Goal: Feedback & Contribution: Contribute content

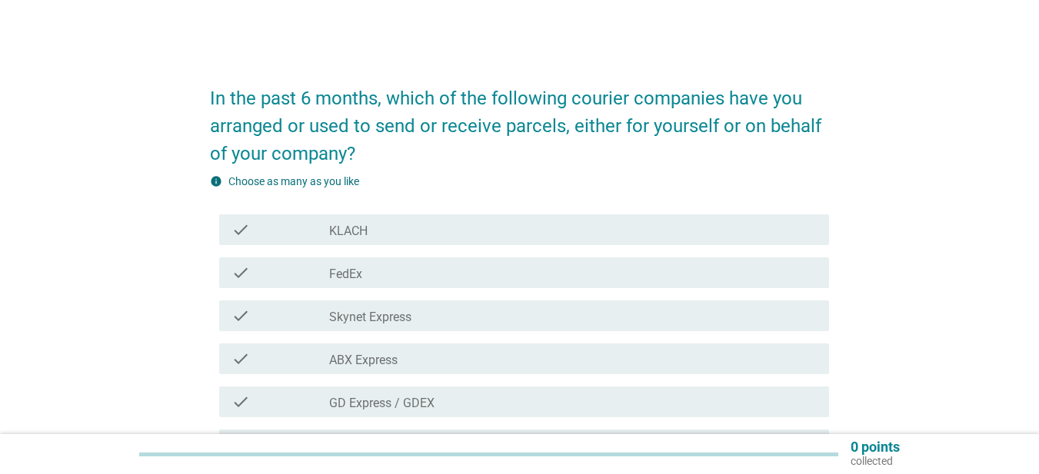
scroll to position [231, 0]
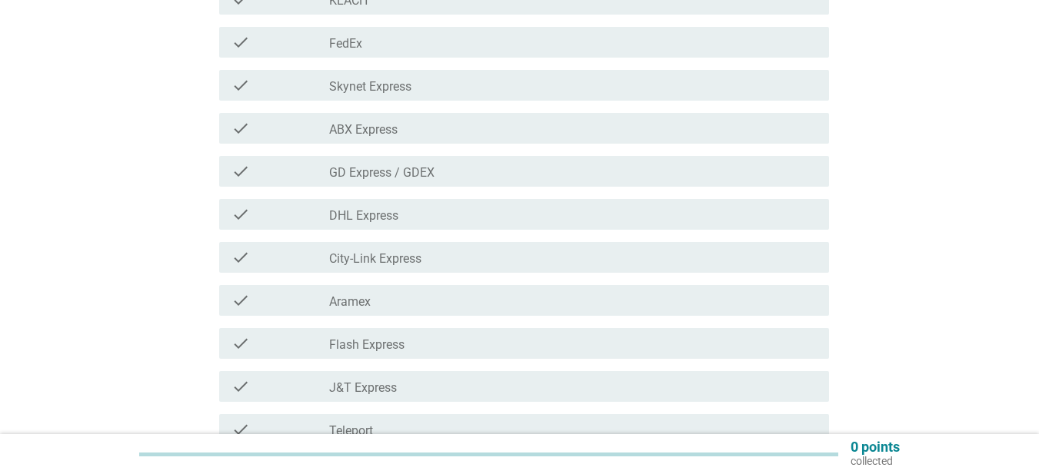
click at [440, 259] on div "check_box_outline_blank City-Link Express" at bounding box center [572, 257] width 487 height 18
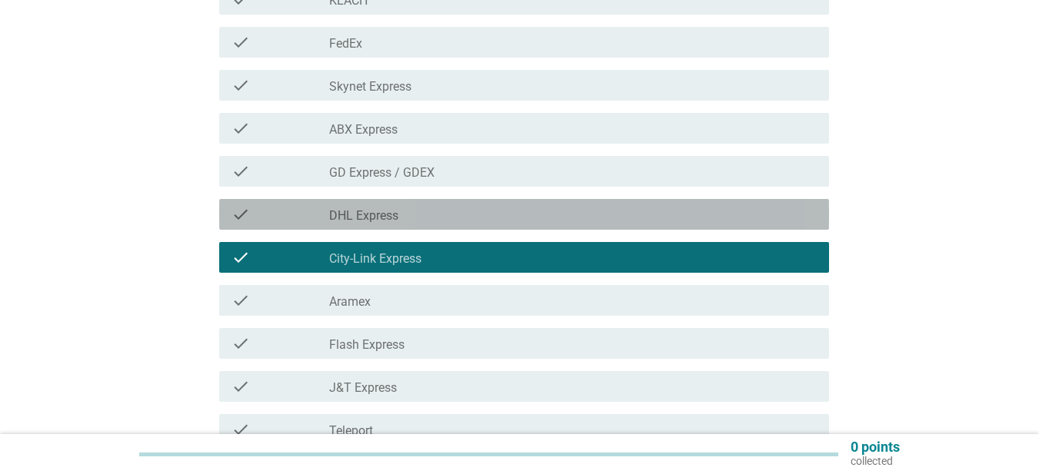
click at [454, 223] on div "check_box_outline_blank DHL Express" at bounding box center [572, 214] width 487 height 18
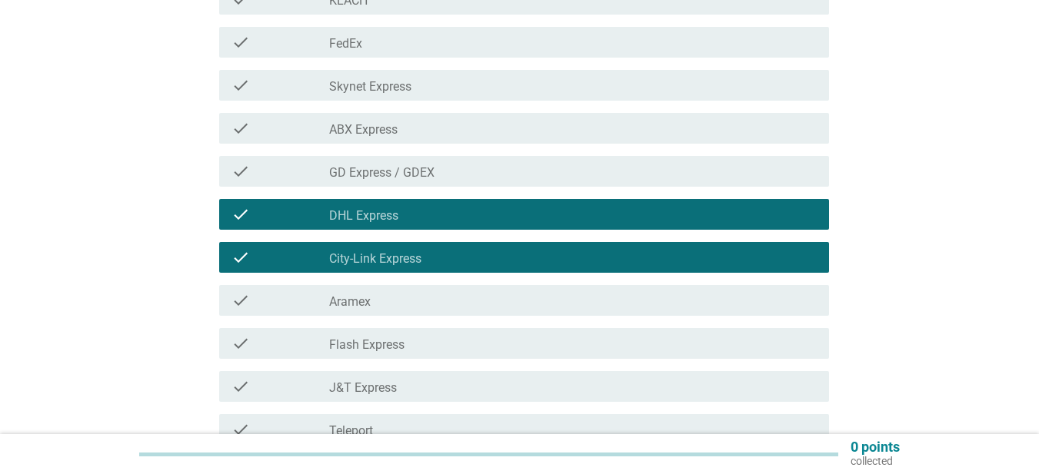
scroll to position [384, 0]
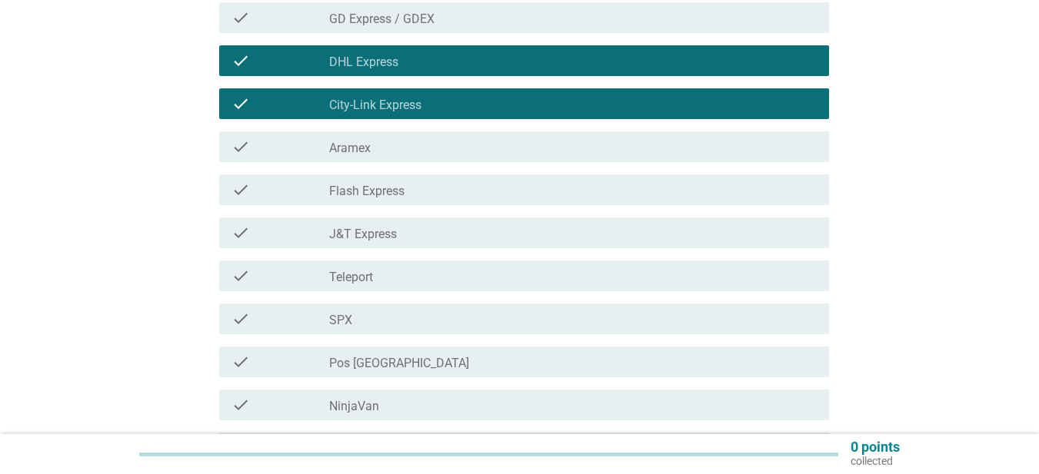
click at [454, 223] on div "check check_box_outline_blank J&T Express" at bounding box center [524, 233] width 610 height 31
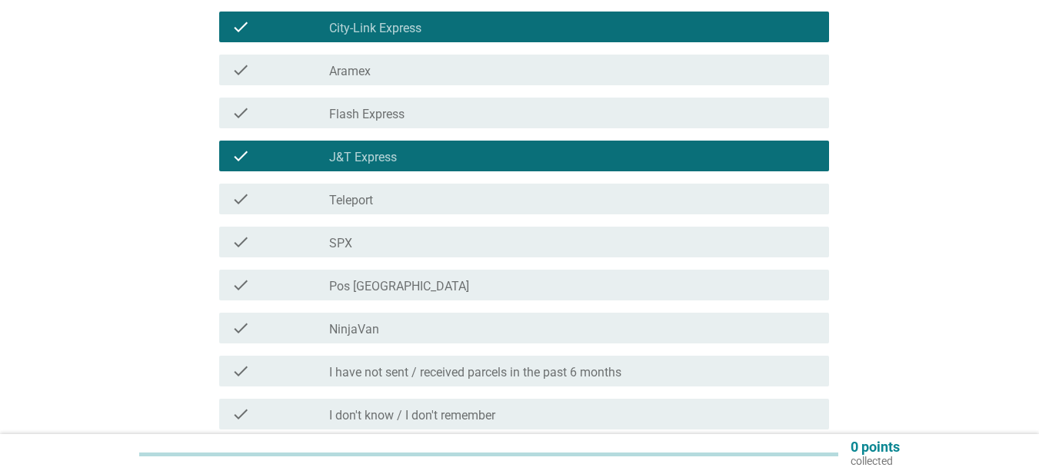
scroll to position [538, 0]
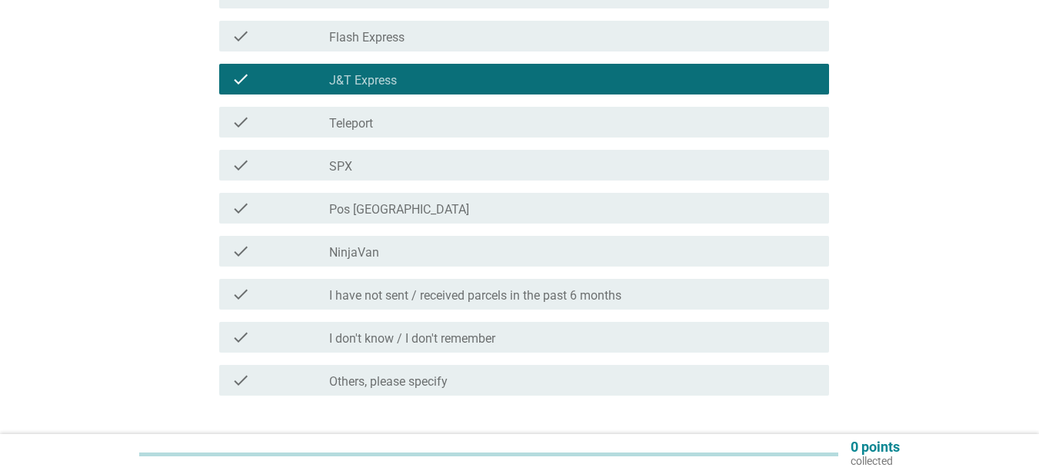
click at [459, 214] on div "check_box_outline_blank Pos [GEOGRAPHIC_DATA]" at bounding box center [572, 208] width 487 height 18
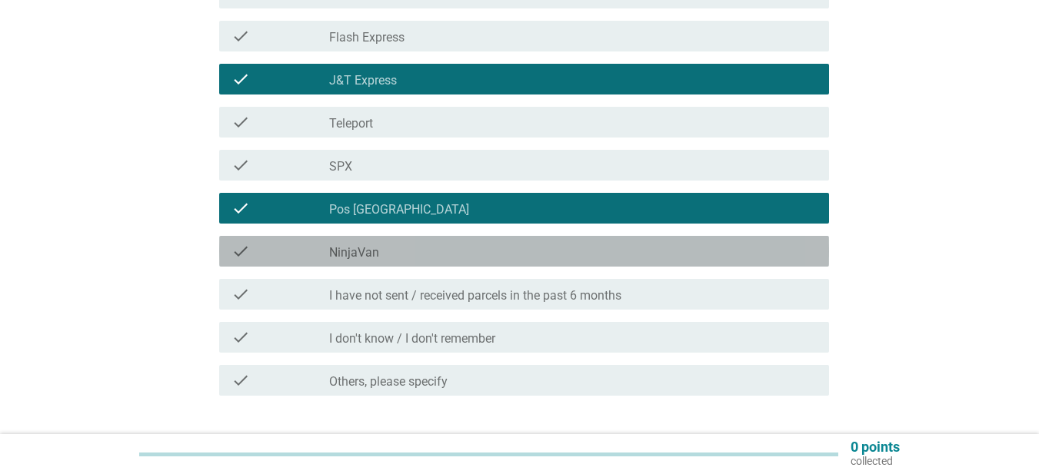
click at [457, 249] on div "check_box_outline_blank NinjaVan" at bounding box center [572, 251] width 487 height 18
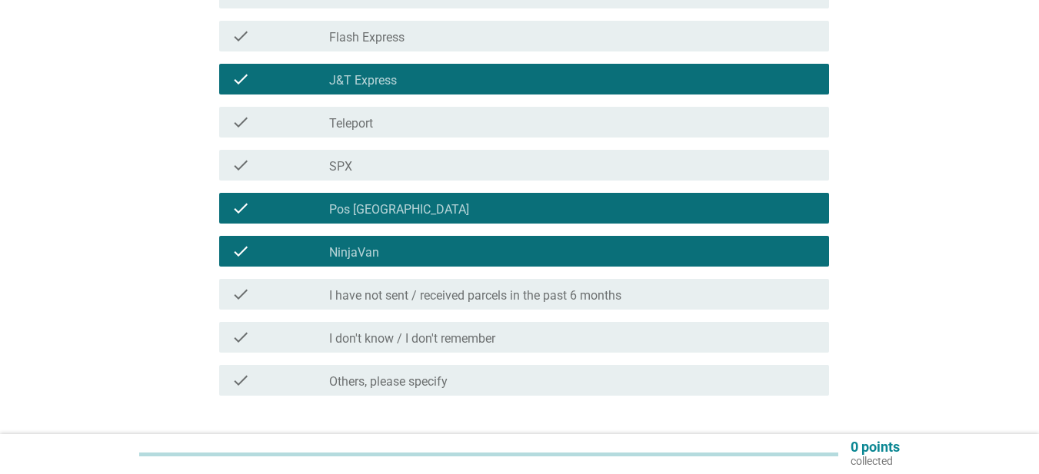
scroll to position [615, 0]
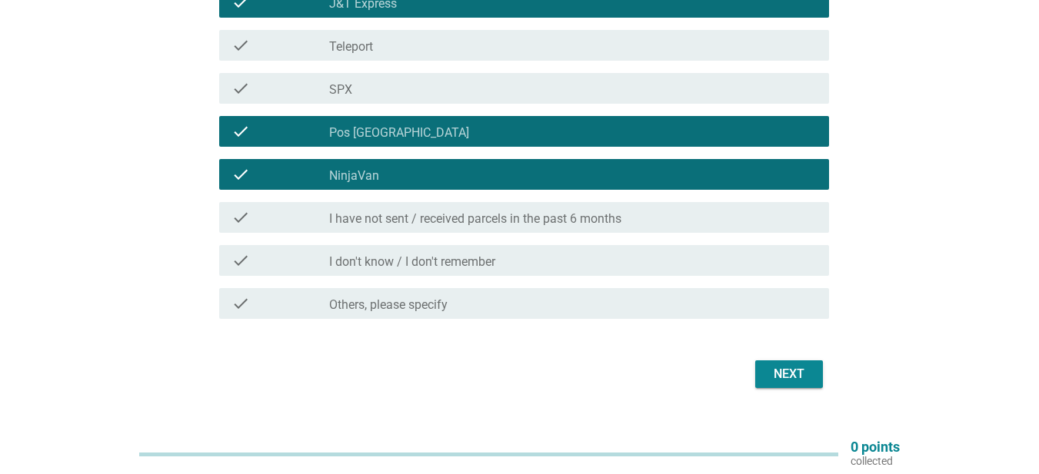
click at [807, 376] on div "Next" at bounding box center [788, 374] width 43 height 18
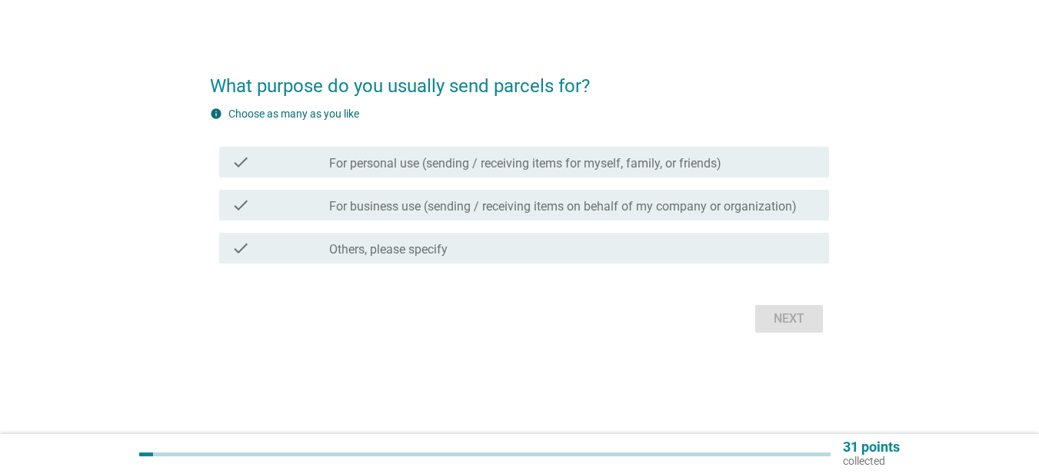
scroll to position [0, 0]
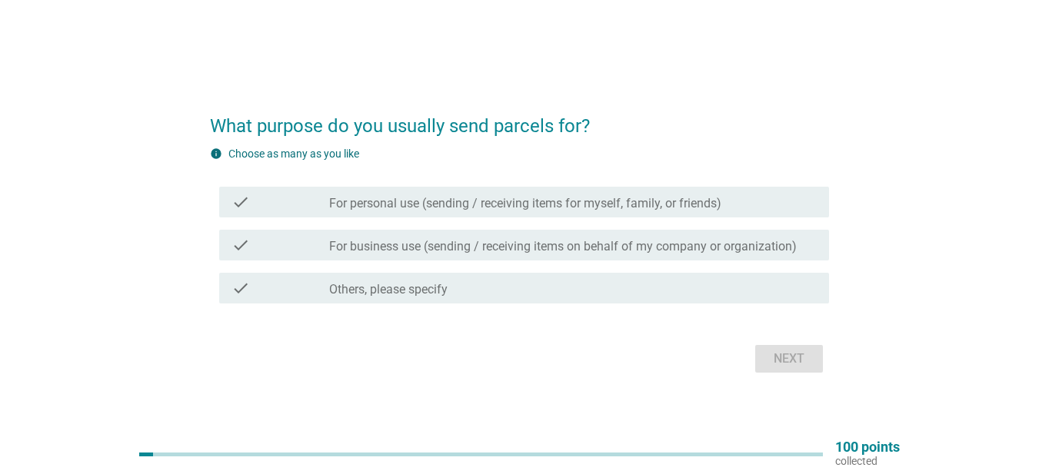
click at [474, 209] on label "For personal use (sending / receiving items for myself, family, or friends)" at bounding box center [525, 203] width 392 height 15
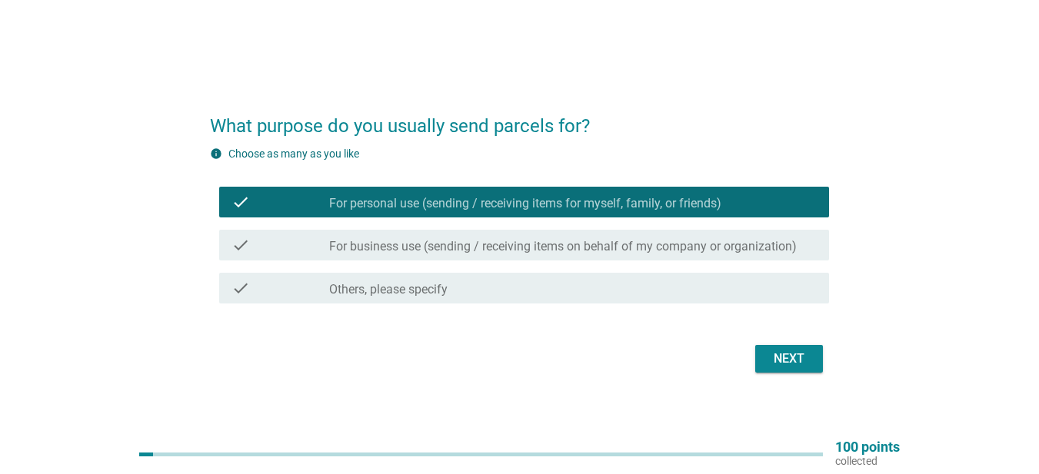
click at [476, 241] on label "For business use (sending / receiving items on behalf of my company or organiza…" at bounding box center [562, 246] width 467 height 15
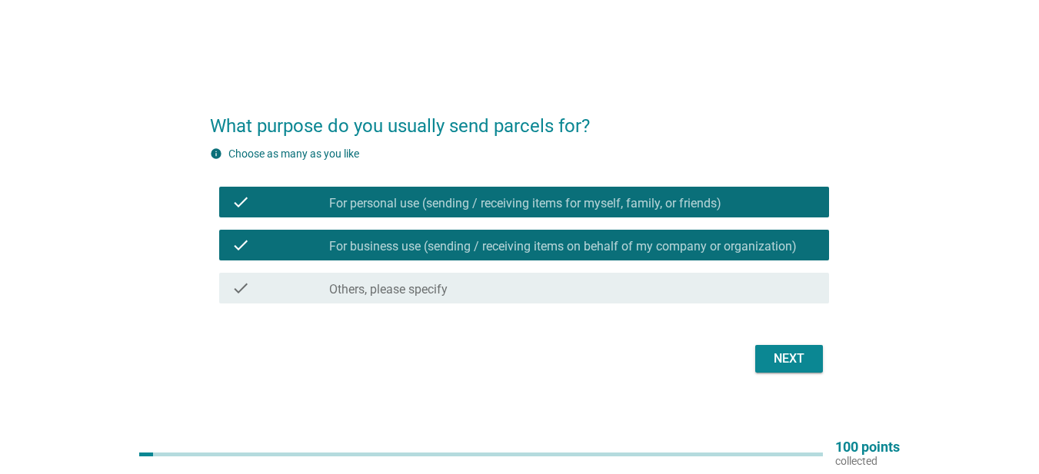
click at [786, 351] on div "Next" at bounding box center [788, 359] width 43 height 18
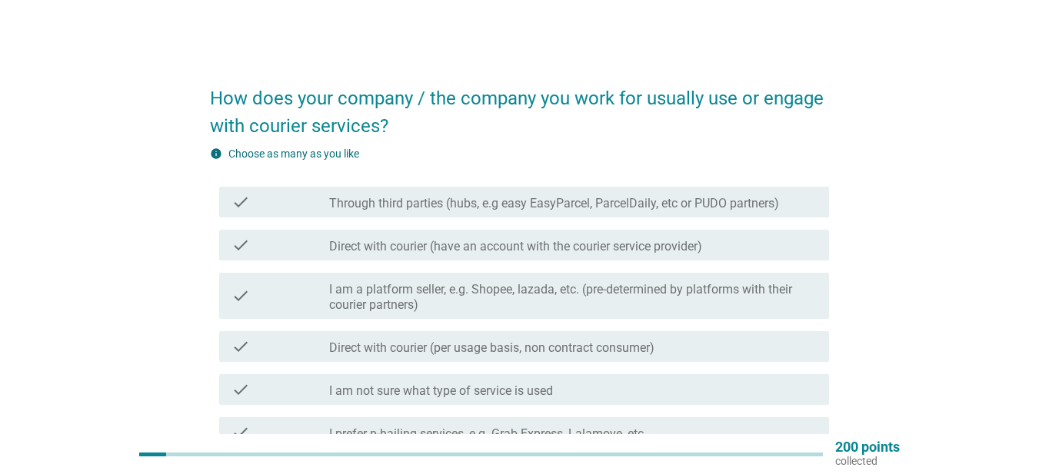
click at [573, 256] on div "check check_box_outline_blank Direct with courier (have an account with the cou…" at bounding box center [524, 245] width 610 height 31
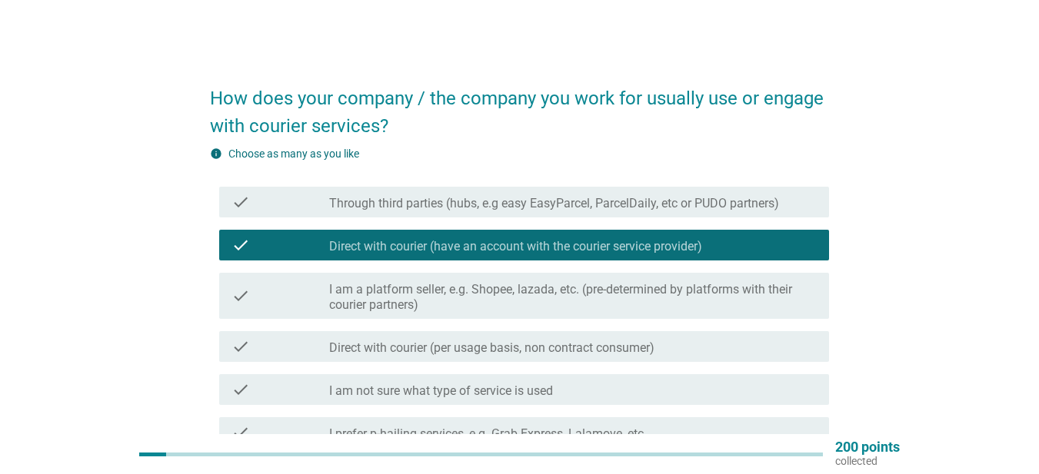
scroll to position [200, 0]
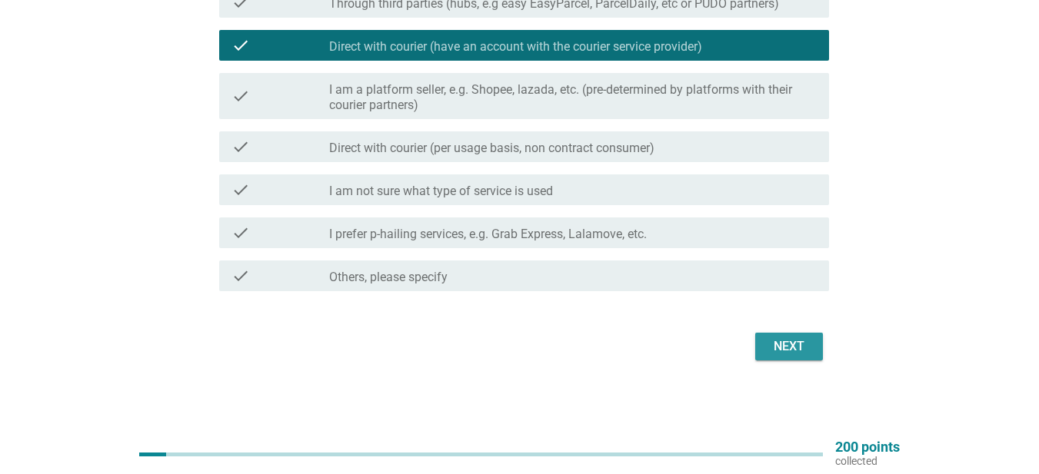
click at [789, 345] on div "Next" at bounding box center [788, 346] width 43 height 18
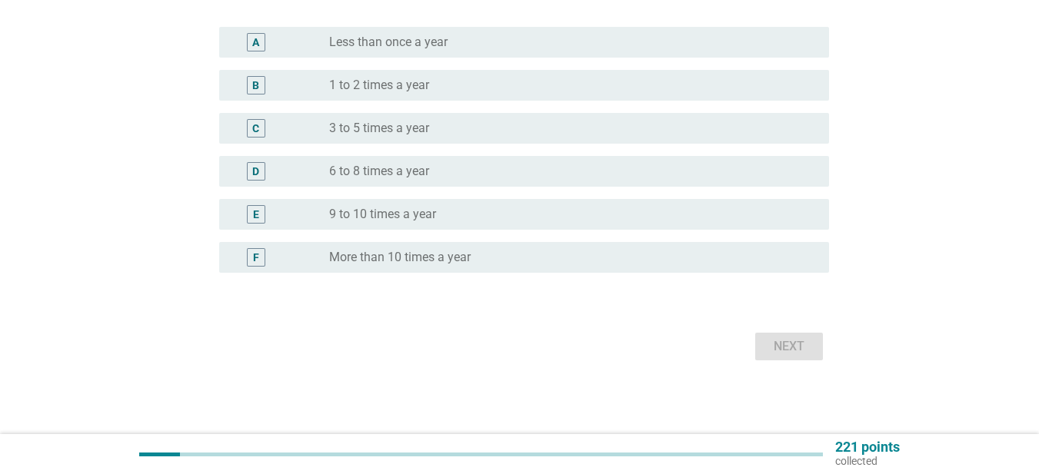
scroll to position [0, 0]
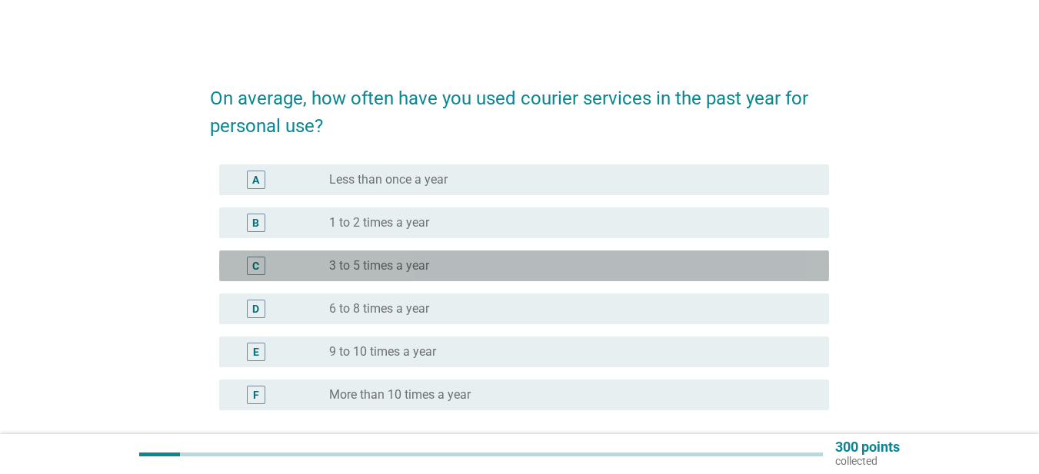
click at [436, 277] on div "C radio_button_unchecked 3 to 5 times a year" at bounding box center [524, 266] width 610 height 31
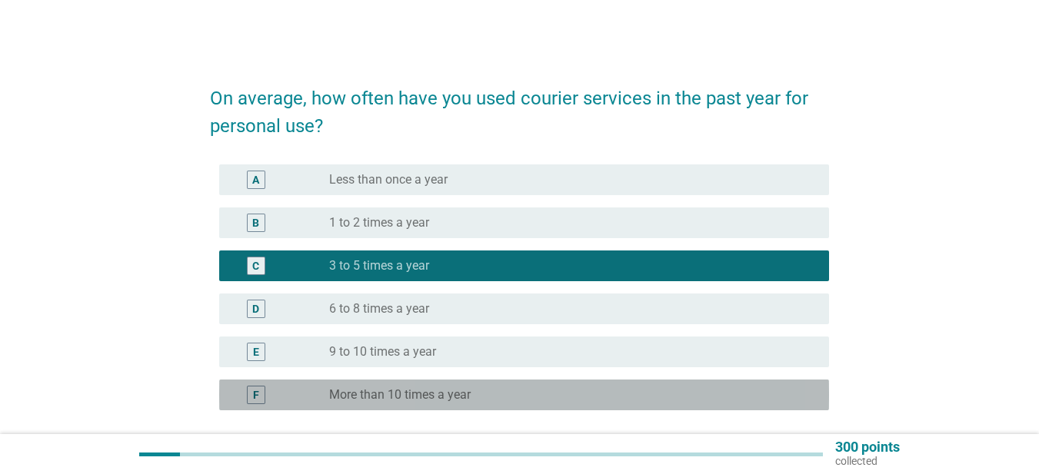
drag, startPoint x: 468, startPoint y: 397, endPoint x: 503, endPoint y: 390, distance: 36.0
click at [468, 397] on label "More than 10 times a year" at bounding box center [399, 394] width 141 height 15
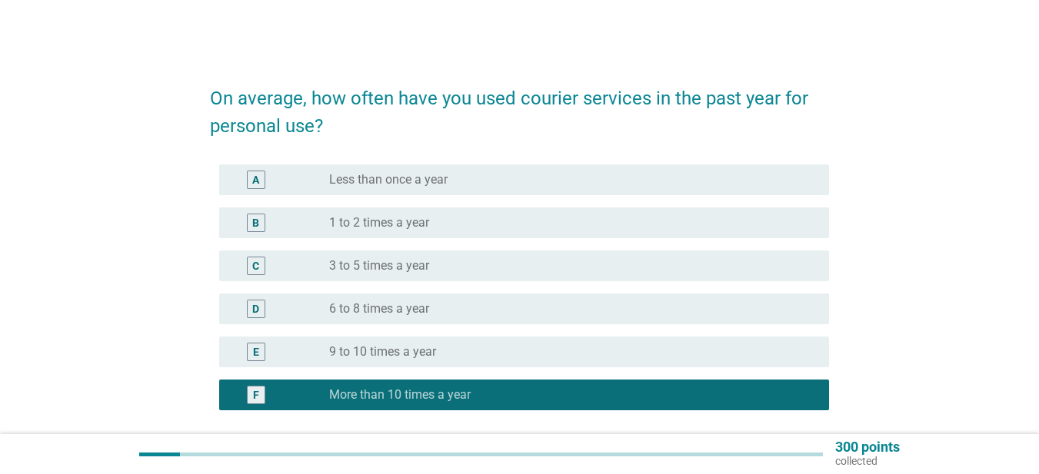
scroll to position [138, 0]
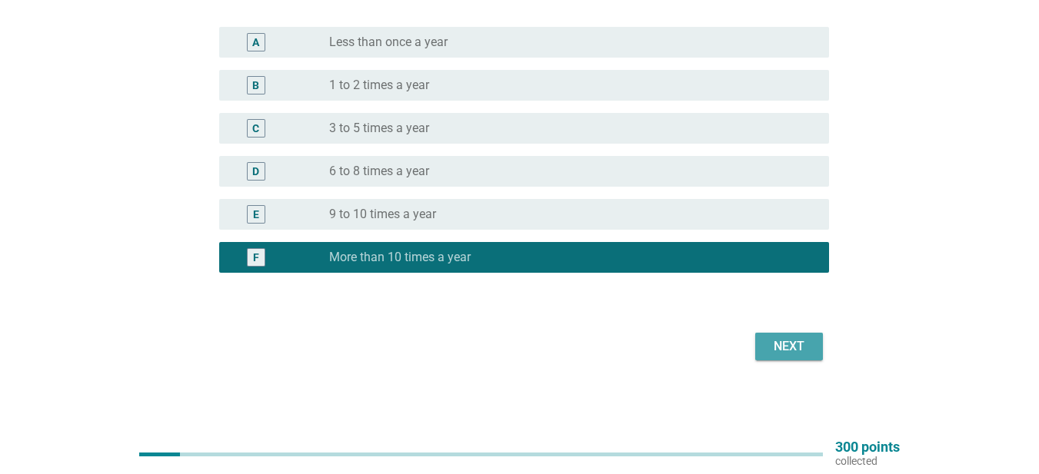
click at [792, 351] on div "Next" at bounding box center [788, 346] width 43 height 18
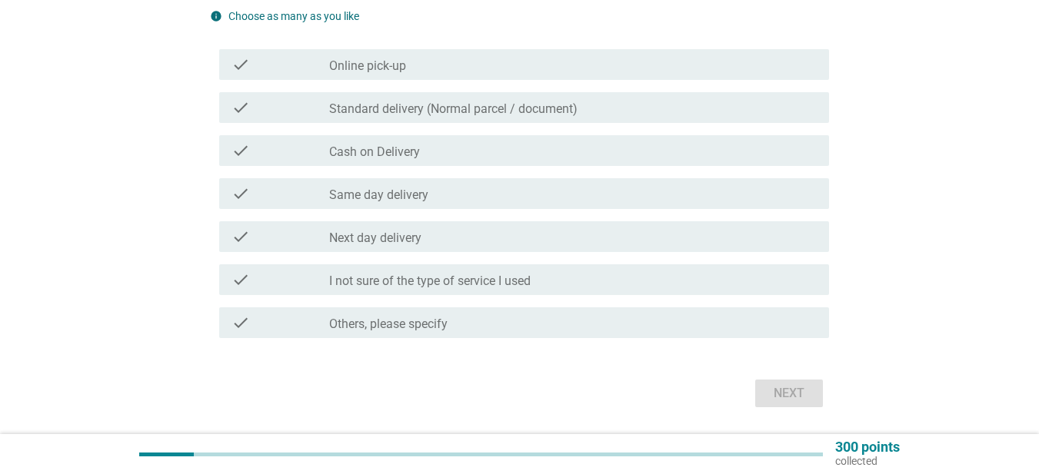
scroll to position [0, 0]
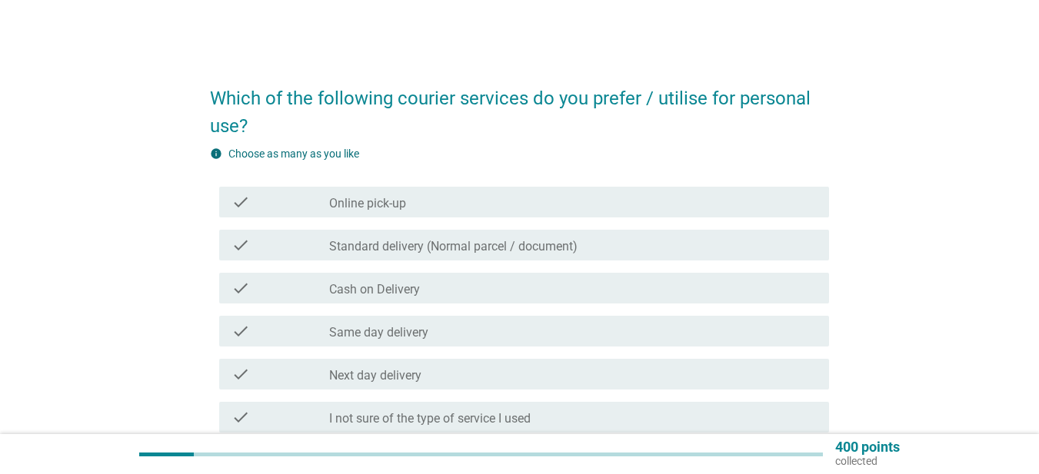
click at [408, 381] on label "Next day delivery" at bounding box center [375, 375] width 92 height 15
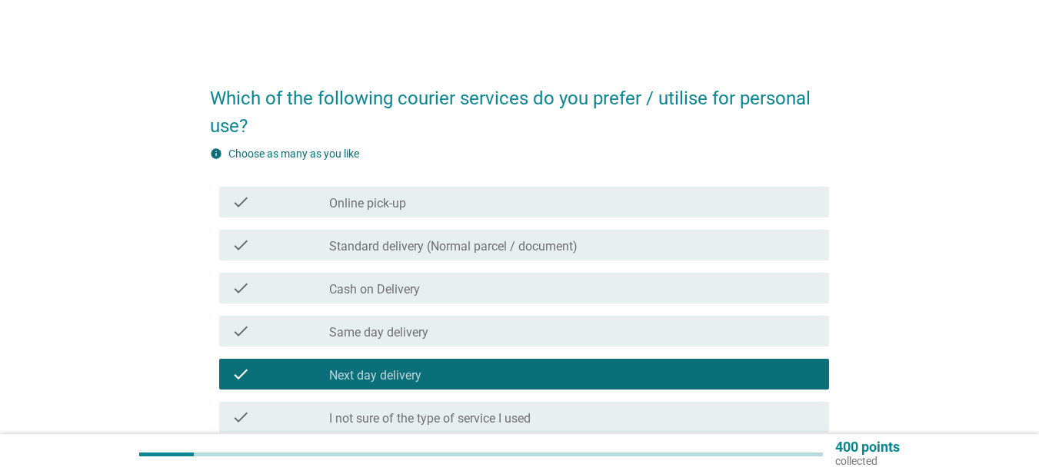
scroll to position [154, 0]
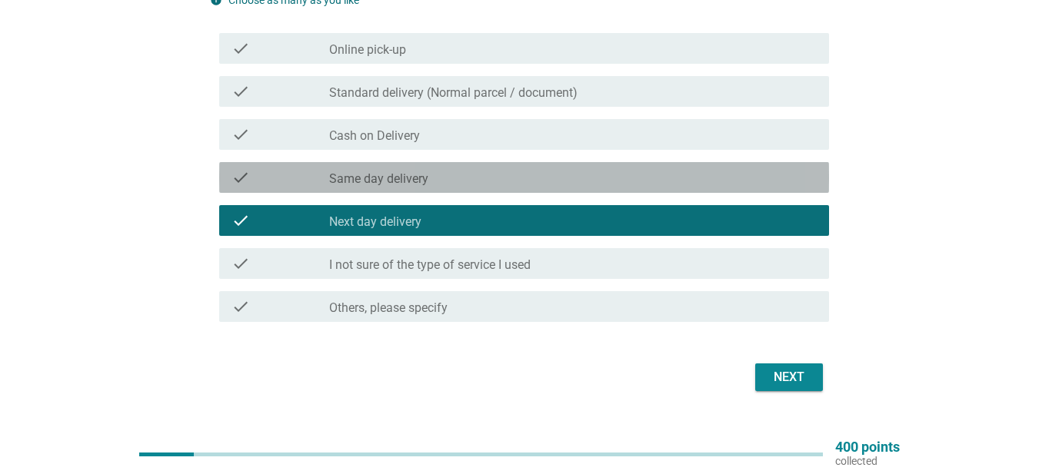
click at [440, 190] on div "check check_box_outline_blank Same day delivery" at bounding box center [524, 177] width 610 height 31
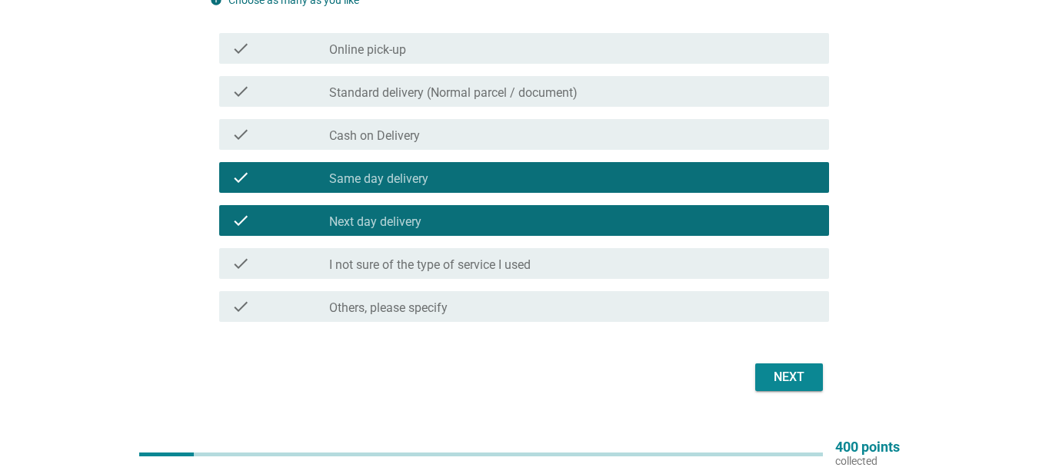
click at [459, 146] on div "check check_box_outline_blank Cash on Delivery" at bounding box center [524, 134] width 610 height 31
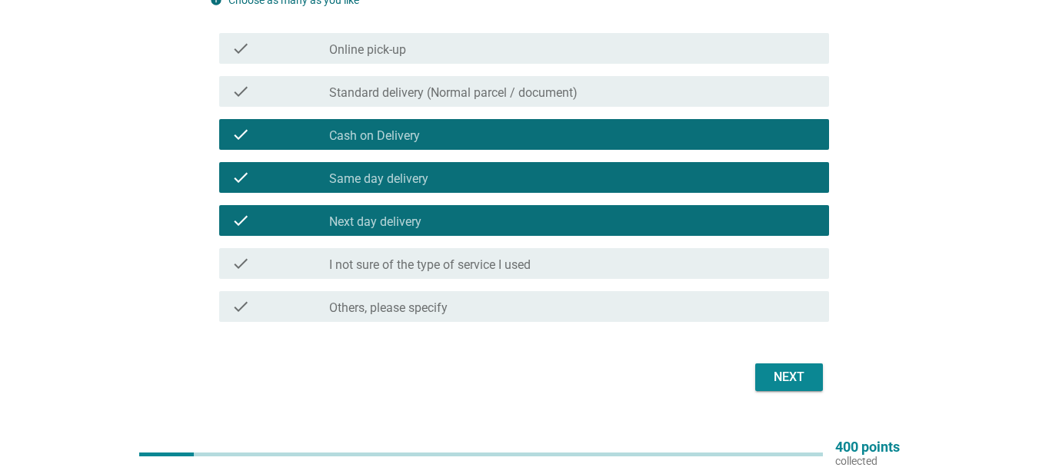
click at [764, 382] on button "Next" at bounding box center [789, 378] width 68 height 28
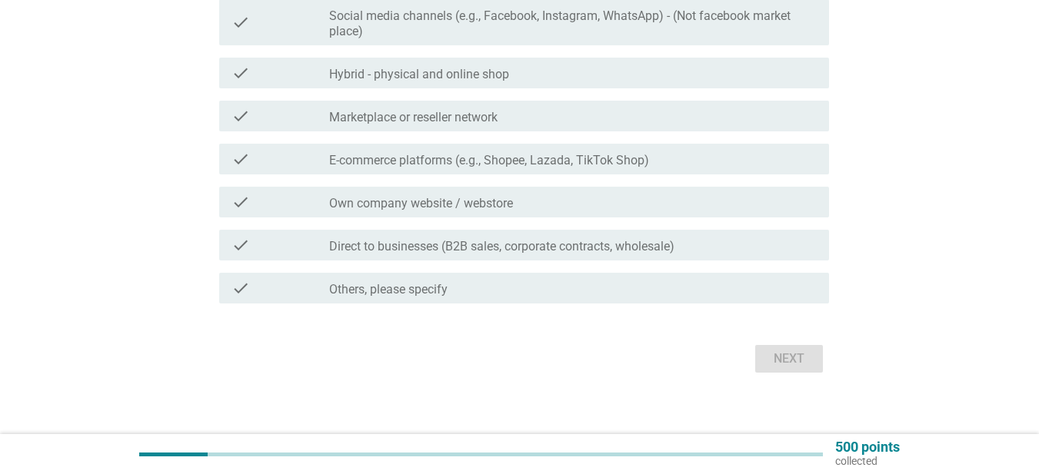
scroll to position [243, 0]
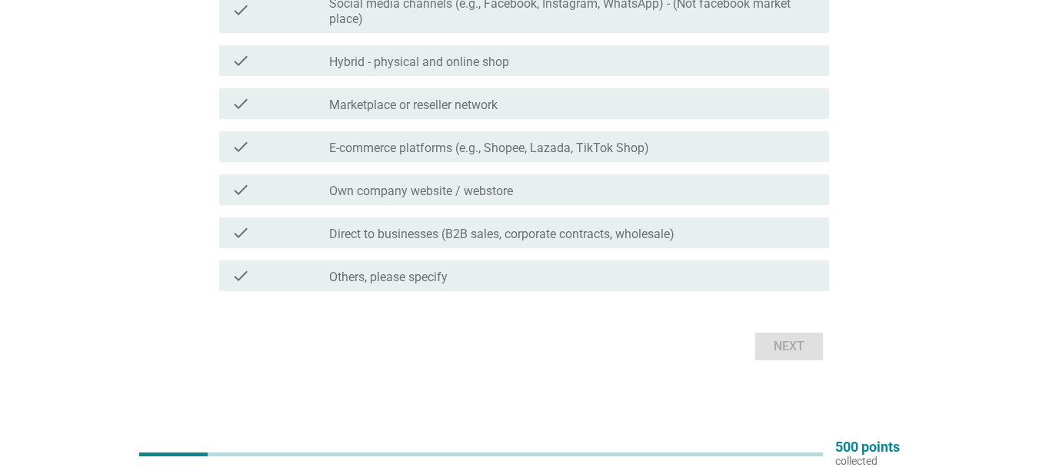
click at [663, 241] on label "Direct to businesses (B2B sales, corporate contracts, wholesale)" at bounding box center [501, 234] width 345 height 15
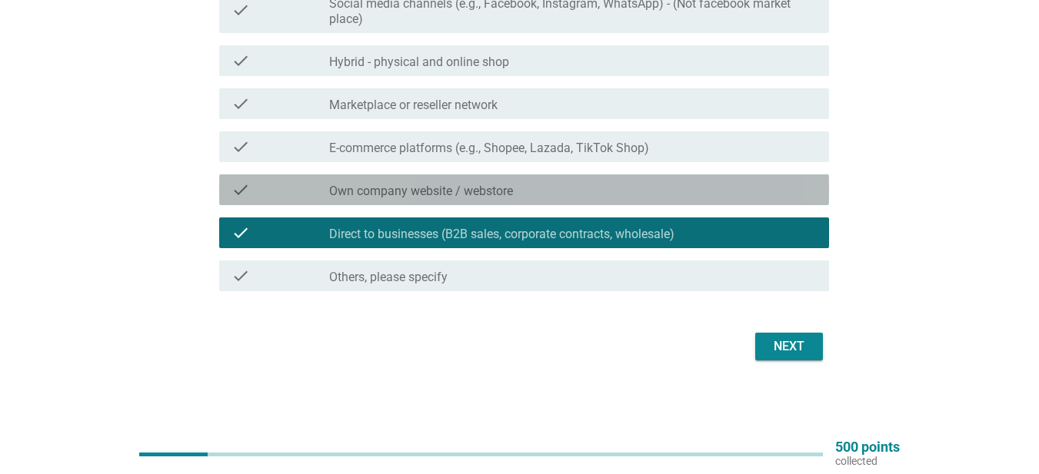
click at [583, 194] on div "check_box_outline_blank Own company website / webstore" at bounding box center [572, 190] width 487 height 18
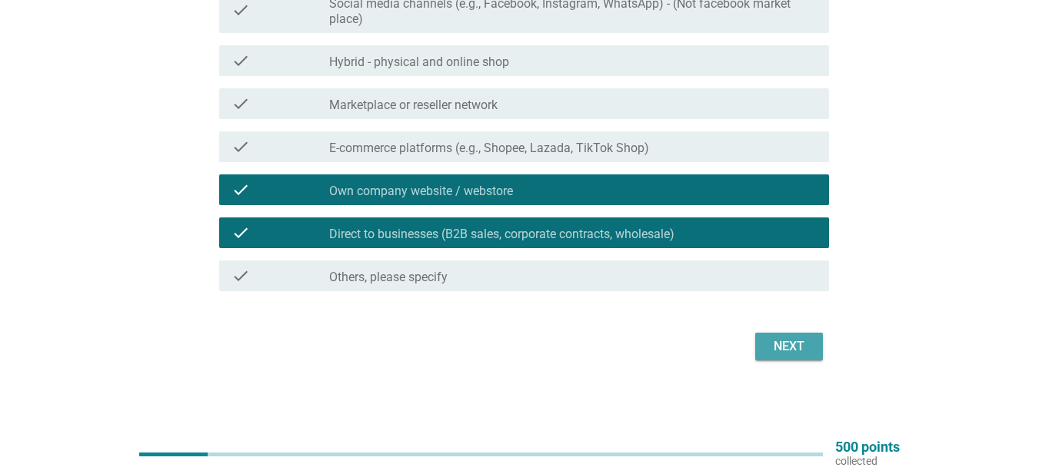
click at [810, 344] on button "Next" at bounding box center [789, 347] width 68 height 28
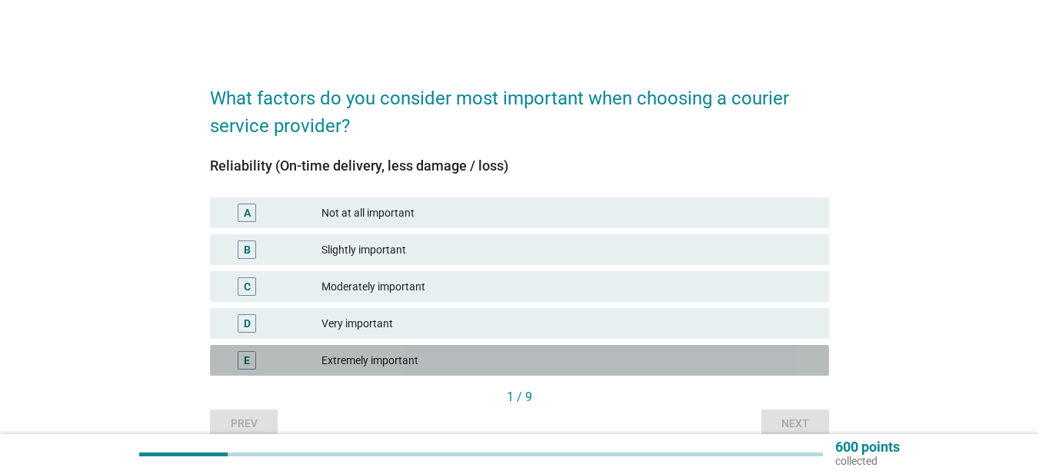
click at [410, 354] on div "Extremely important" at bounding box center [568, 360] width 495 height 18
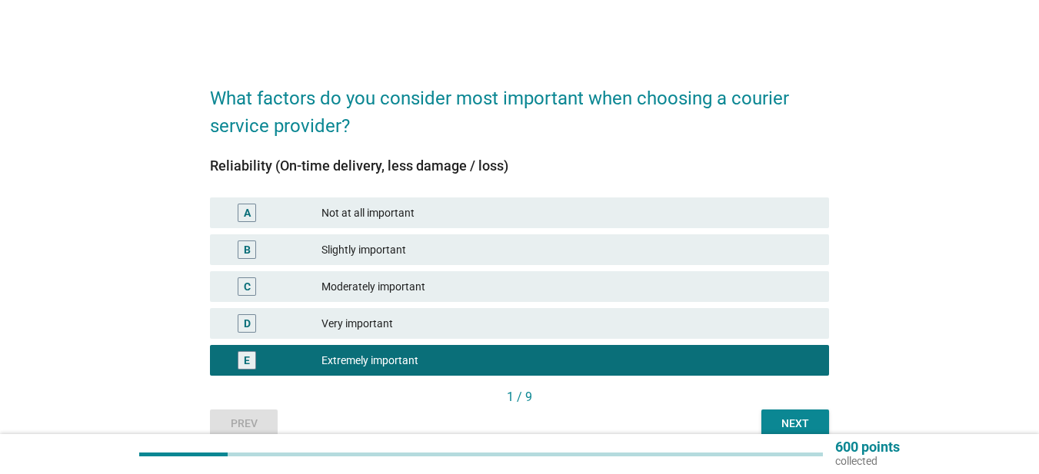
click at [789, 423] on div "Next" at bounding box center [794, 424] width 43 height 16
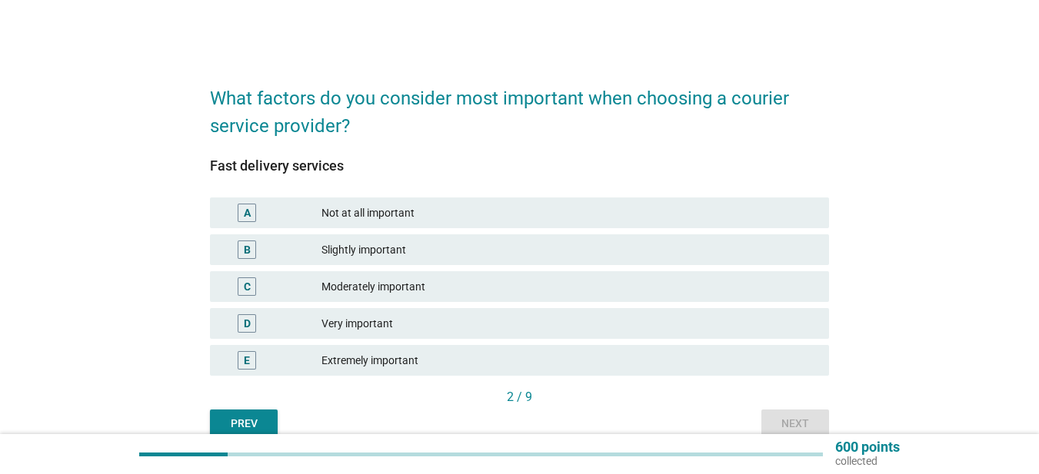
click at [361, 365] on div "Extremely important" at bounding box center [568, 360] width 495 height 18
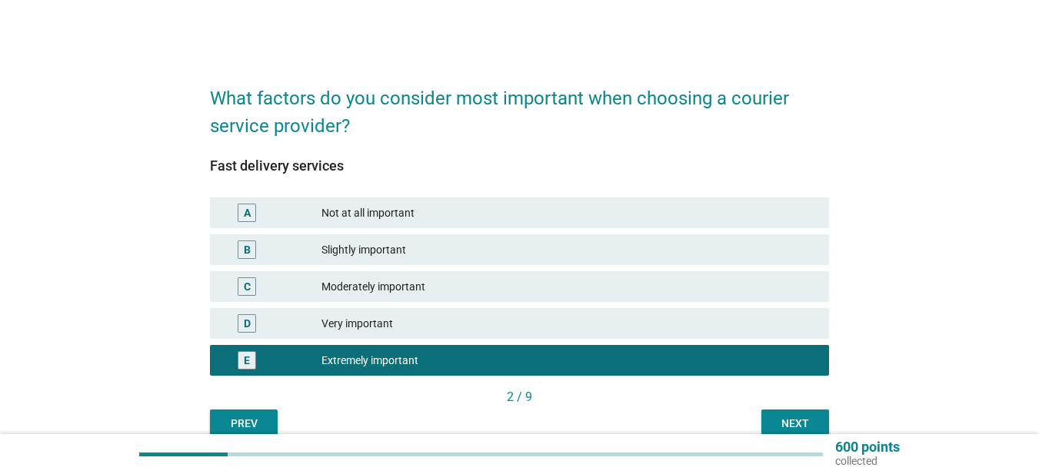
click at [793, 423] on div "Next" at bounding box center [794, 424] width 43 height 16
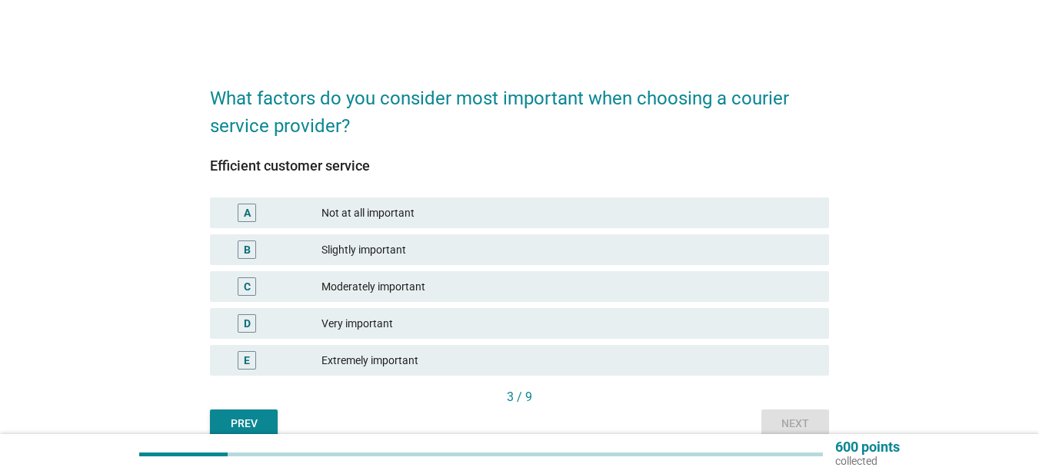
click at [431, 367] on div "Extremely important" at bounding box center [568, 360] width 495 height 18
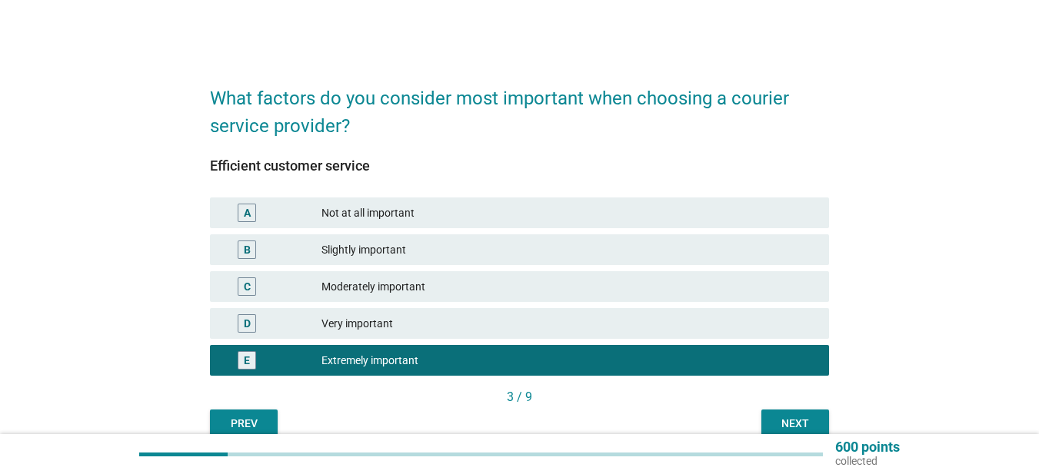
click at [785, 414] on button "Next" at bounding box center [795, 424] width 68 height 28
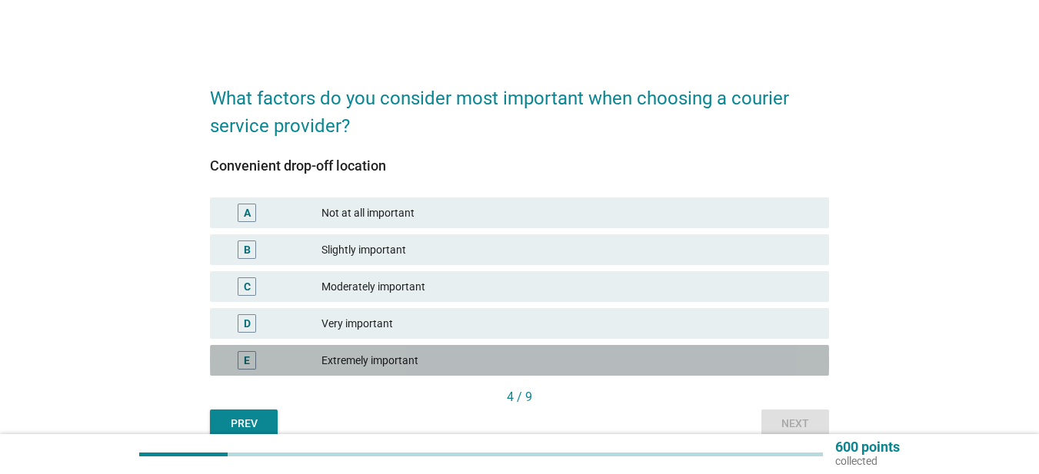
click at [330, 361] on div "Extremely important" at bounding box center [568, 360] width 495 height 18
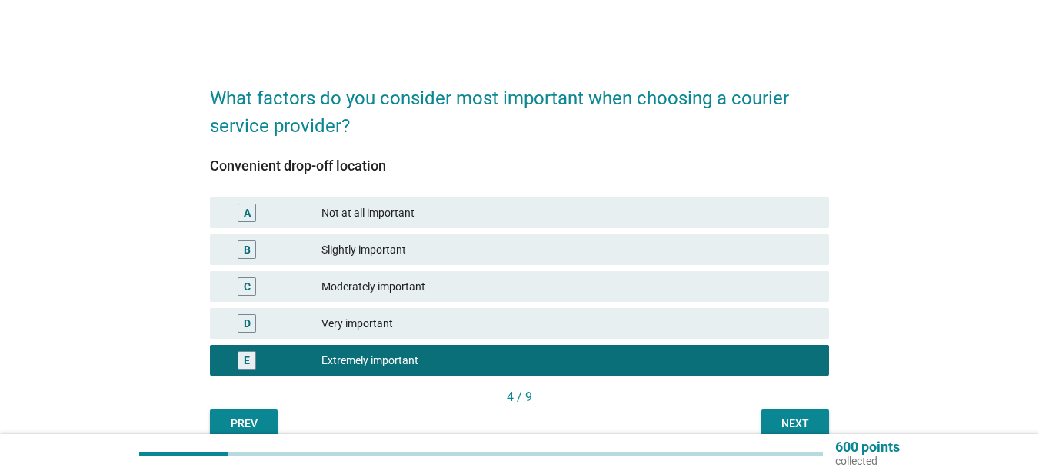
click at [794, 427] on div "Next" at bounding box center [794, 424] width 43 height 16
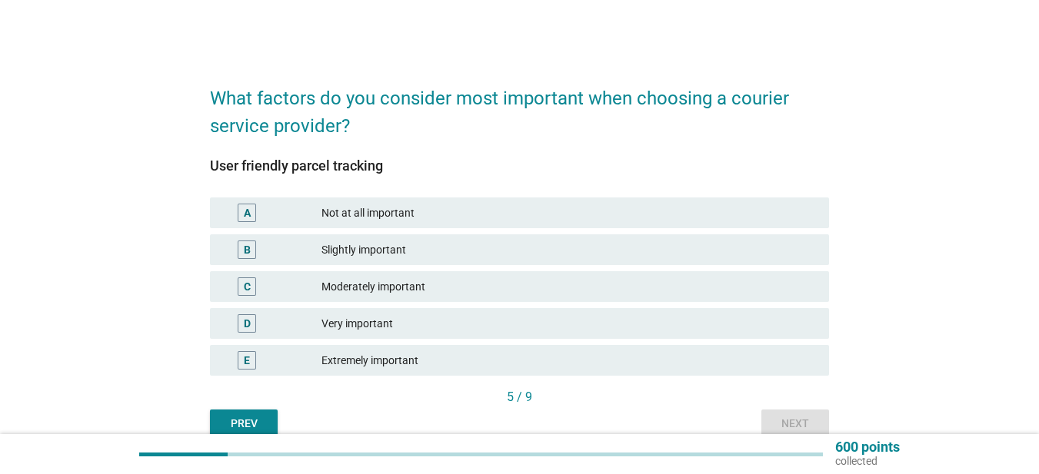
click at [404, 357] on div "Extremely important" at bounding box center [568, 360] width 495 height 18
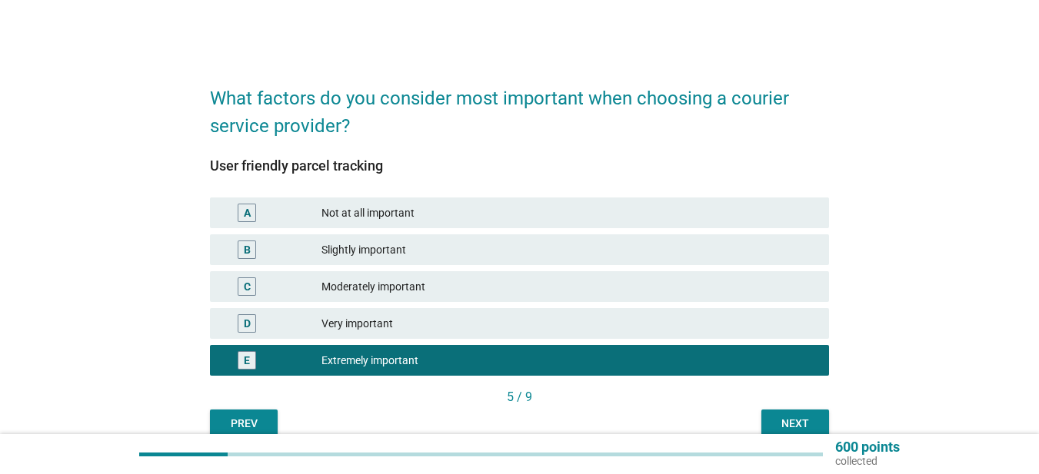
click at [787, 417] on div "Next" at bounding box center [794, 424] width 43 height 16
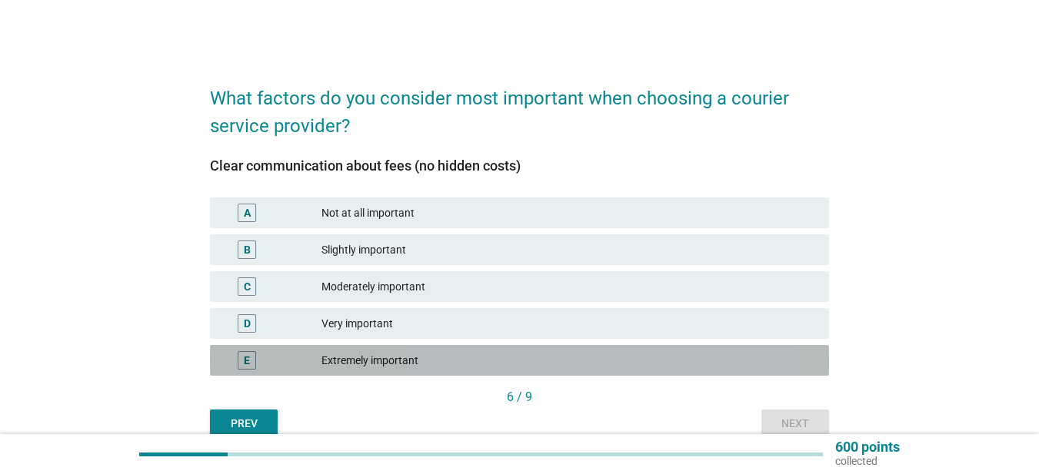
click at [499, 360] on div "Extremely important" at bounding box center [568, 360] width 495 height 18
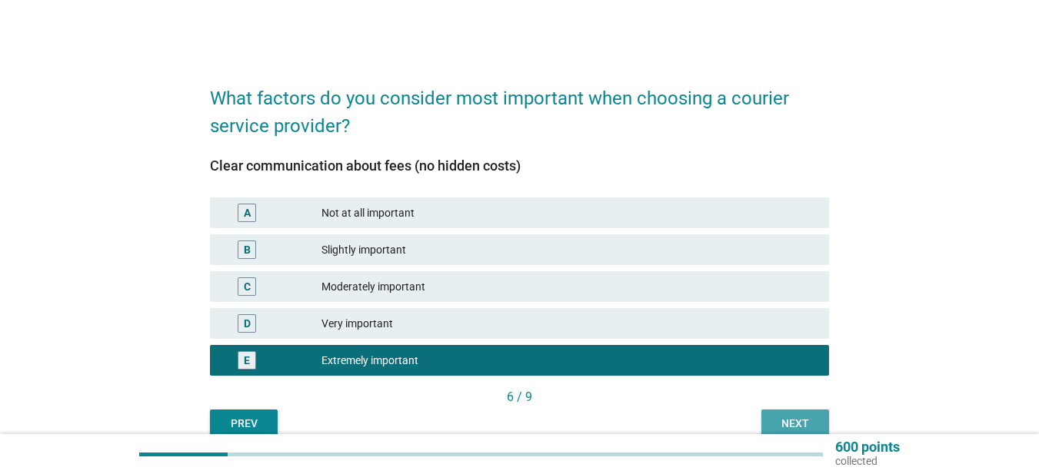
click at [811, 416] on div "Next" at bounding box center [794, 424] width 43 height 16
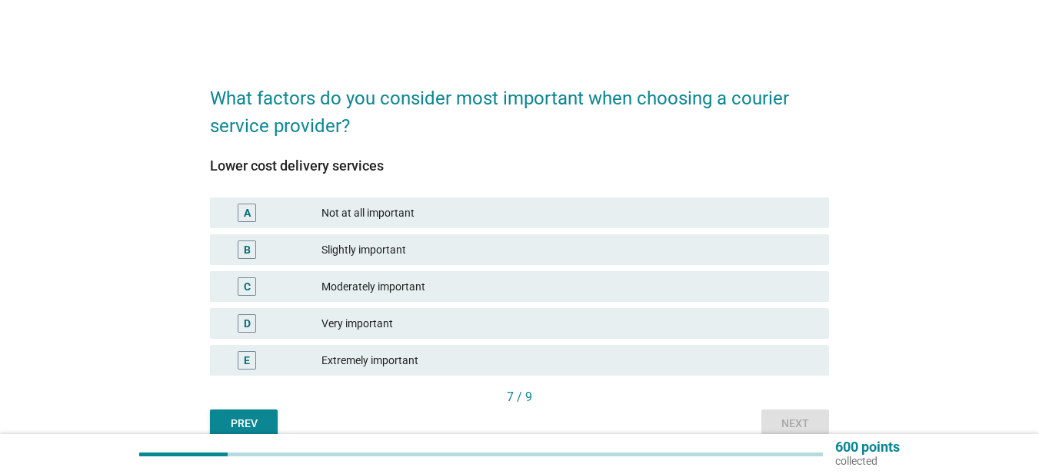
click at [466, 360] on div "Extremely important" at bounding box center [568, 360] width 495 height 18
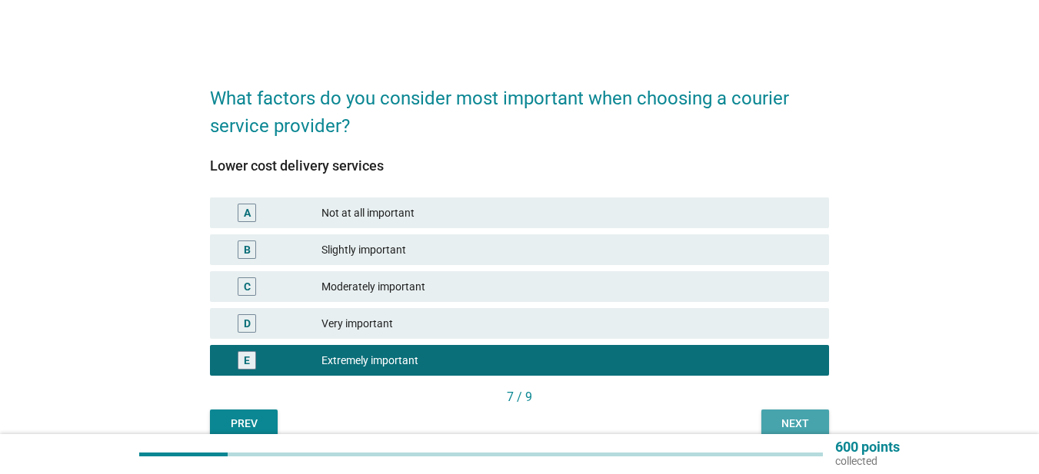
click at [794, 419] on div "Next" at bounding box center [794, 424] width 43 height 16
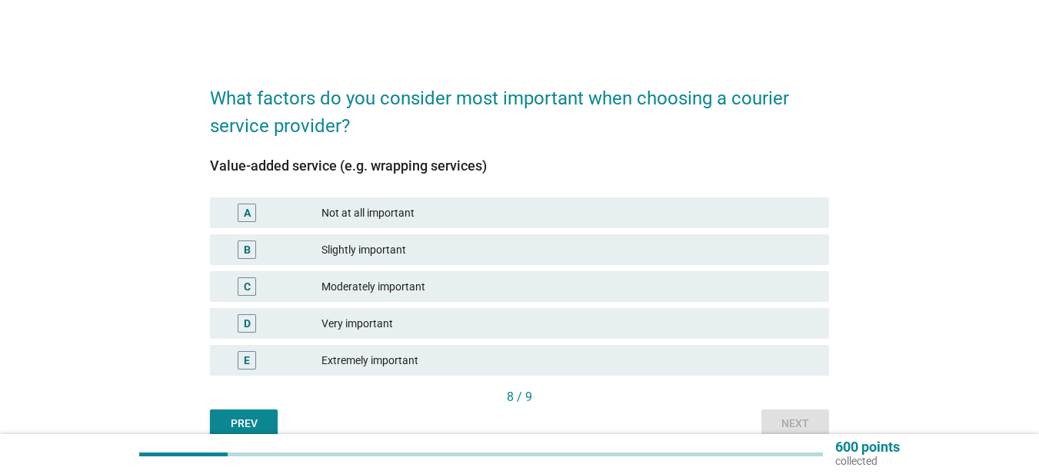
click at [488, 369] on div "Extremely important" at bounding box center [568, 360] width 495 height 18
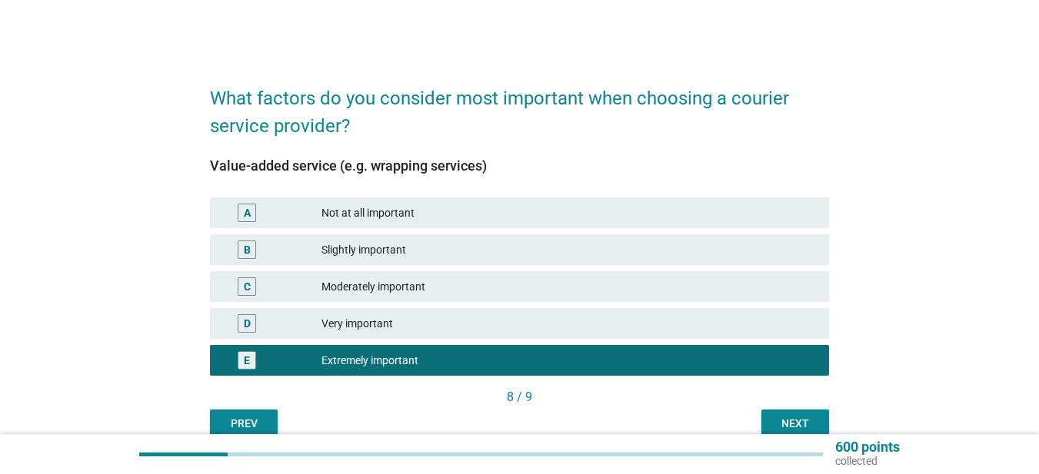
click at [813, 427] on div "Next" at bounding box center [794, 424] width 43 height 16
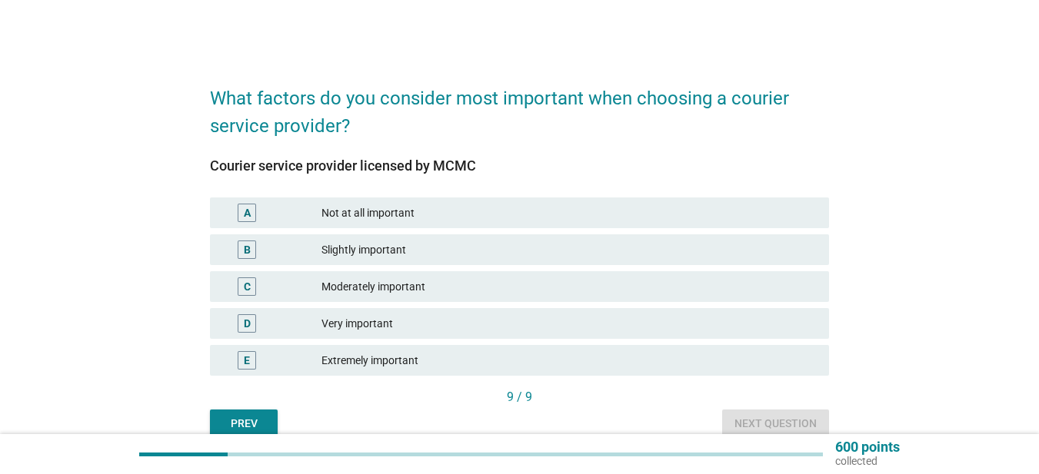
click at [517, 366] on div "Extremely important" at bounding box center [568, 360] width 495 height 18
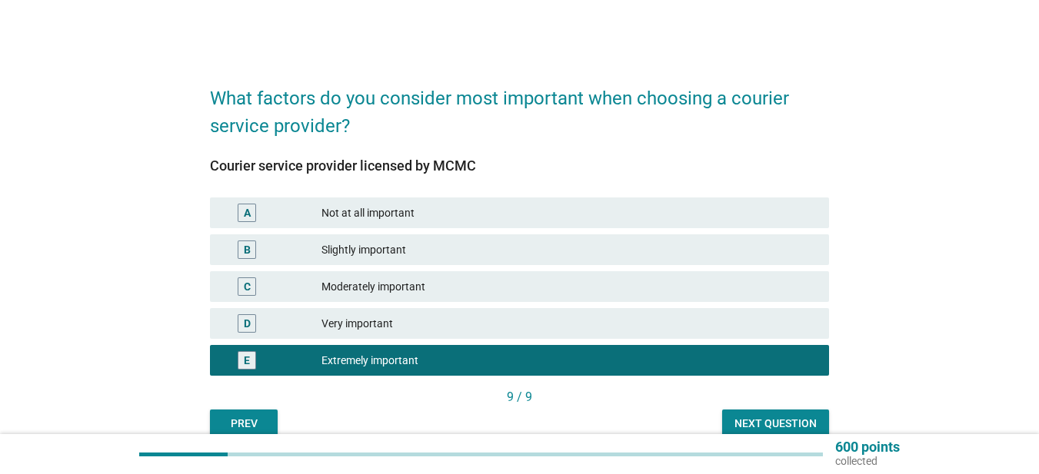
click at [767, 424] on div "Next question" at bounding box center [775, 424] width 82 height 16
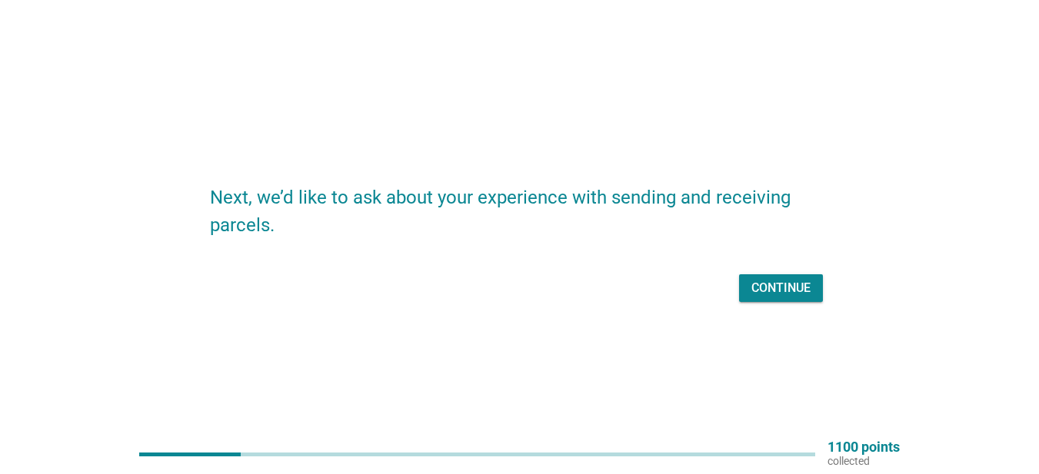
click at [752, 293] on div "Continue" at bounding box center [780, 288] width 59 height 18
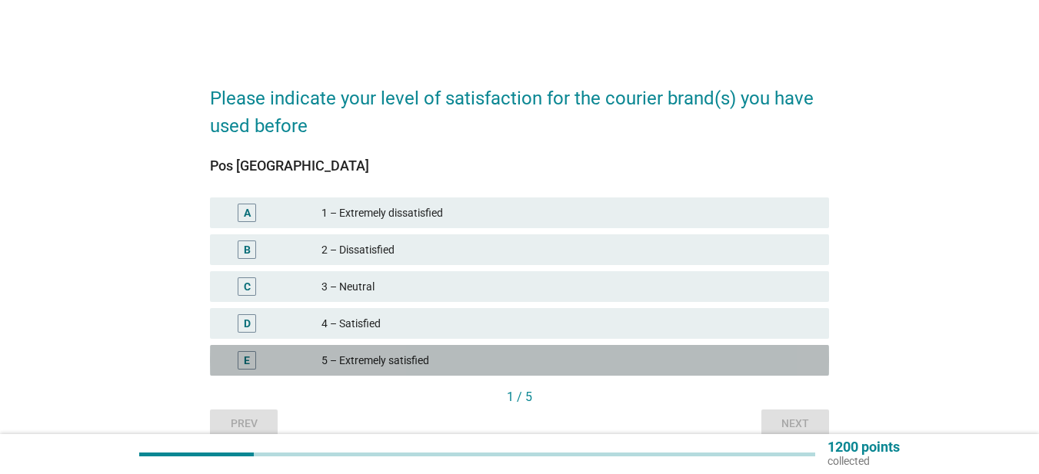
click at [531, 356] on div "5 – Extremely satisfied" at bounding box center [568, 360] width 495 height 18
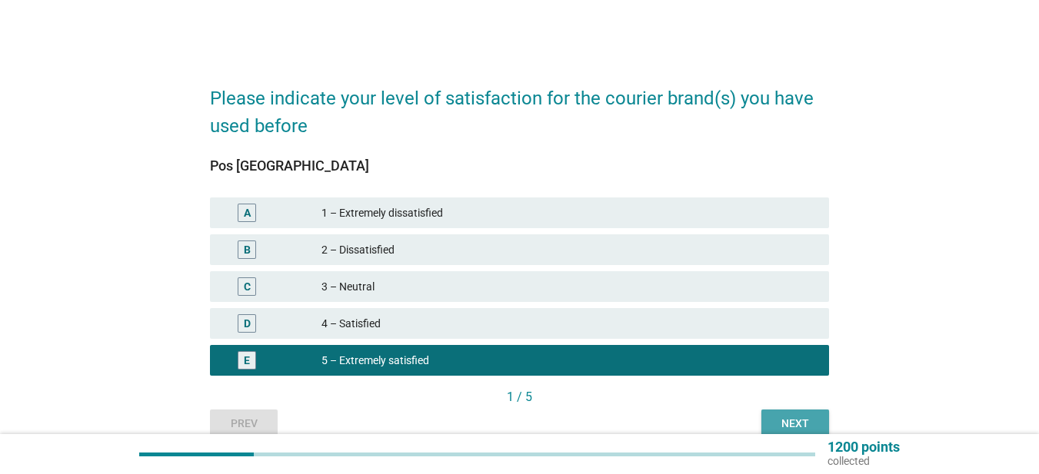
click at [775, 414] on button "Next" at bounding box center [795, 424] width 68 height 28
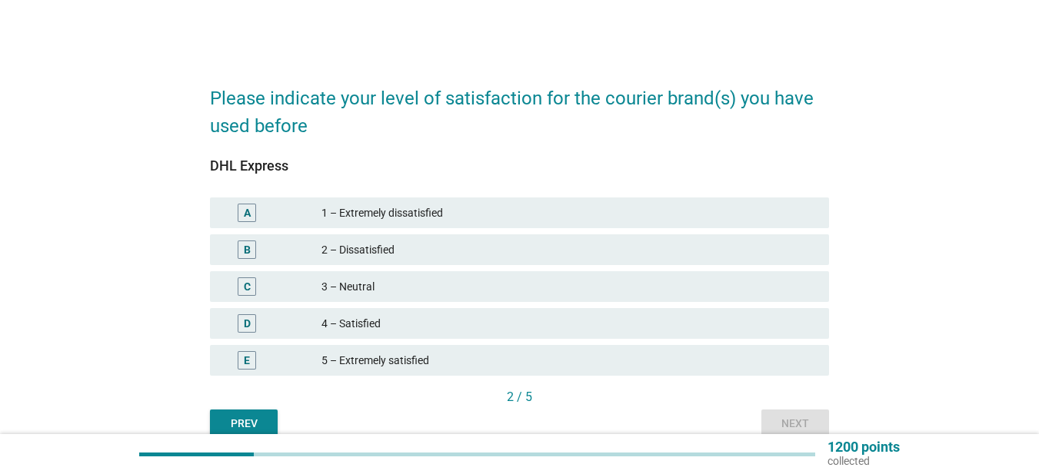
click at [447, 367] on div "5 – Extremely satisfied" at bounding box center [568, 360] width 495 height 18
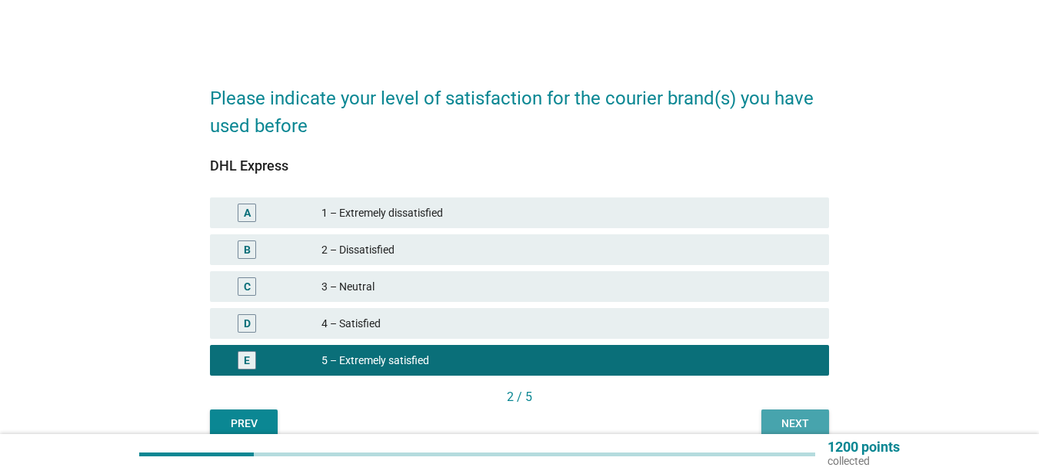
click at [769, 429] on button "Next" at bounding box center [795, 424] width 68 height 28
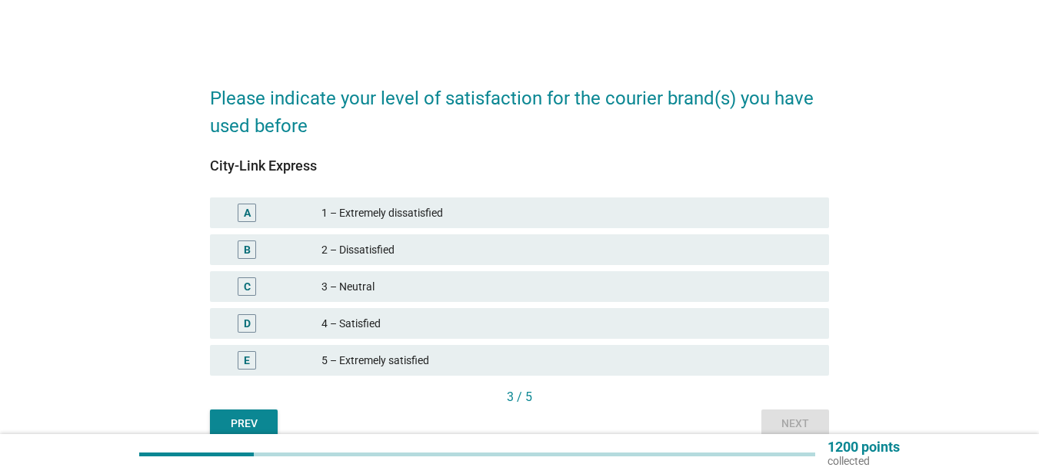
click at [493, 328] on div "4 – Satisfied" at bounding box center [568, 323] width 495 height 18
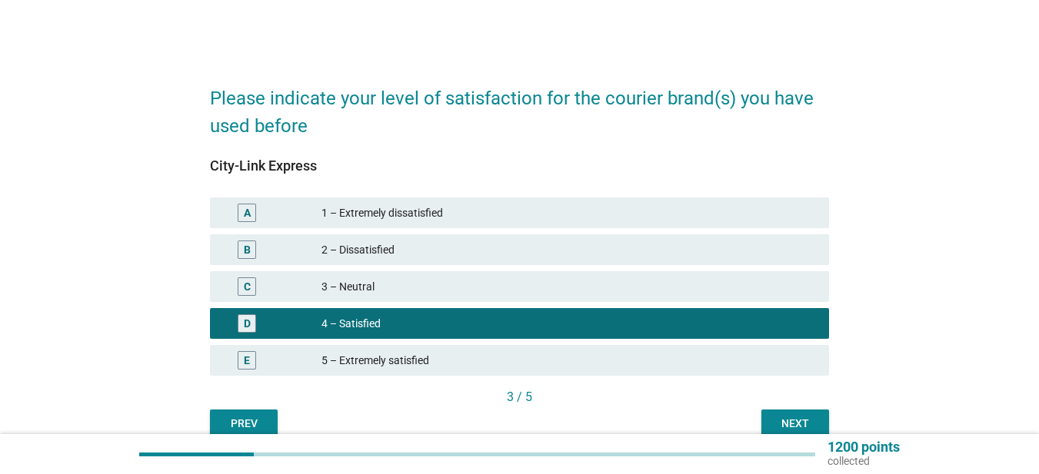
click at [778, 418] on div "Next" at bounding box center [794, 424] width 43 height 16
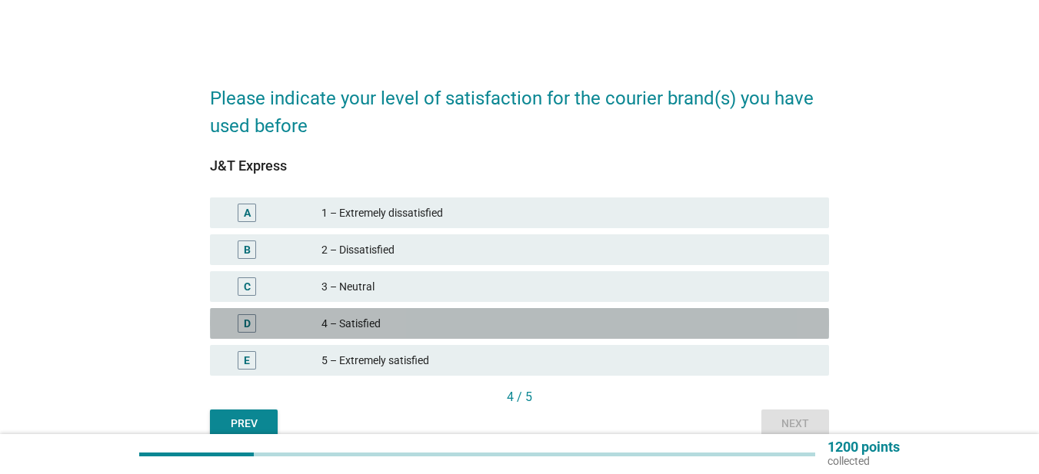
click at [552, 328] on div "4 – Satisfied" at bounding box center [568, 323] width 495 height 18
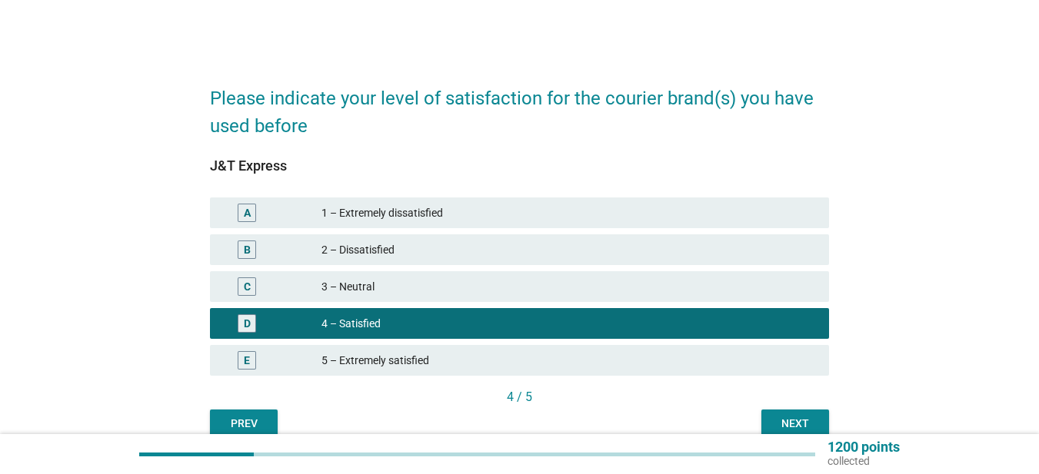
click at [791, 424] on div "Next" at bounding box center [794, 424] width 43 height 16
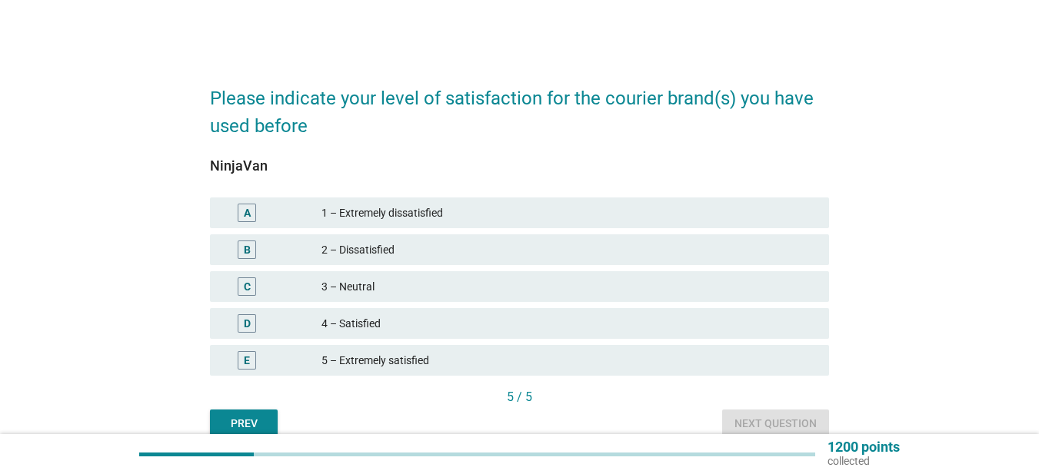
click at [550, 336] on div "D 4 – Satisfied" at bounding box center [519, 323] width 619 height 31
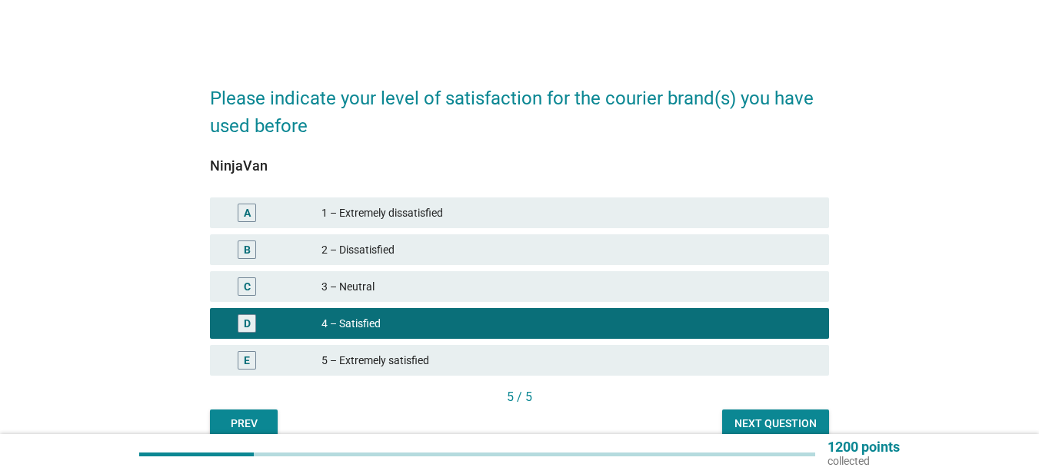
click at [775, 420] on div "Next question" at bounding box center [775, 424] width 82 height 16
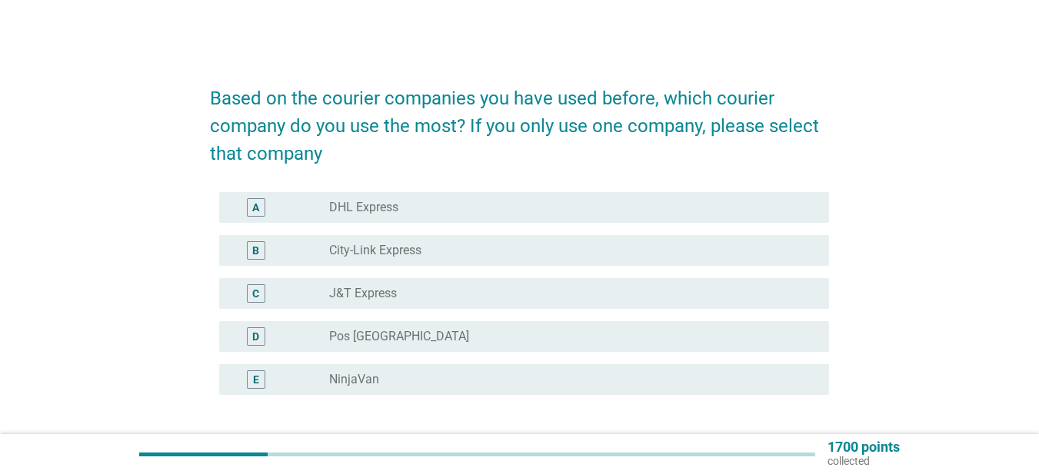
click at [508, 236] on div "B radio_button_unchecked City-Link Express" at bounding box center [524, 250] width 610 height 31
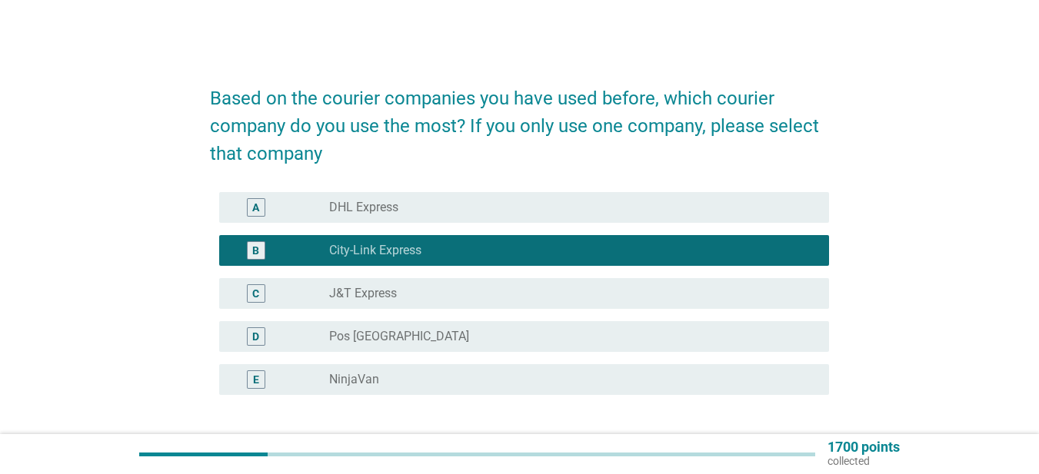
scroll to position [122, 0]
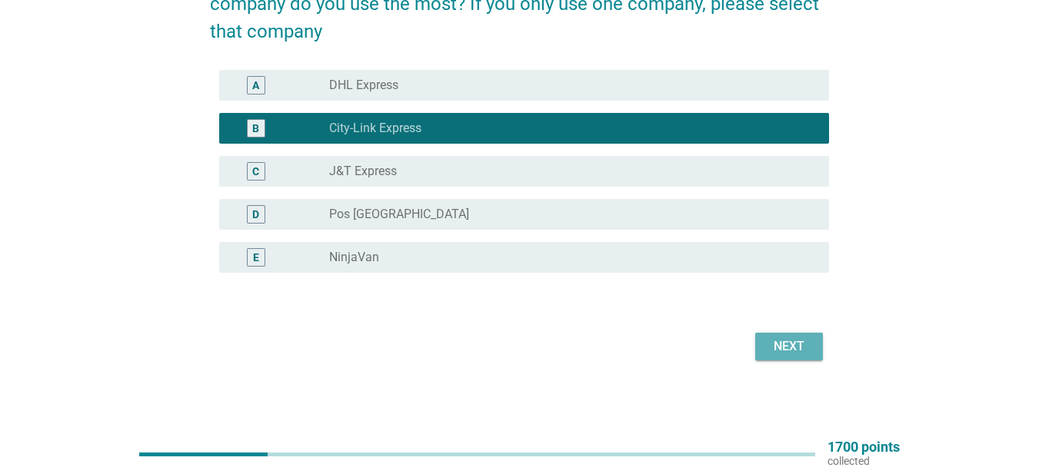
click at [799, 348] on div "Next" at bounding box center [788, 346] width 43 height 18
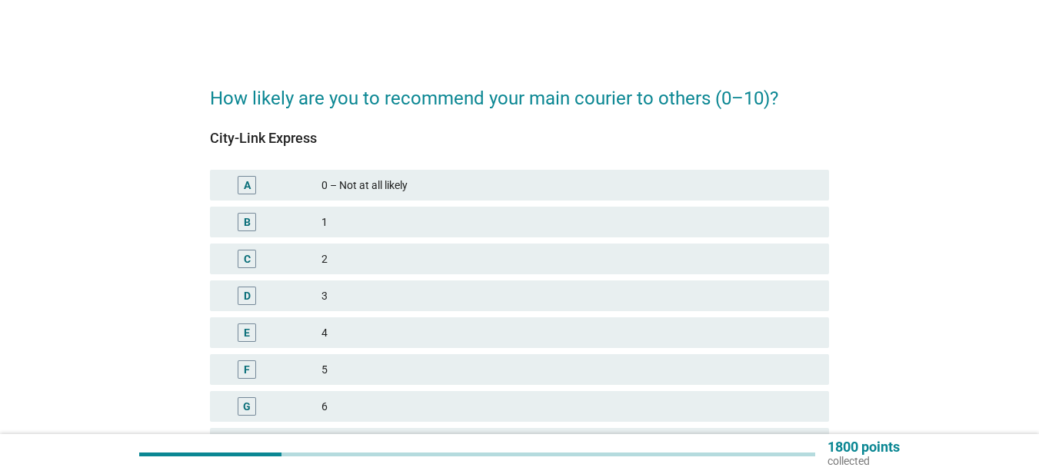
scroll to position [154, 0]
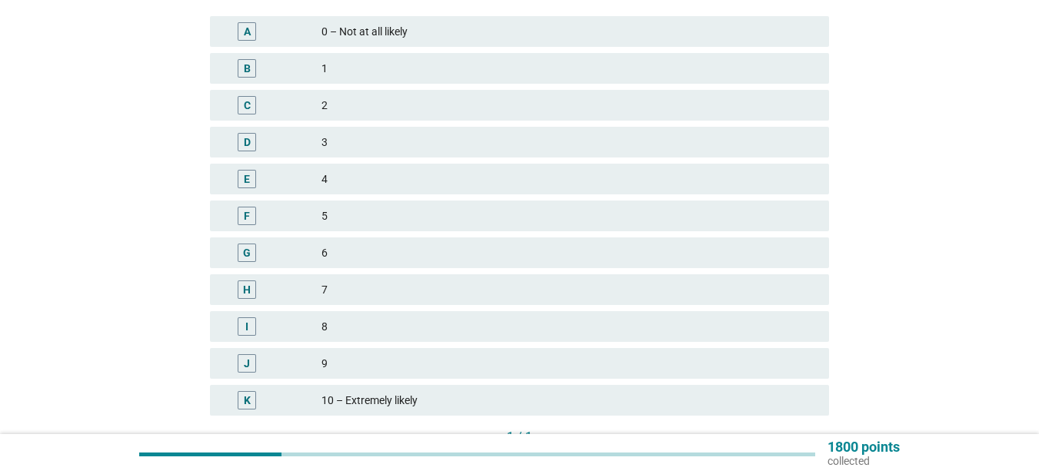
click at [427, 254] on div "6" at bounding box center [568, 253] width 495 height 18
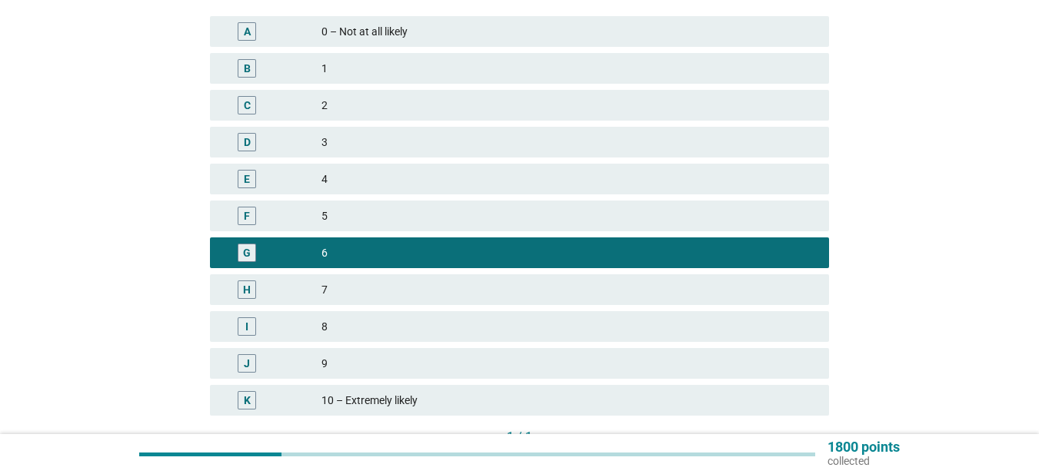
scroll to position [266, 0]
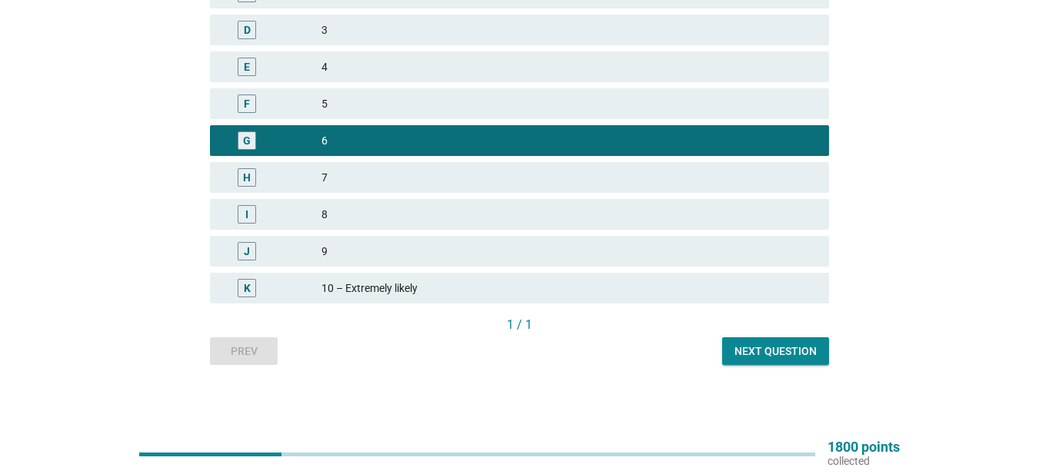
click at [782, 351] on div "Next question" at bounding box center [775, 352] width 82 height 16
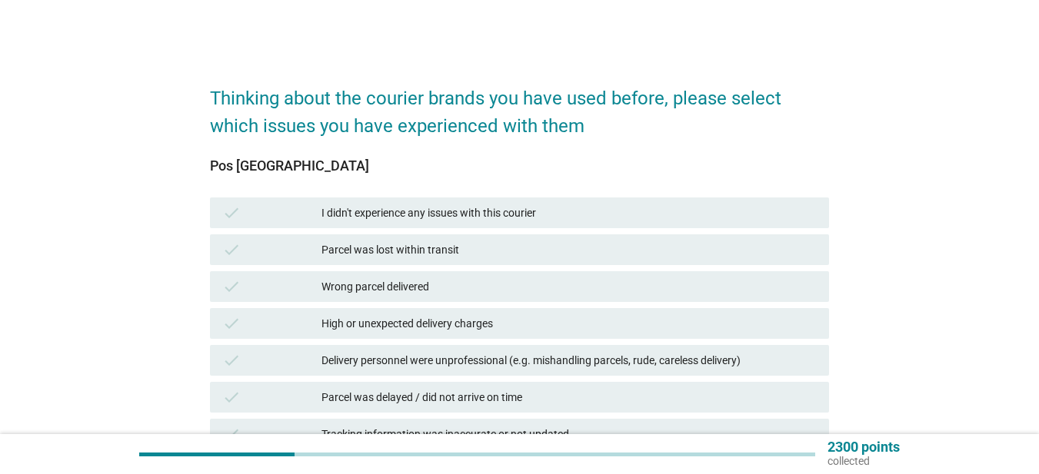
scroll to position [154, 0]
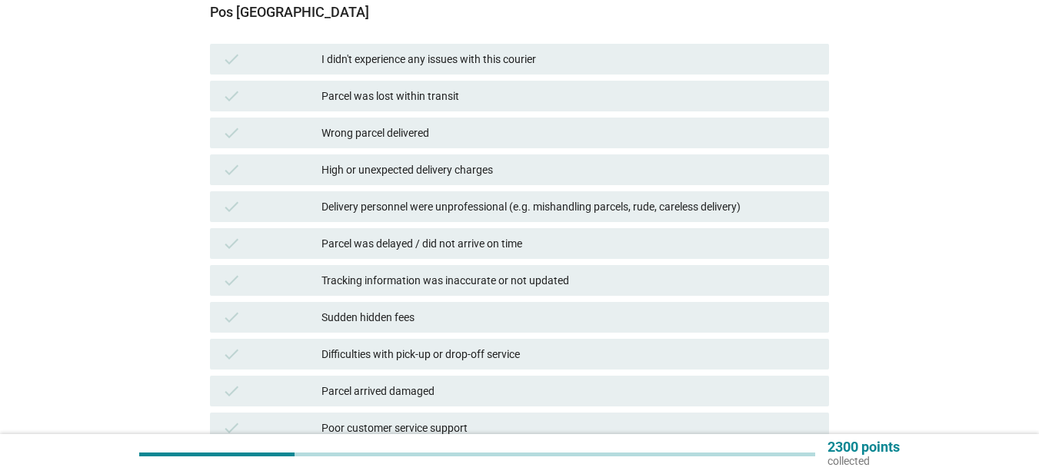
click at [546, 246] on div "Parcel was delayed / did not arrive on time" at bounding box center [568, 243] width 495 height 18
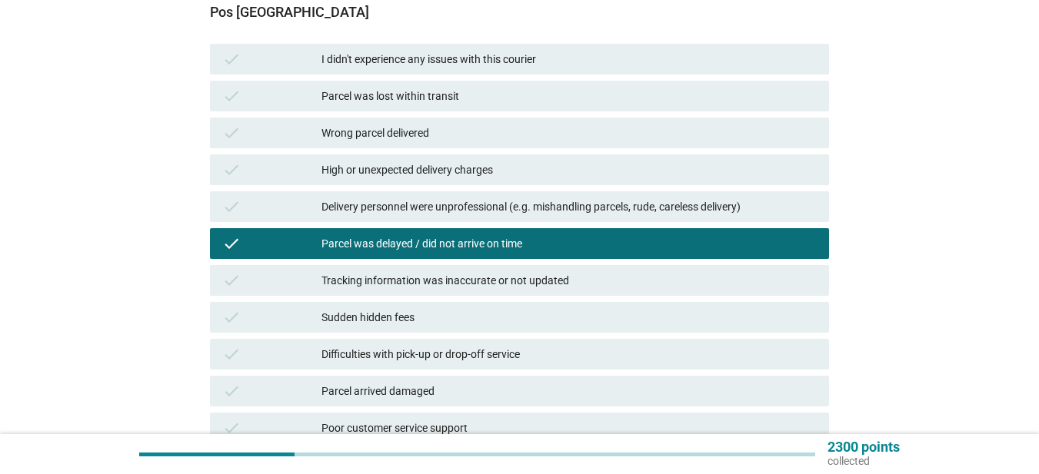
click at [470, 99] on div "Parcel was lost within transit" at bounding box center [568, 96] width 495 height 18
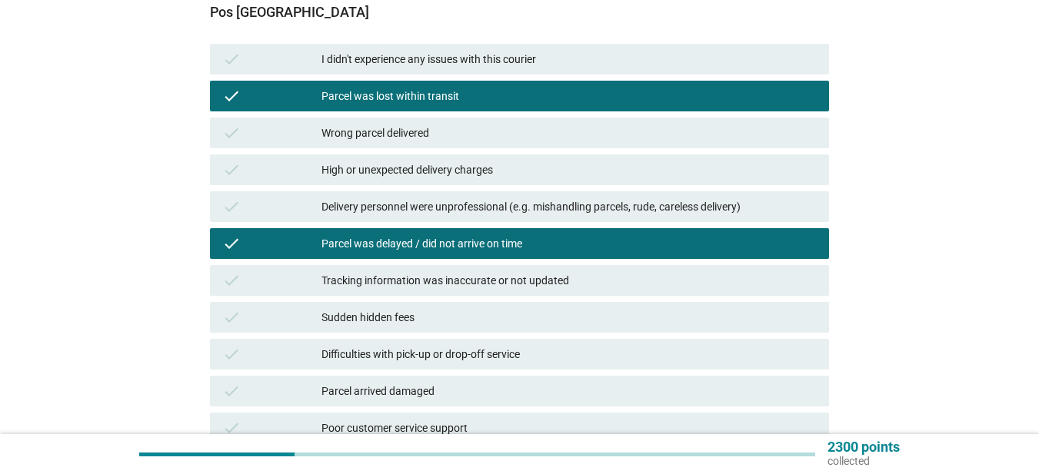
scroll to position [367, 0]
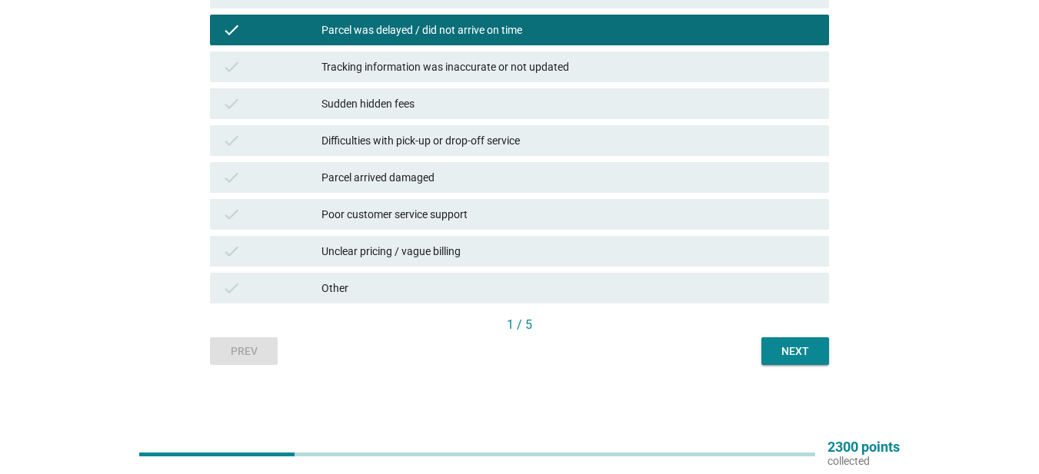
click at [776, 348] on div "Next" at bounding box center [794, 352] width 43 height 16
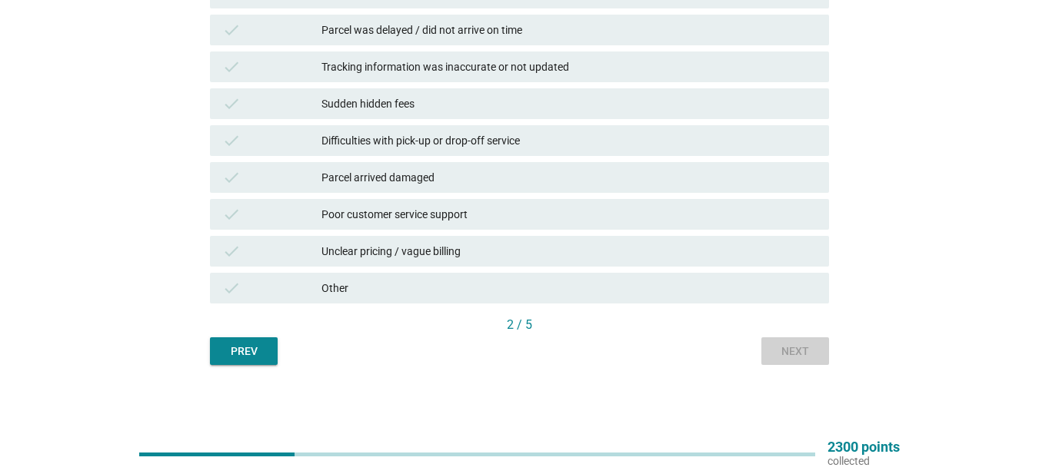
scroll to position [0, 0]
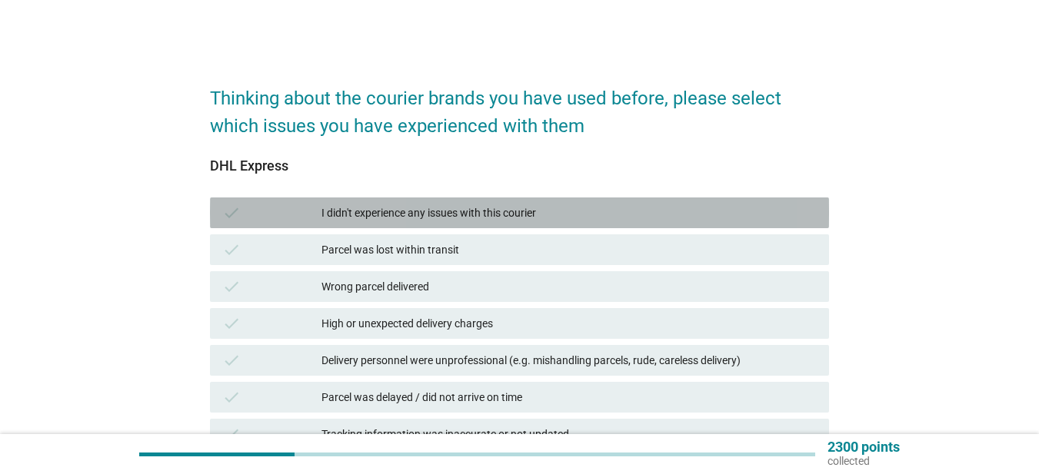
click at [550, 206] on div "I didn't experience any issues with this courier" at bounding box center [568, 213] width 495 height 18
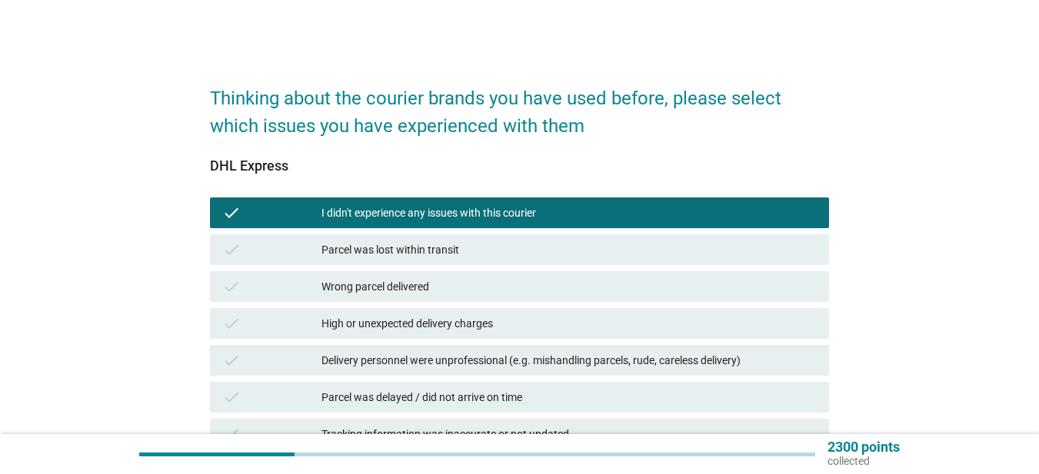
scroll to position [367, 0]
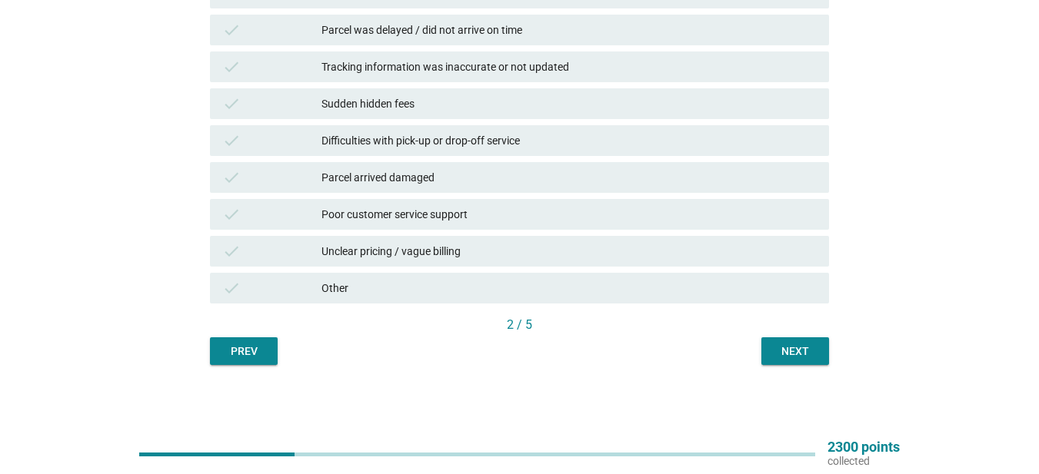
click at [813, 341] on button "Next" at bounding box center [795, 351] width 68 height 28
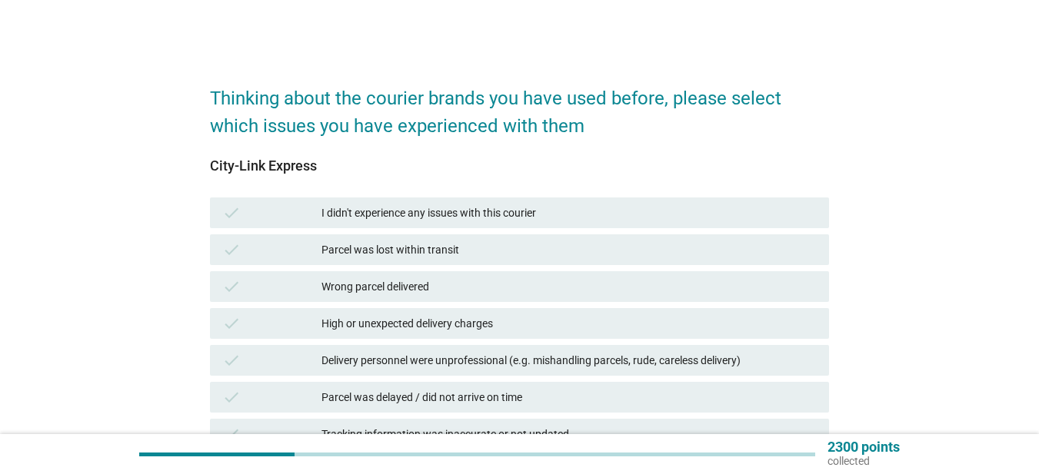
scroll to position [154, 0]
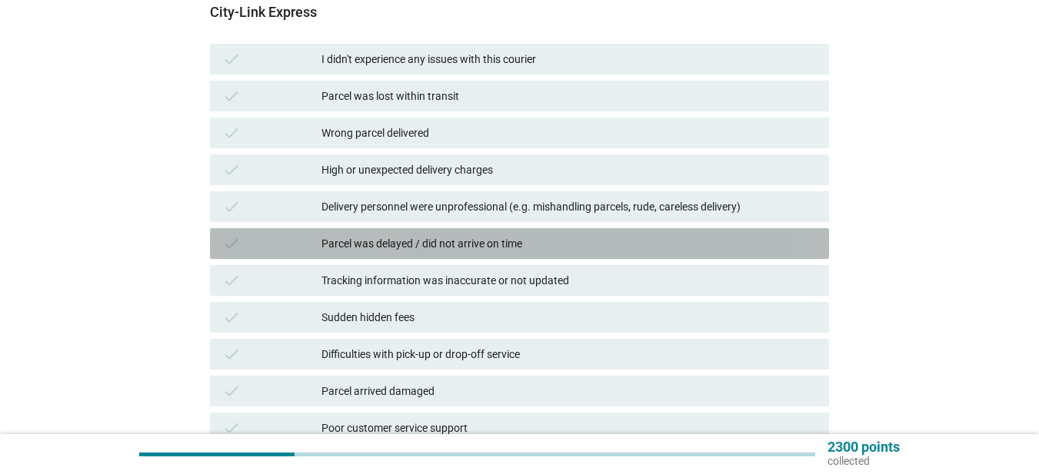
click at [460, 251] on div "Parcel was delayed / did not arrive on time" at bounding box center [568, 243] width 495 height 18
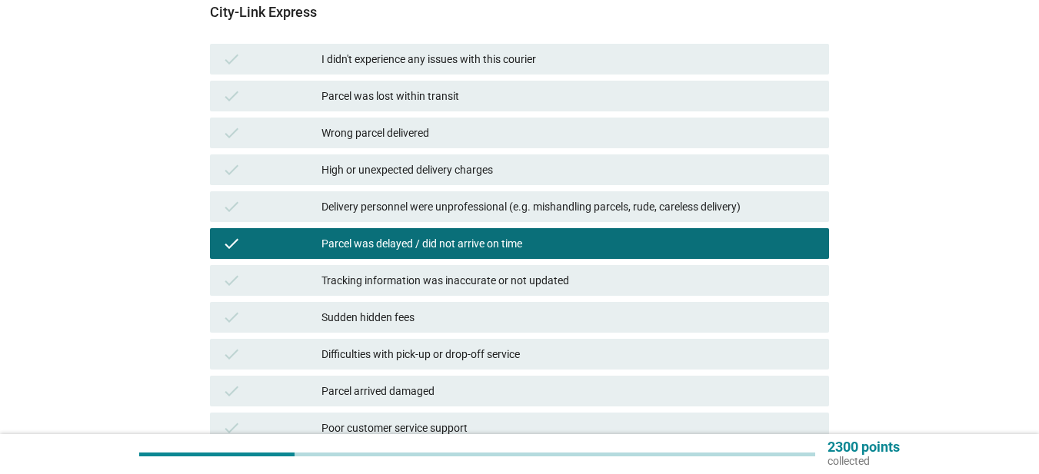
scroll to position [367, 0]
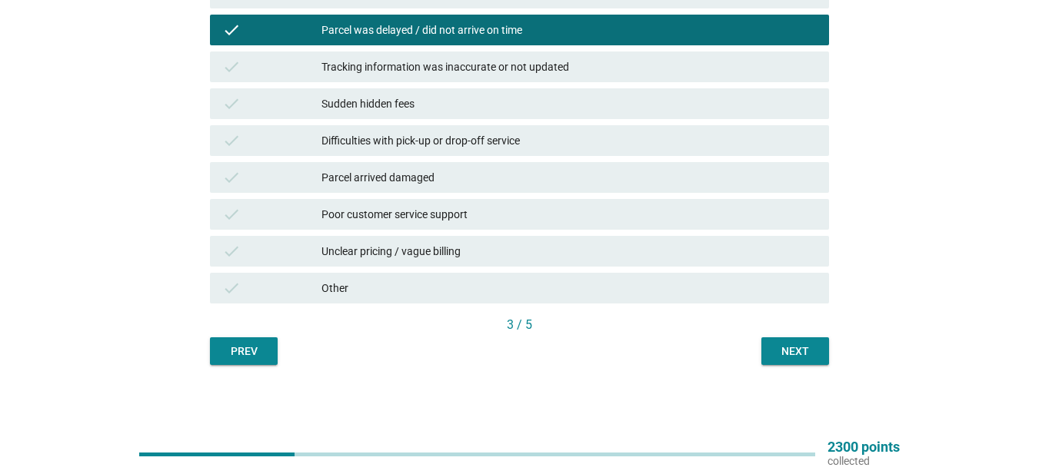
click at [775, 344] on div "Next" at bounding box center [794, 352] width 43 height 16
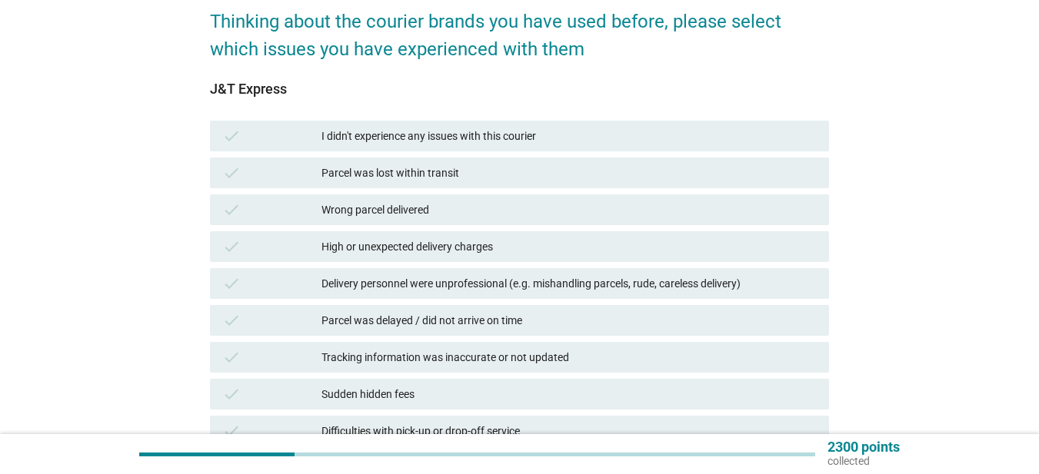
scroll to position [154, 0]
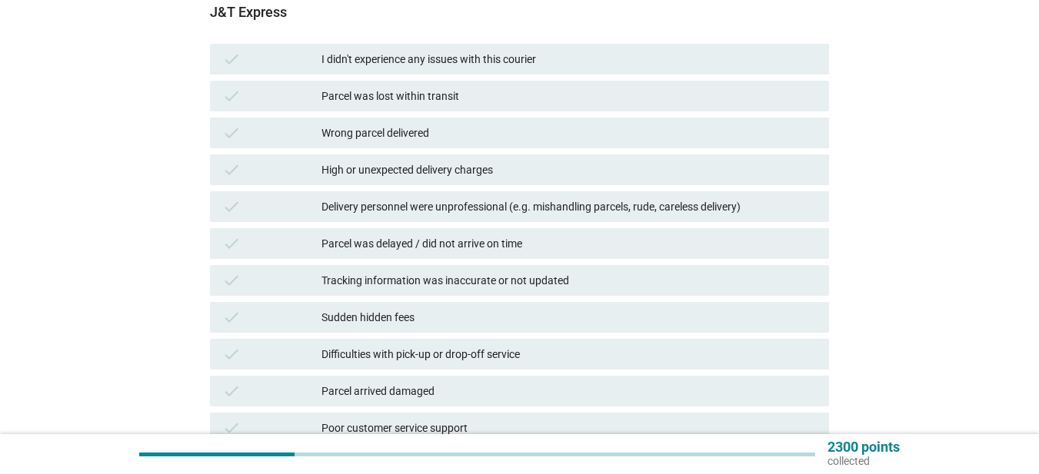
click at [485, 245] on div "Parcel was delayed / did not arrive on time" at bounding box center [568, 243] width 495 height 18
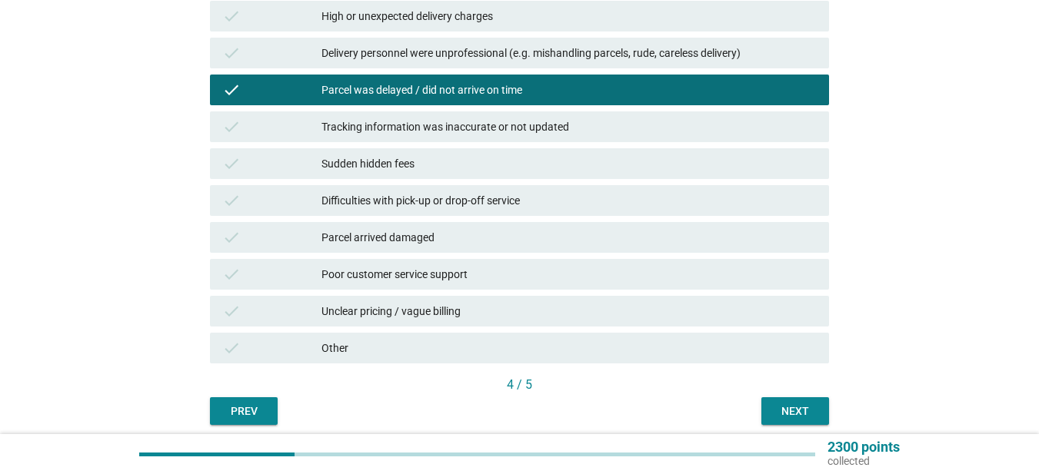
scroll to position [367, 0]
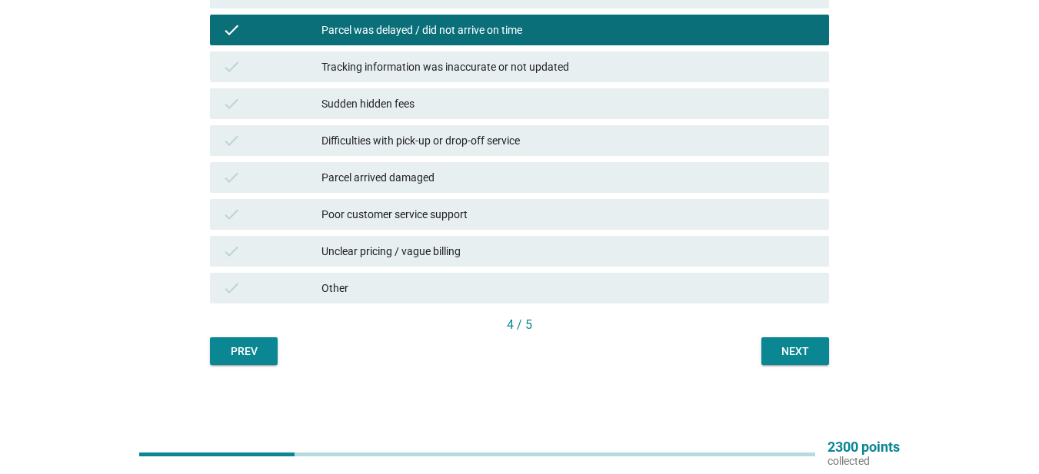
click at [773, 347] on div "Next" at bounding box center [794, 352] width 43 height 16
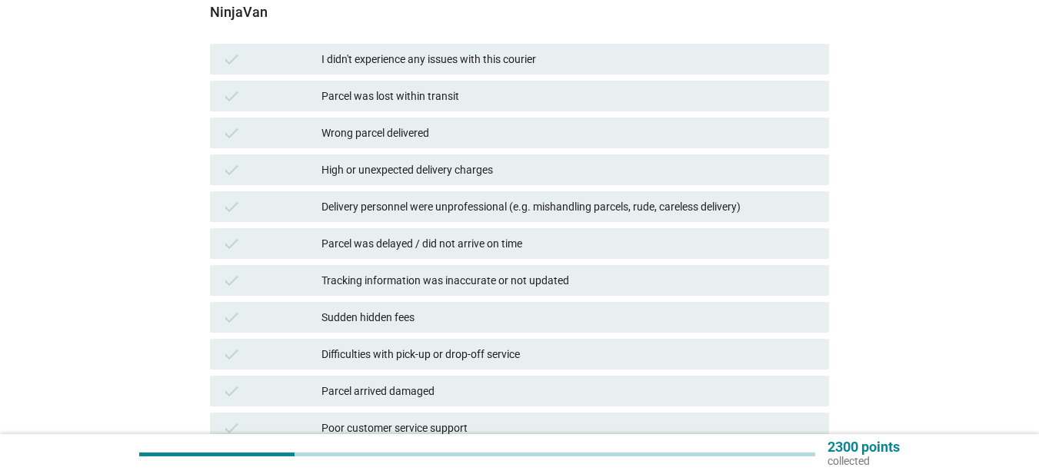
scroll to position [231, 0]
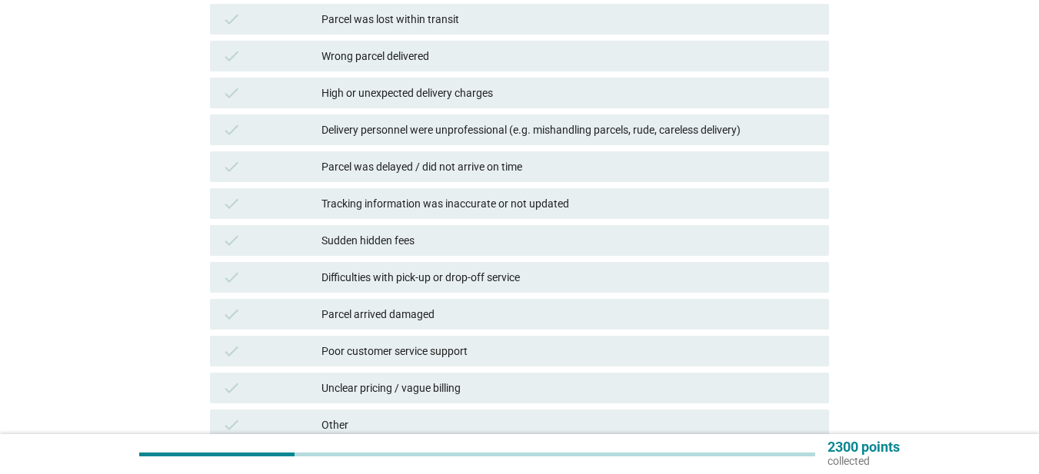
click at [517, 166] on div "Parcel was delayed / did not arrive on time" at bounding box center [568, 167] width 495 height 18
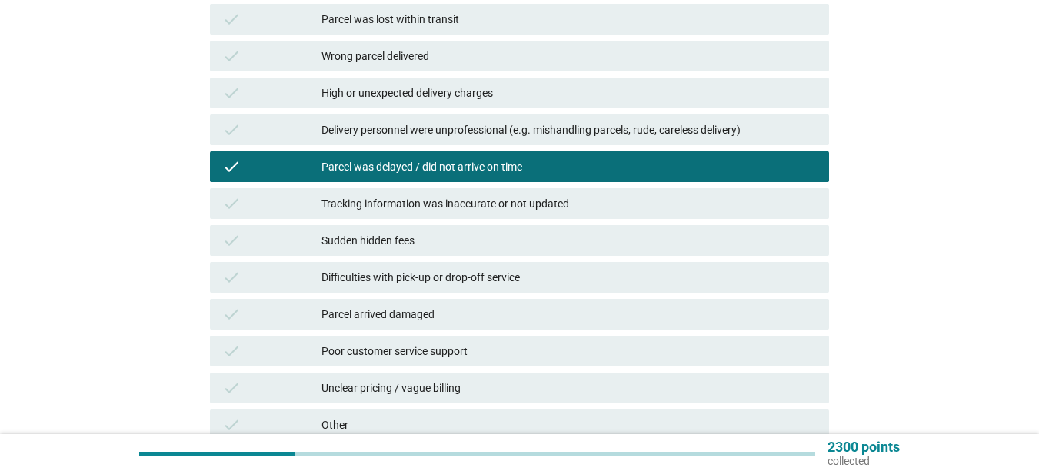
scroll to position [367, 0]
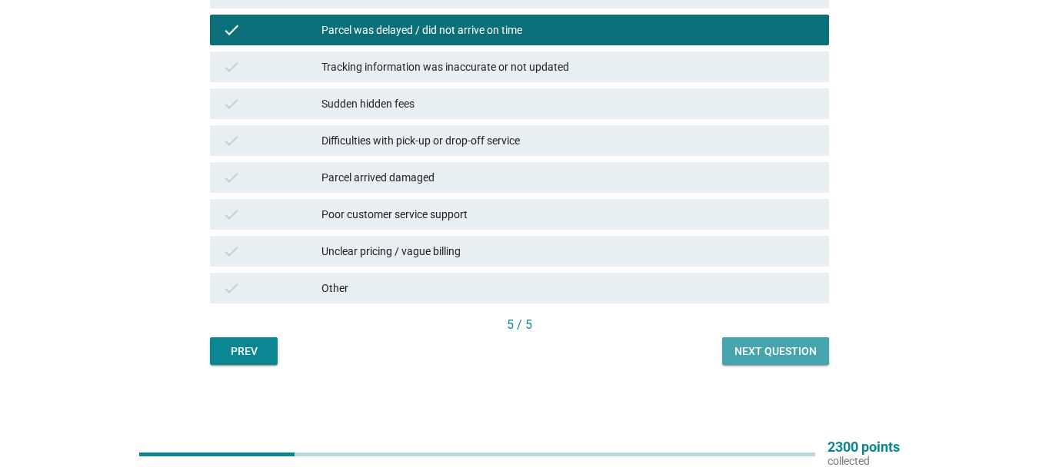
click at [790, 341] on button "Next question" at bounding box center [775, 351] width 107 height 28
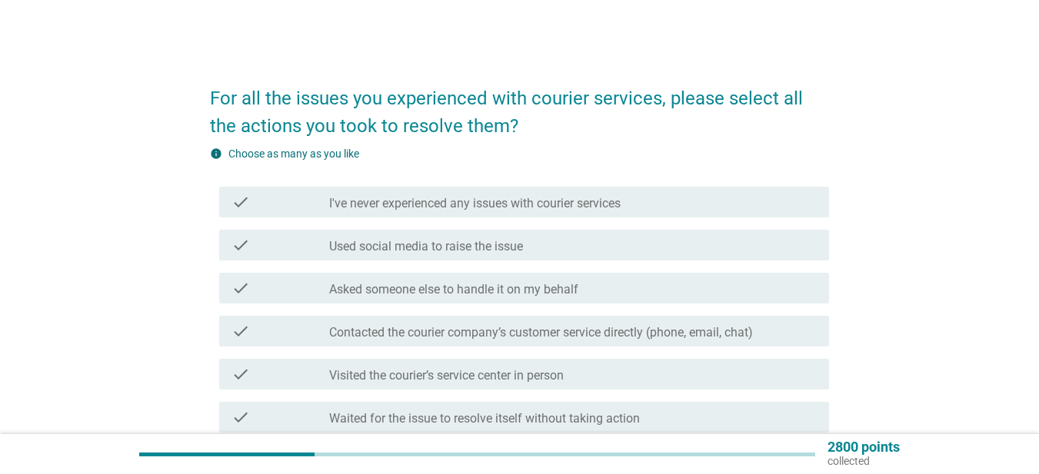
scroll to position [154, 0]
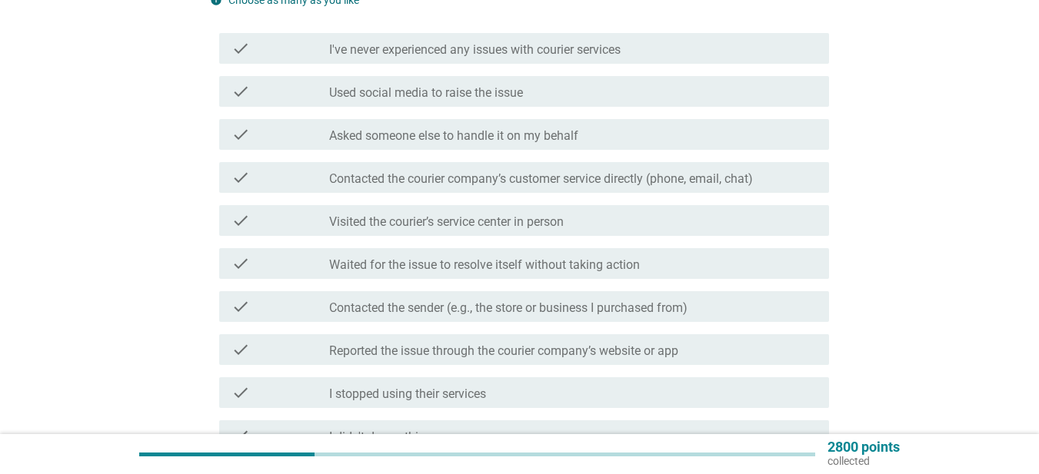
click at [583, 174] on label "Contacted the courier company’s customer service directly (phone, email, chat)" at bounding box center [541, 178] width 424 height 15
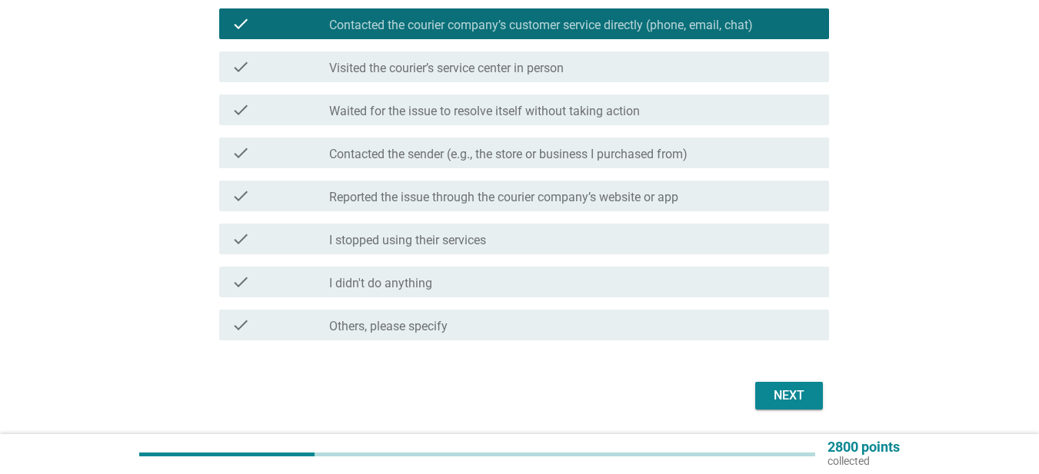
scroll to position [357, 0]
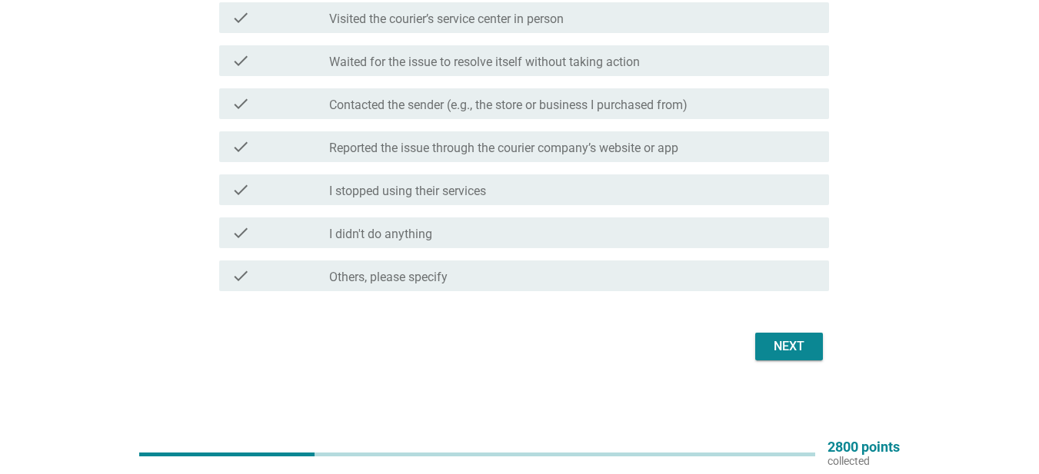
click at [662, 155] on label "Reported the issue through the courier company’s website or app" at bounding box center [503, 148] width 349 height 15
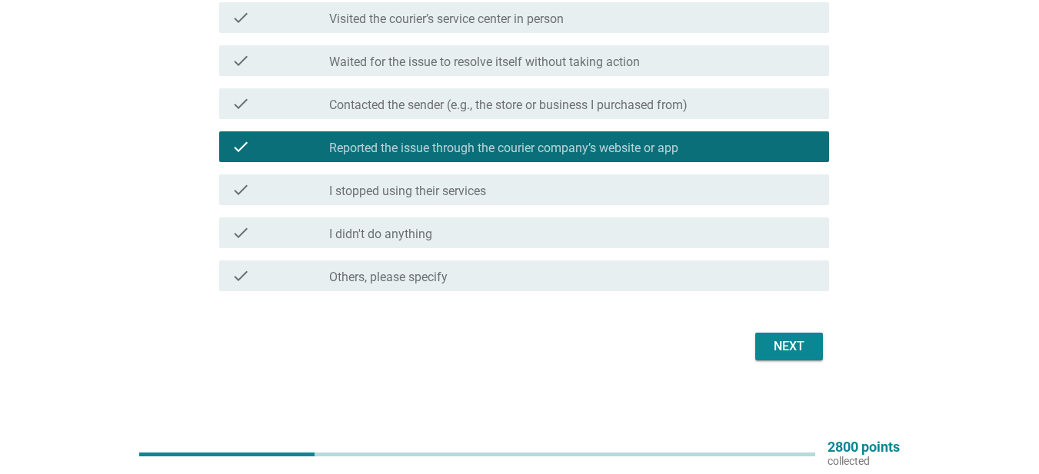
click at [789, 345] on div "Next" at bounding box center [788, 346] width 43 height 18
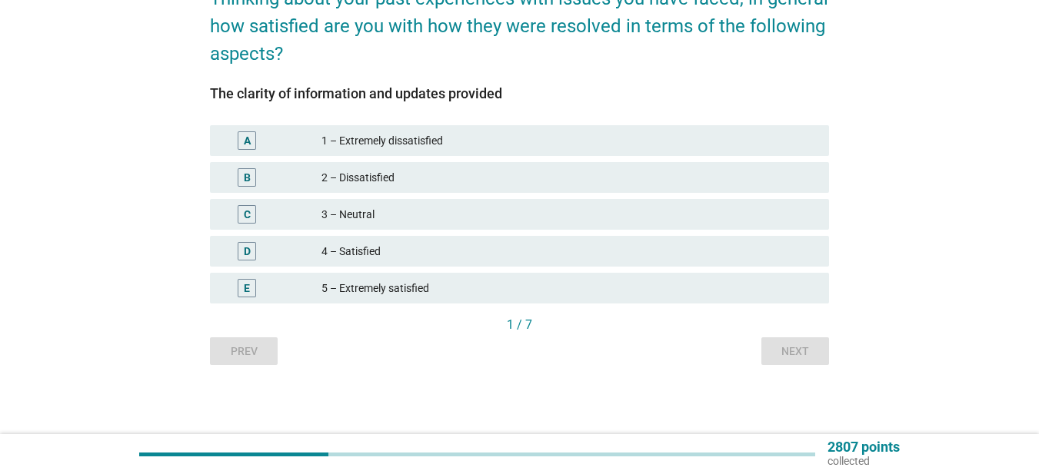
scroll to position [0, 0]
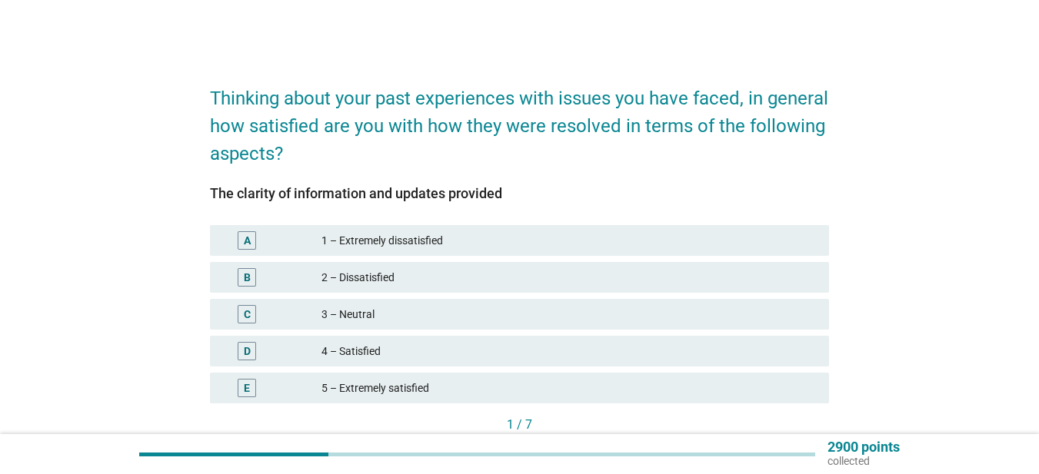
click at [427, 386] on div "5 – Extremely satisfied" at bounding box center [568, 388] width 495 height 18
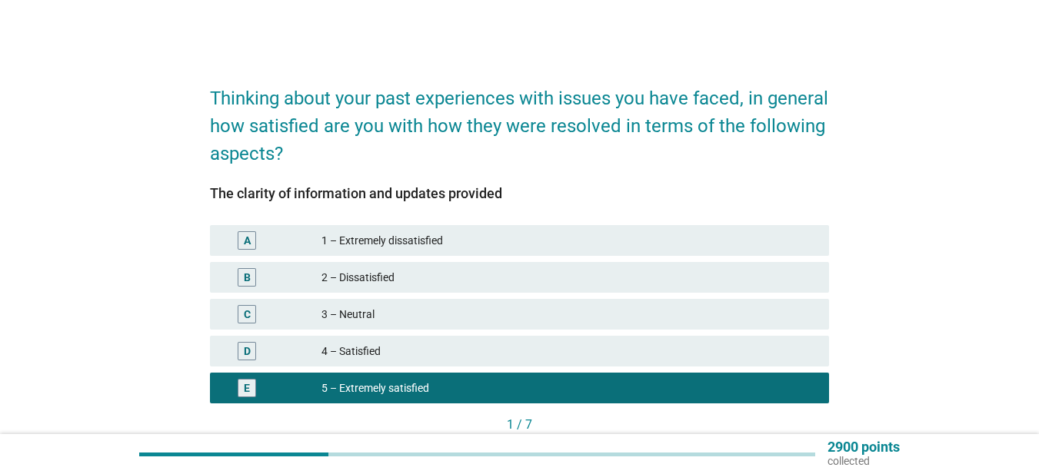
scroll to position [100, 0]
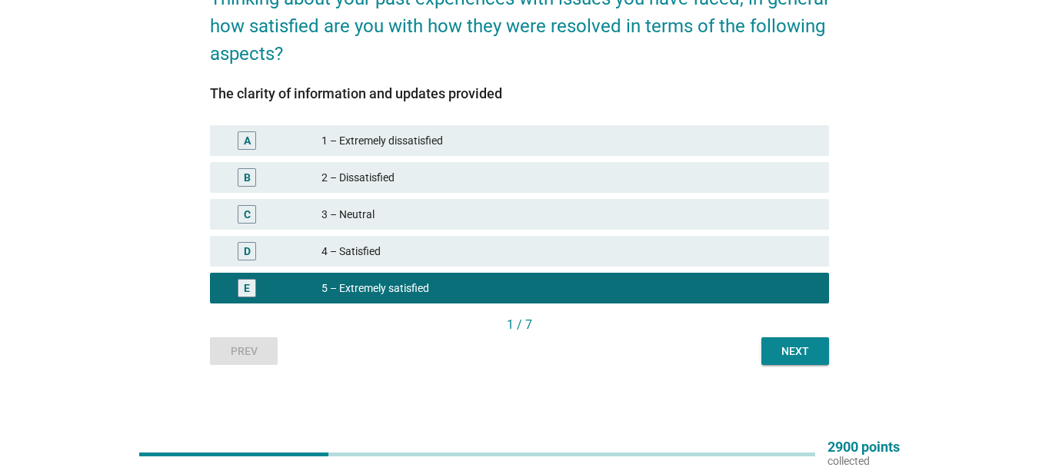
click at [788, 259] on div "4 – Satisfied" at bounding box center [568, 251] width 495 height 18
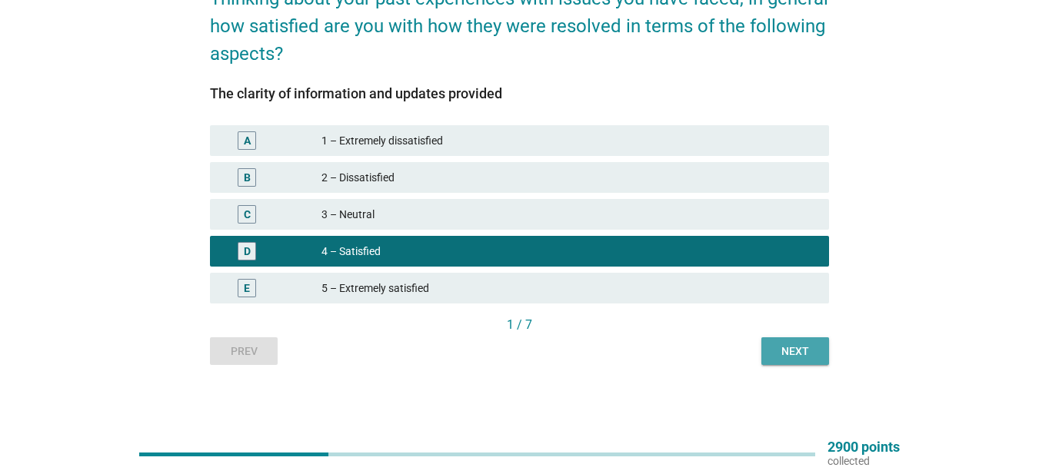
click at [806, 341] on button "Next" at bounding box center [795, 351] width 68 height 28
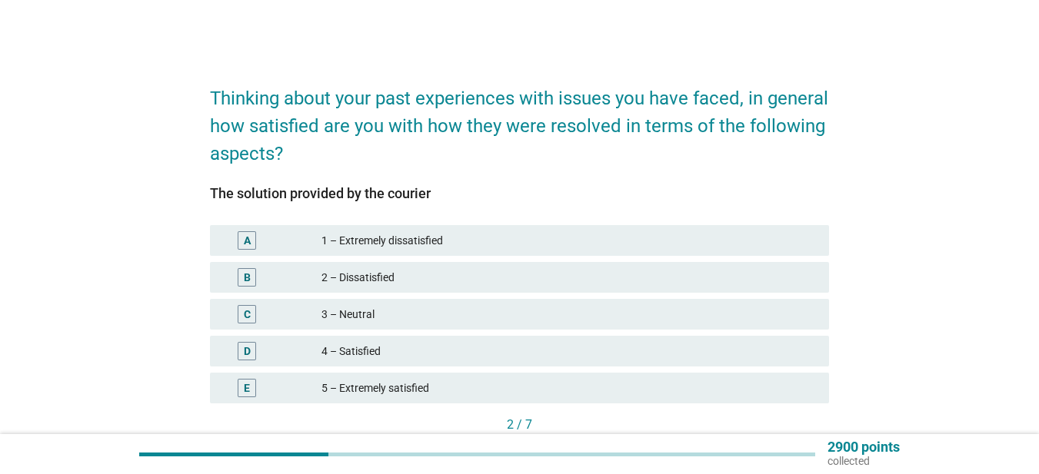
click at [495, 343] on div "4 – Satisfied" at bounding box center [568, 351] width 495 height 18
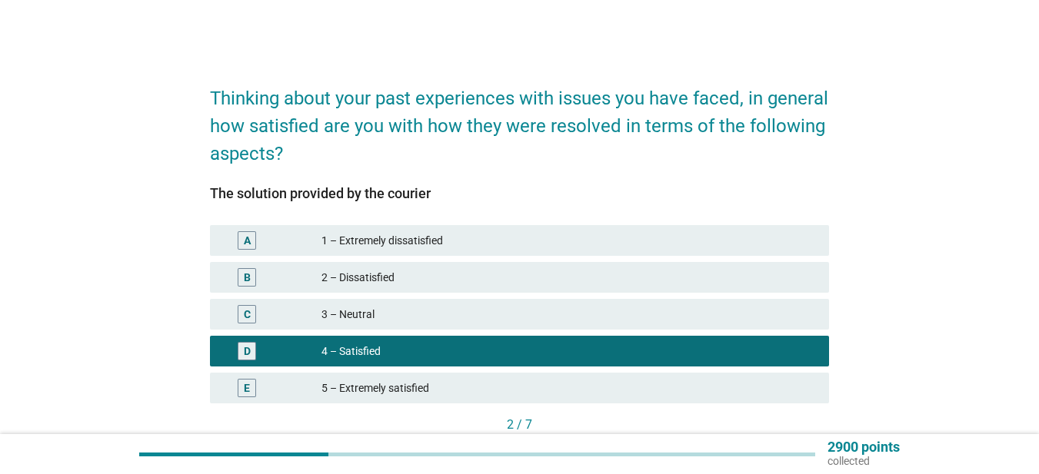
scroll to position [100, 0]
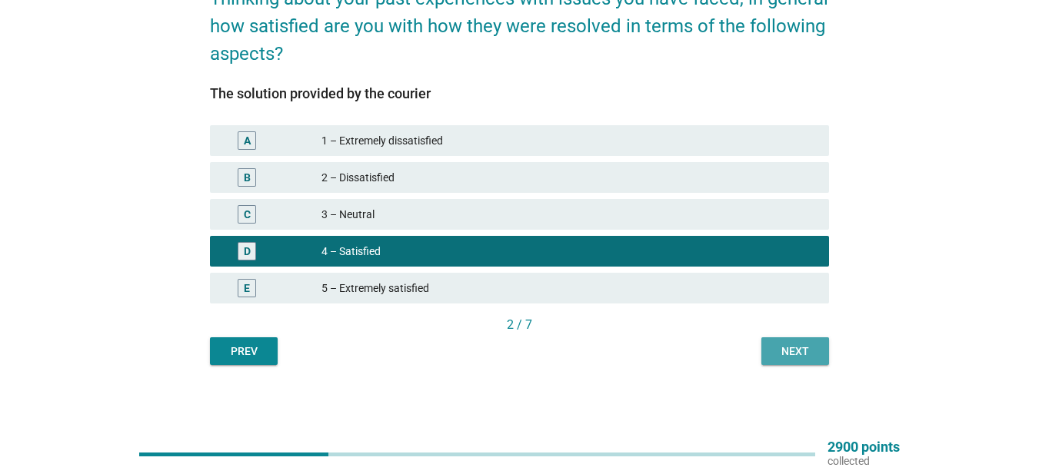
click at [795, 358] on div "Next" at bounding box center [794, 352] width 43 height 16
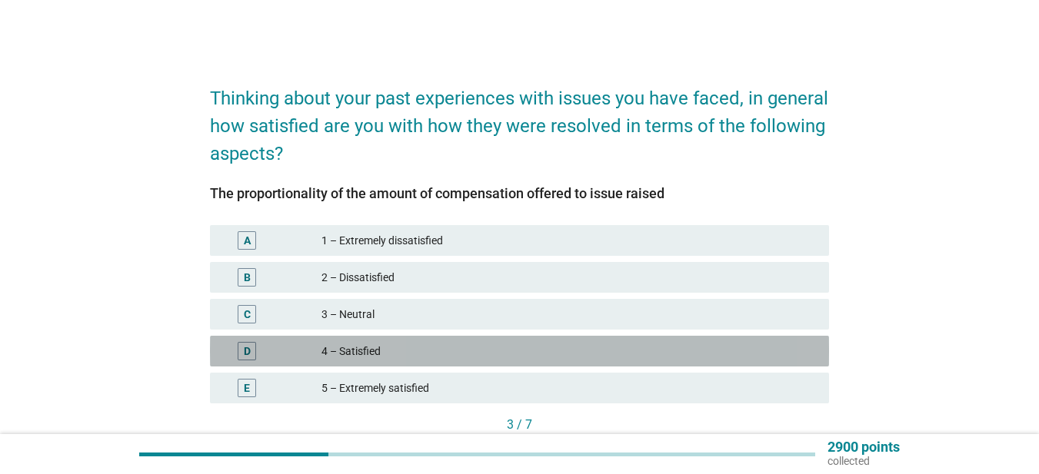
click at [731, 357] on div "4 – Satisfied" at bounding box center [568, 351] width 495 height 18
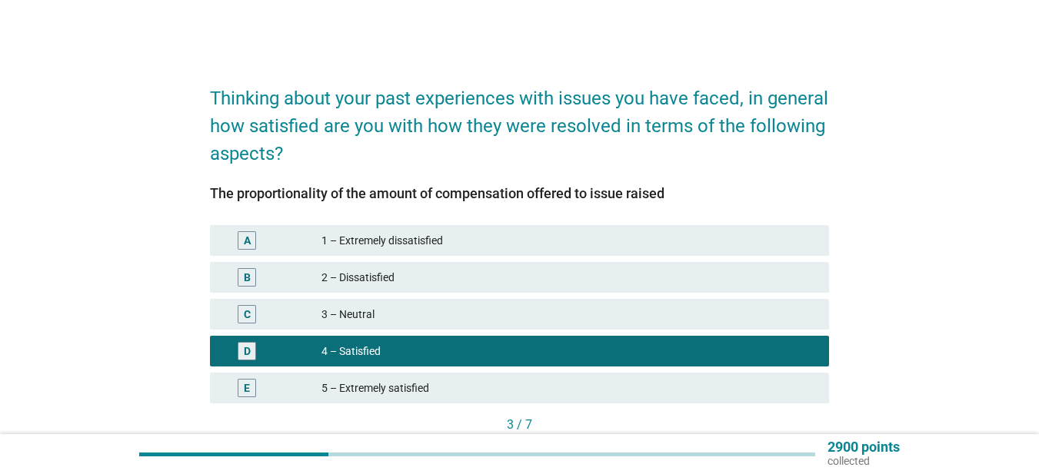
scroll to position [100, 0]
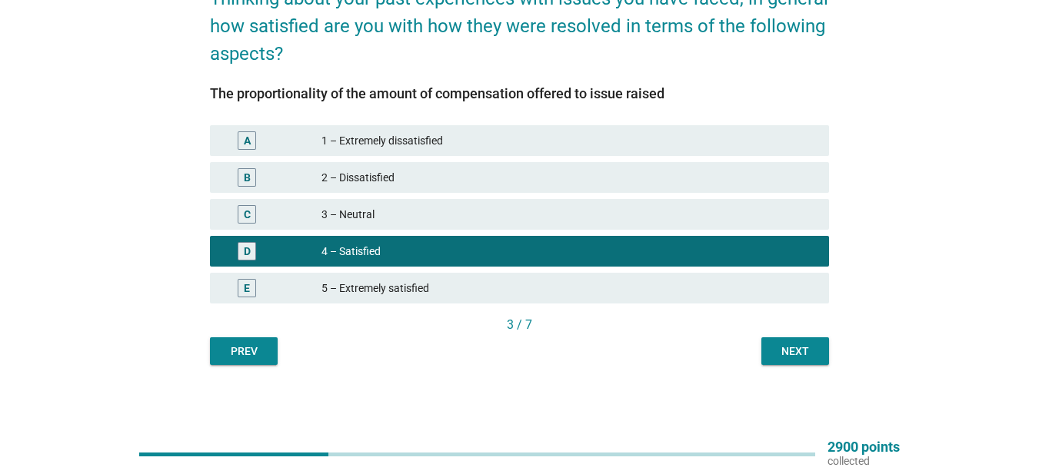
click at [797, 351] on div "Next" at bounding box center [794, 352] width 43 height 16
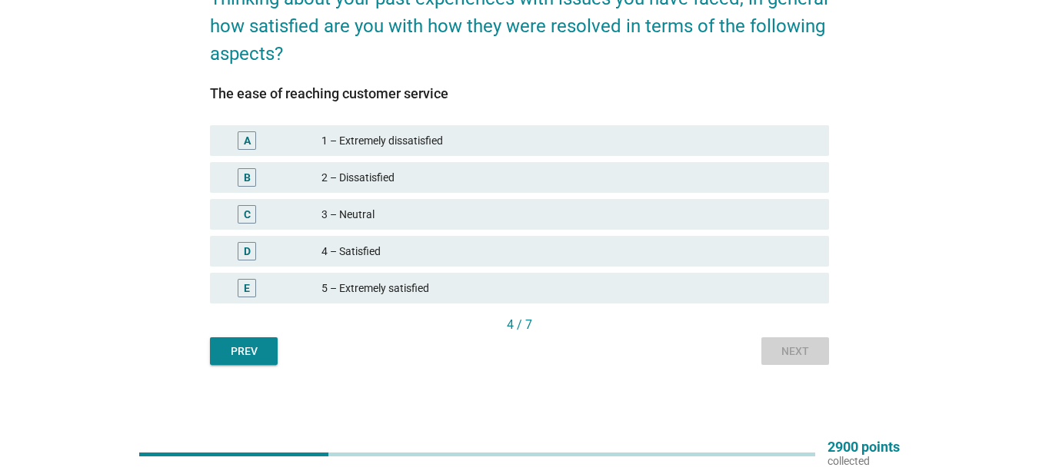
scroll to position [0, 0]
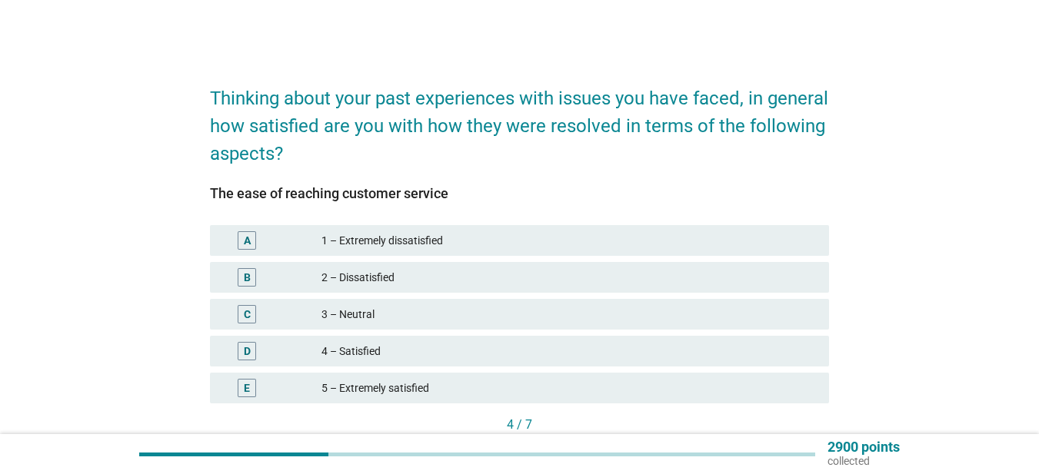
click at [483, 321] on div "3 – Neutral" at bounding box center [568, 314] width 495 height 18
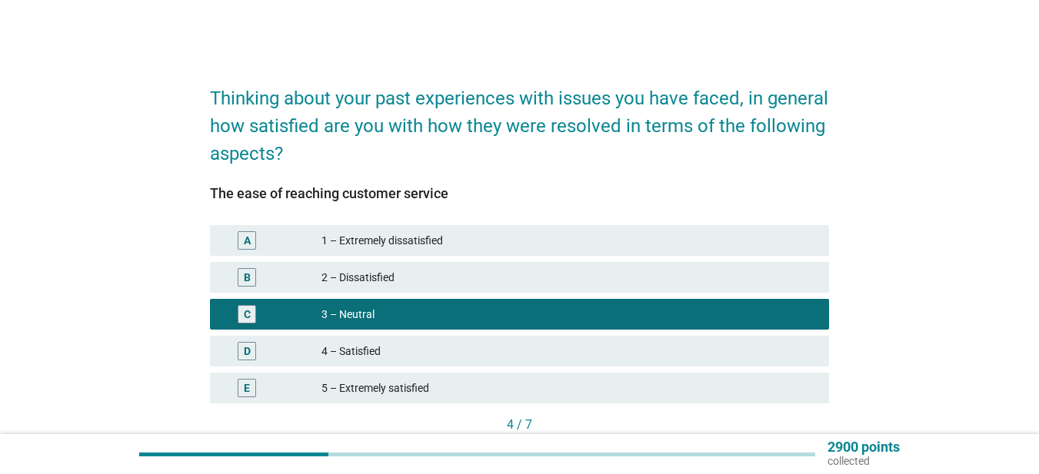
scroll to position [100, 0]
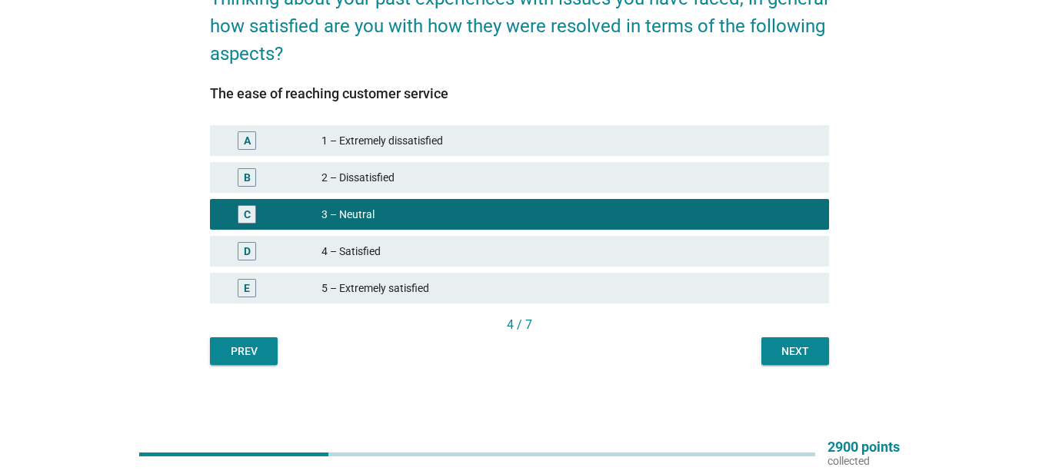
click at [804, 362] on button "Next" at bounding box center [795, 351] width 68 height 28
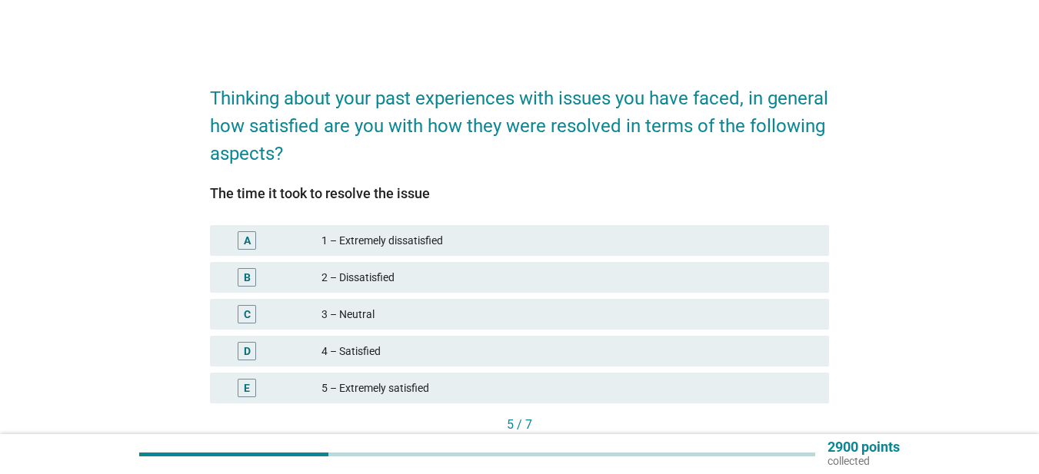
click at [567, 347] on div "4 – Satisfied" at bounding box center [568, 351] width 495 height 18
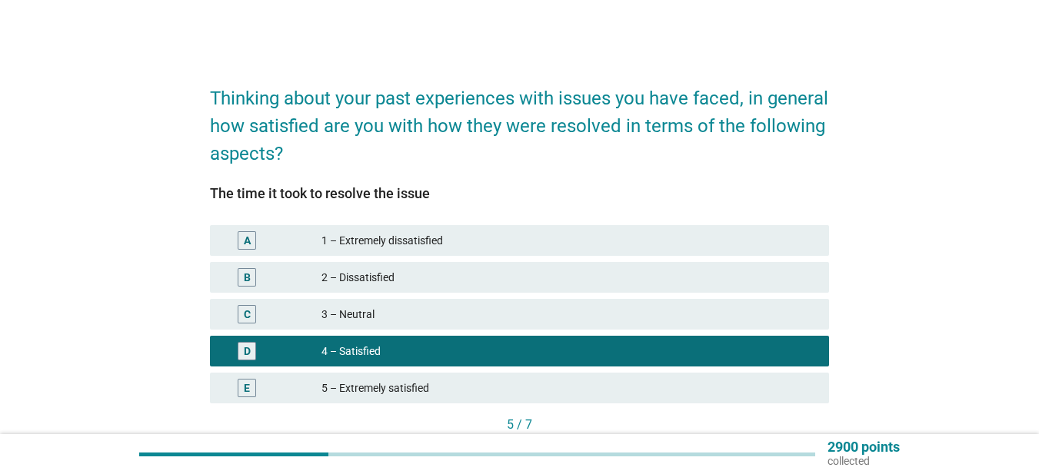
scroll to position [100, 0]
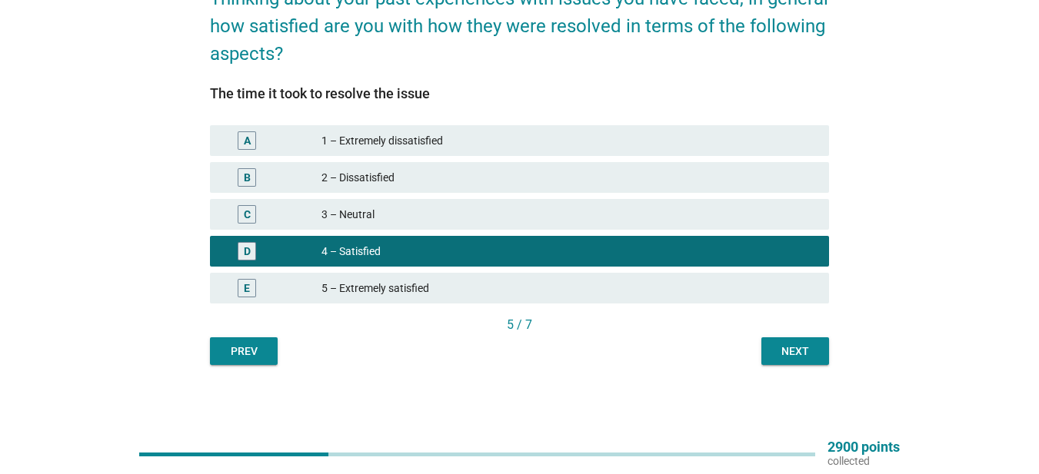
click at [798, 356] on div "Next" at bounding box center [794, 352] width 43 height 16
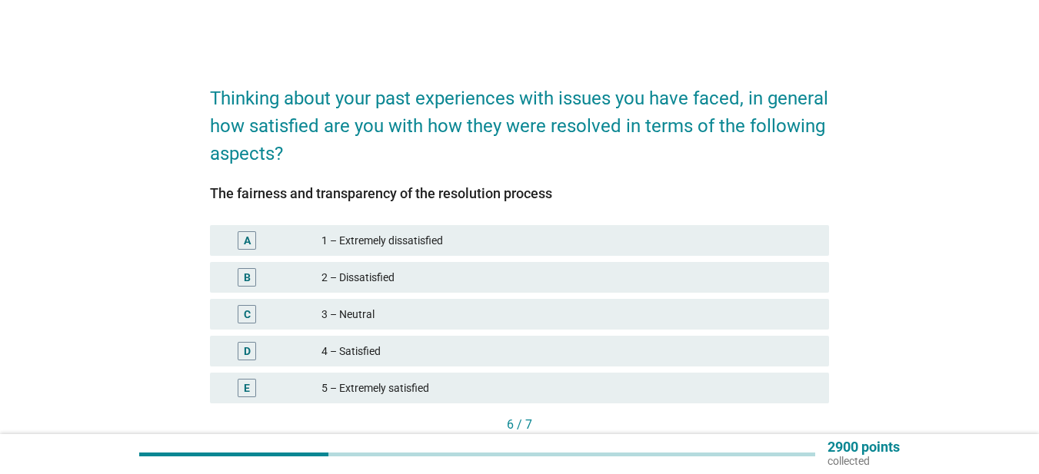
click at [404, 356] on div "4 – Satisfied" at bounding box center [568, 351] width 495 height 18
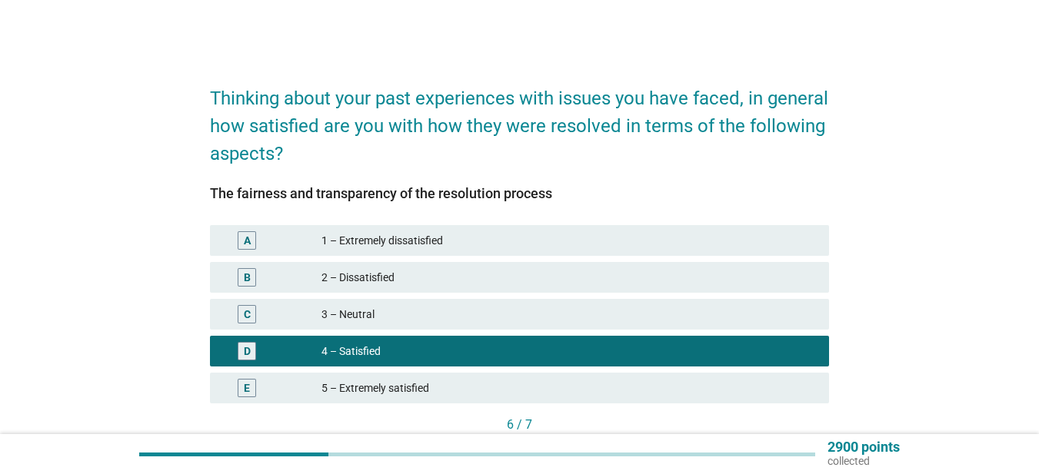
scroll to position [100, 0]
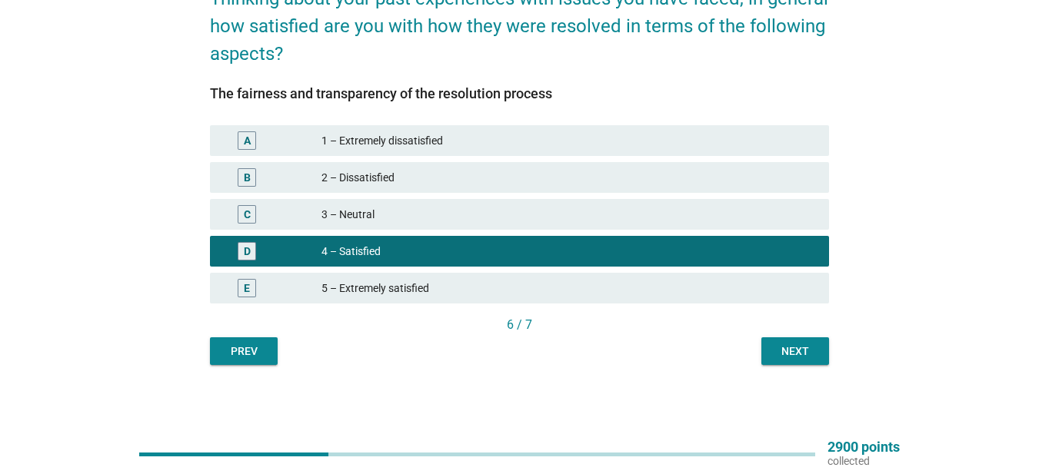
click at [778, 347] on div "Next" at bounding box center [794, 352] width 43 height 16
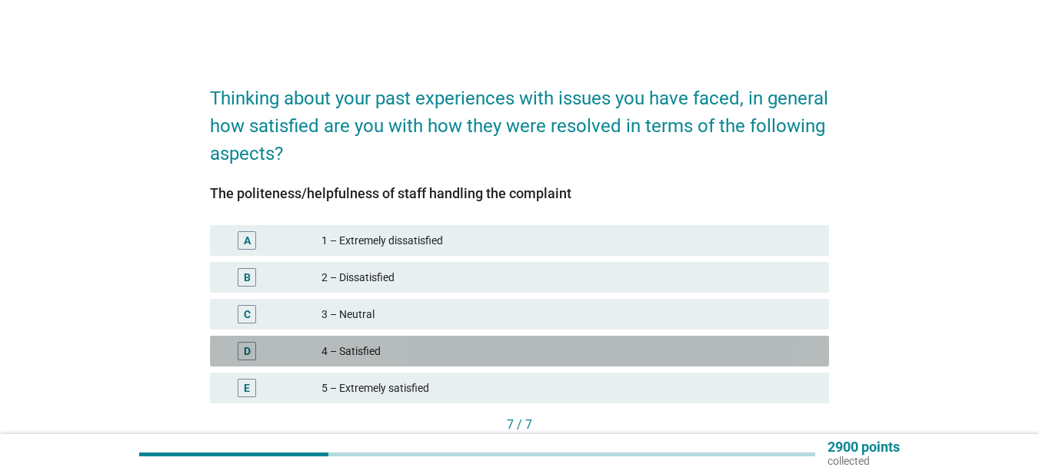
click at [442, 357] on div "4 – Satisfied" at bounding box center [568, 351] width 495 height 18
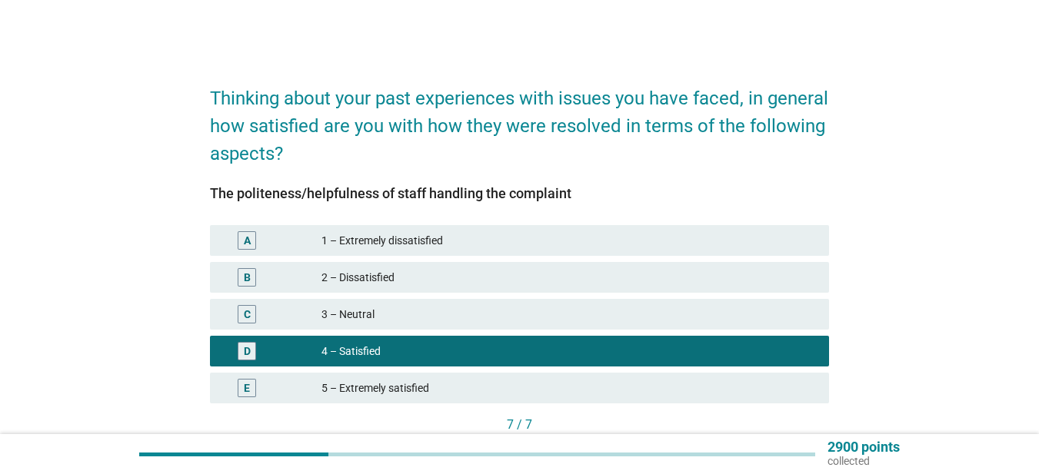
scroll to position [100, 0]
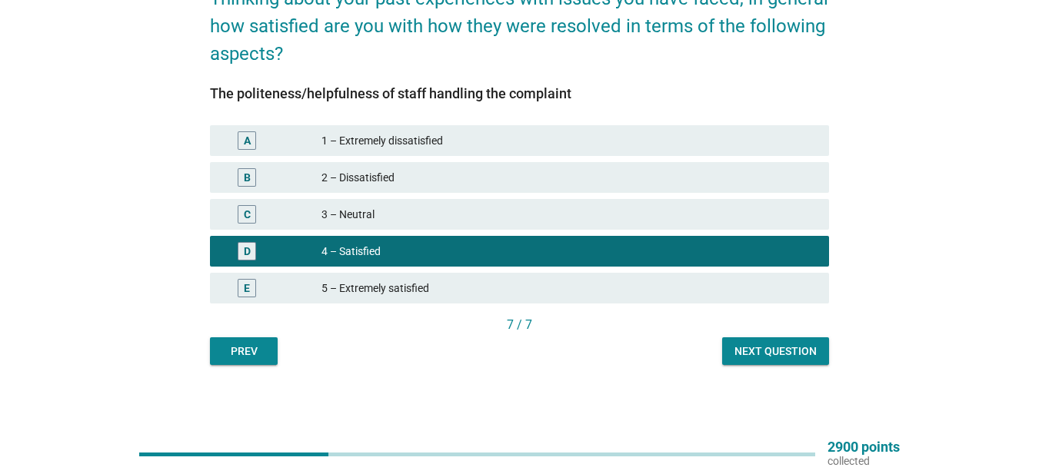
click at [791, 353] on div "Next question" at bounding box center [775, 352] width 82 height 16
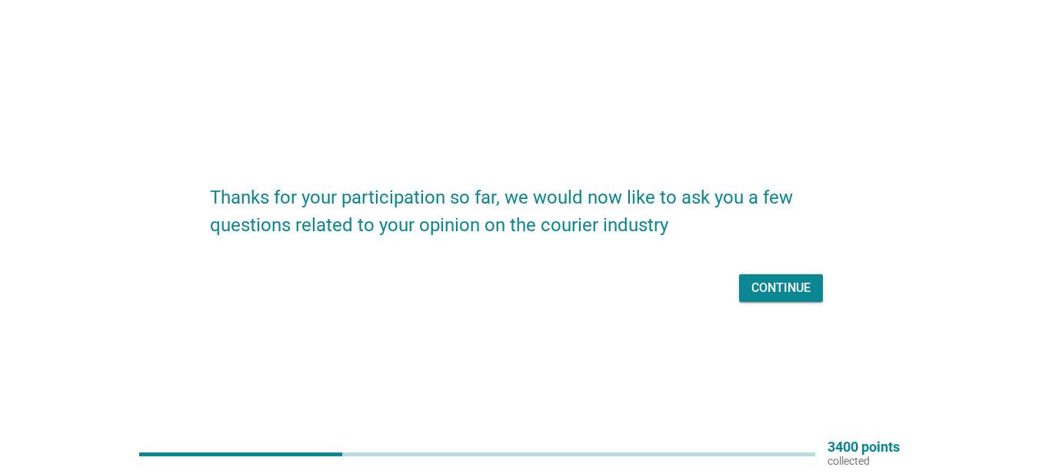
click at [819, 286] on button "Continue" at bounding box center [781, 288] width 84 height 28
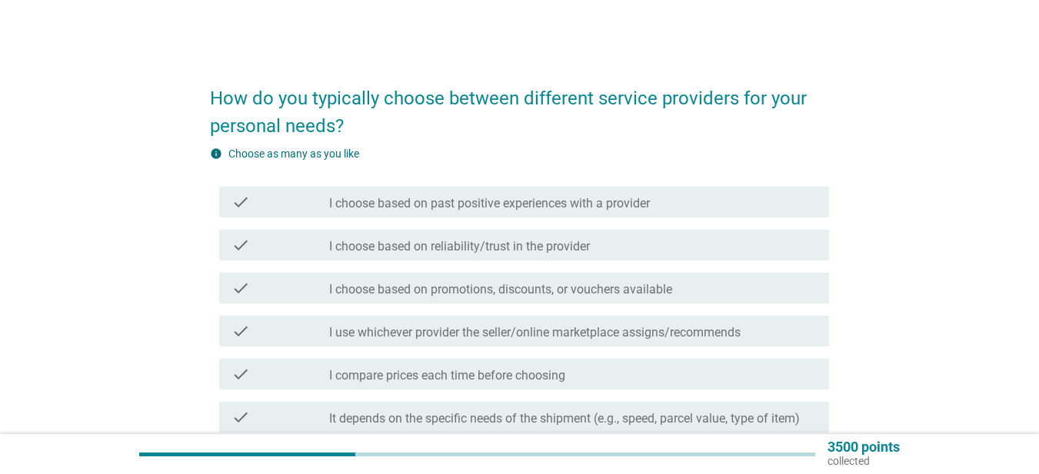
scroll to position [77, 0]
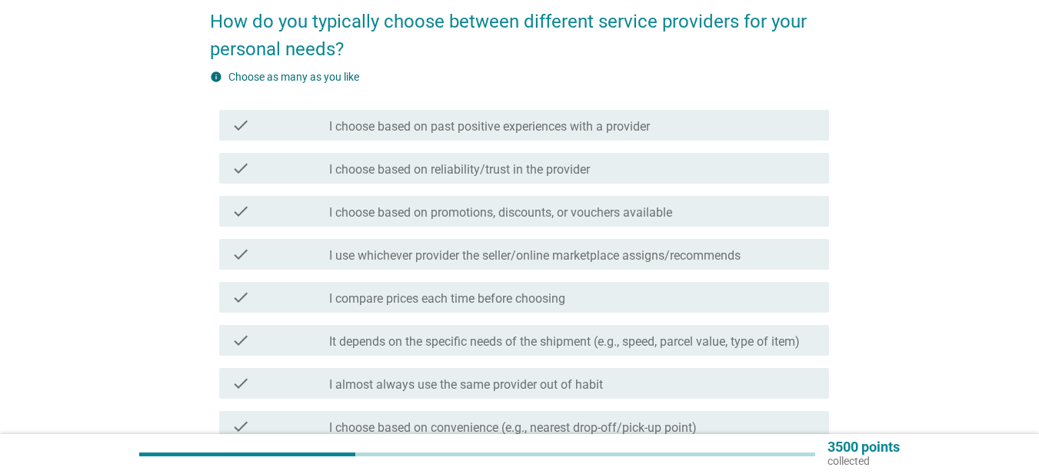
click at [484, 125] on label "I choose based on past positive experiences with a provider" at bounding box center [489, 126] width 321 height 15
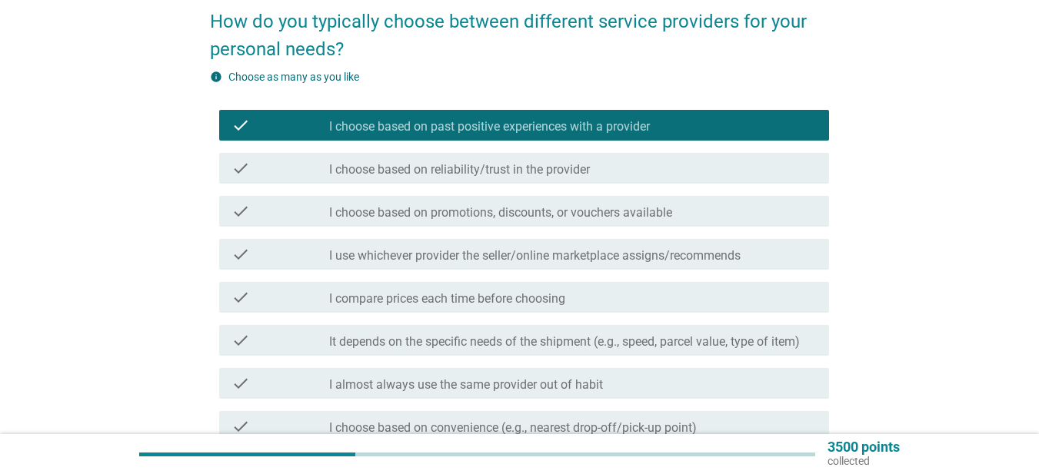
click at [454, 173] on label "I choose based on reliability/trust in the provider" at bounding box center [459, 169] width 261 height 15
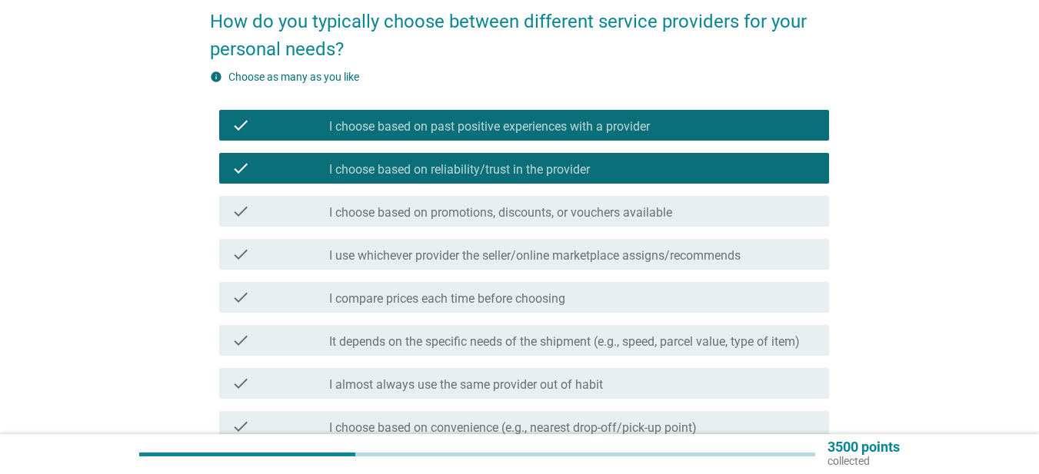
scroll to position [231, 0]
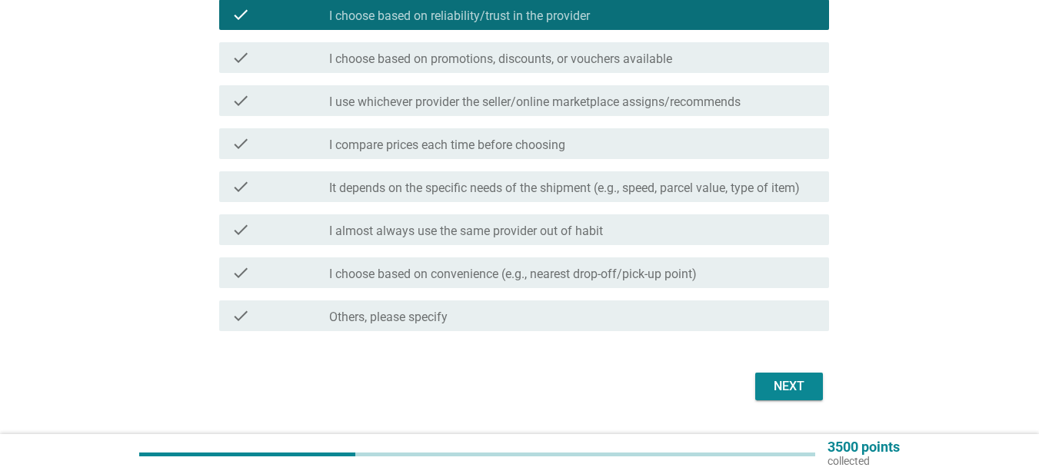
click at [656, 105] on label "I use whichever provider the seller/online marketplace assigns/recommends" at bounding box center [534, 102] width 411 height 15
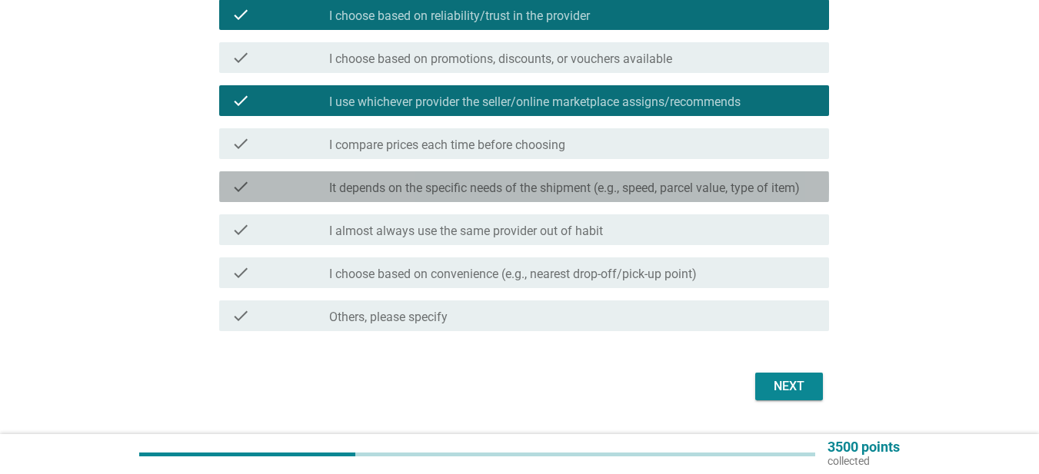
click at [573, 190] on label "It depends on the specific needs of the shipment (e.g., speed, parcel value, ty…" at bounding box center [564, 188] width 470 height 15
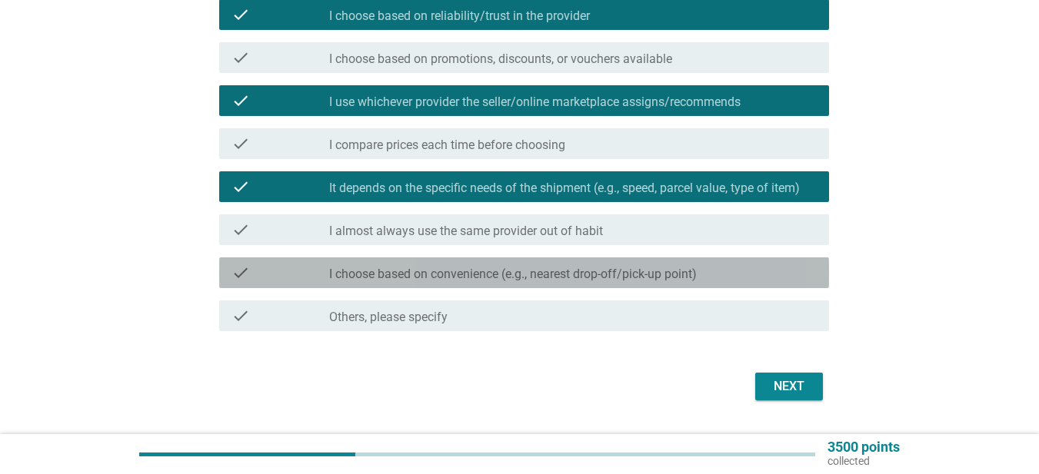
click at [684, 272] on label "I choose based on convenience (e.g., nearest drop-off/pick-up point)" at bounding box center [512, 274] width 367 height 15
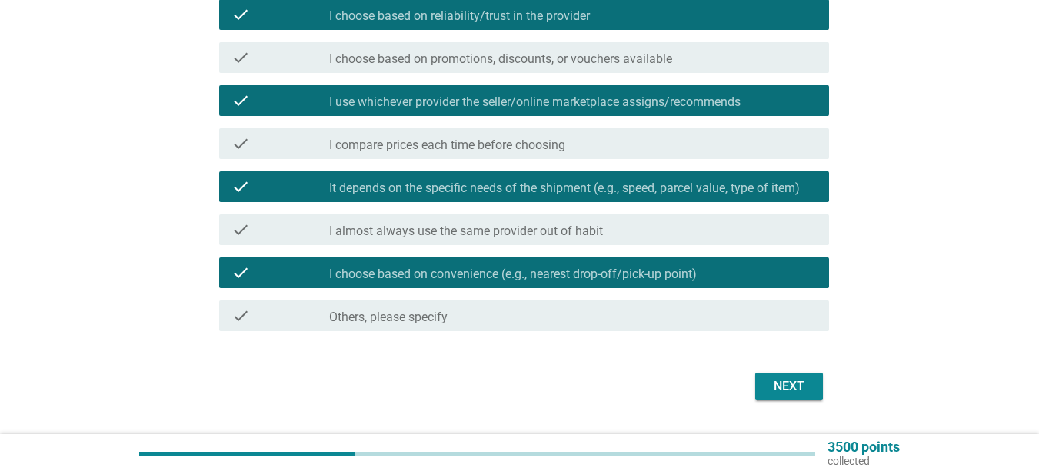
click at [796, 371] on div "Next" at bounding box center [519, 386] width 619 height 37
click at [796, 377] on div "Next" at bounding box center [788, 386] width 43 height 18
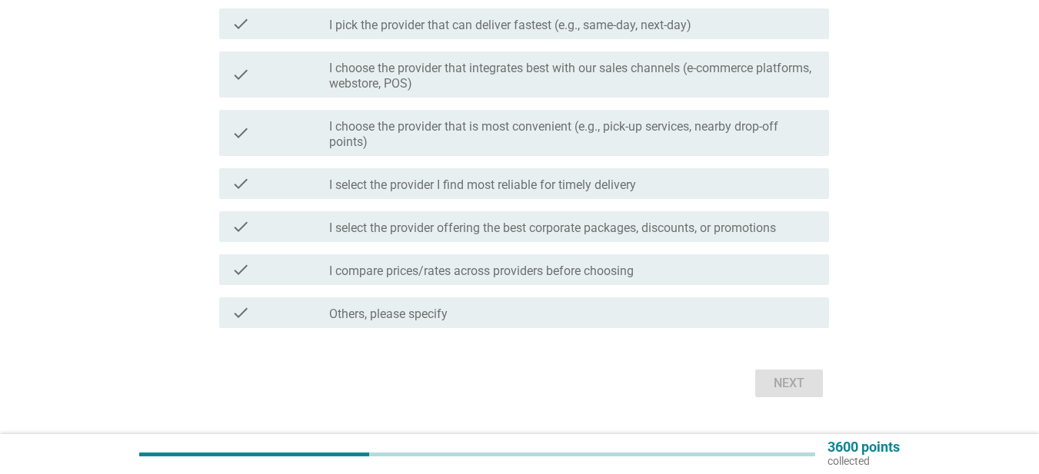
scroll to position [344, 0]
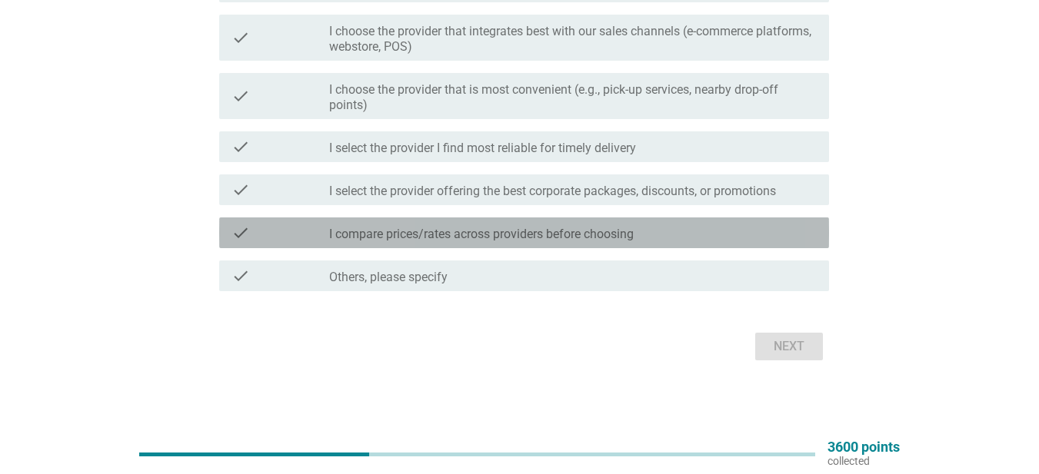
click at [564, 231] on label "I compare prices/rates across providers before choosing" at bounding box center [481, 234] width 304 height 15
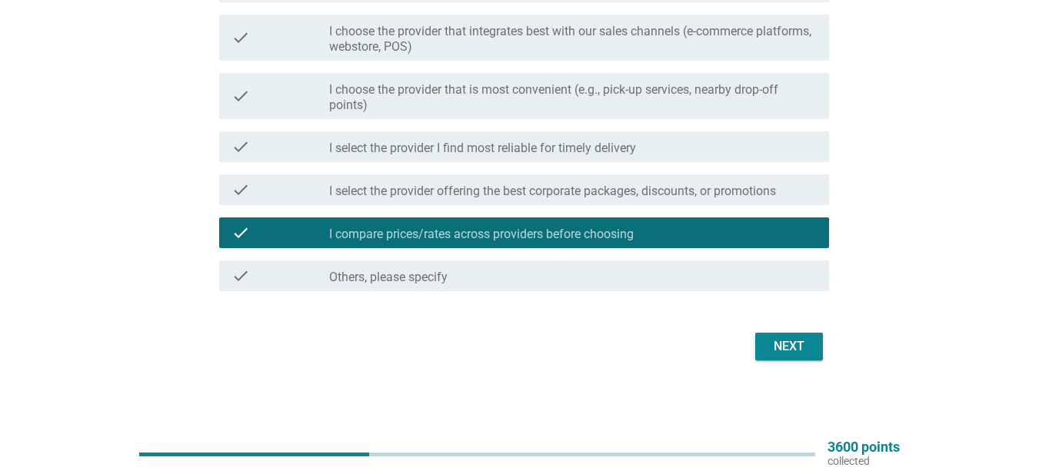
click at [610, 196] on label "I select the provider offering the best corporate packages, discounts, or promo…" at bounding box center [552, 191] width 447 height 15
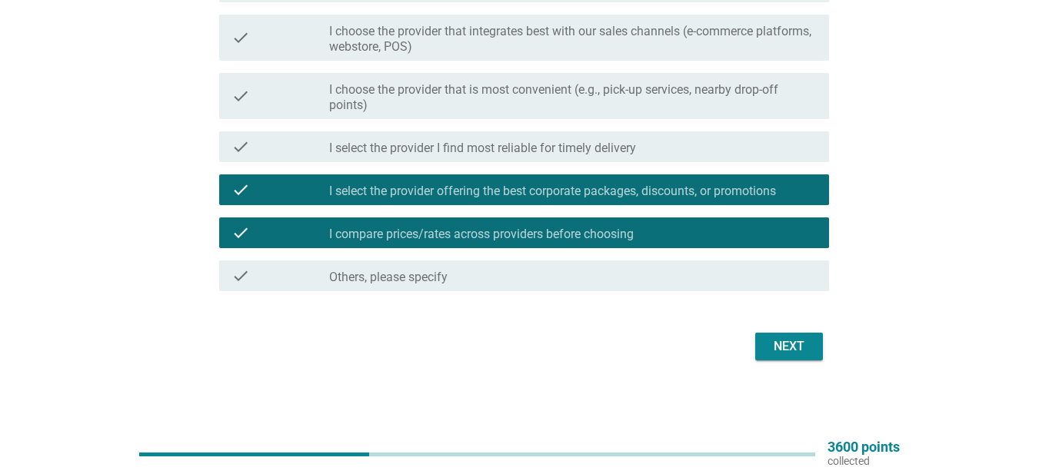
scroll to position [268, 0]
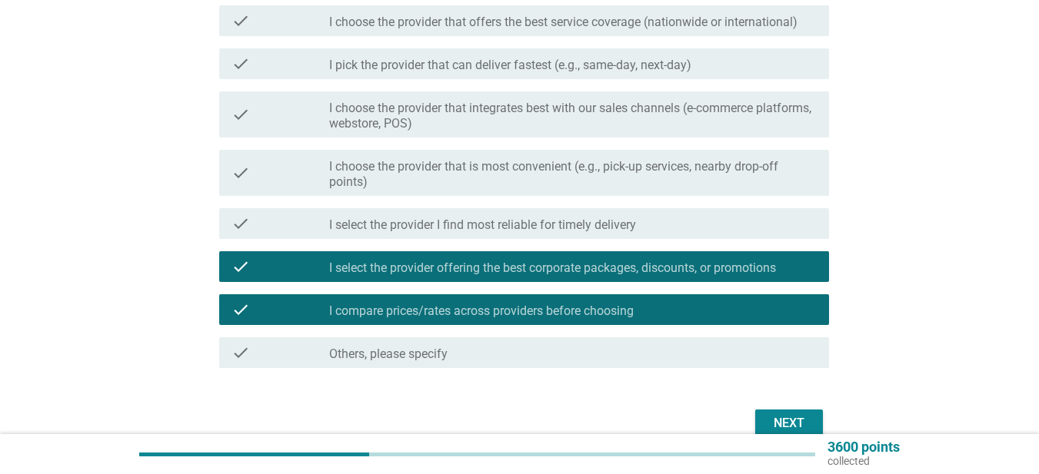
click at [797, 414] on button "Next" at bounding box center [789, 424] width 68 height 28
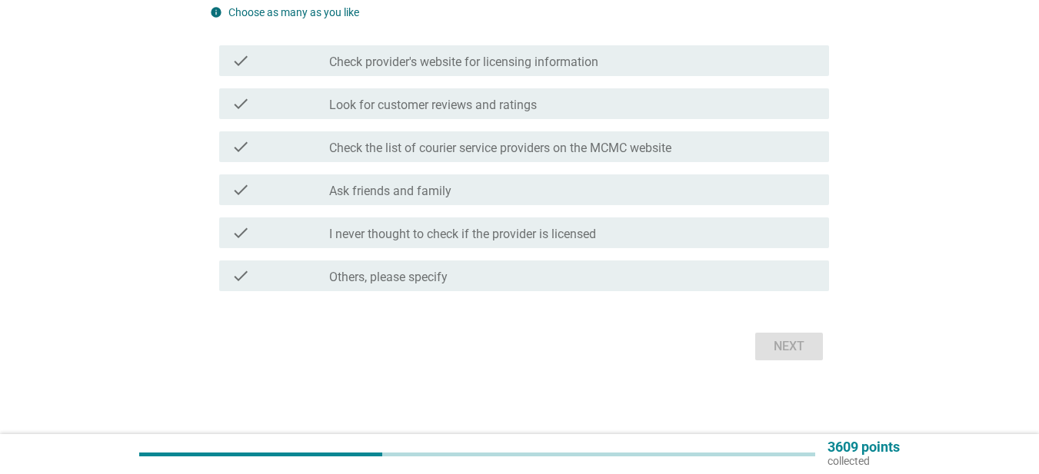
scroll to position [0, 0]
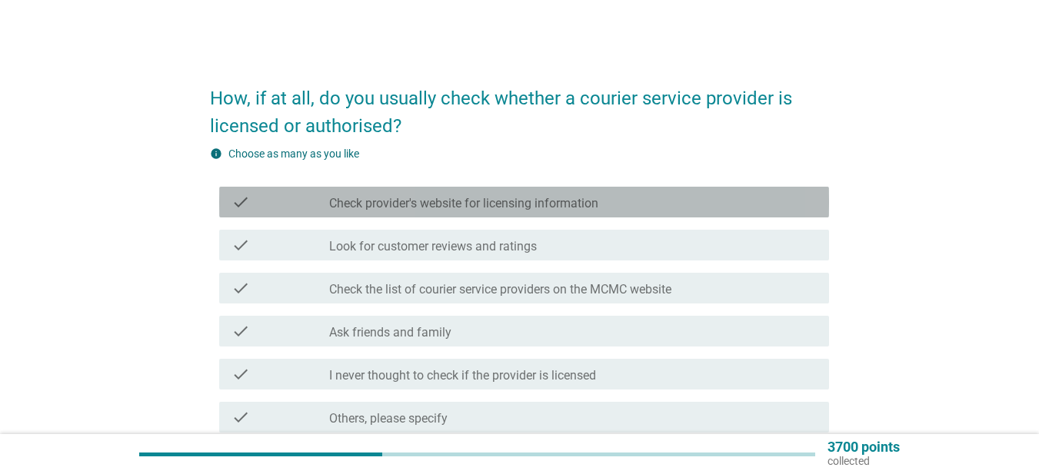
click at [509, 208] on label "Check provider's website for licensing information" at bounding box center [463, 203] width 269 height 15
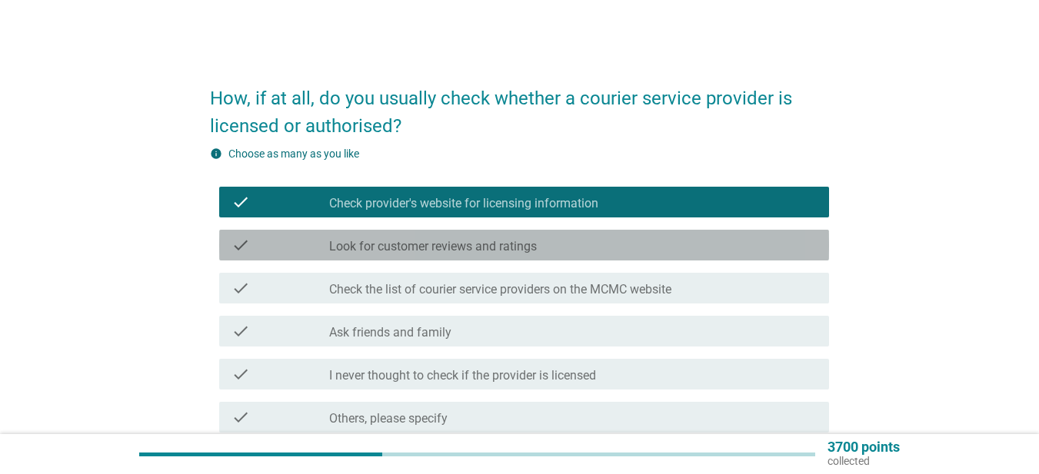
click at [551, 251] on div "check_box_outline_blank Look for customer reviews and ratings" at bounding box center [572, 245] width 487 height 18
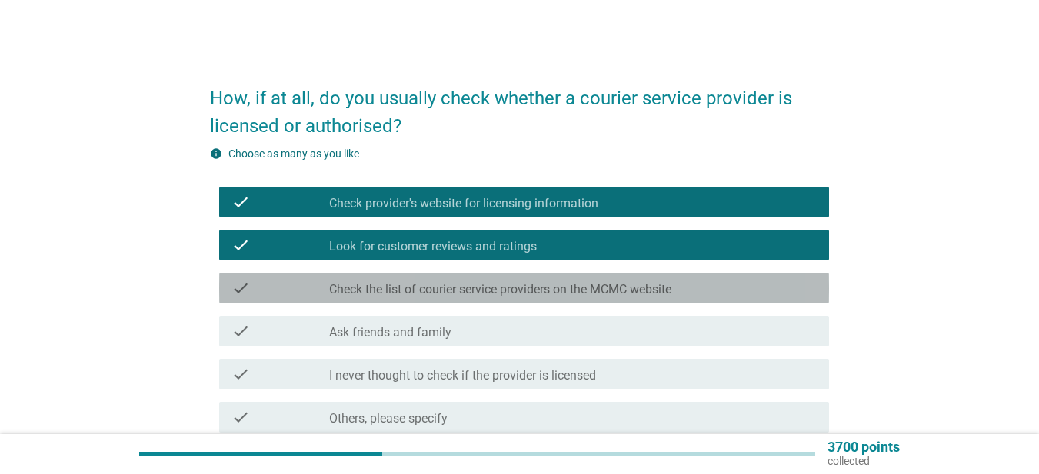
click at [578, 290] on label "Check the list of courier service providers on the MCMC website" at bounding box center [500, 289] width 342 height 15
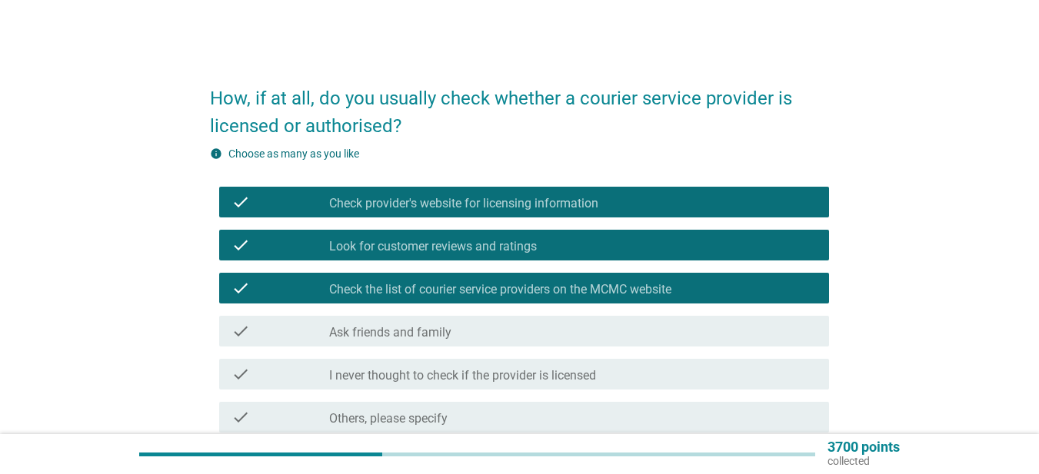
scroll to position [141, 0]
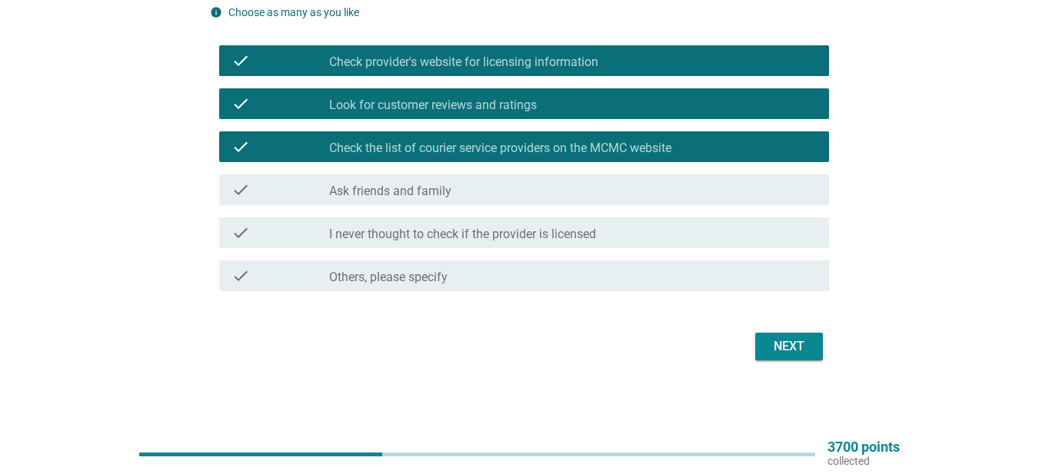
click at [776, 335] on button "Next" at bounding box center [789, 347] width 68 height 28
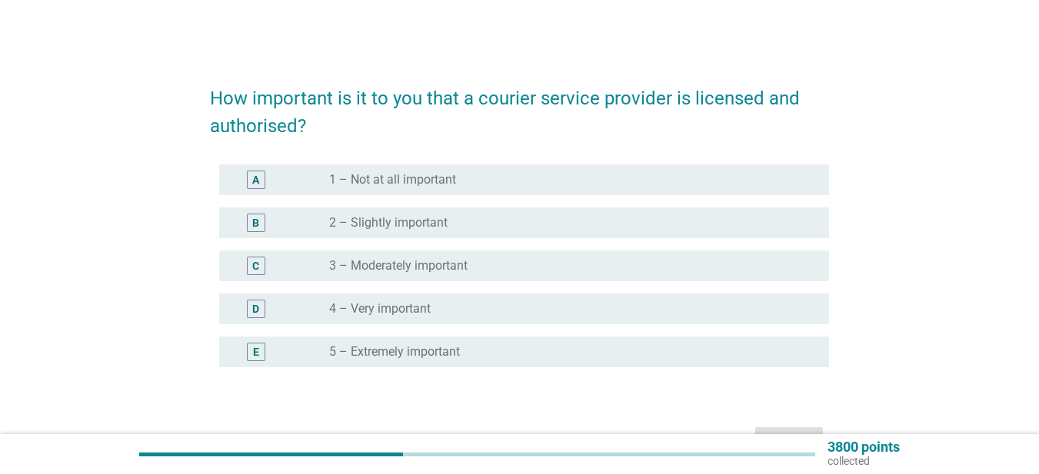
click at [457, 365] on div "E radio_button_unchecked 5 – Extremely important" at bounding box center [524, 352] width 610 height 31
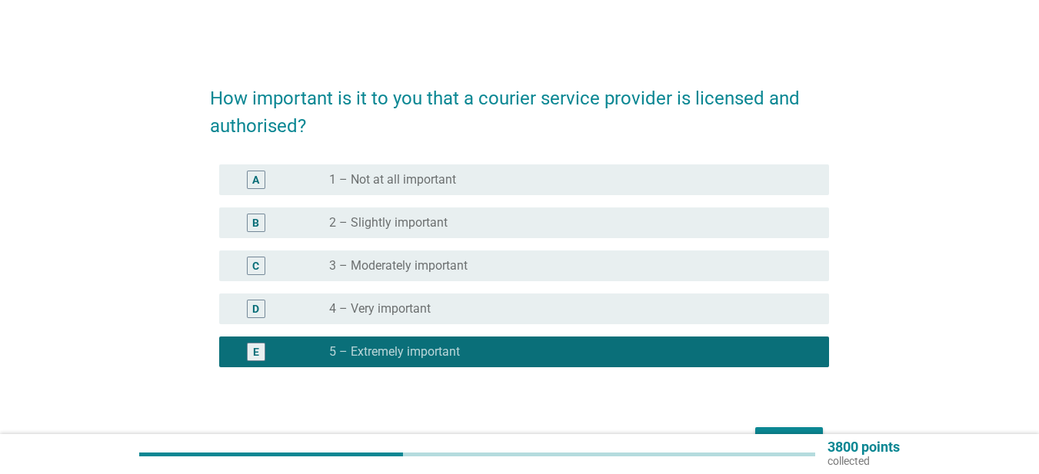
scroll to position [77, 0]
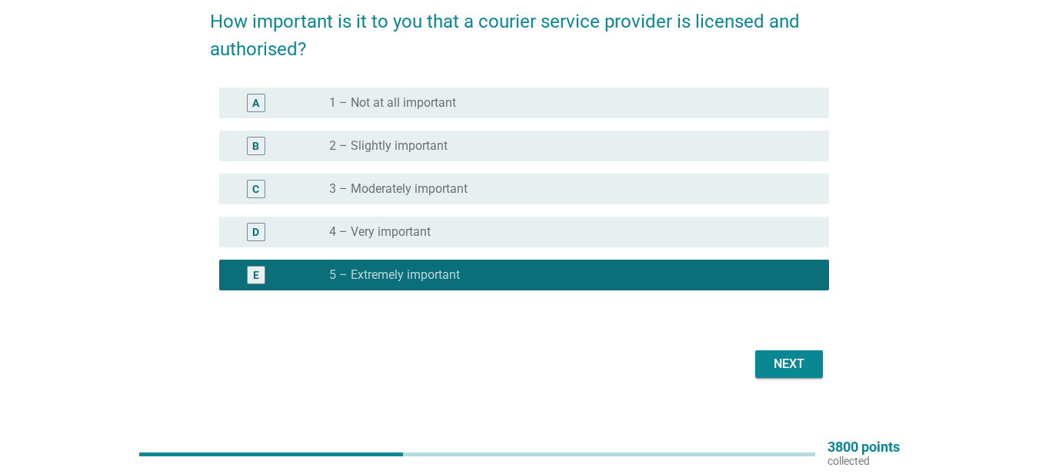
click at [809, 366] on div "Next" at bounding box center [788, 364] width 43 height 18
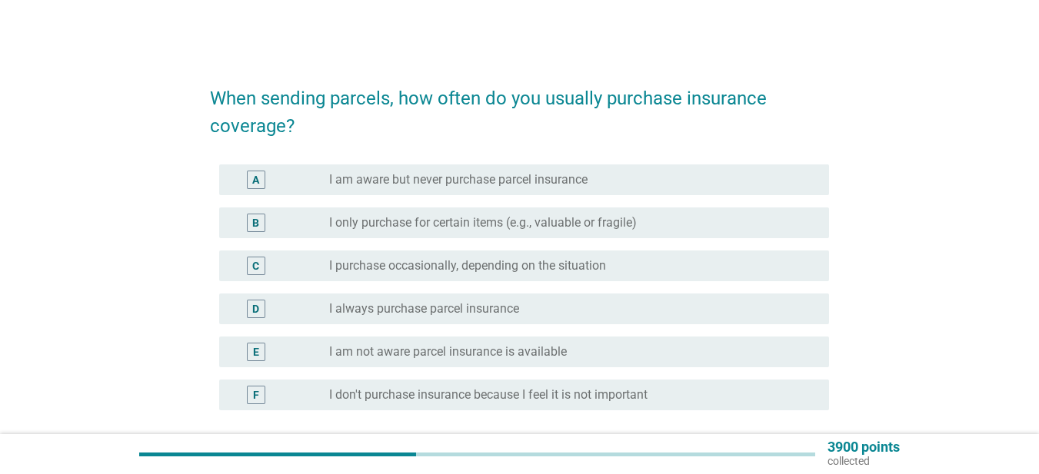
click at [424, 186] on label "I am aware but never purchase parcel insurance" at bounding box center [458, 179] width 258 height 15
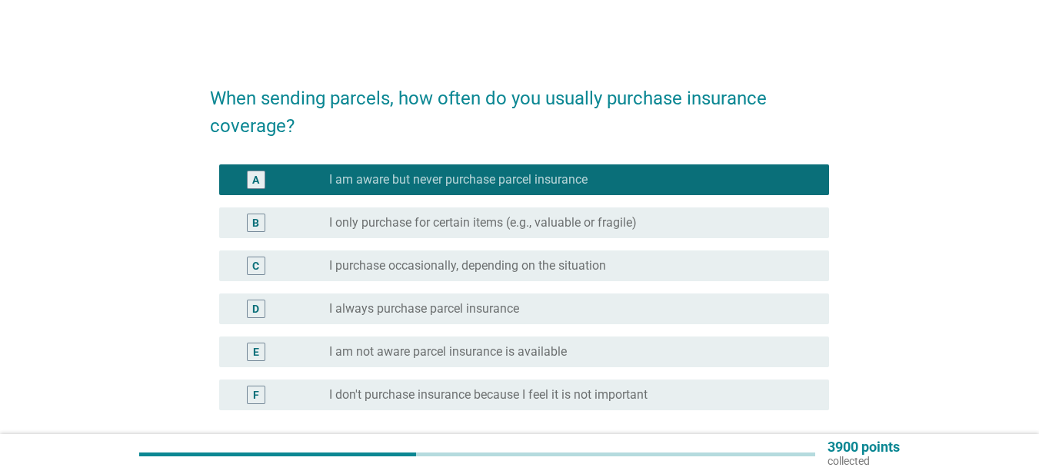
scroll to position [77, 0]
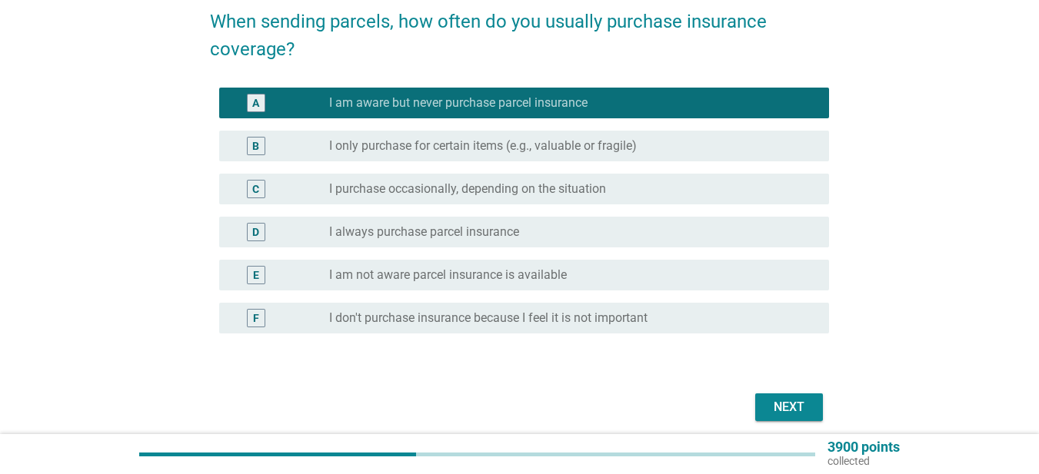
click at [795, 402] on div "Next" at bounding box center [788, 407] width 43 height 18
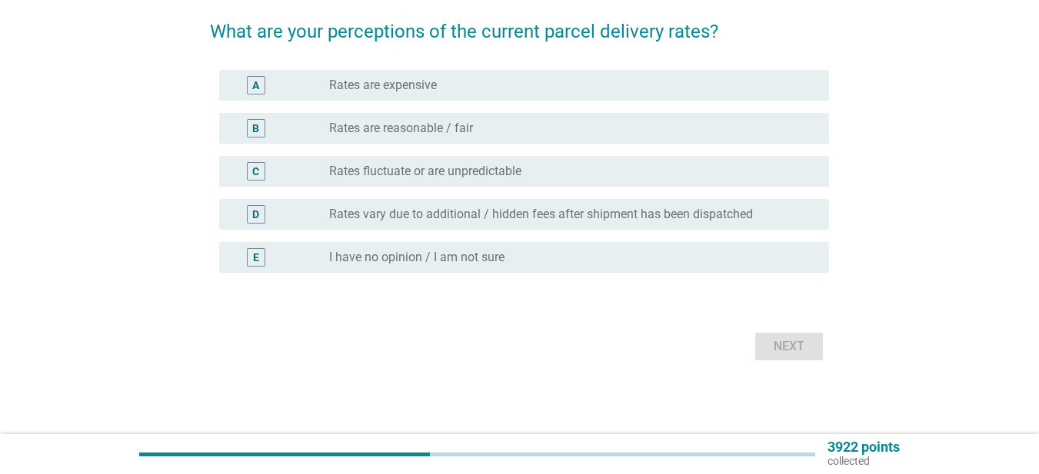
scroll to position [0, 0]
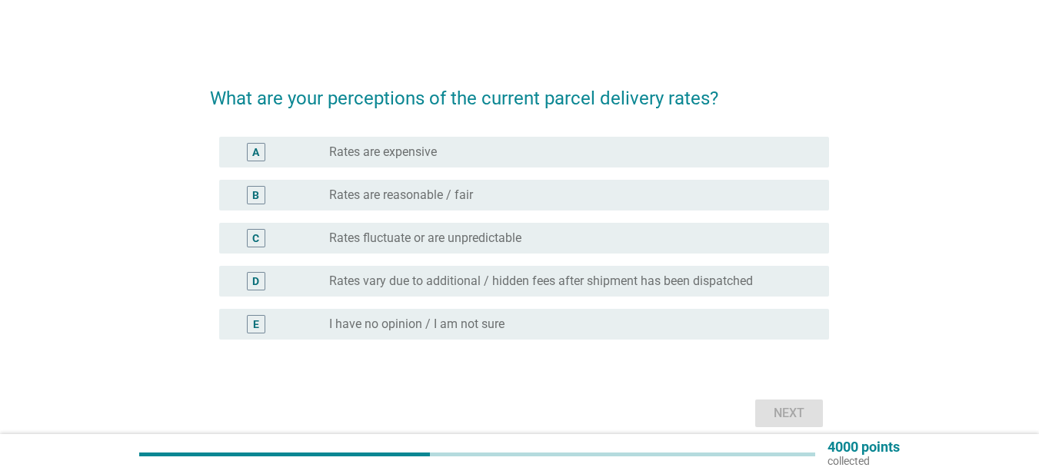
click at [584, 194] on div "radio_button_unchecked Rates are reasonable / fair" at bounding box center [566, 195] width 475 height 15
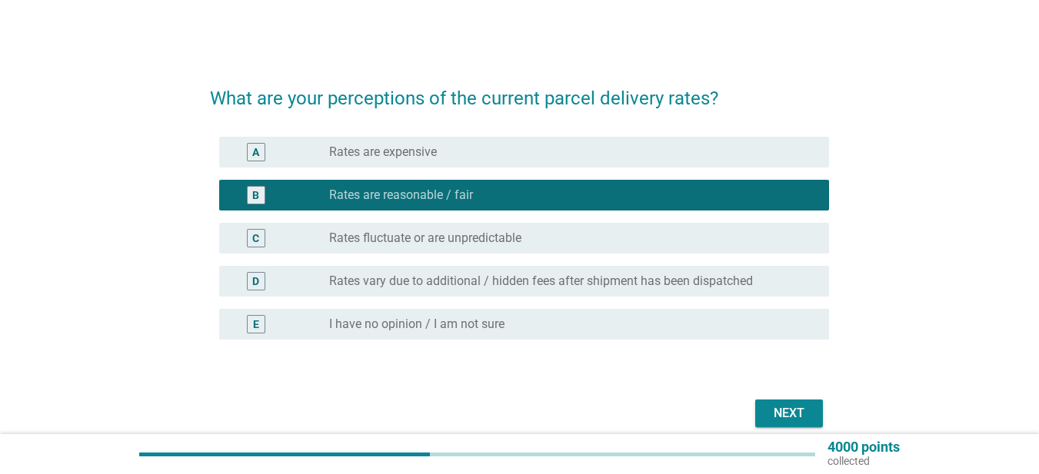
scroll to position [67, 0]
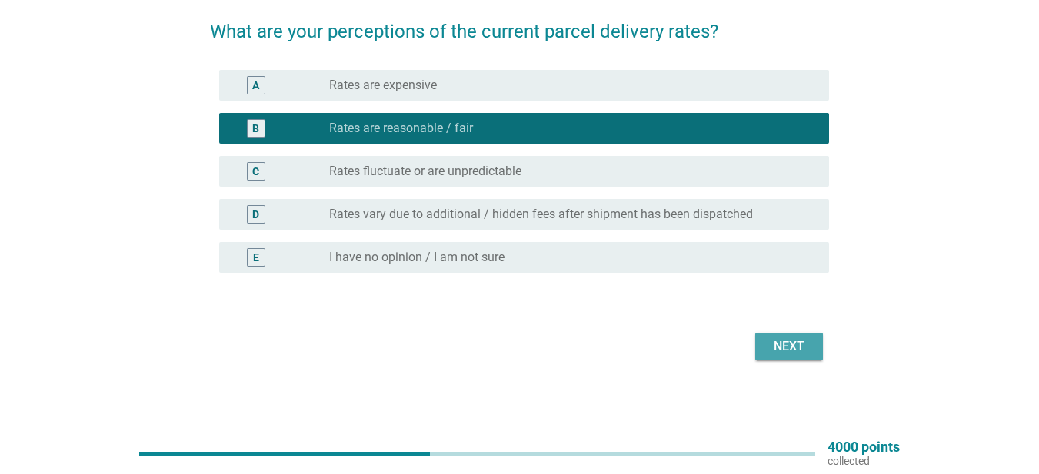
click at [796, 354] on div "Next" at bounding box center [788, 346] width 43 height 18
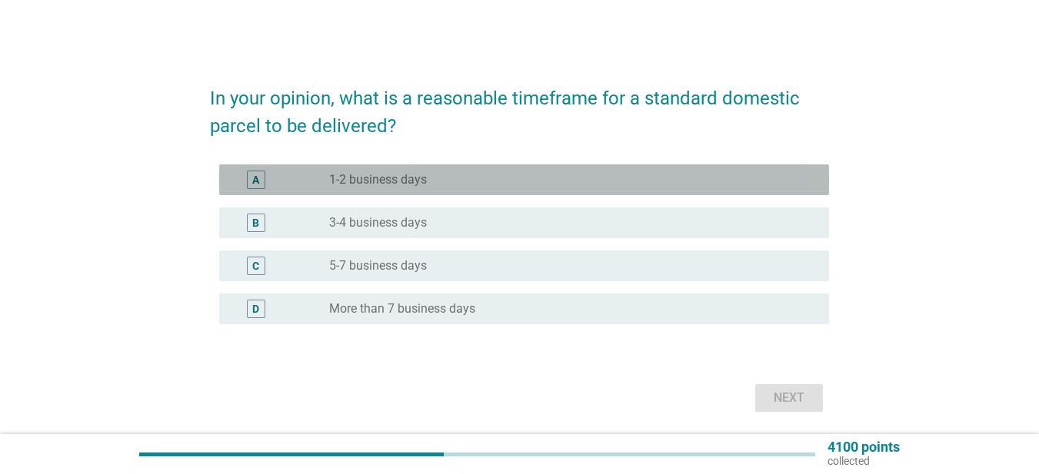
click at [584, 188] on div "radio_button_unchecked 1-2 business days" at bounding box center [572, 180] width 487 height 18
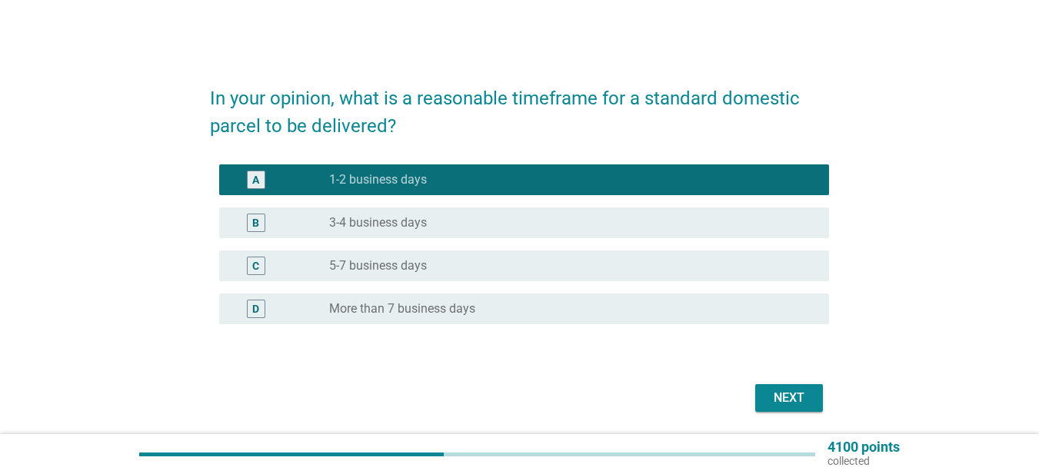
click at [792, 385] on button "Next" at bounding box center [789, 398] width 68 height 28
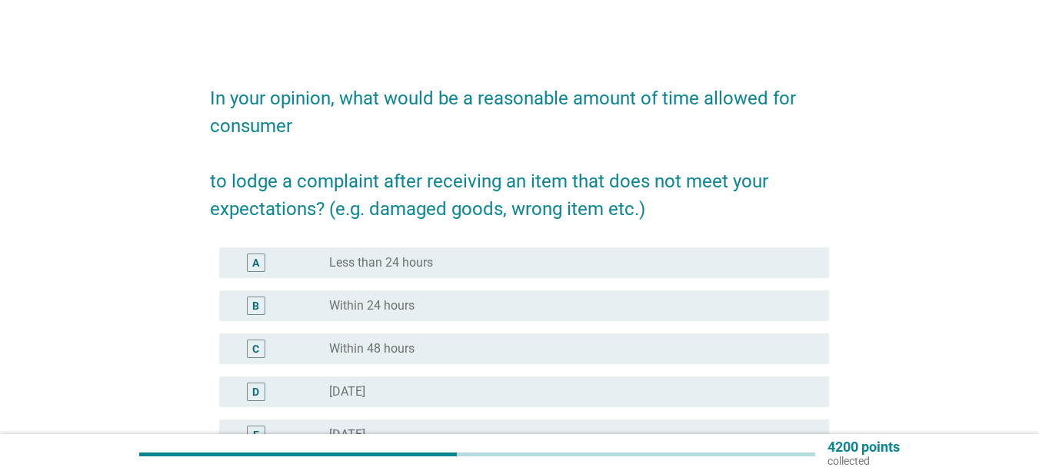
click at [398, 306] on label "Within 24 hours" at bounding box center [371, 305] width 85 height 15
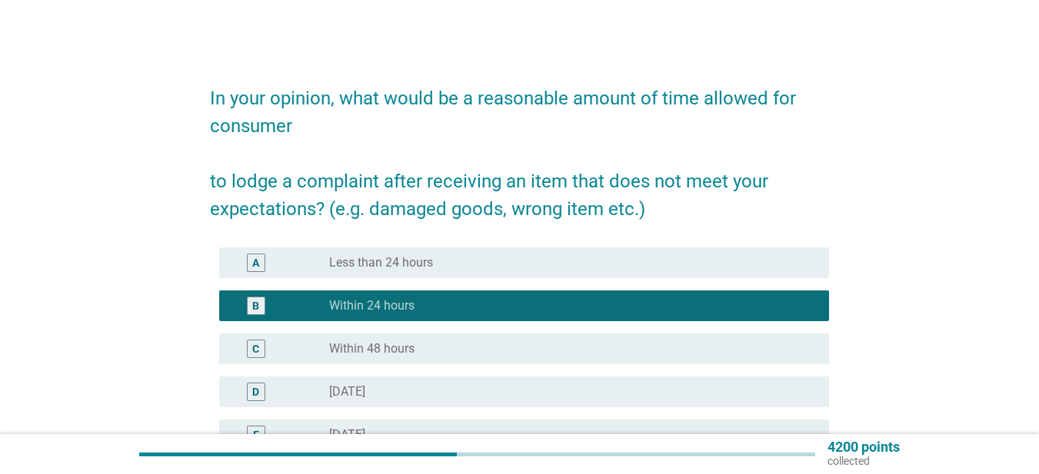
scroll to position [307, 0]
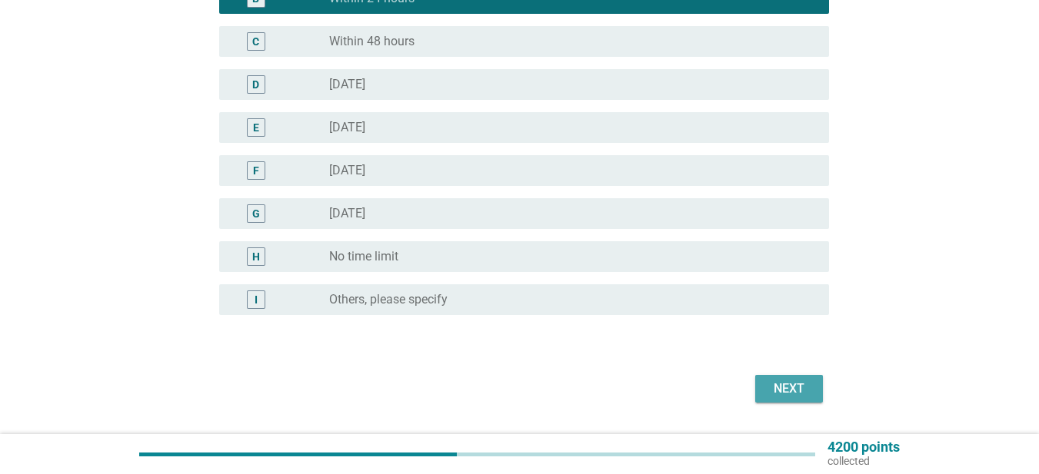
click at [806, 390] on div "Next" at bounding box center [788, 389] width 43 height 18
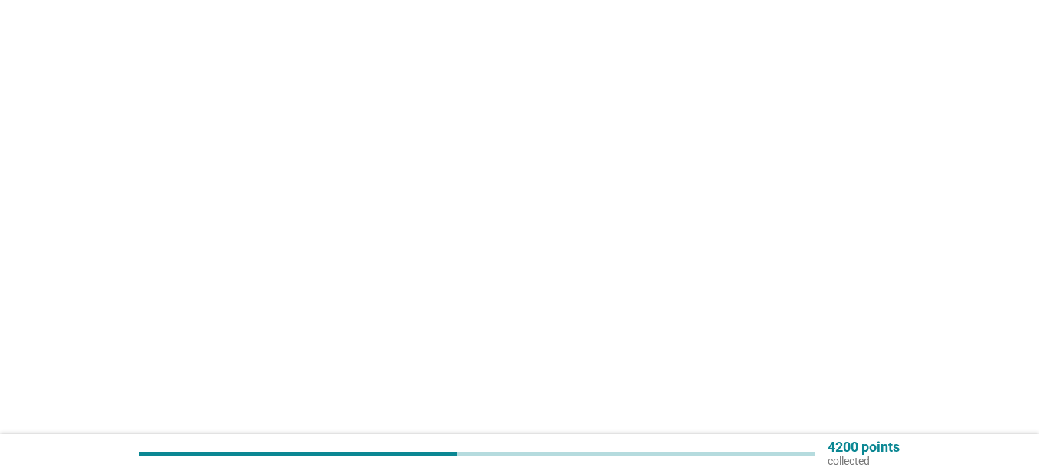
scroll to position [0, 0]
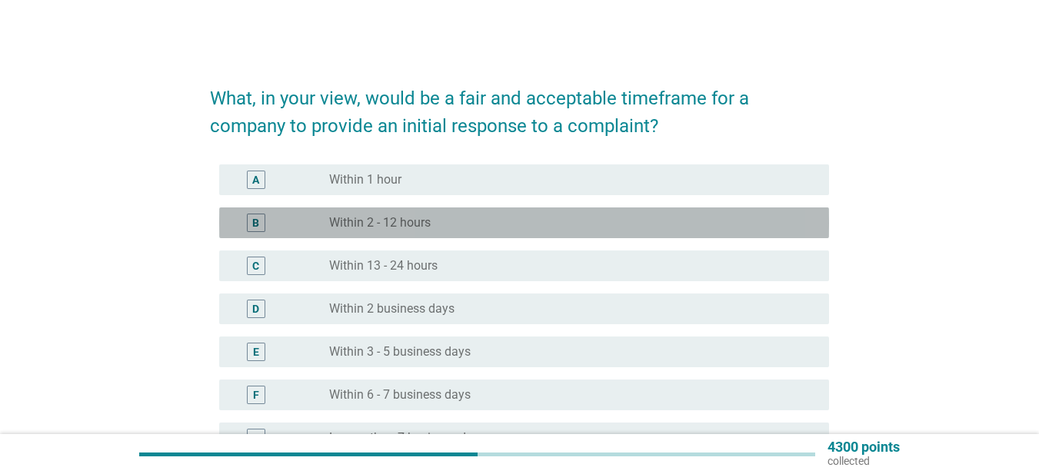
click at [480, 228] on div "radio_button_unchecked Within 2 - 12 hours" at bounding box center [566, 222] width 475 height 15
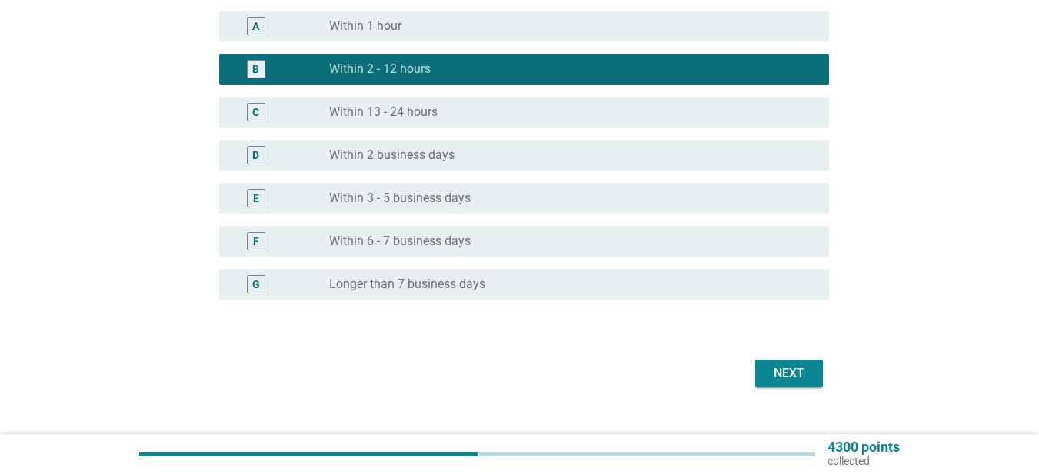
scroll to position [181, 0]
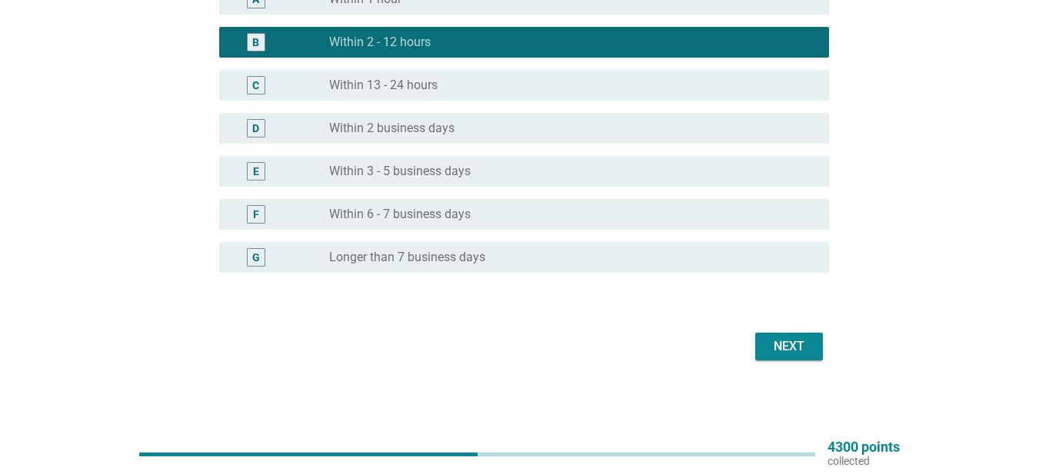
click at [792, 347] on div "Next" at bounding box center [788, 346] width 43 height 18
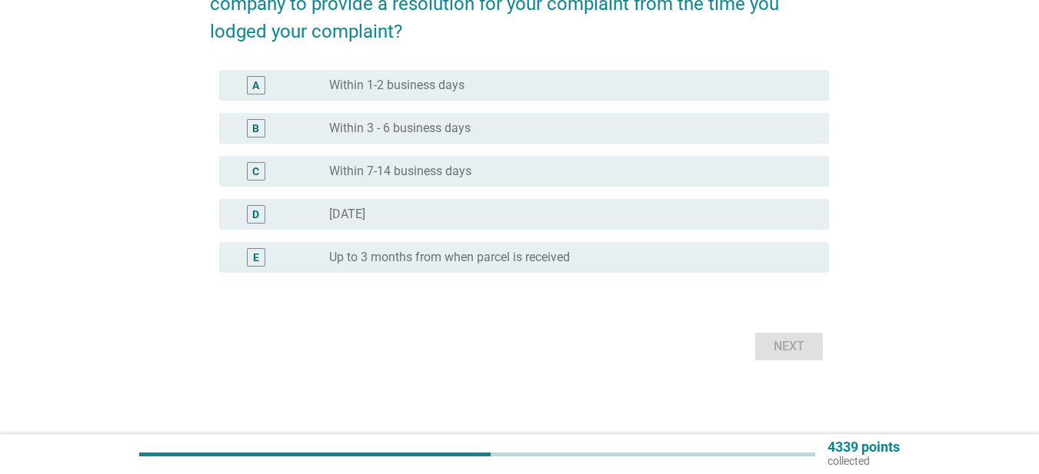
scroll to position [0, 0]
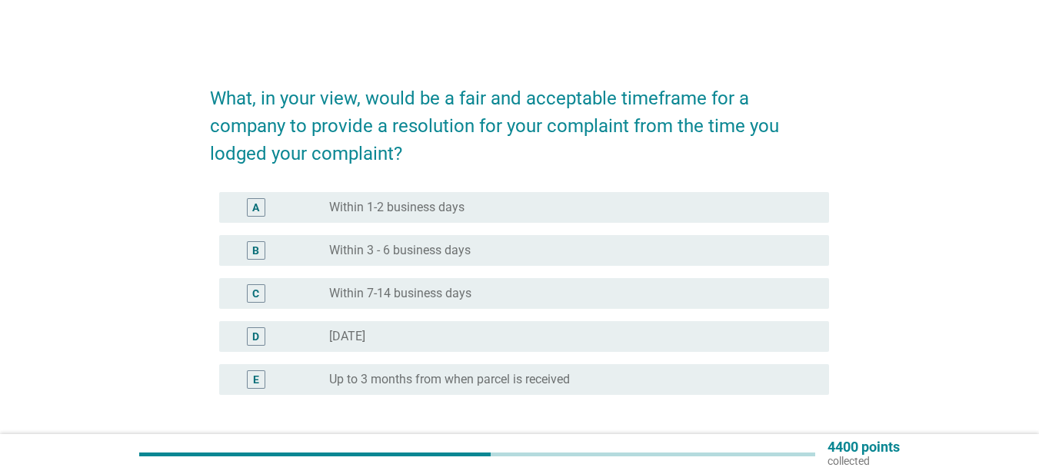
click at [505, 201] on div "radio_button_unchecked Within 1-2 business days" at bounding box center [566, 207] width 475 height 15
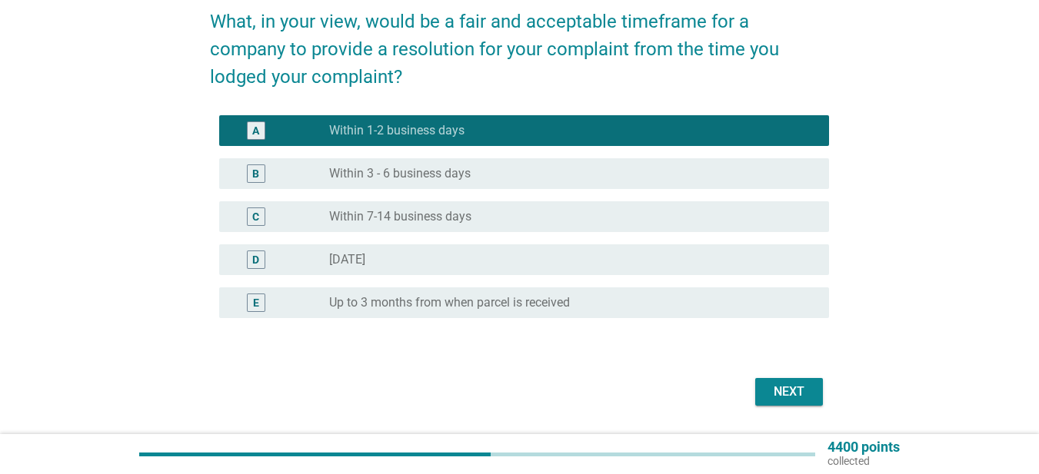
scroll to position [122, 0]
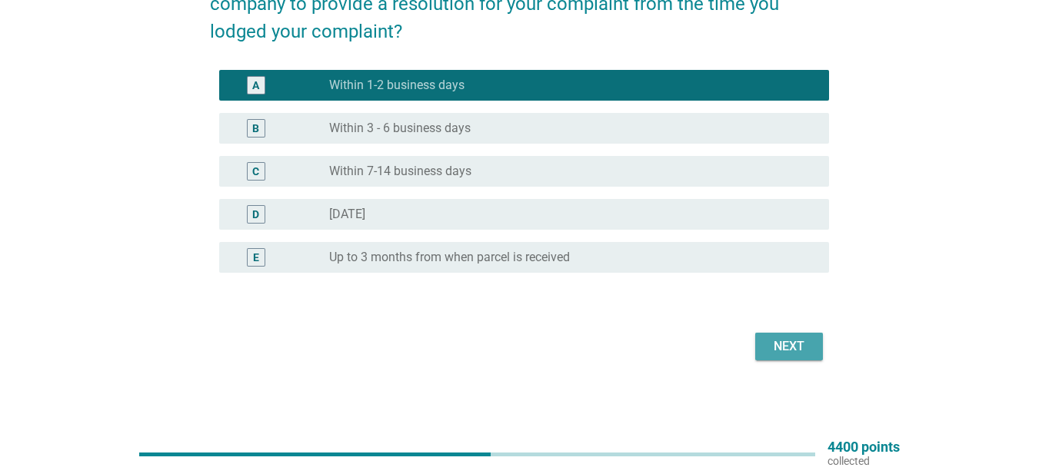
click at [793, 348] on div "Next" at bounding box center [788, 346] width 43 height 18
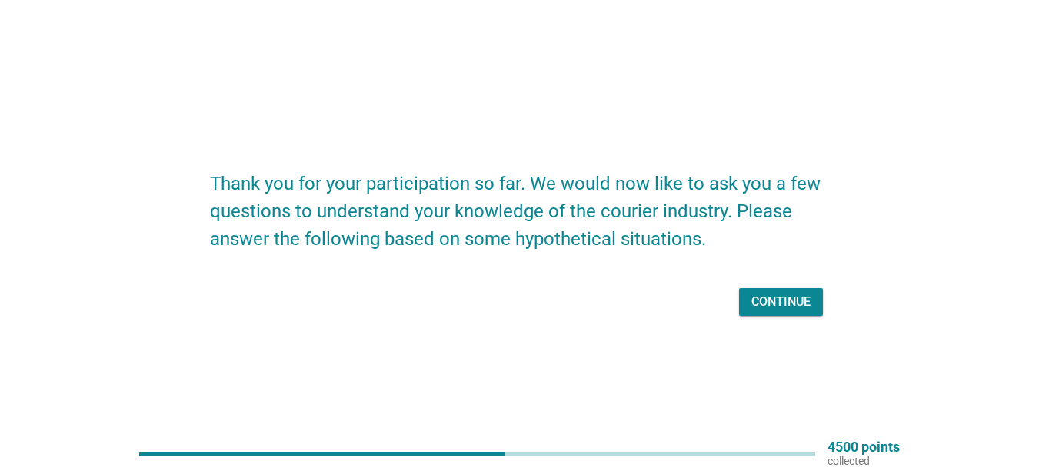
click at [779, 301] on div "Continue" at bounding box center [780, 302] width 59 height 18
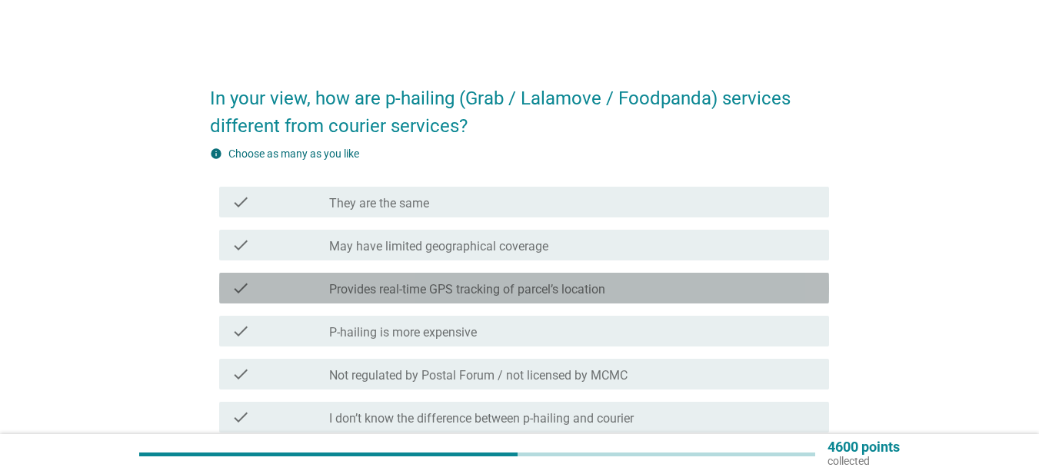
click at [715, 275] on div "check check_box_outline_blank Provides real-time GPS tracking of parcel’s locat…" at bounding box center [524, 288] width 610 height 31
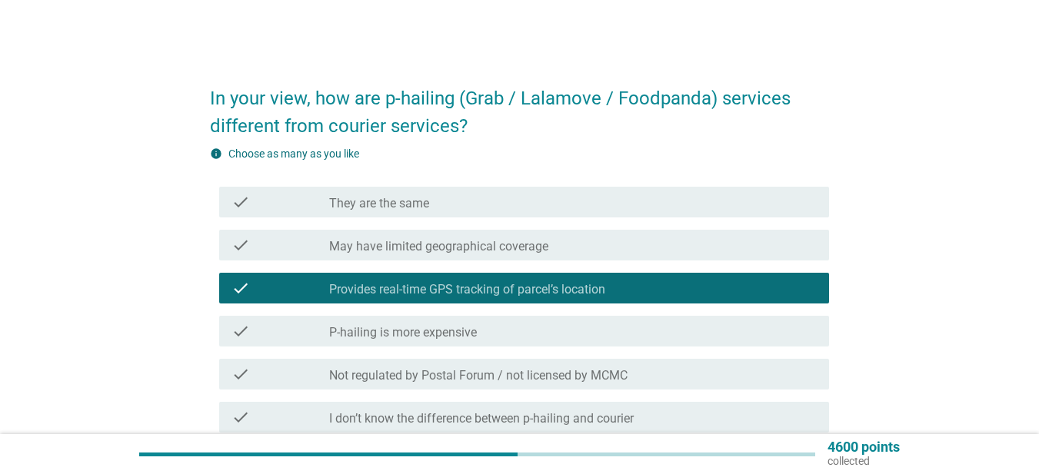
click at [633, 332] on div "check_box_outline_blank P-hailing is more expensive" at bounding box center [572, 331] width 487 height 18
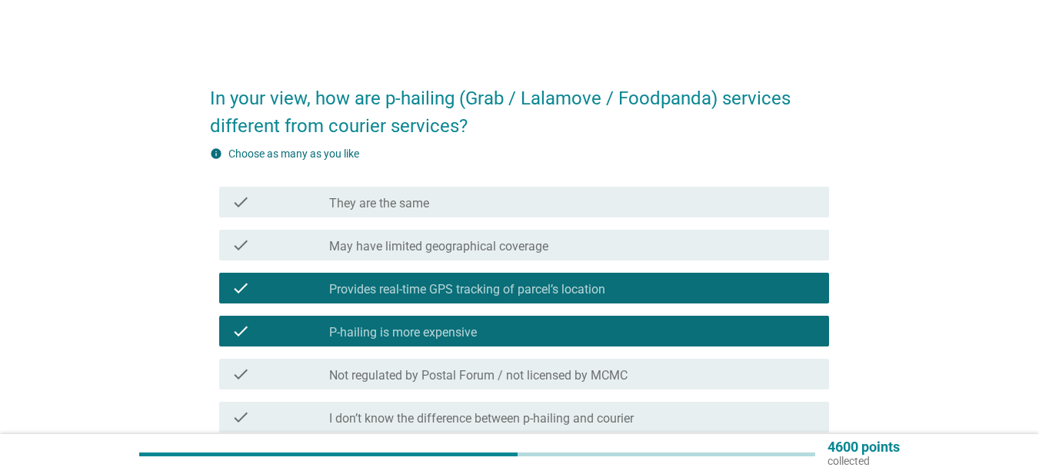
scroll to position [154, 0]
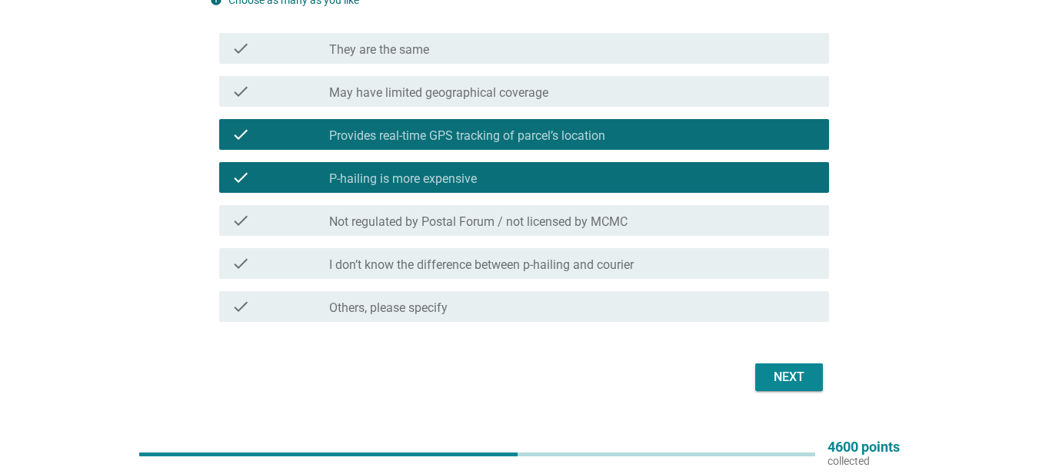
click at [756, 357] on form "In your view, how are p-hailing (Grab / Lalamove / Foodpanda) services differen…" at bounding box center [519, 155] width 619 height 480
click at [783, 365] on button "Next" at bounding box center [789, 378] width 68 height 28
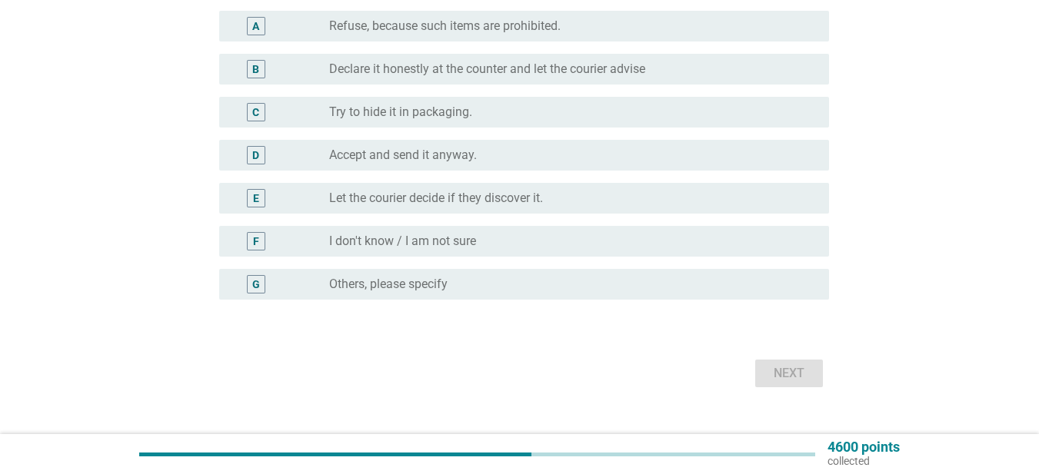
scroll to position [0, 0]
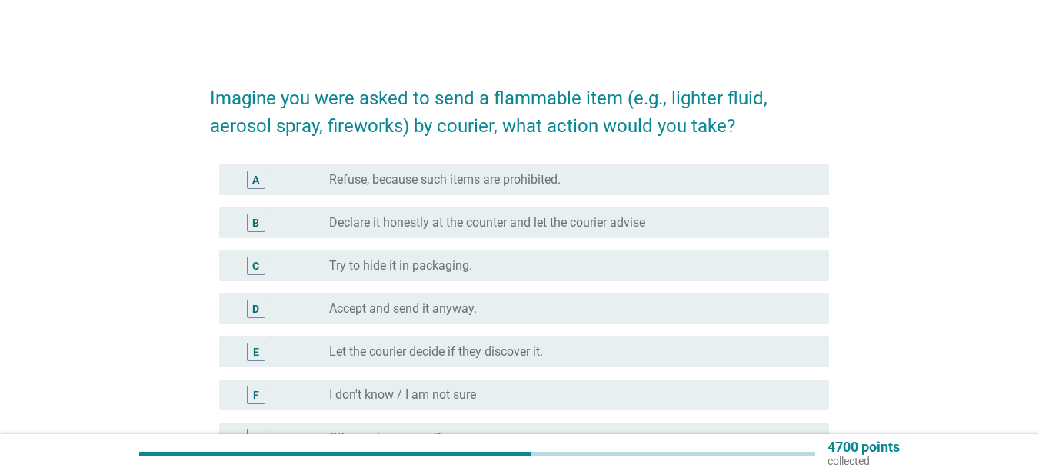
click at [560, 186] on label "Refuse, because such items are prohibited." at bounding box center [444, 179] width 231 height 15
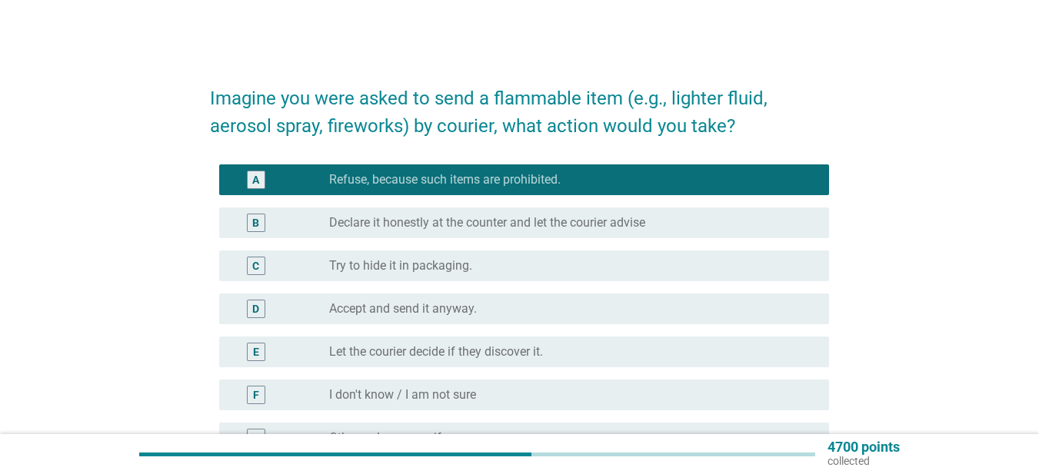
click at [564, 182] on div "radio_button_checked Refuse, because such items are prohibited." at bounding box center [566, 179] width 475 height 15
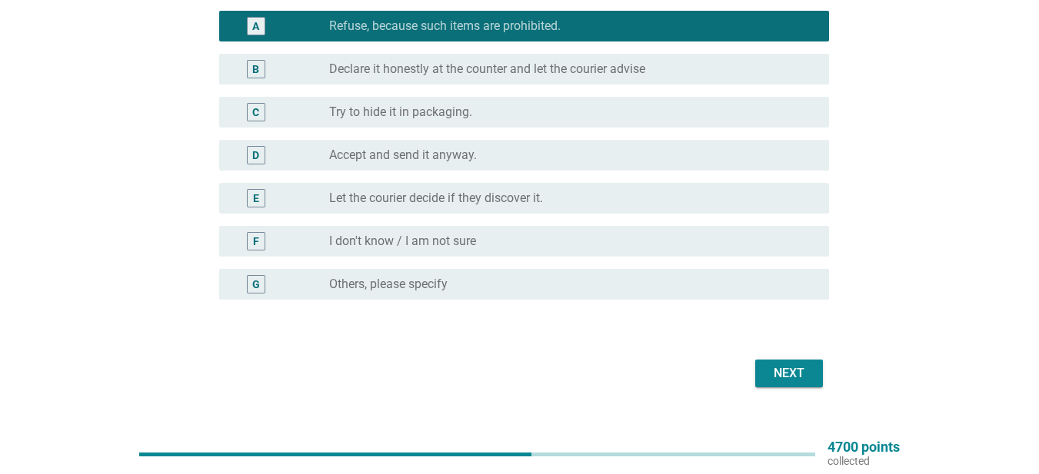
click at [519, 235] on div "radio_button_unchecked I don't know / I am not sure" at bounding box center [566, 241] width 475 height 15
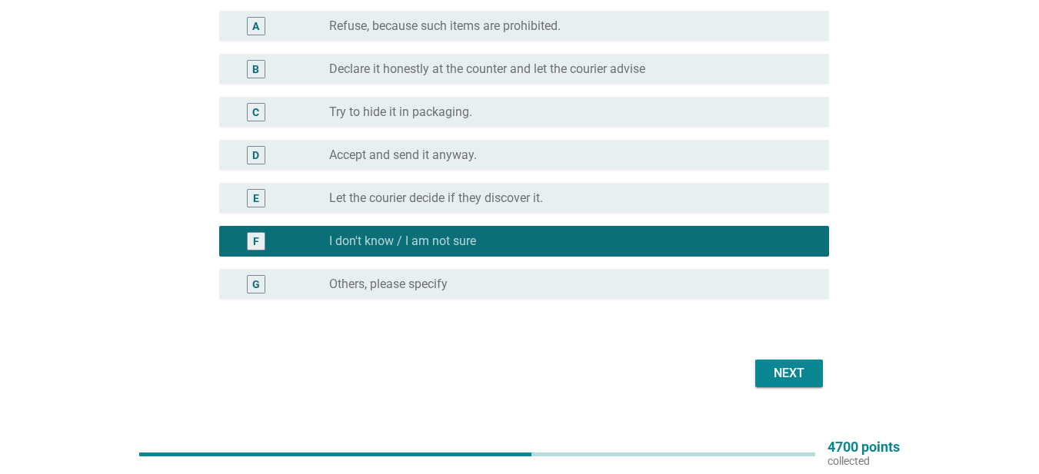
click at [553, 71] on label "Declare it honestly at the counter and let the courier advise" at bounding box center [487, 68] width 316 height 15
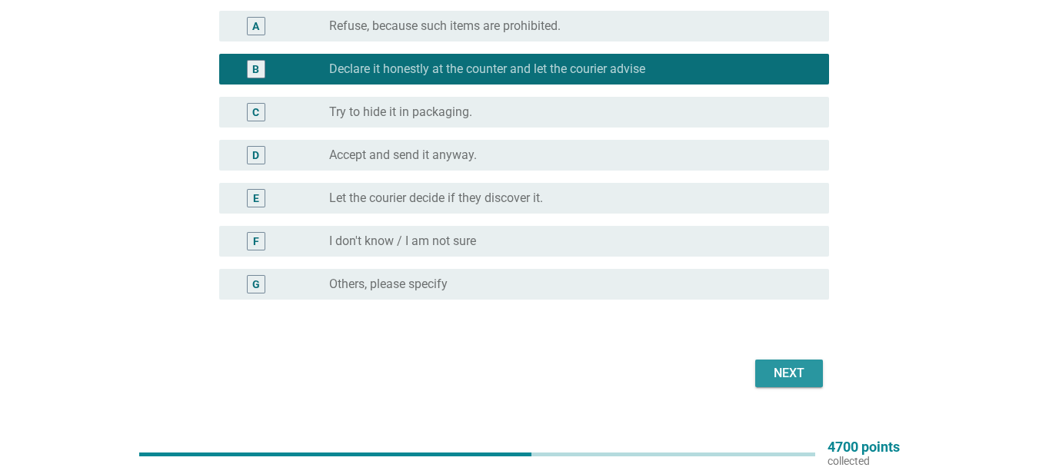
click at [783, 366] on div "Next" at bounding box center [788, 373] width 43 height 18
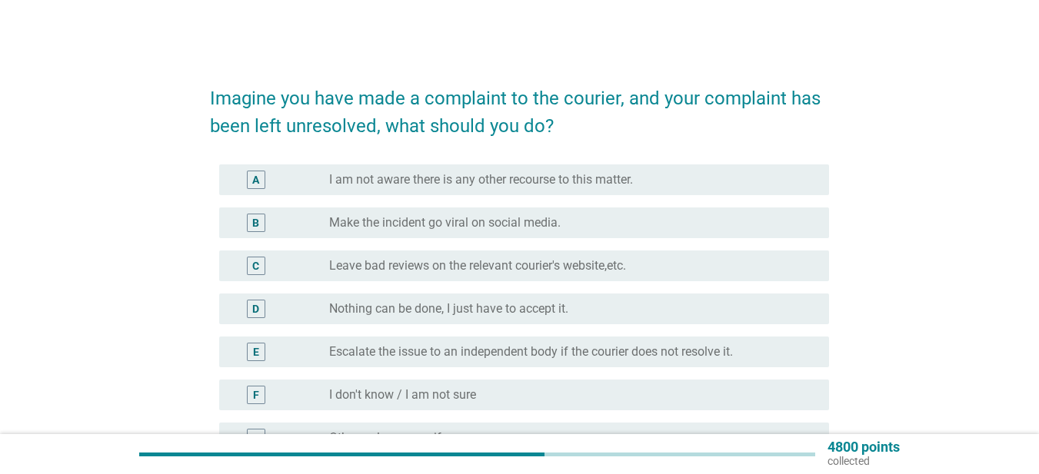
scroll to position [77, 0]
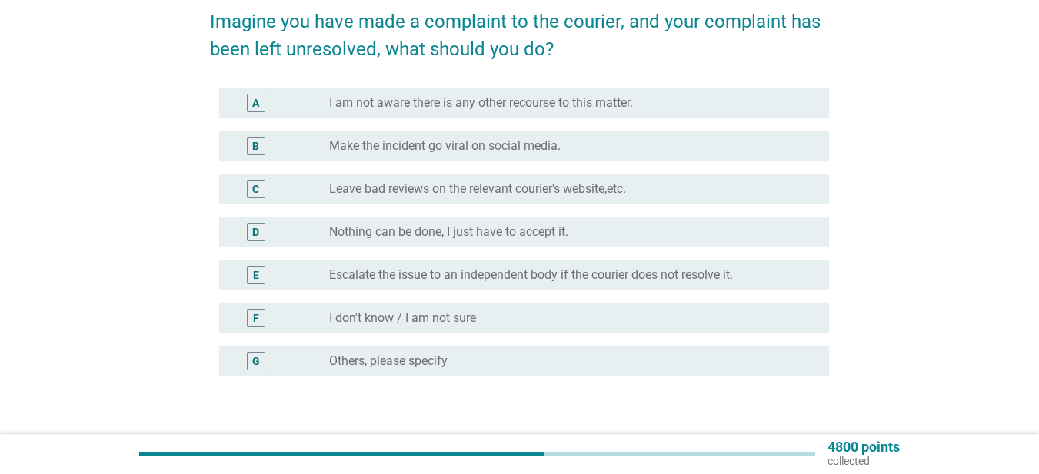
click at [616, 190] on label "Leave bad reviews on the relevant courier's website,etc." at bounding box center [477, 188] width 297 height 15
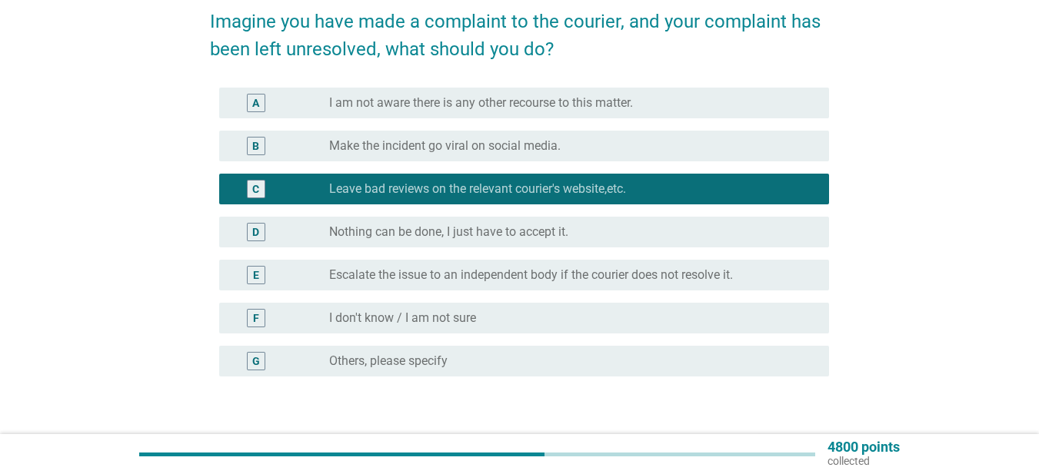
click at [702, 273] on label "Escalate the issue to an independent body if the courier does not resolve it." at bounding box center [531, 275] width 404 height 15
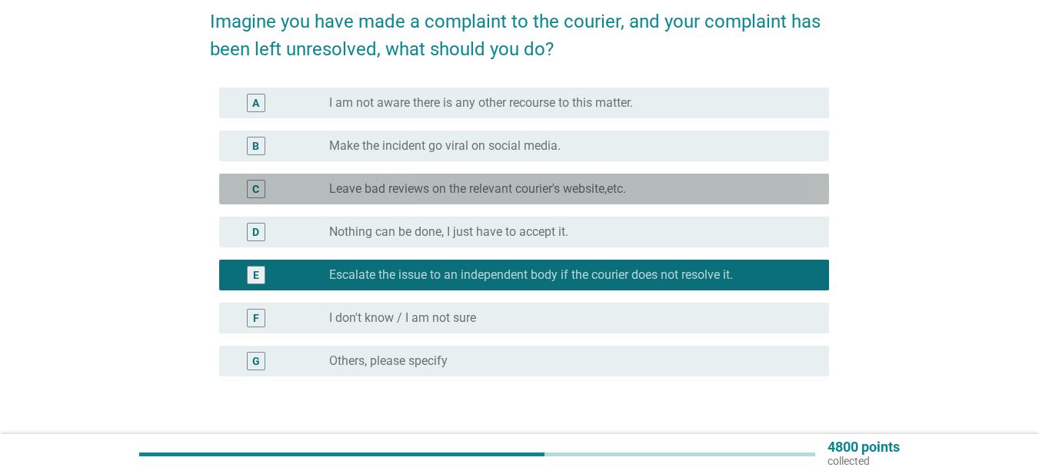
click at [579, 188] on label "Leave bad reviews on the relevant courier's website,etc." at bounding box center [477, 188] width 297 height 15
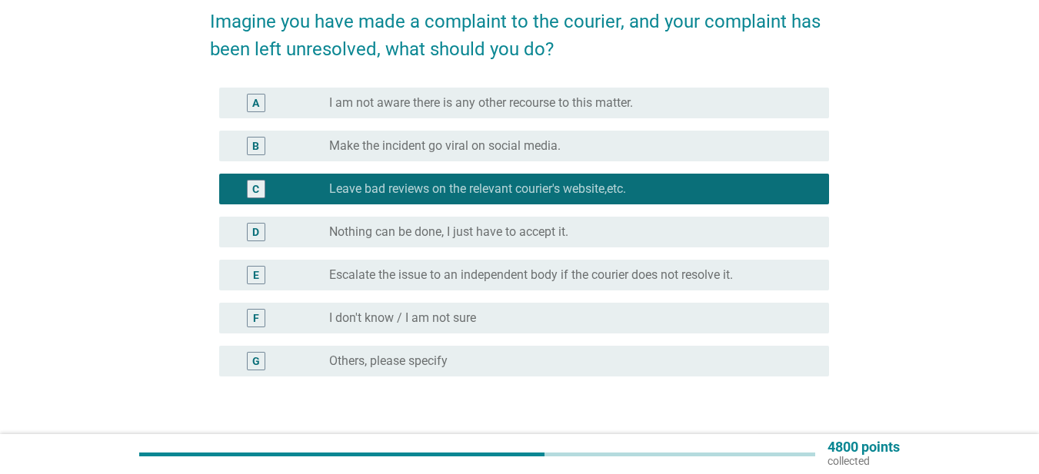
scroll to position [181, 0]
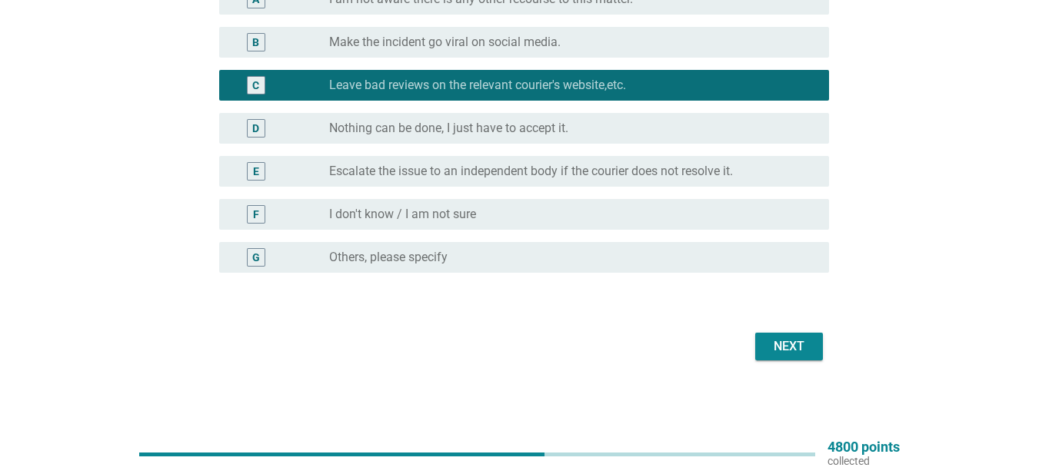
click at [480, 171] on label "Escalate the issue to an independent body if the courier does not resolve it." at bounding box center [531, 171] width 404 height 15
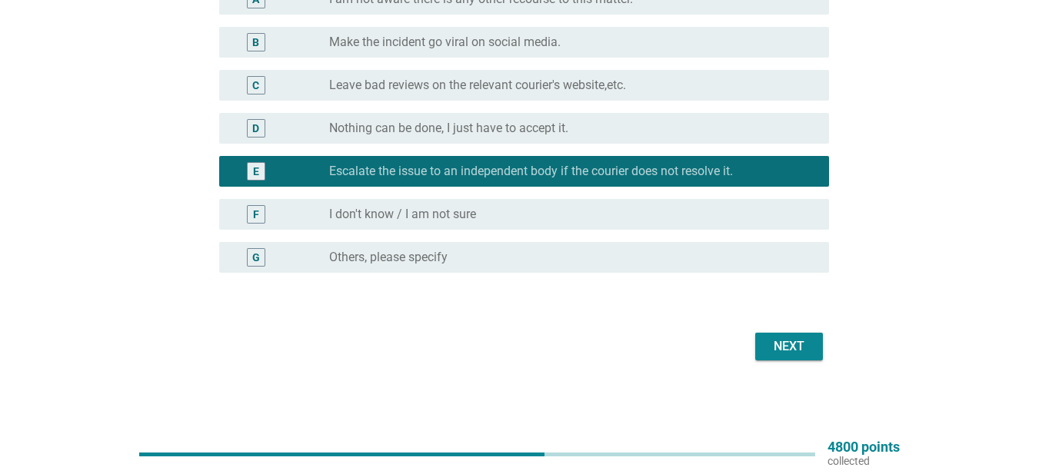
click at [797, 340] on div "Next" at bounding box center [788, 346] width 43 height 18
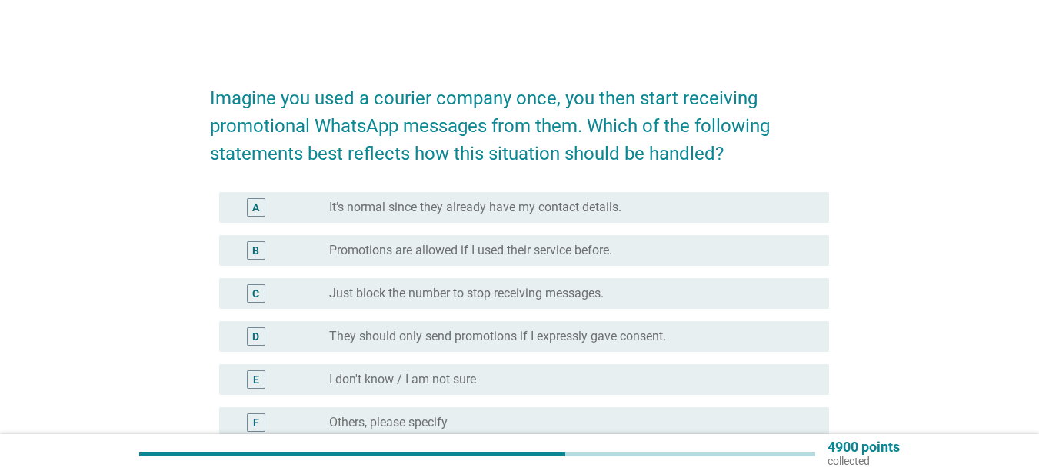
scroll to position [77, 0]
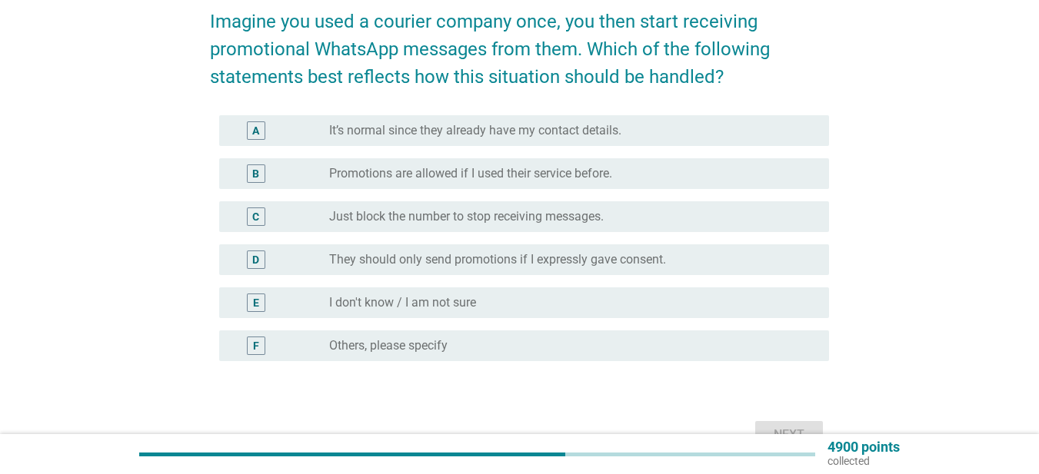
click at [597, 134] on label "It’s normal since they already have my contact details." at bounding box center [475, 130] width 292 height 15
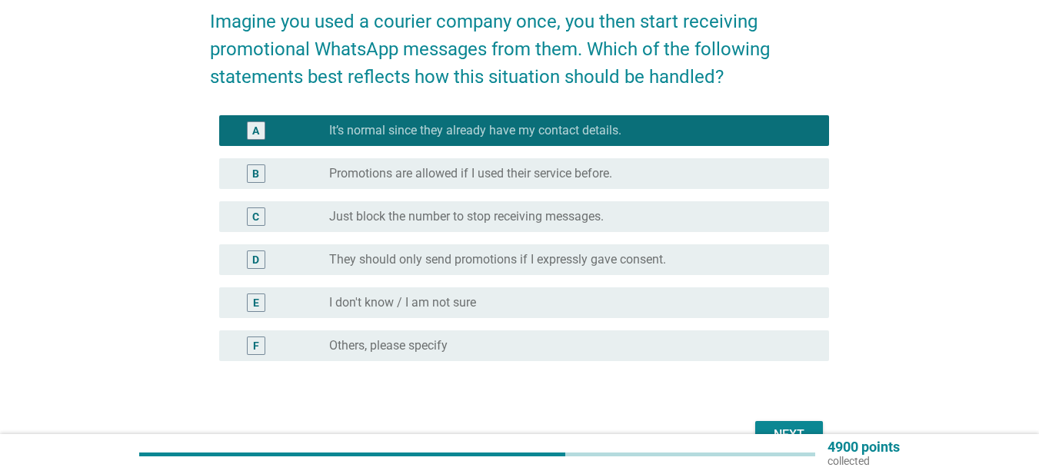
scroll to position [154, 0]
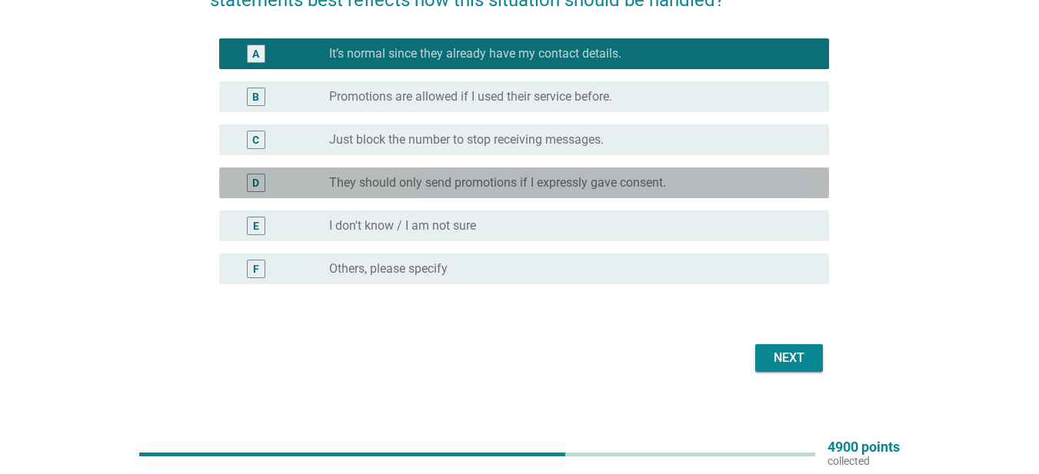
click at [606, 181] on label "They should only send promotions if I expressly gave consent." at bounding box center [497, 182] width 337 height 15
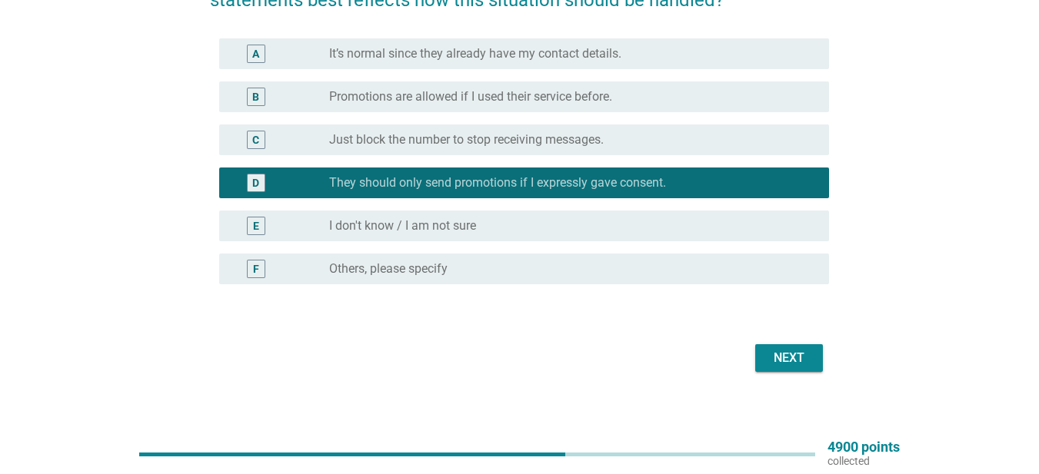
click at [788, 349] on div "Next" at bounding box center [788, 358] width 43 height 18
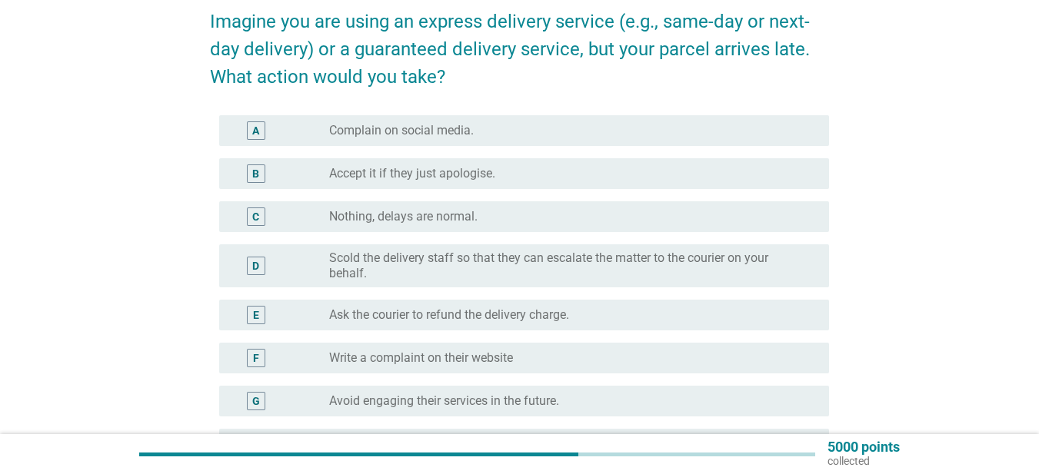
scroll to position [231, 0]
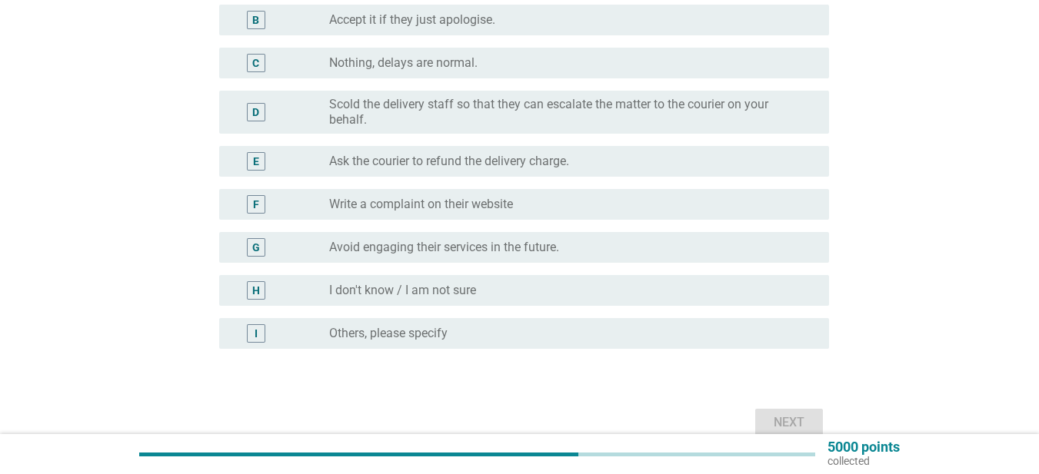
click at [474, 206] on label "Write a complaint on their website" at bounding box center [421, 204] width 184 height 15
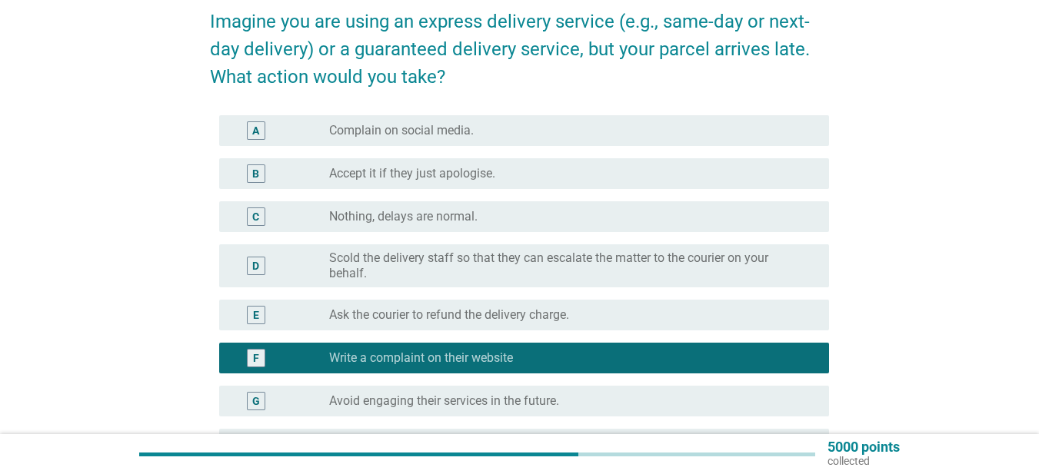
scroll to position [0, 0]
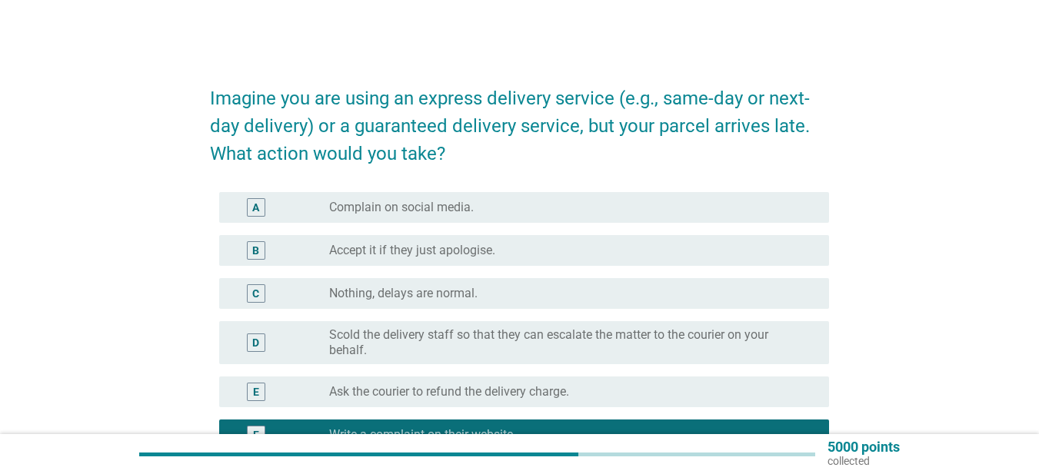
click at [458, 254] on label "Accept it if they just apologise." at bounding box center [412, 250] width 166 height 15
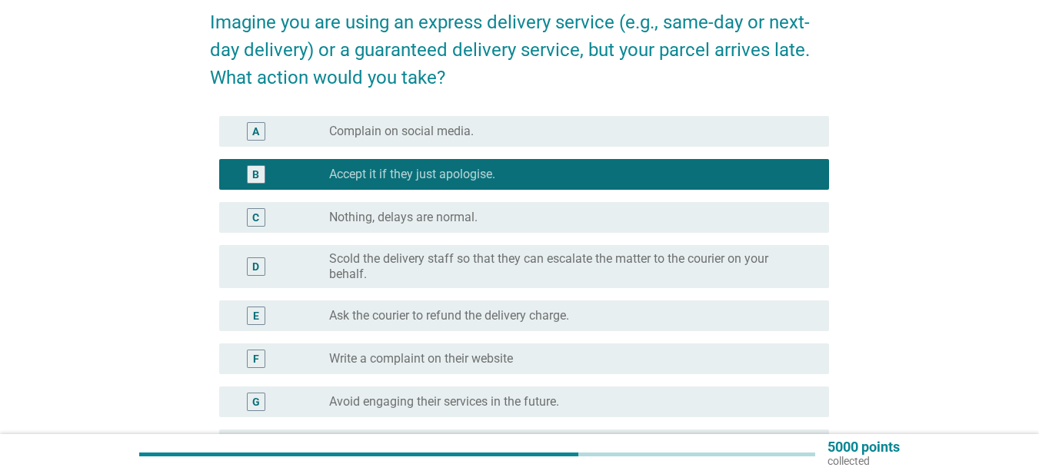
scroll to position [230, 0]
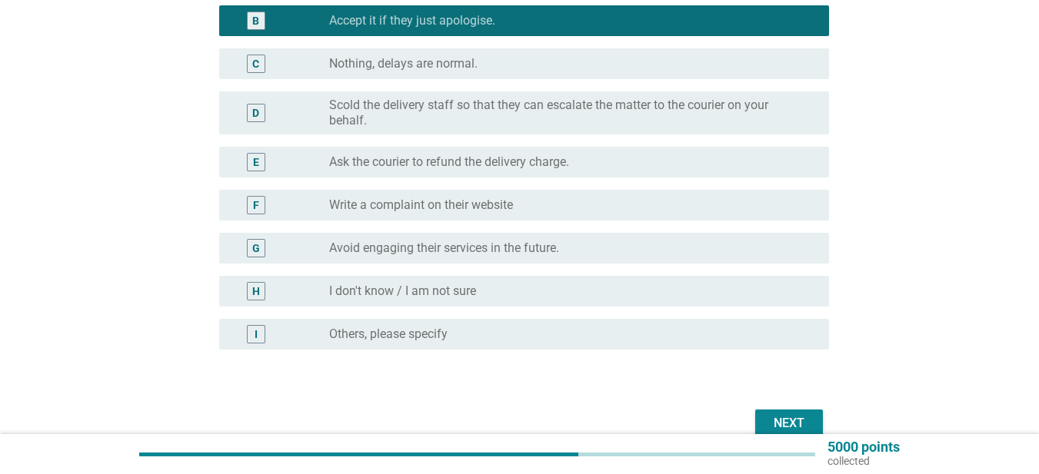
click at [800, 407] on div "Next" at bounding box center [519, 423] width 619 height 37
click at [799, 412] on button "Next" at bounding box center [789, 424] width 68 height 28
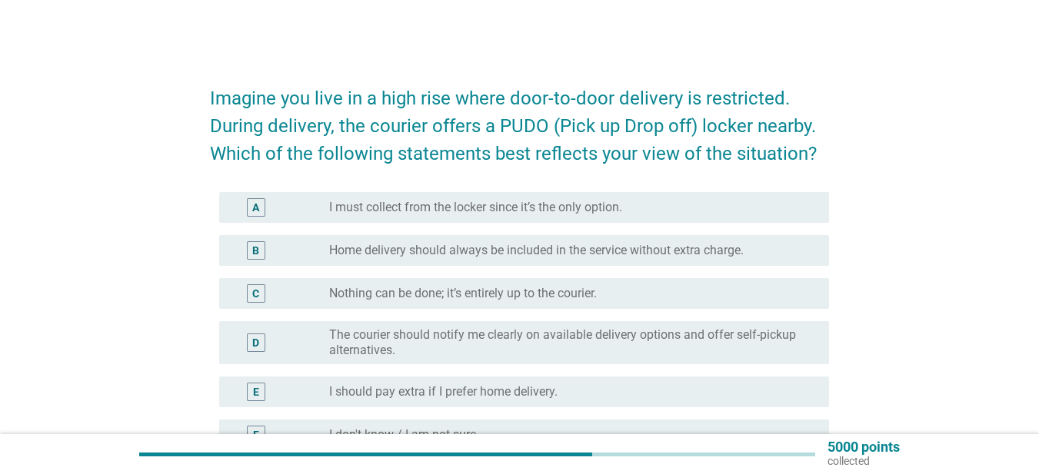
scroll to position [154, 0]
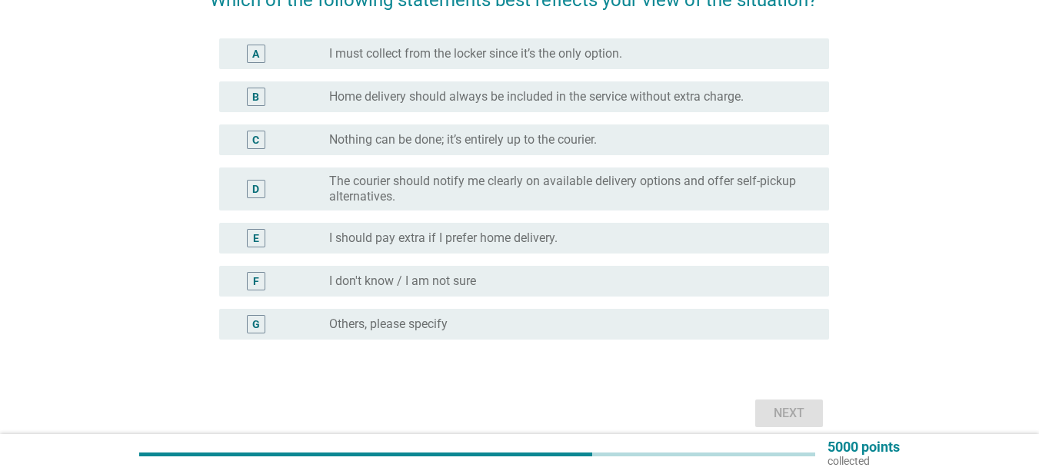
click at [500, 246] on div "radio_button_unchecked I should pay extra if I prefer home delivery." at bounding box center [572, 238] width 487 height 18
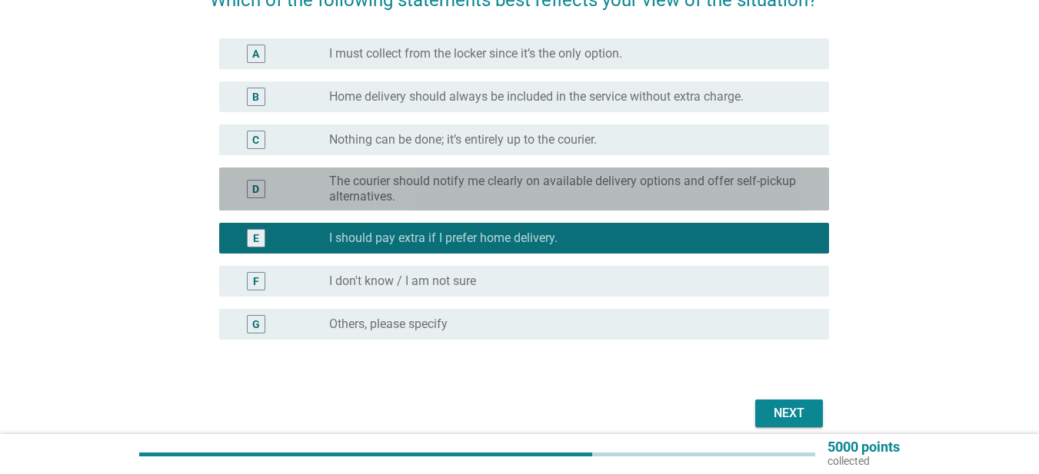
click at [494, 198] on label "The courier should notify me clearly on available delivery options and offer se…" at bounding box center [566, 189] width 475 height 31
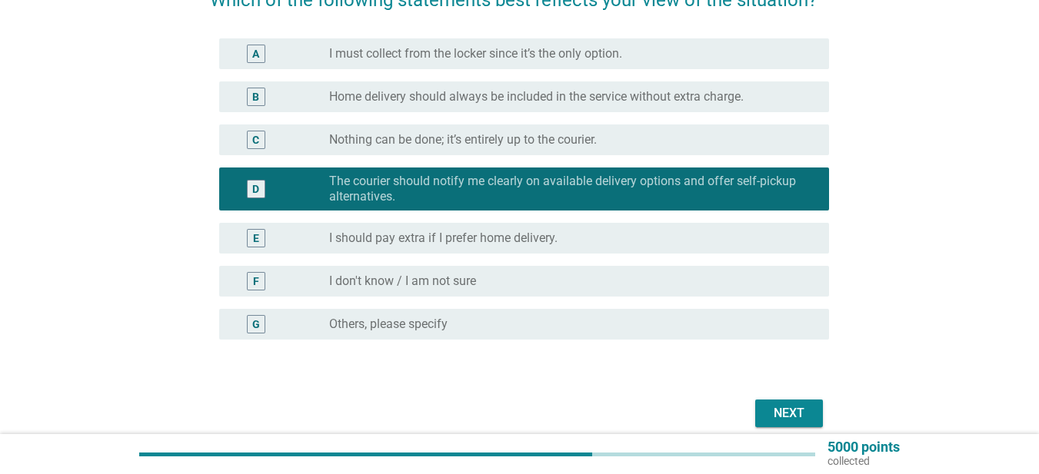
click at [796, 417] on div "Next" at bounding box center [788, 413] width 43 height 18
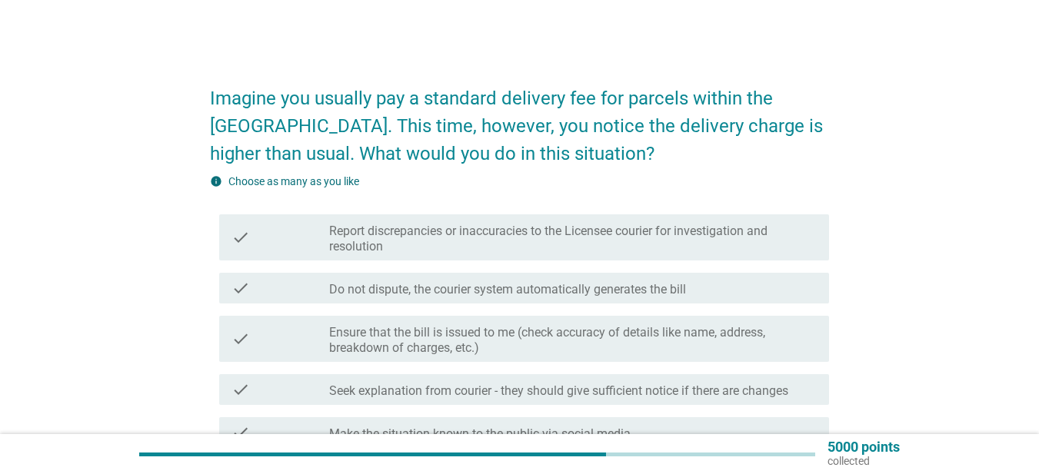
scroll to position [77, 0]
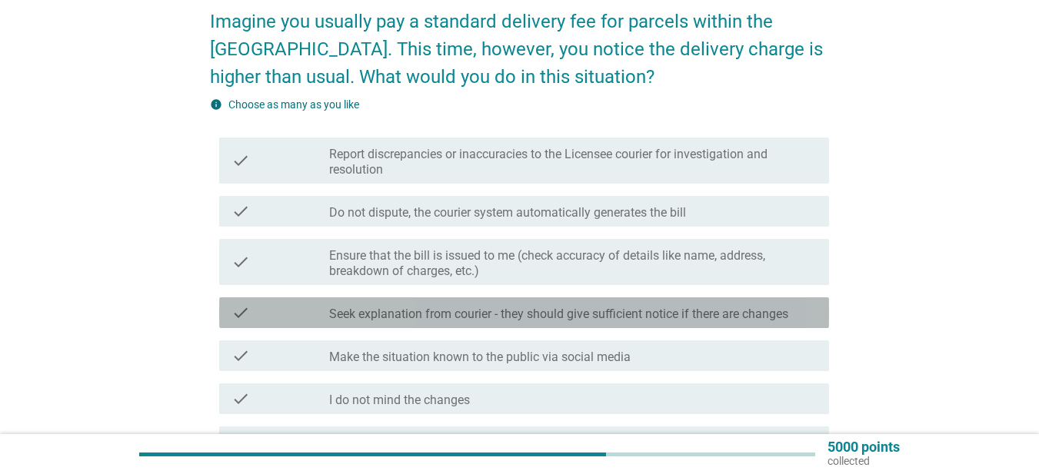
click at [445, 322] on div "check check_box_outline_blank Seek explanation from courier - they should give …" at bounding box center [524, 312] width 610 height 31
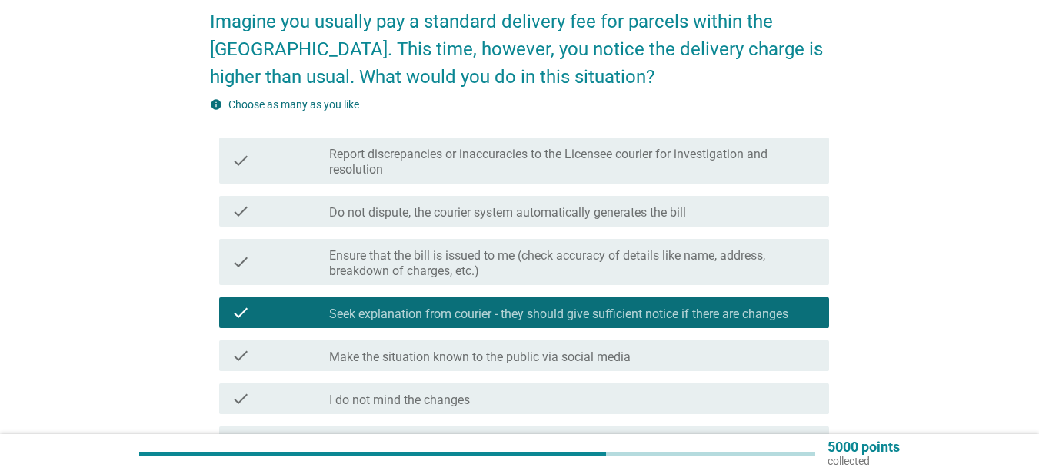
scroll to position [286, 0]
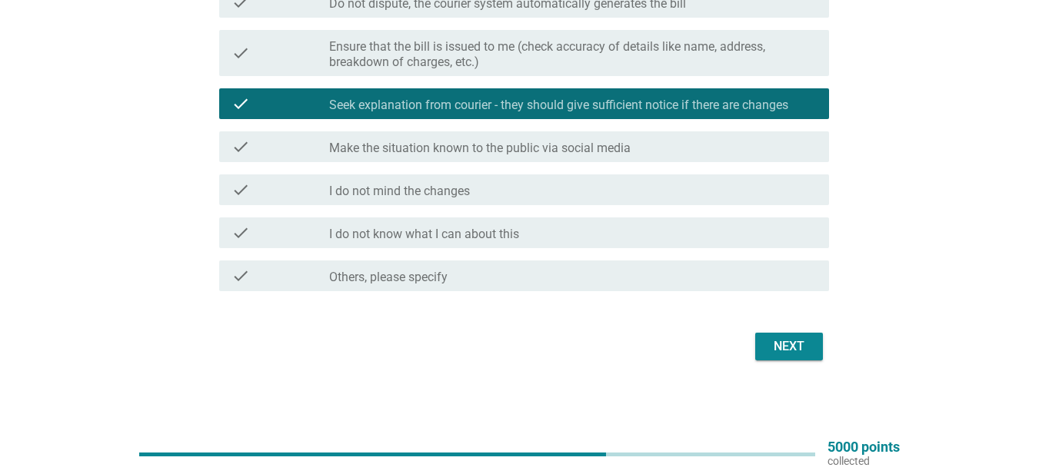
click at [775, 346] on div "Next" at bounding box center [788, 346] width 43 height 18
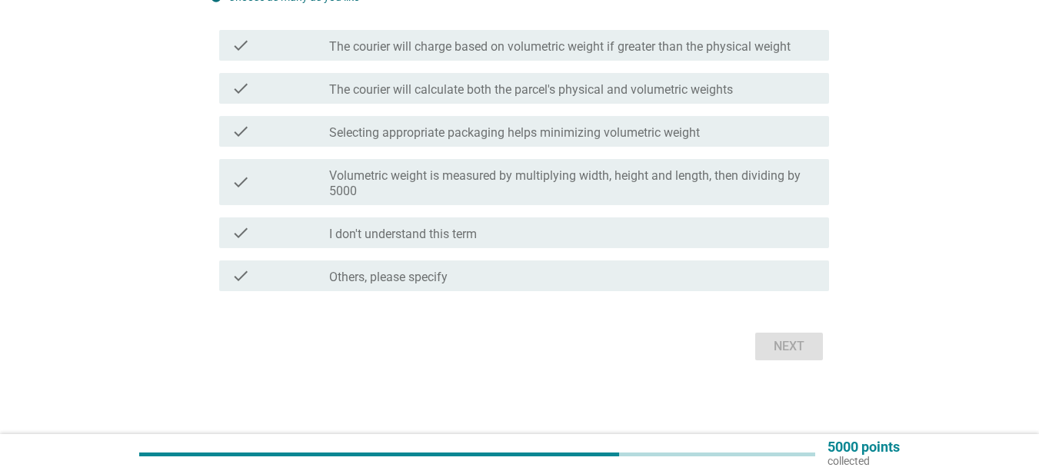
scroll to position [0, 0]
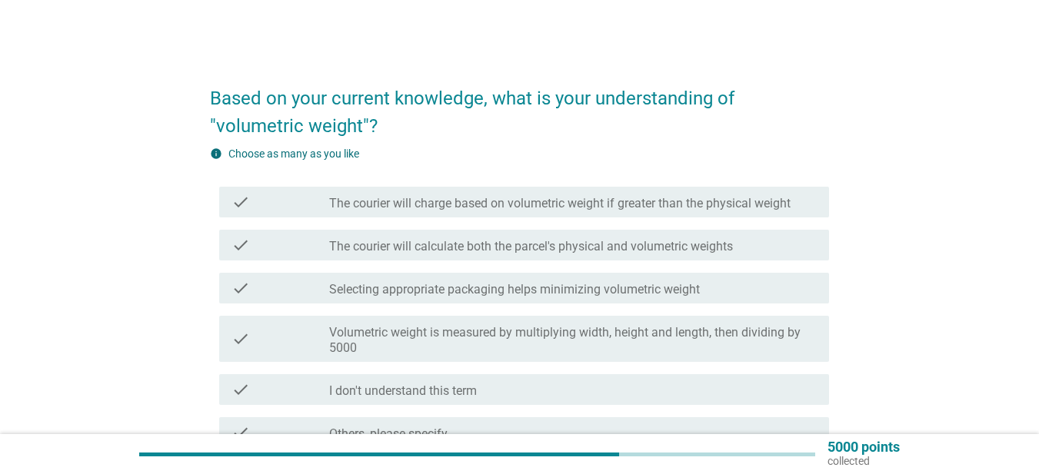
click at [611, 337] on label "Volumetric weight is measured by multiplying width, height and length, then div…" at bounding box center [572, 340] width 487 height 31
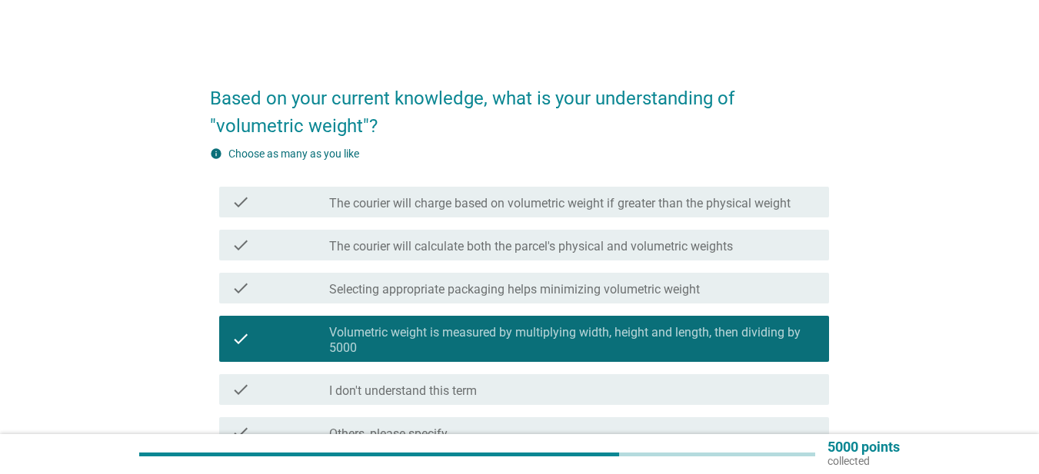
scroll to position [157, 0]
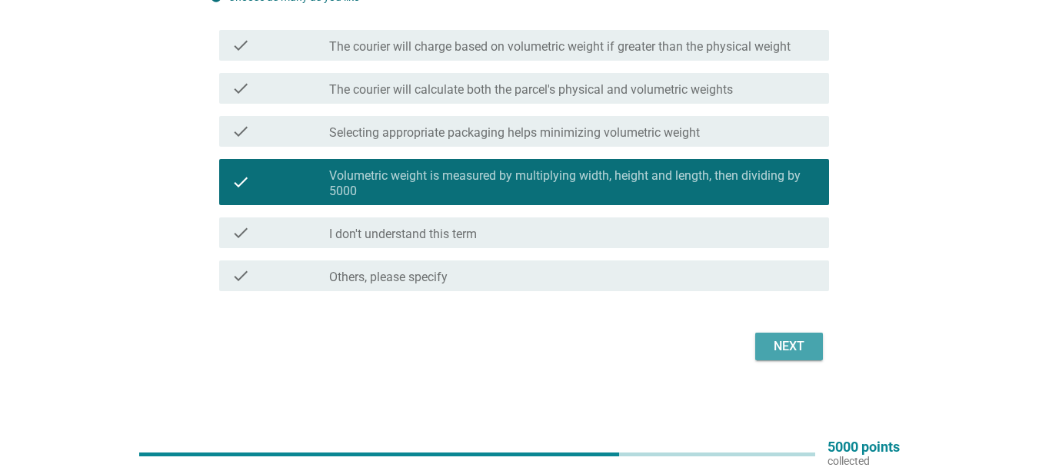
click at [803, 339] on div "Next" at bounding box center [788, 346] width 43 height 18
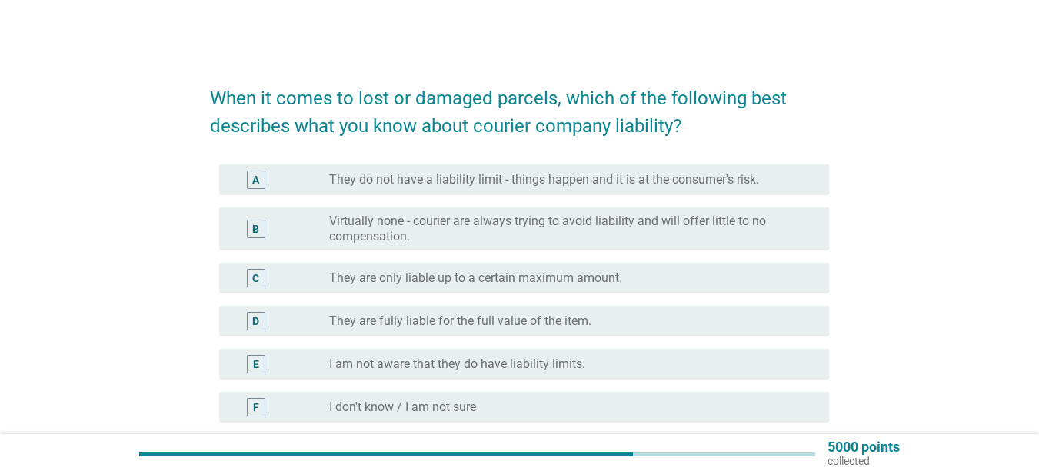
click at [531, 362] on label "I am not aware that they do have liability limits." at bounding box center [457, 364] width 256 height 15
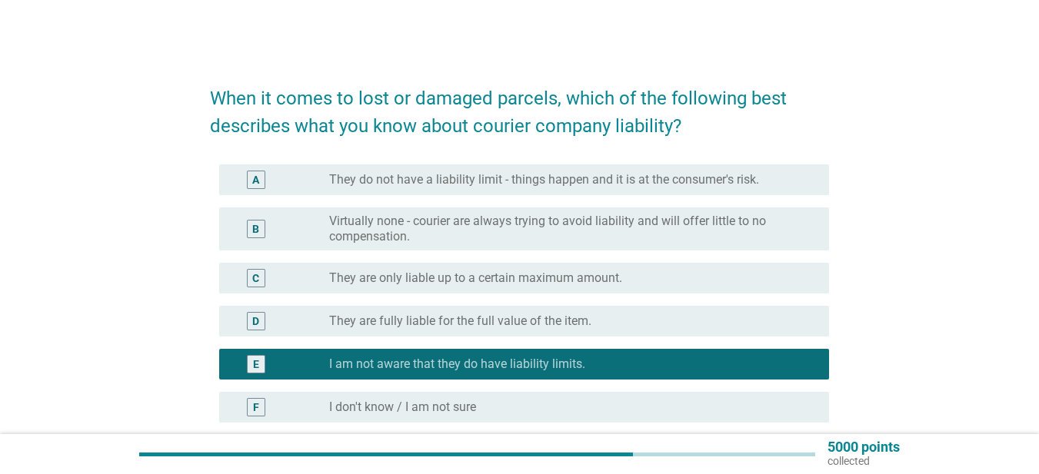
scroll to position [193, 0]
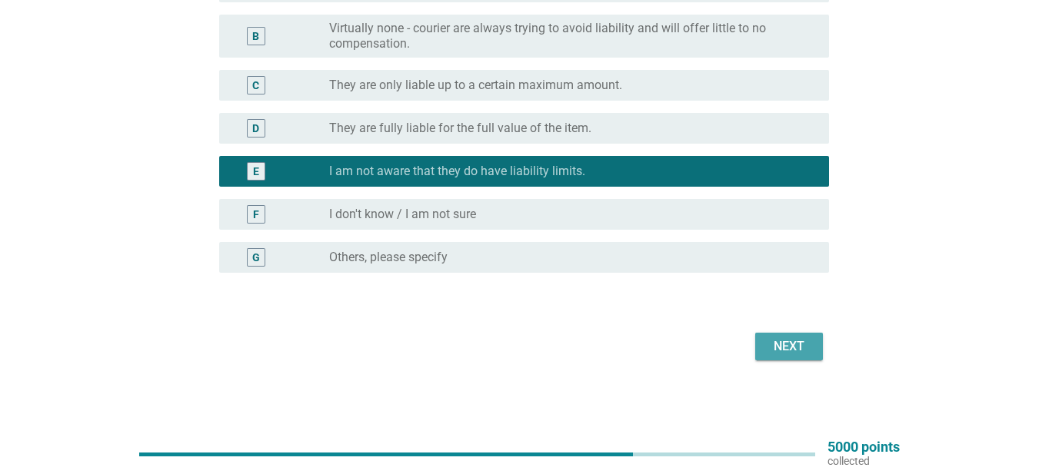
click at [760, 345] on button "Next" at bounding box center [789, 347] width 68 height 28
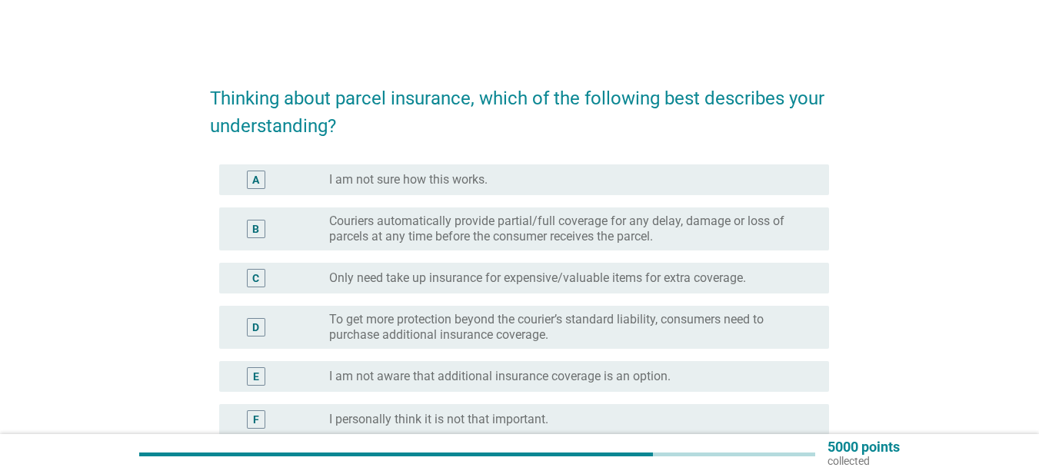
scroll to position [77, 0]
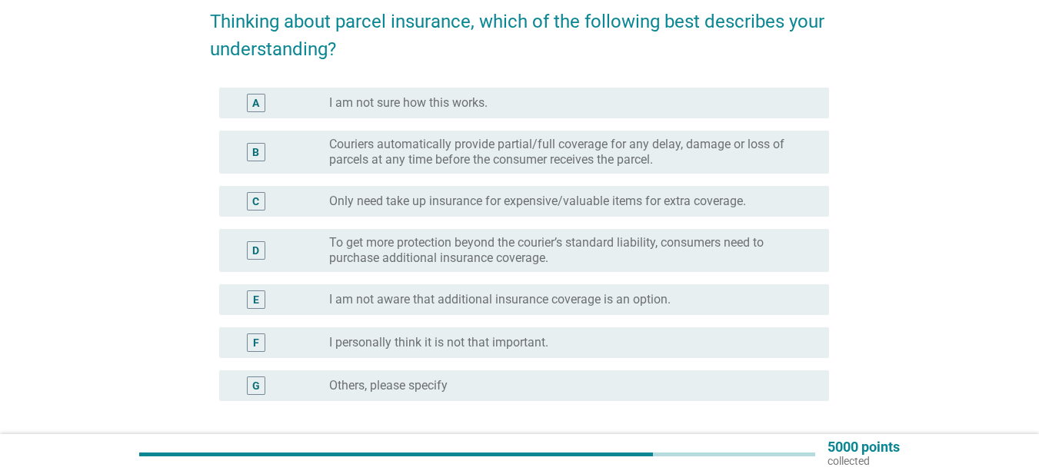
click at [557, 201] on label "Only need take up insurance for expensive/valuable items for extra coverage." at bounding box center [537, 201] width 417 height 15
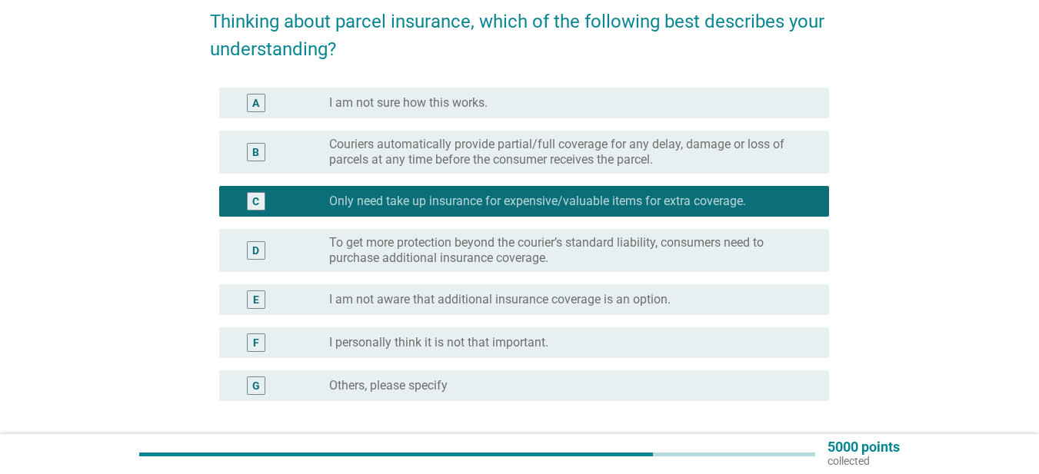
scroll to position [205, 0]
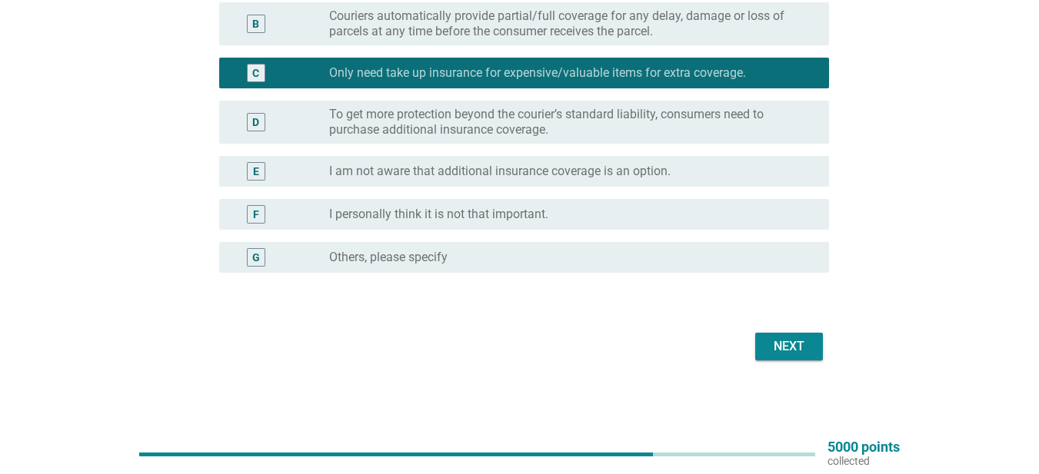
click at [789, 340] on div "Next" at bounding box center [788, 346] width 43 height 18
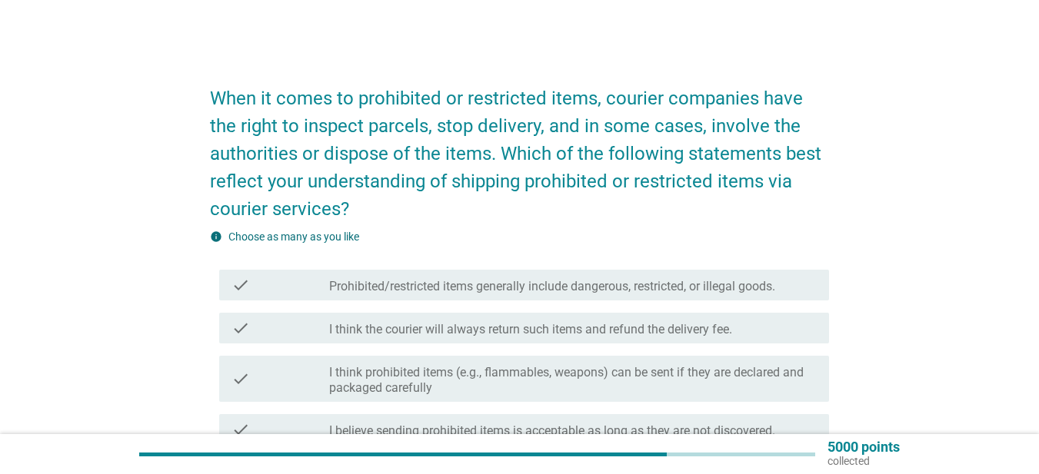
scroll to position [154, 0]
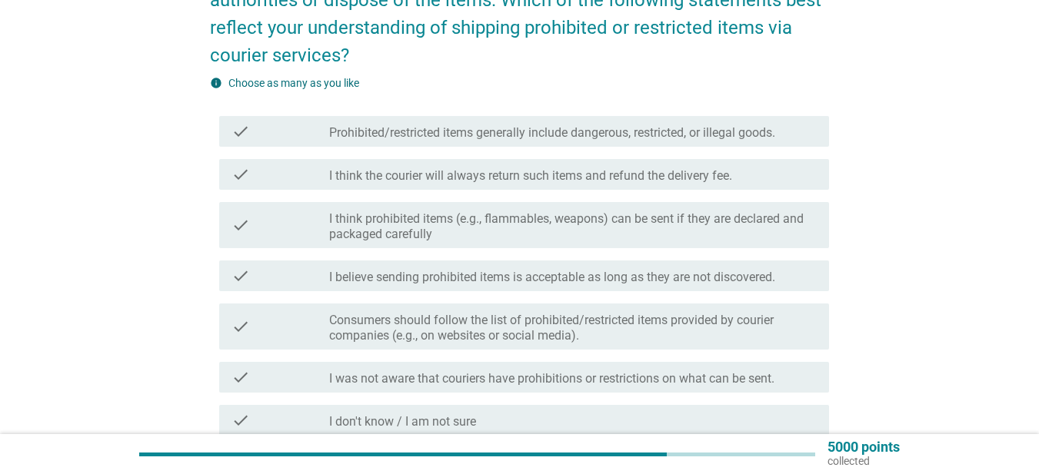
click at [715, 212] on label "I think prohibited items (e.g., flammables, weapons) can be sent if they are de…" at bounding box center [572, 226] width 487 height 31
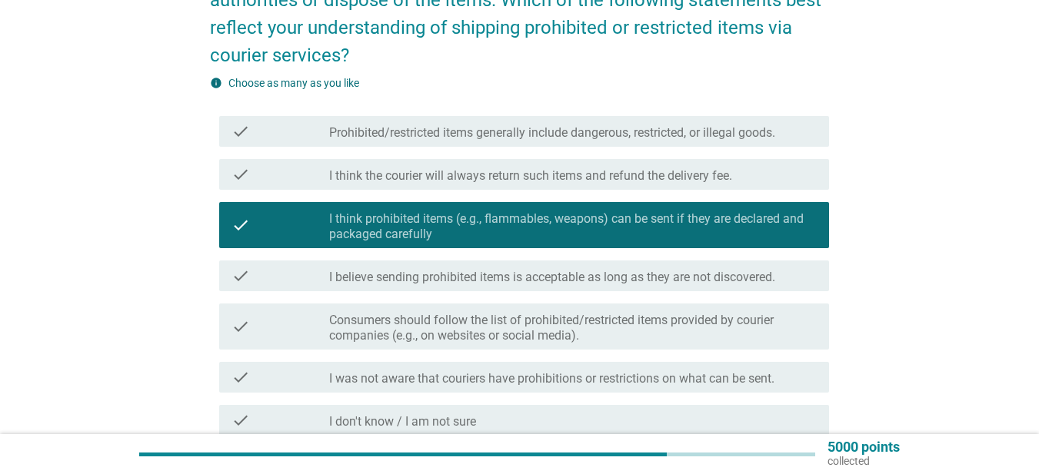
scroll to position [231, 0]
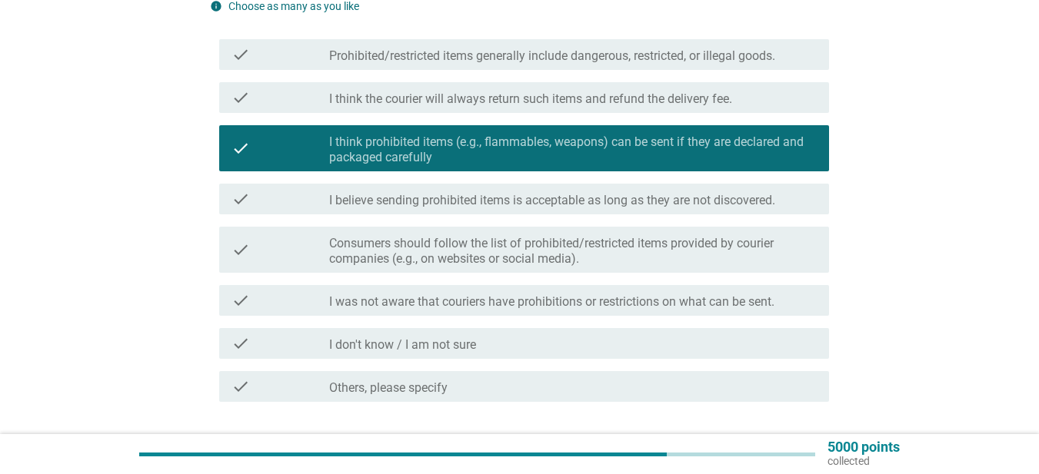
click at [530, 206] on label "I believe sending prohibited items is acceptable as long as they are not discov…" at bounding box center [552, 200] width 446 height 15
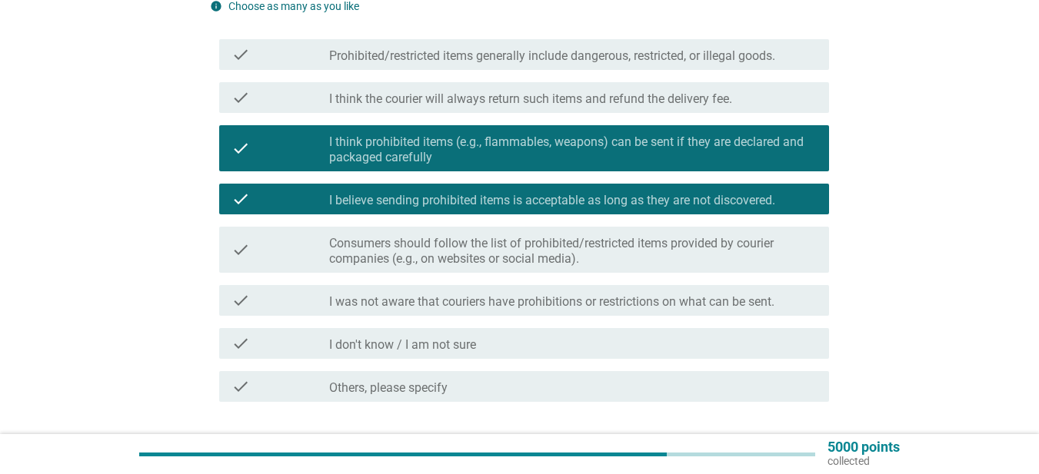
click at [678, 204] on label "I believe sending prohibited items is acceptable as long as they are not discov…" at bounding box center [552, 200] width 446 height 15
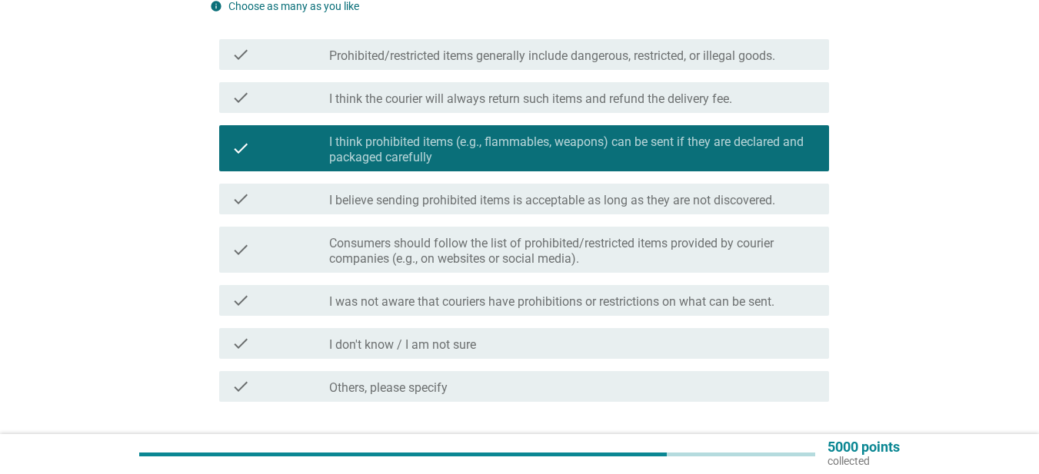
click at [489, 252] on label "Consumers should follow the list of prohibited/restricted items provided by cou…" at bounding box center [572, 251] width 487 height 31
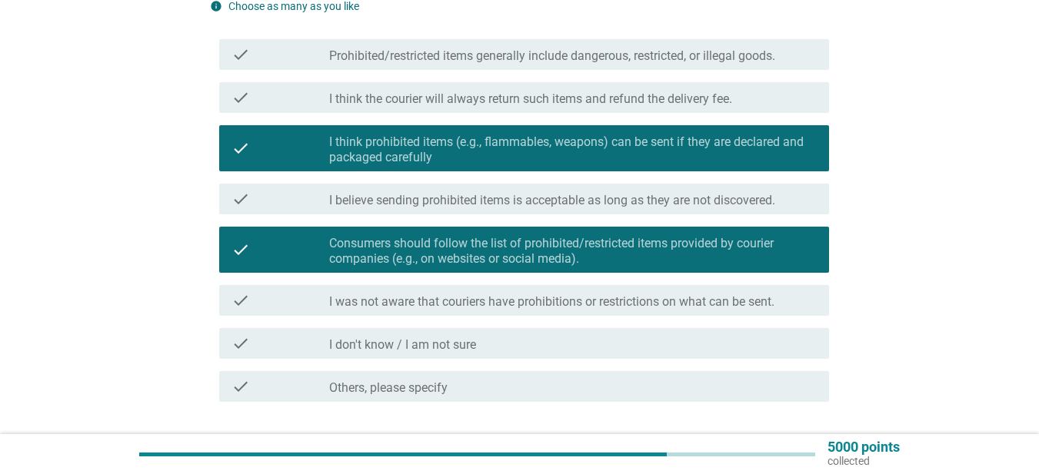
scroll to position [341, 0]
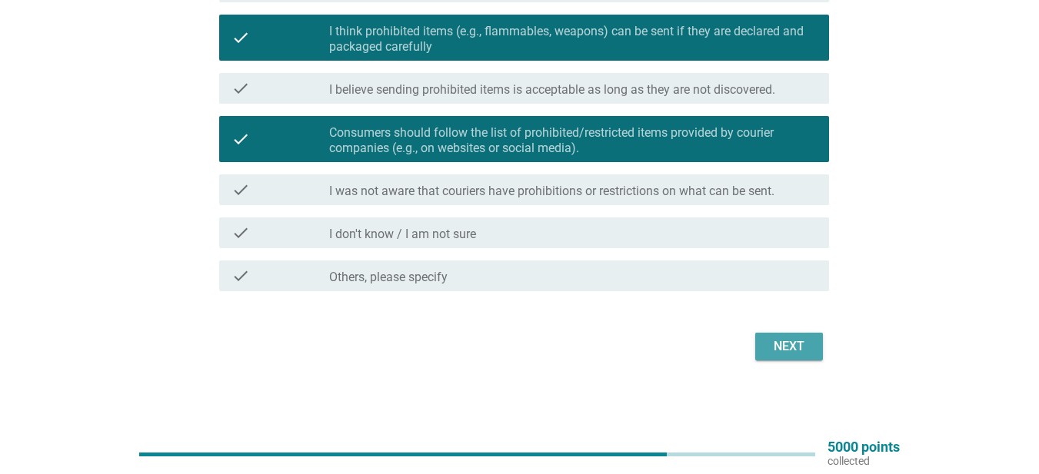
click at [799, 352] on div "Next" at bounding box center [788, 346] width 43 height 18
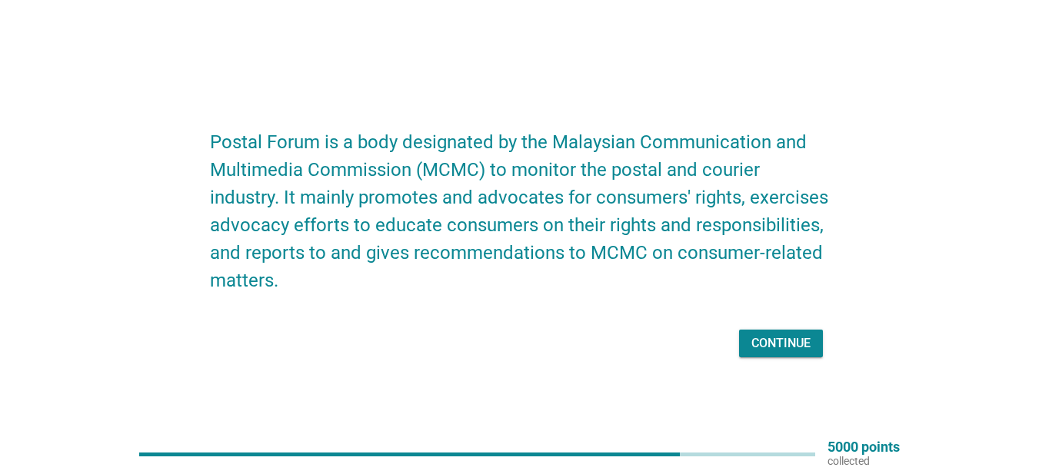
click at [779, 341] on div "Continue" at bounding box center [780, 343] width 59 height 18
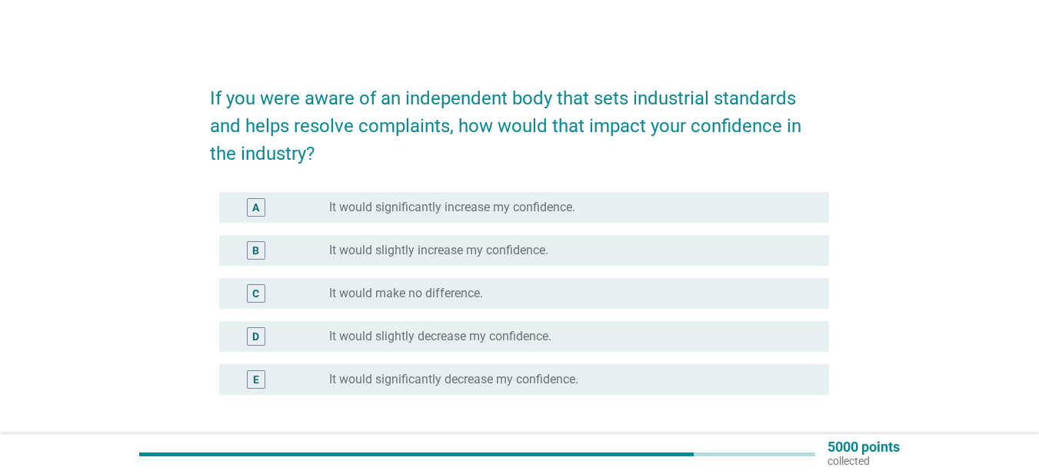
click at [458, 210] on label "It would significantly increase my confidence." at bounding box center [452, 207] width 246 height 15
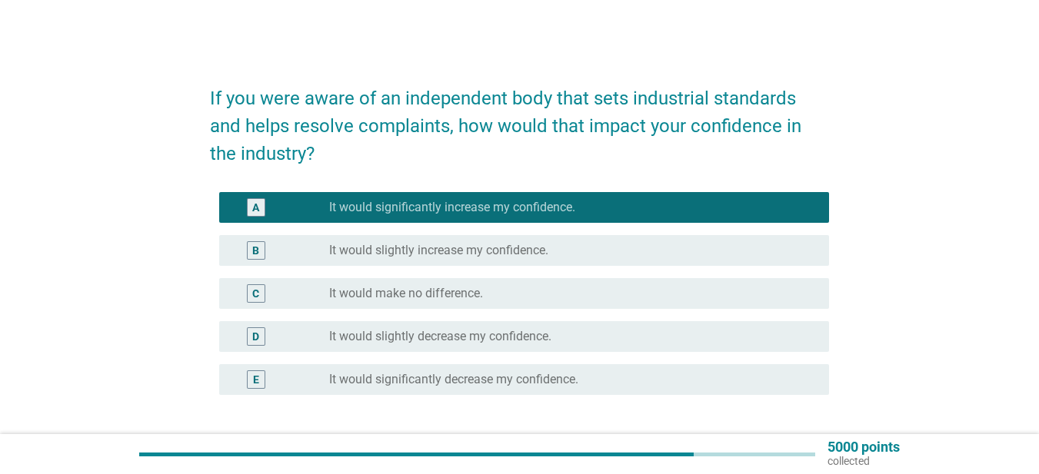
scroll to position [122, 0]
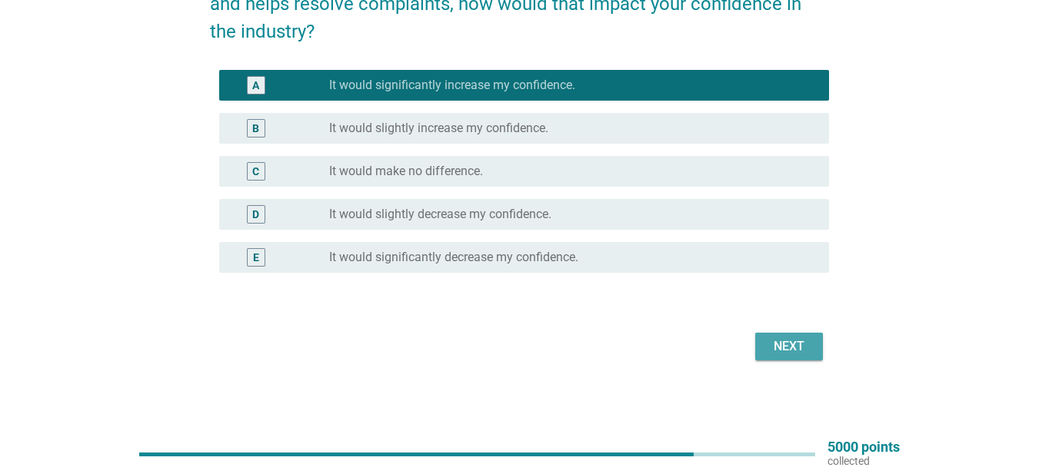
click at [814, 346] on button "Next" at bounding box center [789, 347] width 68 height 28
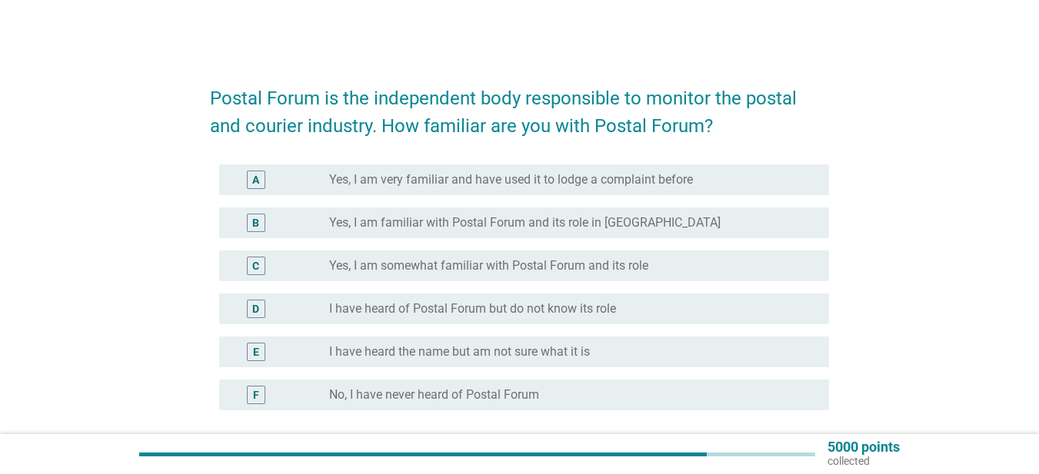
click at [654, 178] on label "Yes, I am very familiar and have used it to lodge a complaint before" at bounding box center [511, 179] width 364 height 15
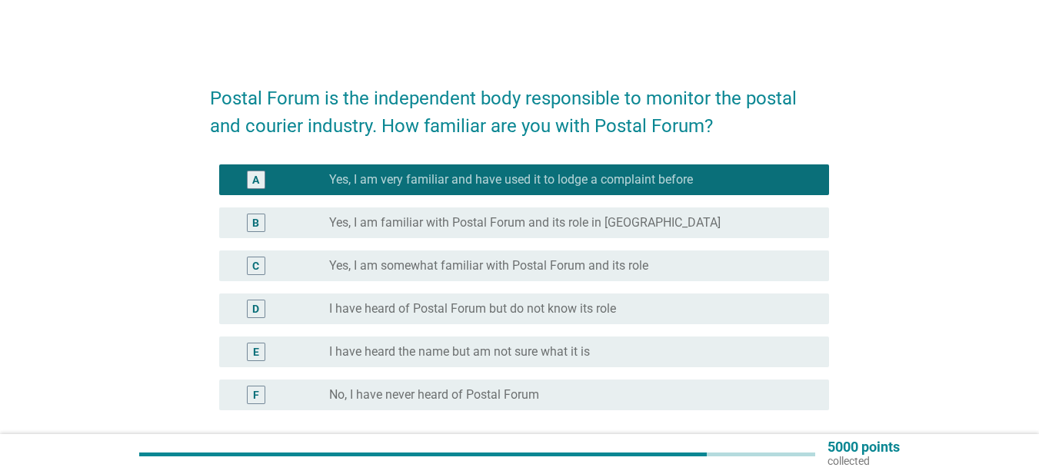
scroll to position [138, 0]
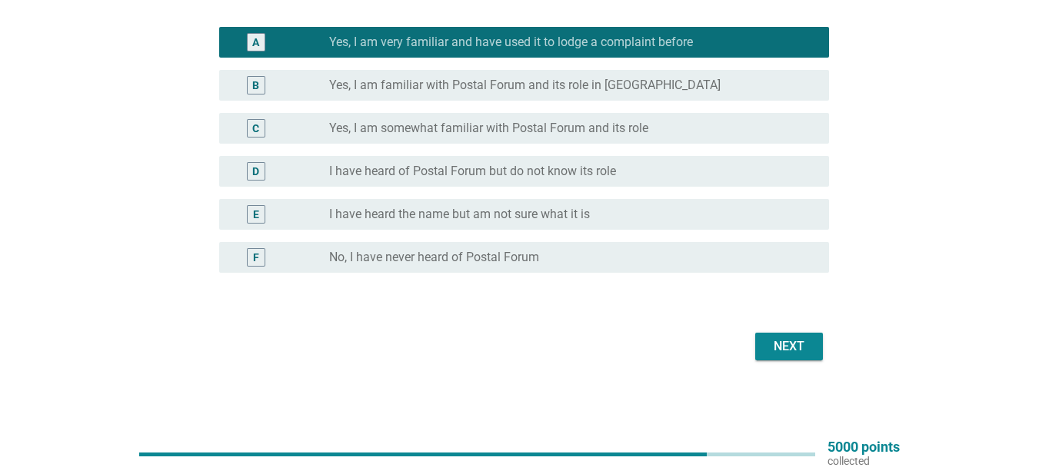
click at [793, 338] on div "Next" at bounding box center [788, 346] width 43 height 18
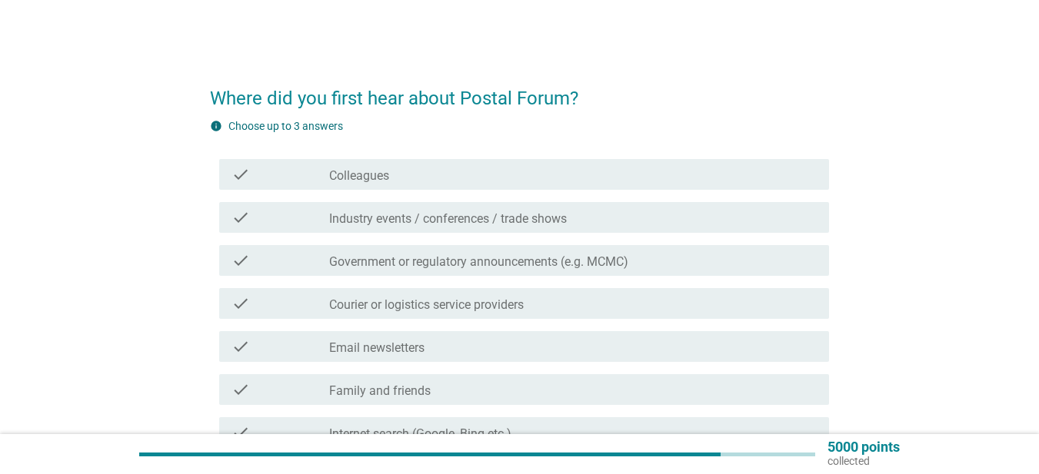
scroll to position [77, 0]
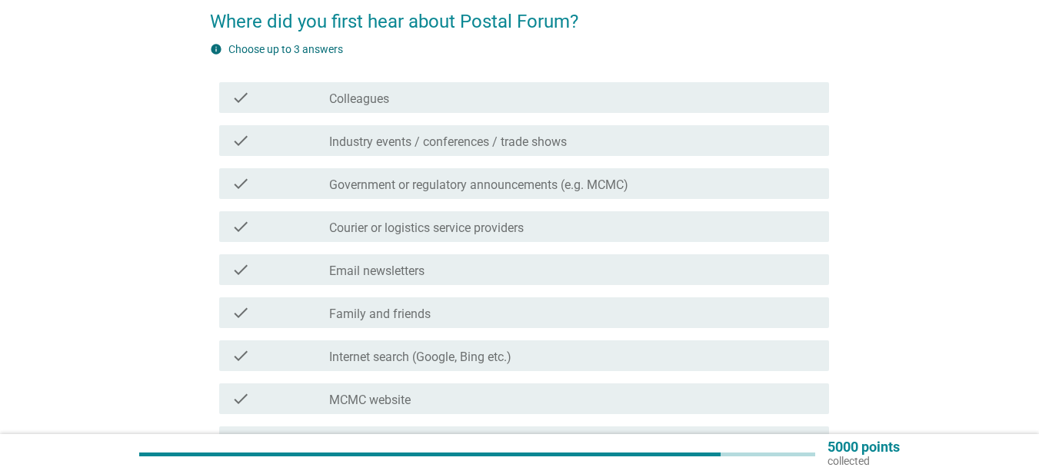
click at [484, 231] on label "Courier or logistics service providers" at bounding box center [426, 228] width 194 height 15
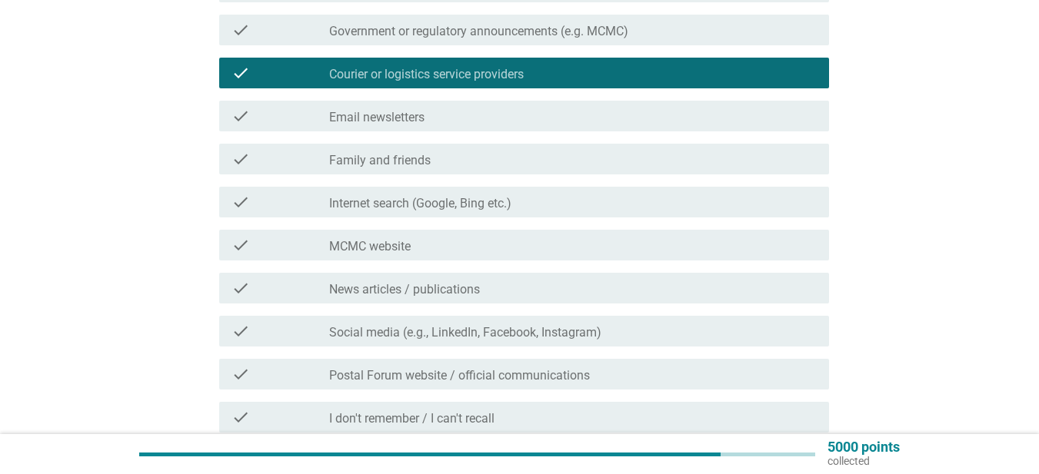
scroll to position [437, 0]
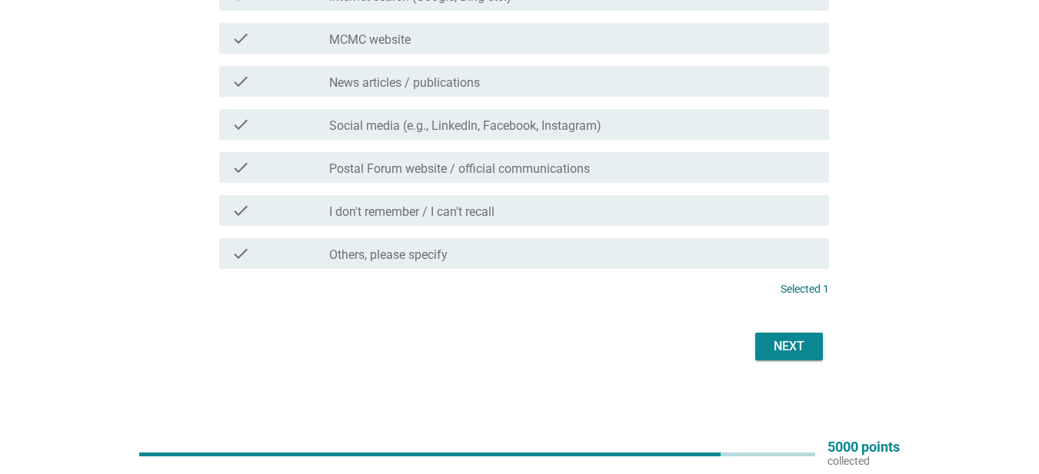
click at [764, 338] on button "Next" at bounding box center [789, 347] width 68 height 28
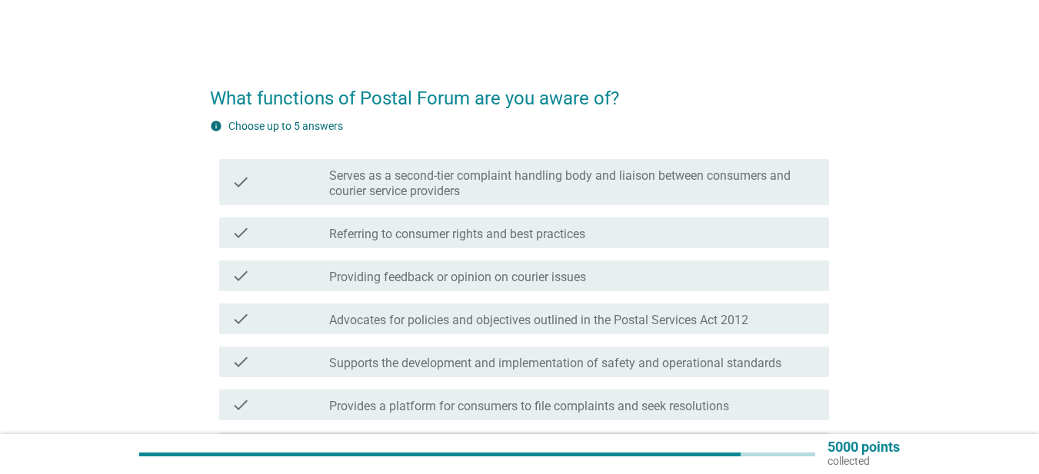
click at [552, 181] on label "Serves as a second-tier complaint handling body and liaison between consumers a…" at bounding box center [572, 183] width 487 height 31
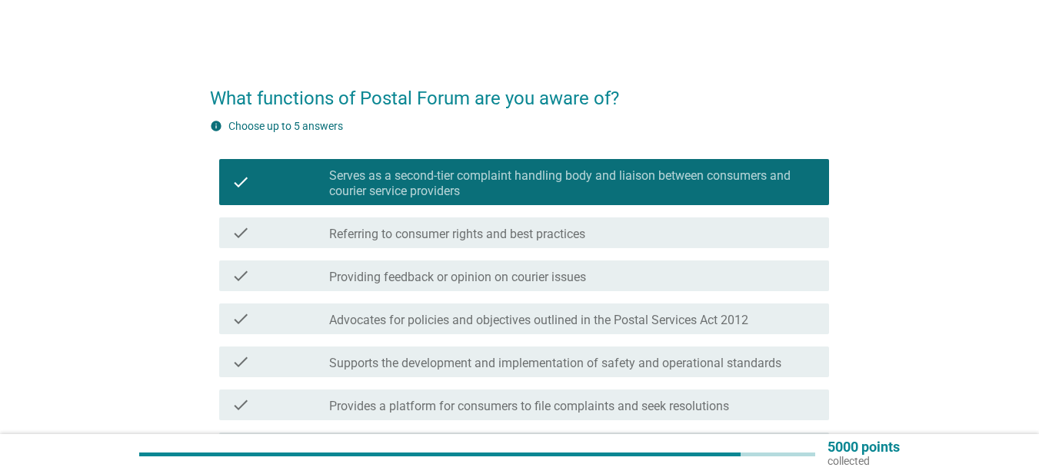
scroll to position [154, 0]
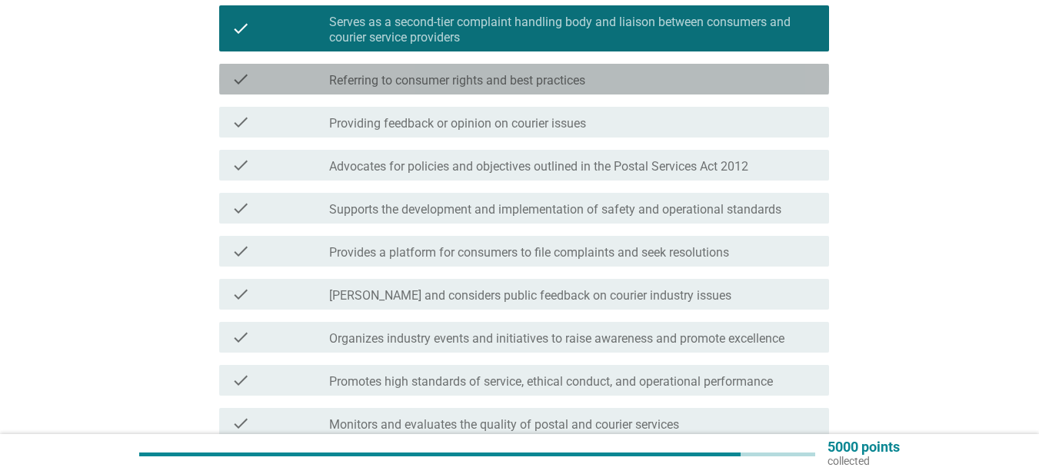
click at [600, 90] on div "check check_box_outline_blank Referring to consumer rights and best practices" at bounding box center [524, 79] width 610 height 31
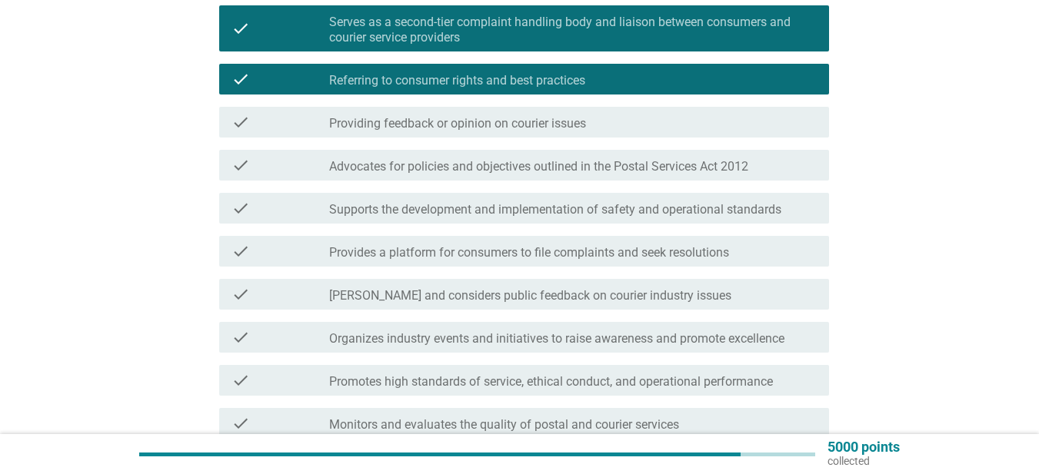
click at [584, 125] on label "Providing feedback or opinion on courier issues" at bounding box center [457, 123] width 257 height 15
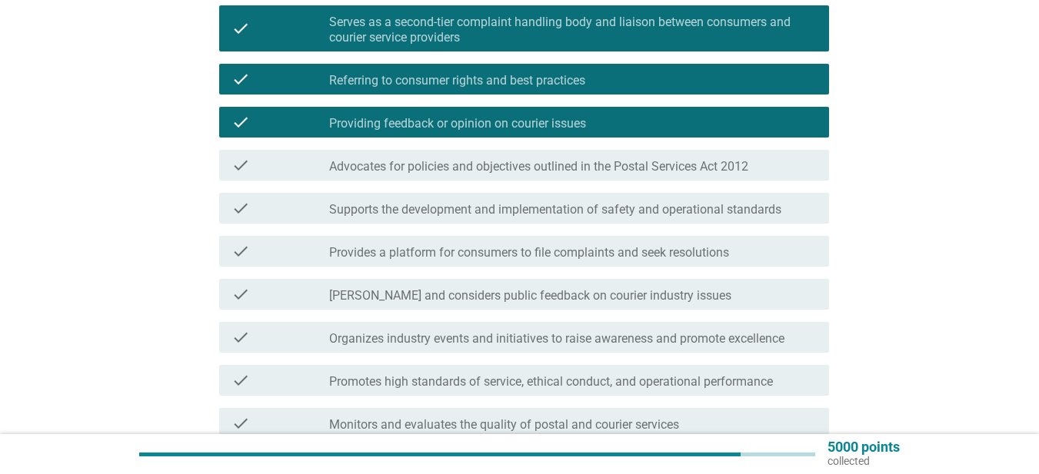
scroll to position [231, 0]
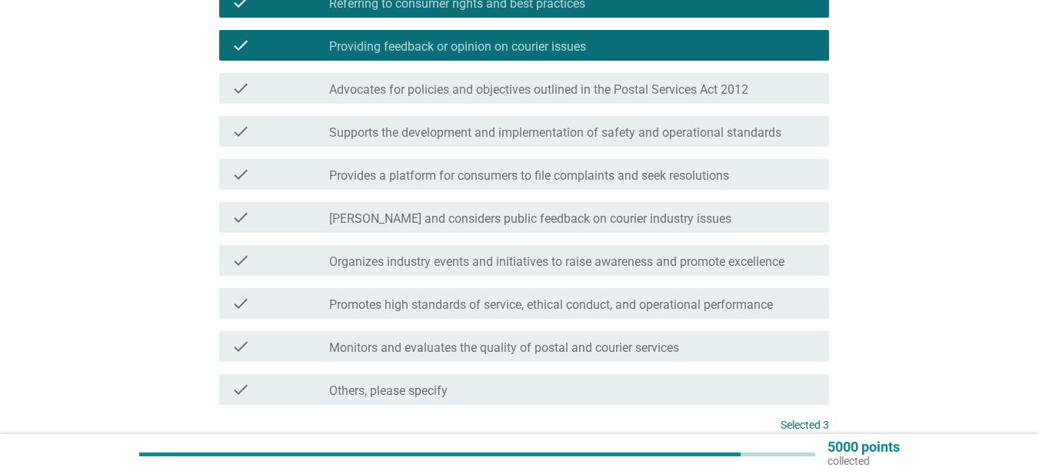
click at [595, 95] on label "Advocates for policies and objectives outlined in the Postal Services Act 2012" at bounding box center [538, 89] width 419 height 15
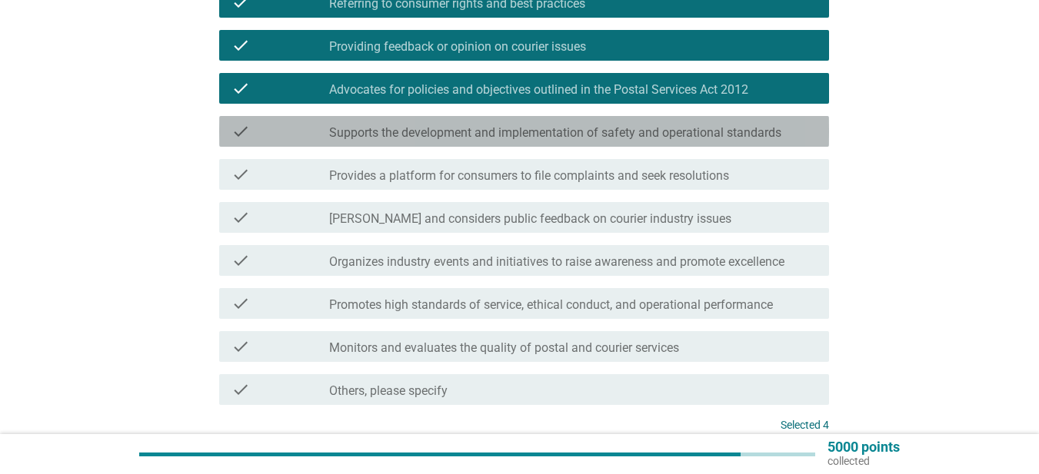
click at [558, 135] on label "Supports the development and implementation of safety and operational standards" at bounding box center [555, 132] width 452 height 15
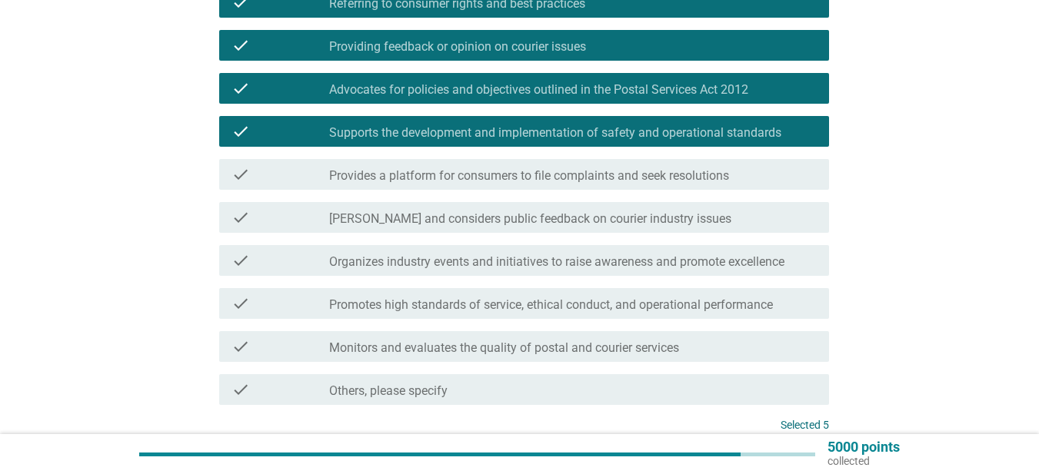
click at [558, 181] on label "Provides a platform for consumers to file complaints and seek resolutions" at bounding box center [529, 175] width 400 height 15
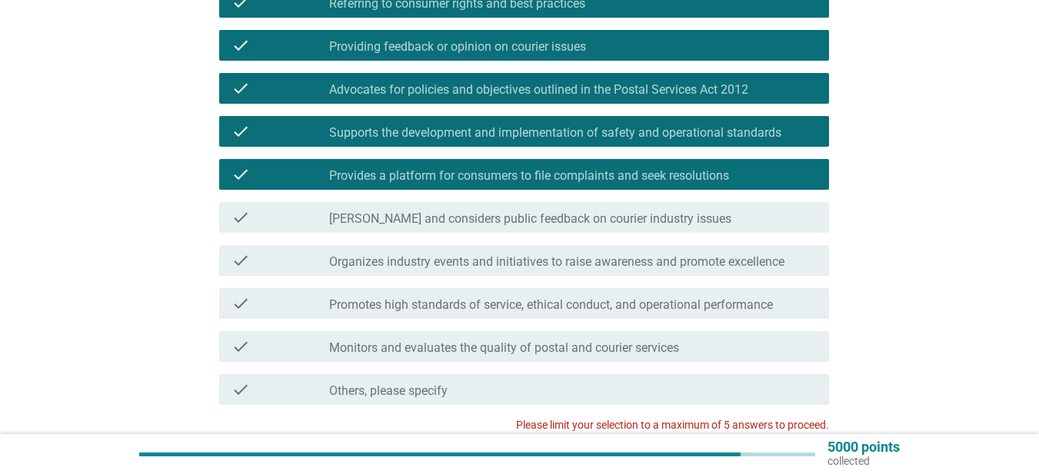
click at [543, 314] on div "check check_box_outline_blank Promotes high standards of service, ethical condu…" at bounding box center [524, 303] width 610 height 31
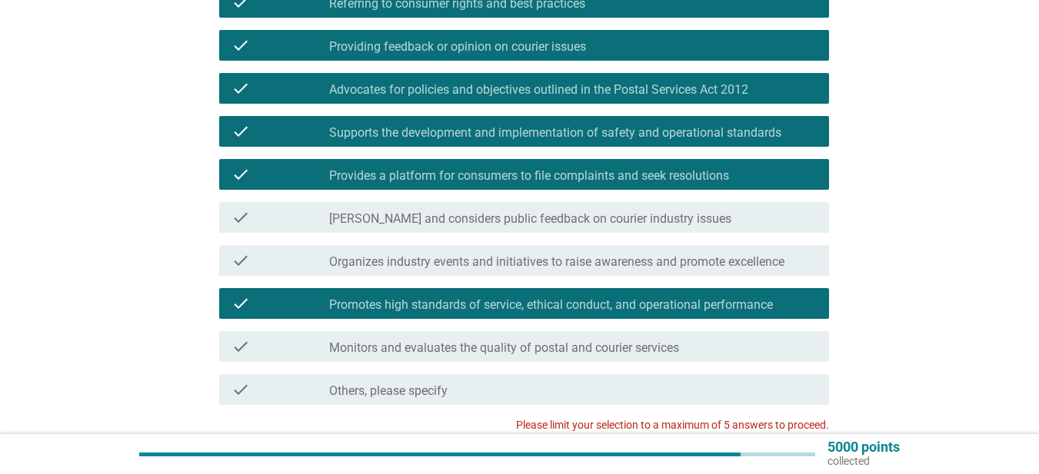
click at [574, 354] on label "Monitors and evaluates the quality of postal and courier services" at bounding box center [504, 348] width 350 height 15
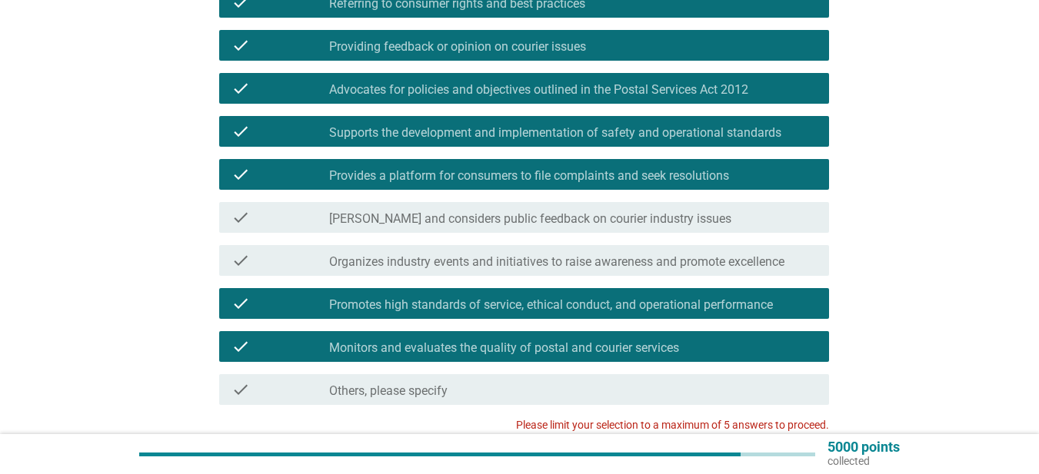
click at [575, 354] on label "Monitors and evaluates the quality of postal and courier services" at bounding box center [504, 348] width 350 height 15
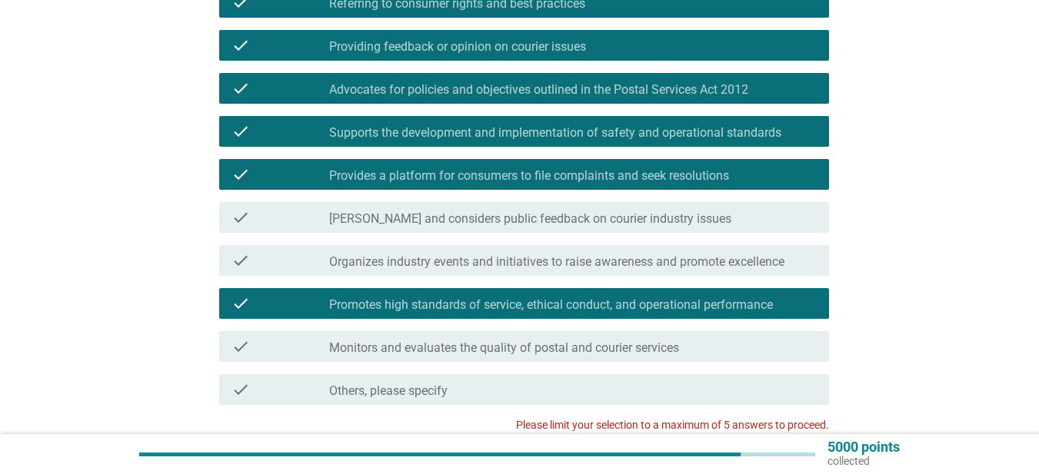
click at [574, 310] on label "Promotes high standards of service, ethical conduct, and operational performance" at bounding box center [551, 304] width 444 height 15
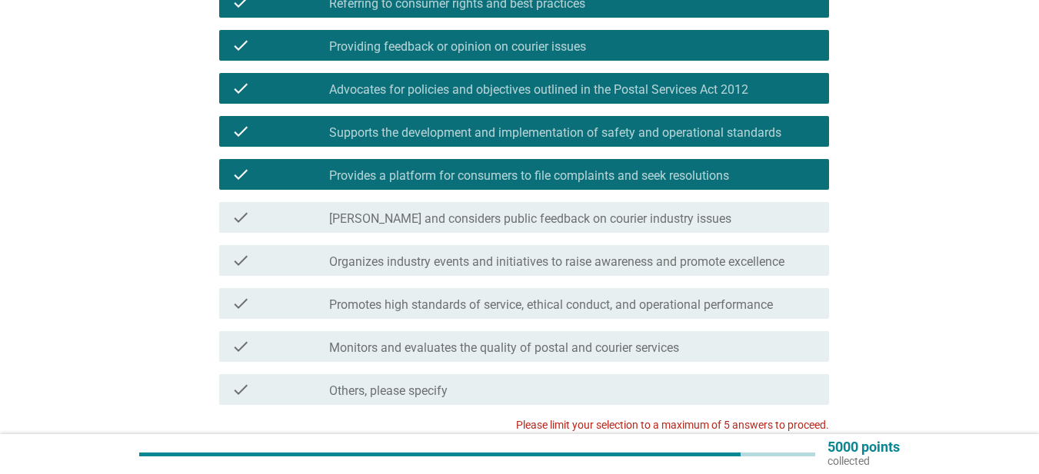
scroll to position [77, 0]
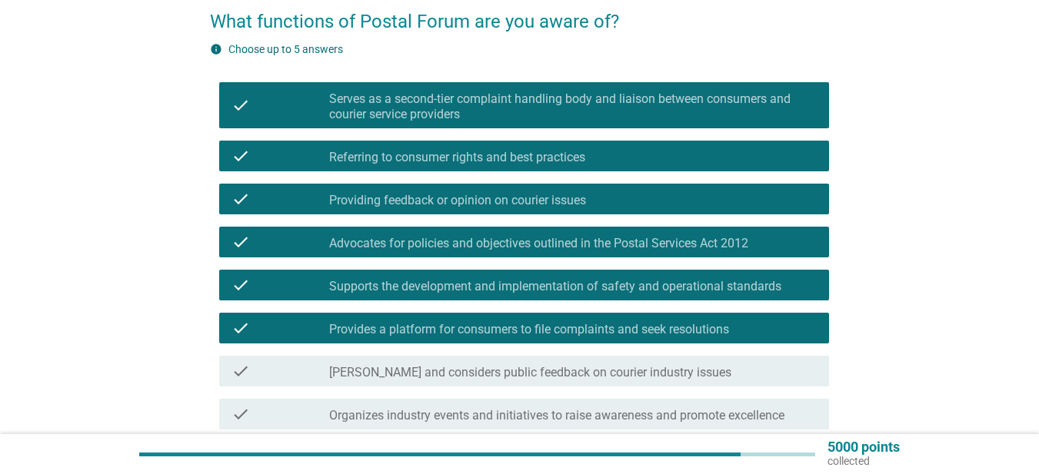
click at [565, 323] on label "Provides a platform for consumers to file complaints and seek resolutions" at bounding box center [529, 329] width 400 height 15
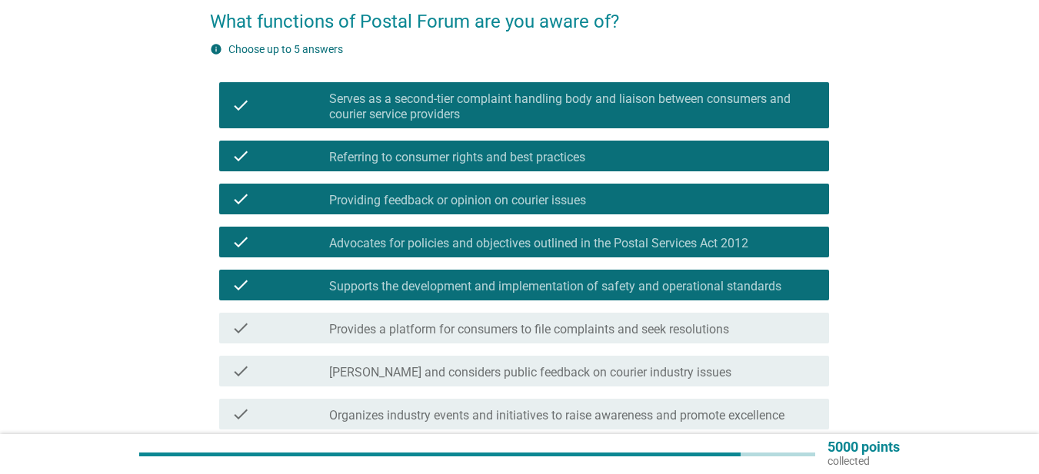
scroll to position [307, 0]
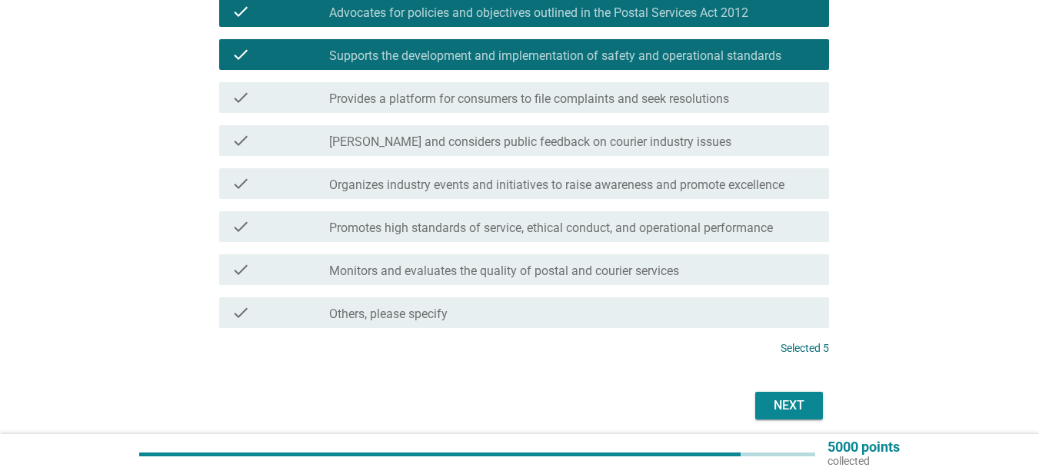
click at [777, 398] on div "Next" at bounding box center [788, 406] width 43 height 18
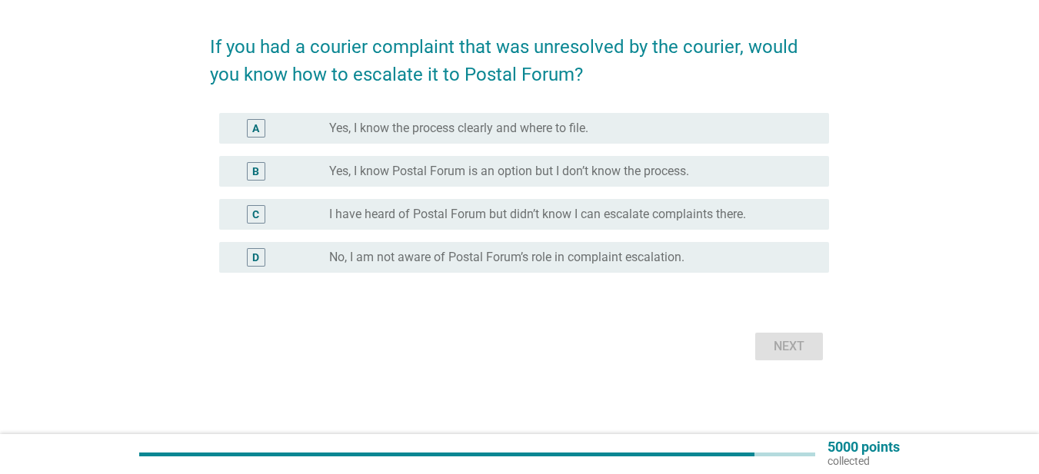
scroll to position [0, 0]
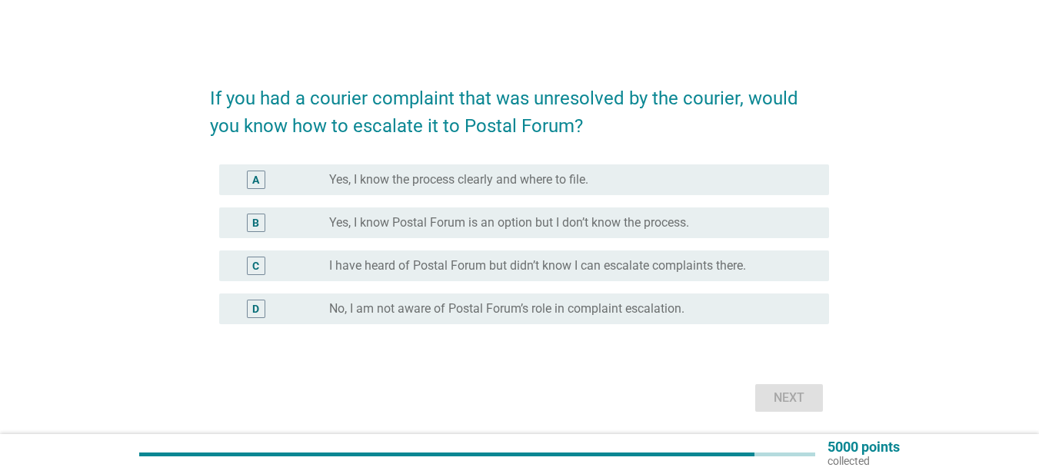
click at [562, 219] on label "Yes, I know Postal Forum is an option but I don’t know the process." at bounding box center [509, 222] width 360 height 15
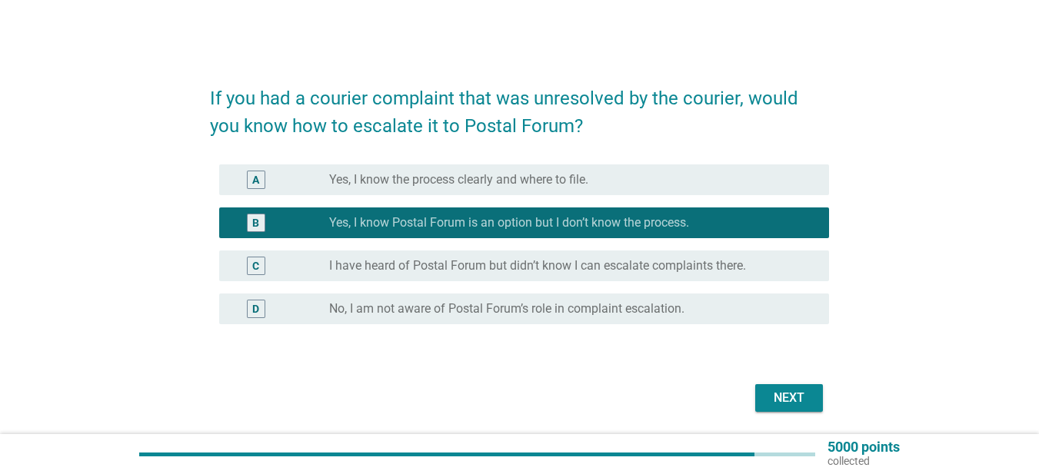
click at [809, 400] on div "Next" at bounding box center [788, 398] width 43 height 18
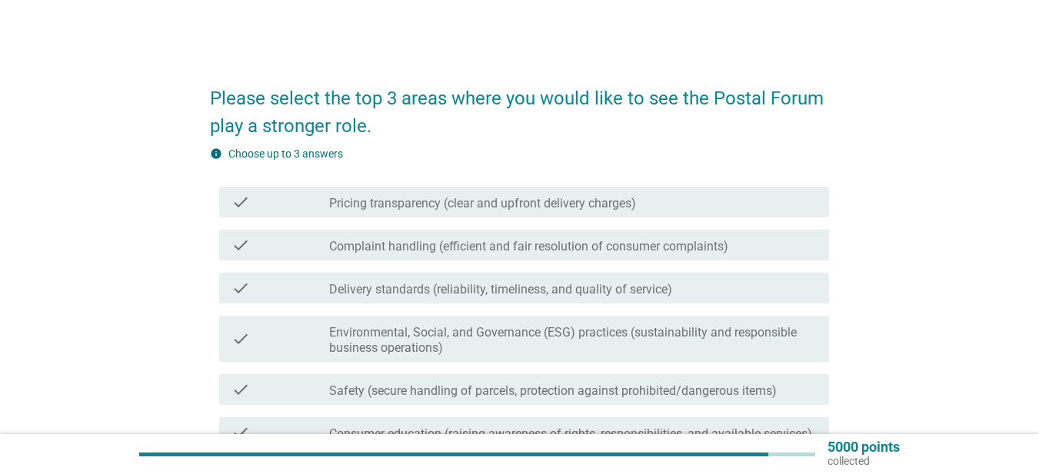
click at [537, 193] on div "check_box_outline_blank Pricing transparency (clear and upfront delivery charge…" at bounding box center [572, 202] width 487 height 18
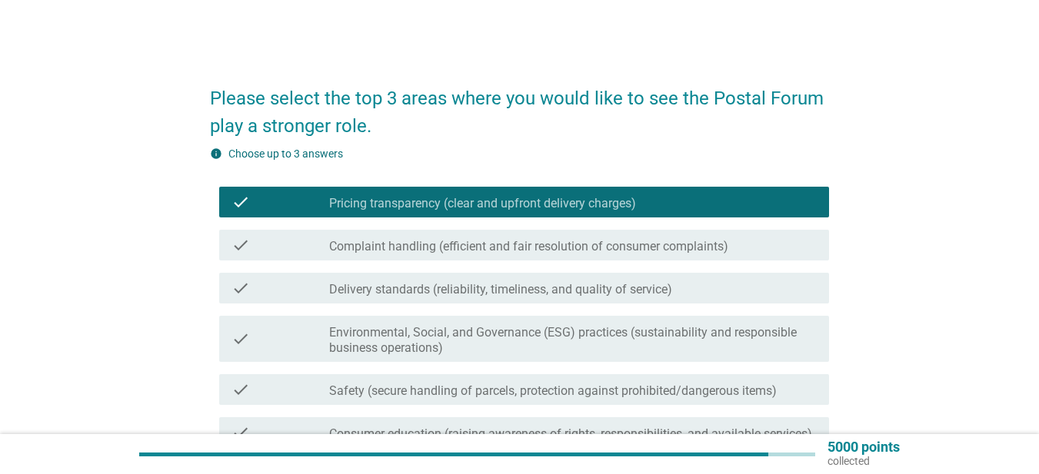
click at [519, 248] on label "Complaint handling (efficient and fair resolution of consumer complaints)" at bounding box center [528, 246] width 399 height 15
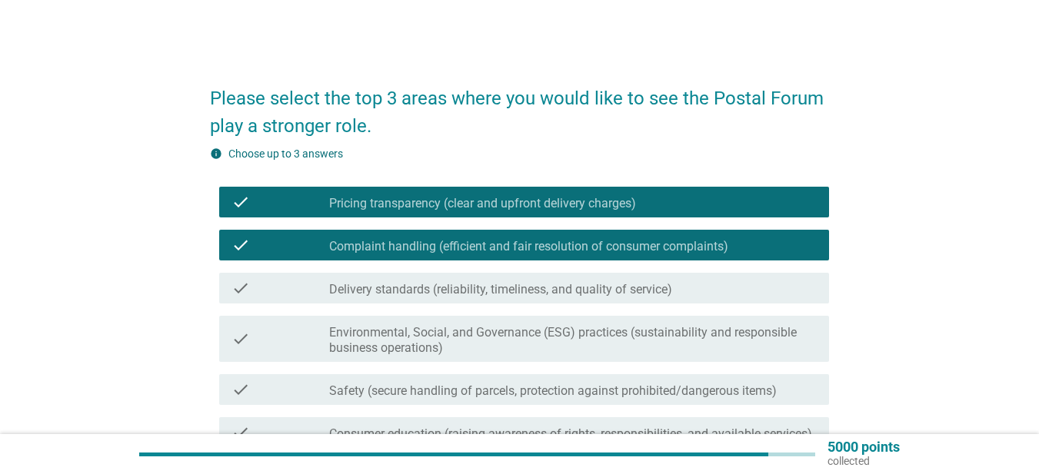
click at [513, 290] on label "Delivery standards (reliability, timeliness, and quality of service)" at bounding box center [500, 289] width 343 height 15
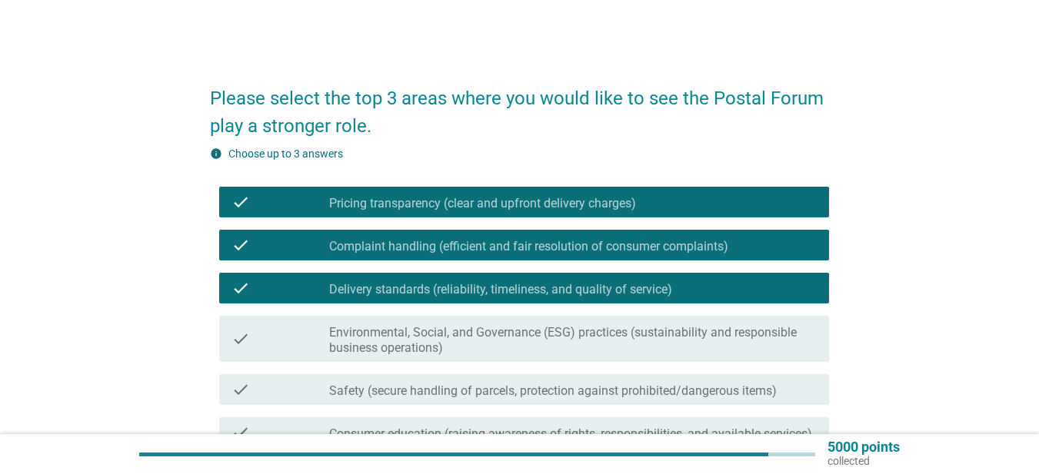
scroll to position [222, 0]
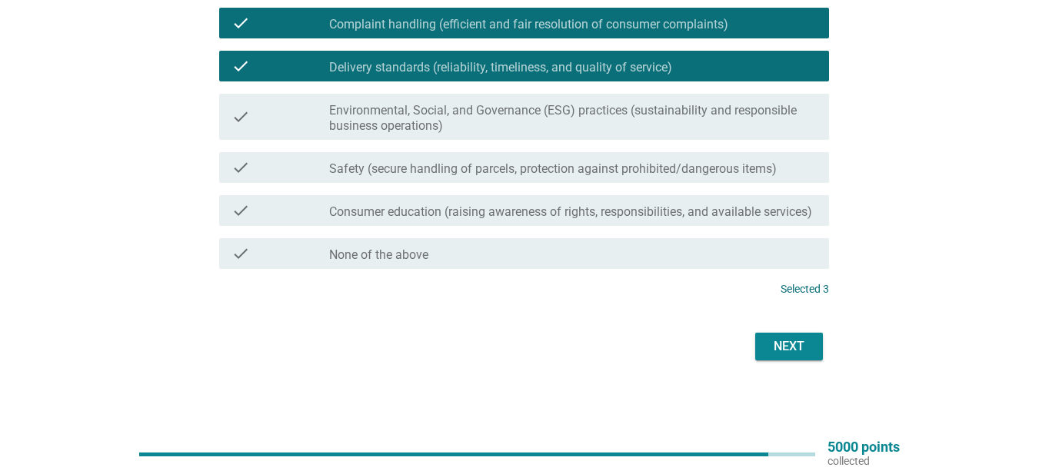
click at [779, 353] on div "Next" at bounding box center [788, 346] width 43 height 18
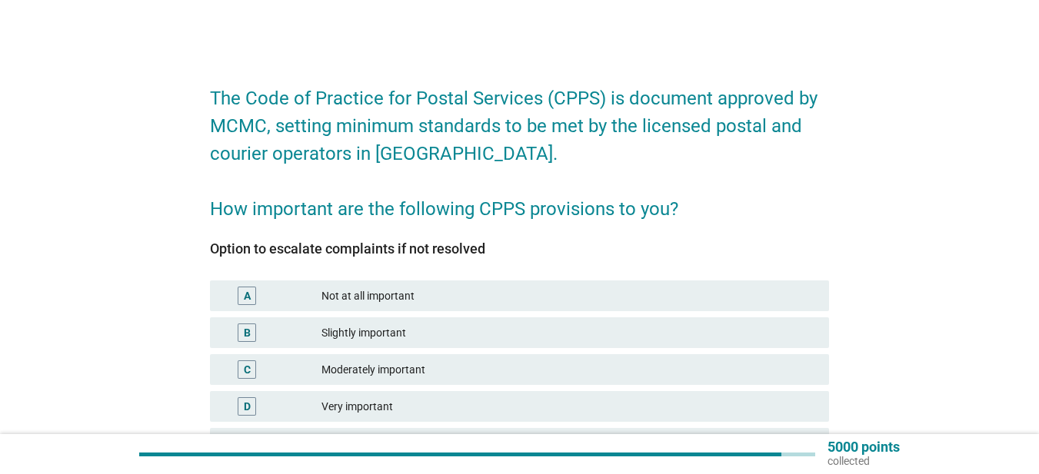
scroll to position [154, 0]
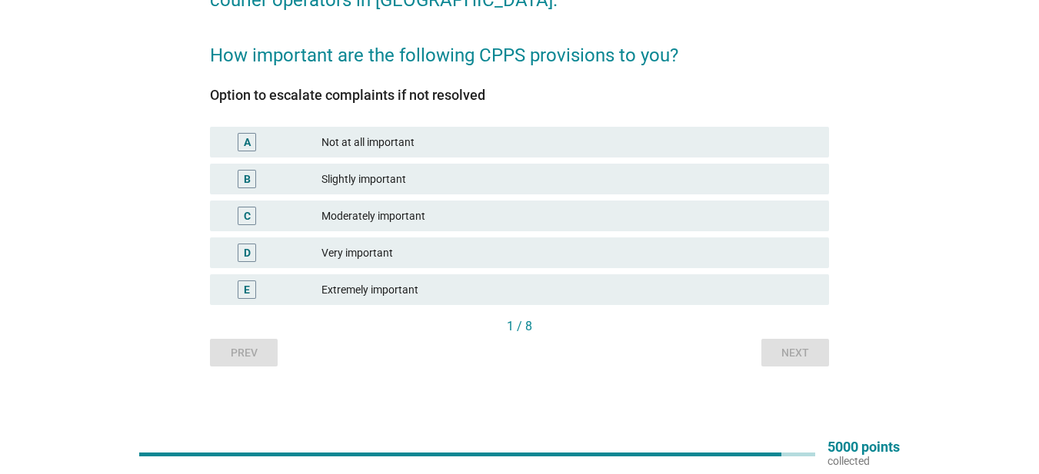
click at [489, 301] on div "E Extremely important" at bounding box center [519, 289] width 619 height 31
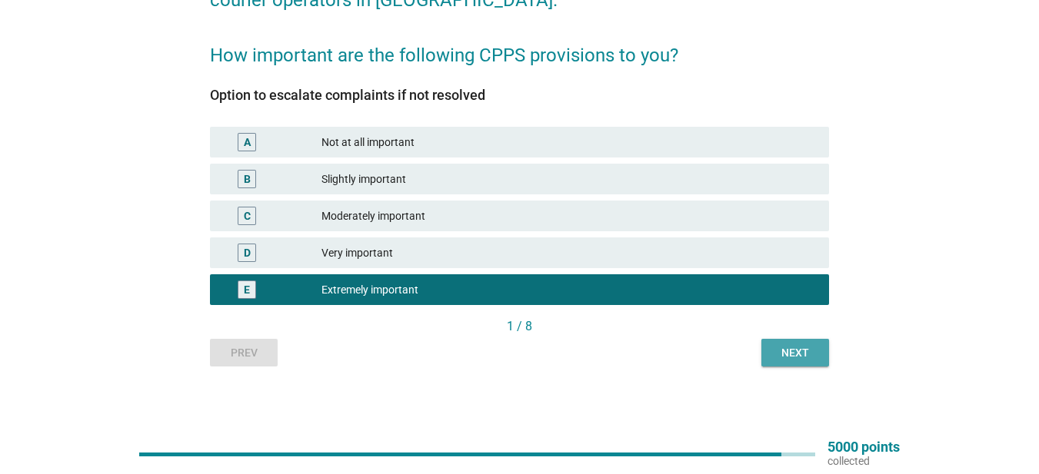
click at [779, 347] on div "Next" at bounding box center [794, 353] width 43 height 16
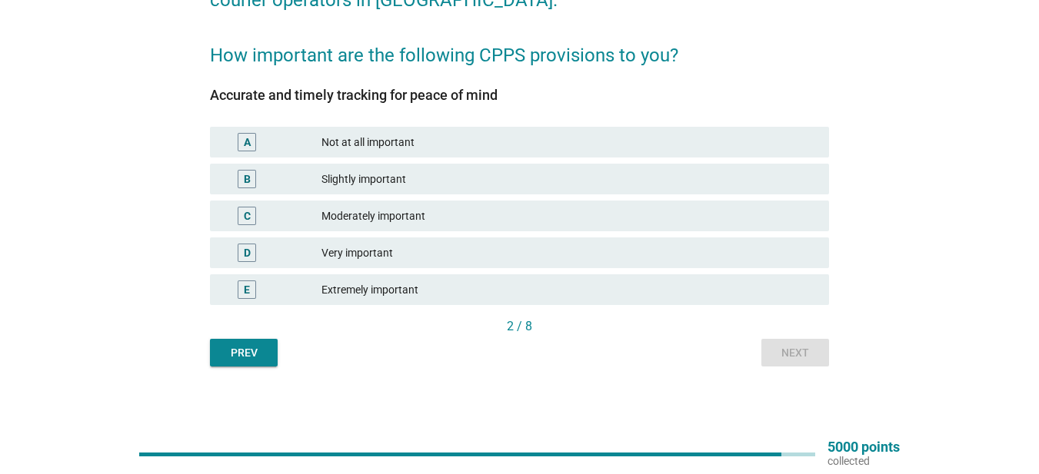
click at [478, 291] on div "Extremely important" at bounding box center [568, 290] width 495 height 18
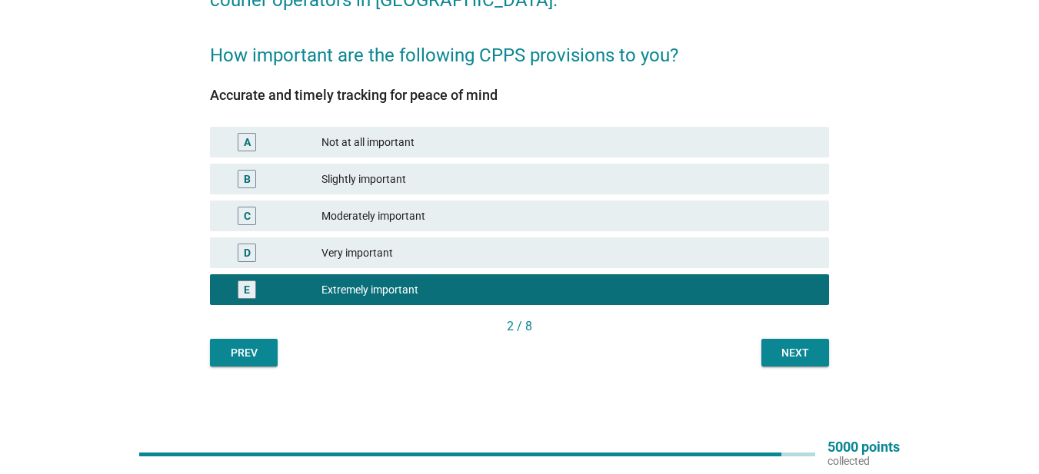
click at [780, 354] on div "Next" at bounding box center [794, 353] width 43 height 16
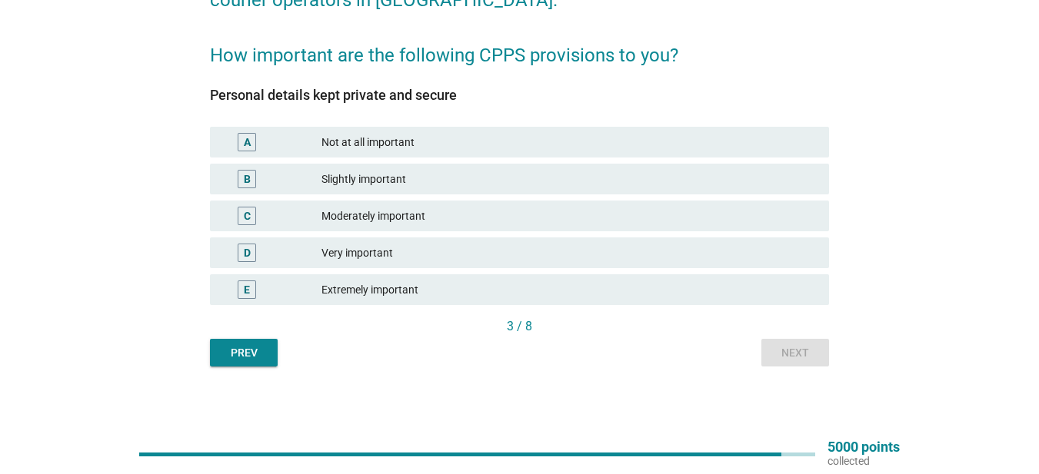
click at [497, 300] on div "E Extremely important" at bounding box center [519, 289] width 619 height 31
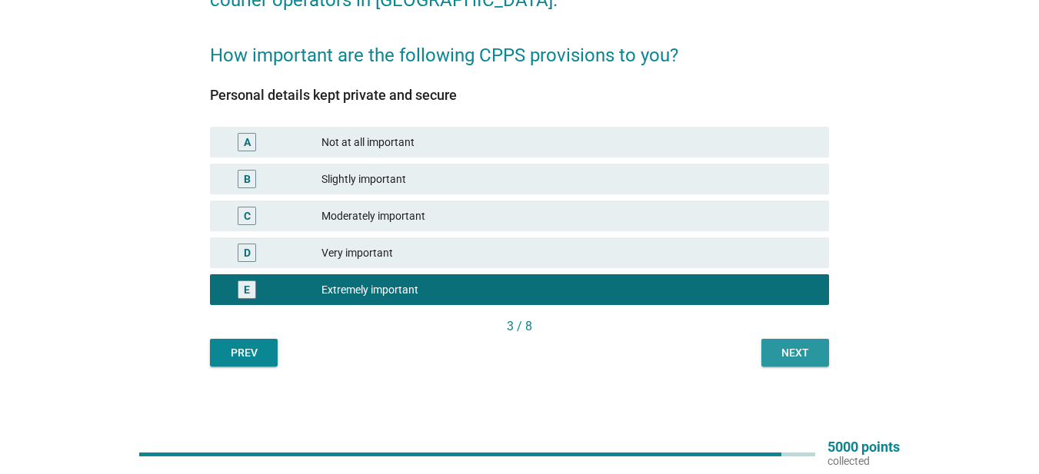
click at [790, 348] on div "Next" at bounding box center [794, 353] width 43 height 16
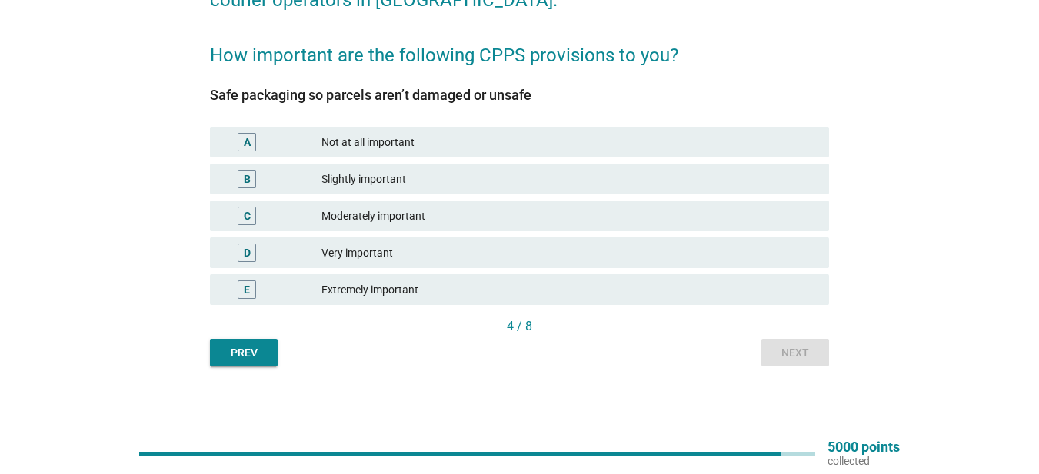
click at [592, 290] on div "Extremely important" at bounding box center [568, 290] width 495 height 18
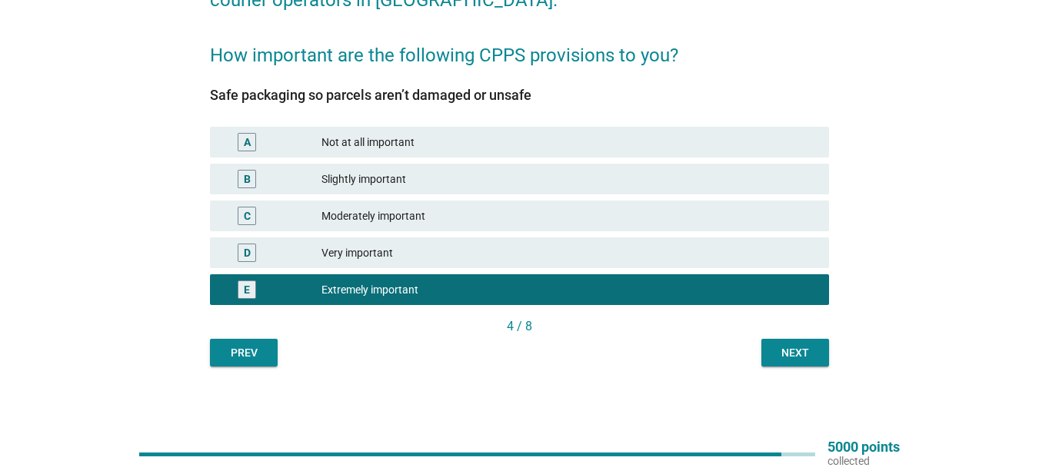
click at [823, 354] on button "Next" at bounding box center [795, 353] width 68 height 28
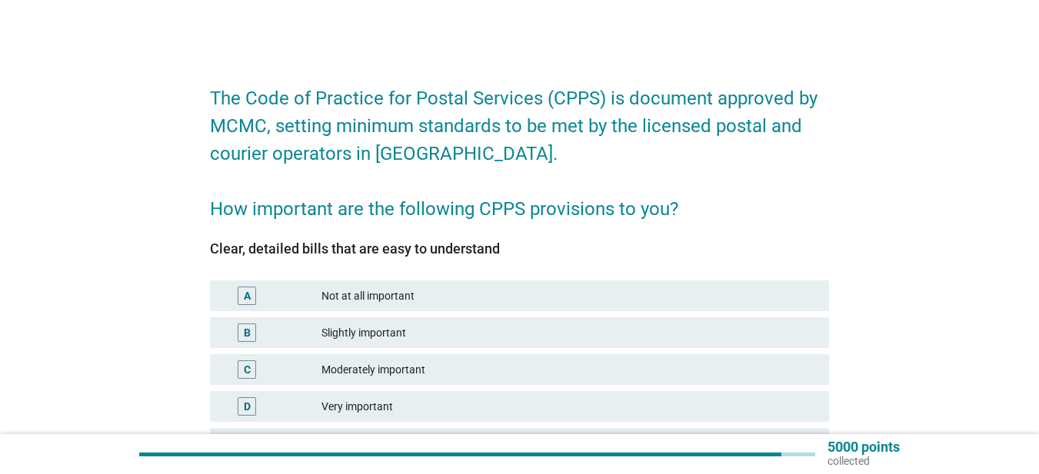
scroll to position [155, 0]
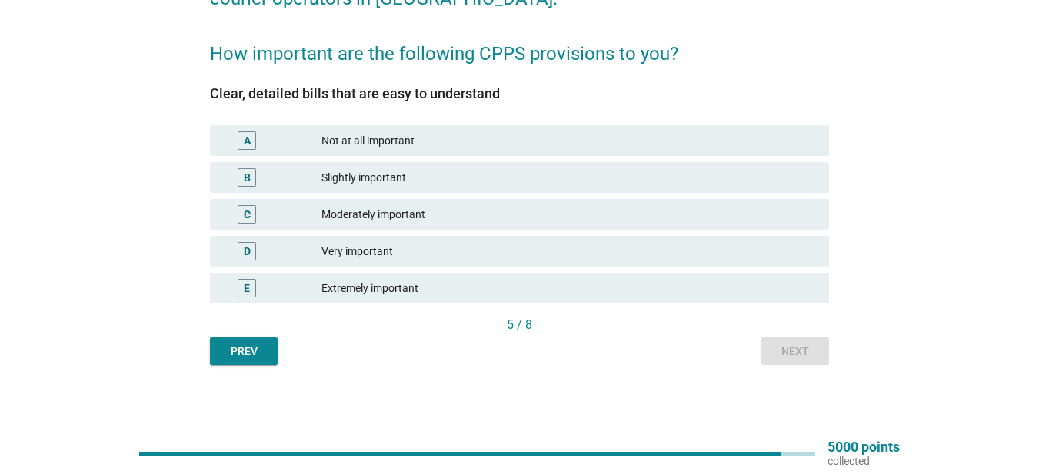
click at [587, 299] on div "E Extremely important" at bounding box center [519, 288] width 619 height 31
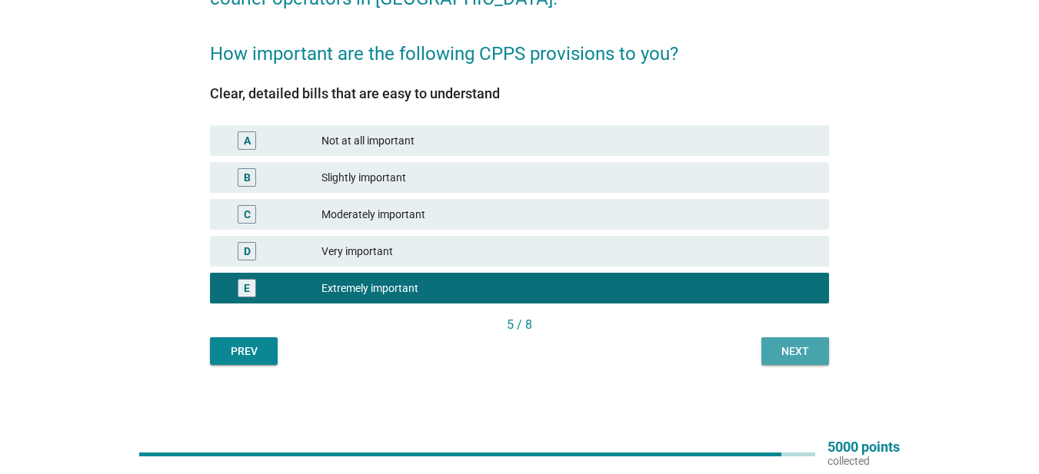
click at [797, 353] on div "Next" at bounding box center [794, 352] width 43 height 16
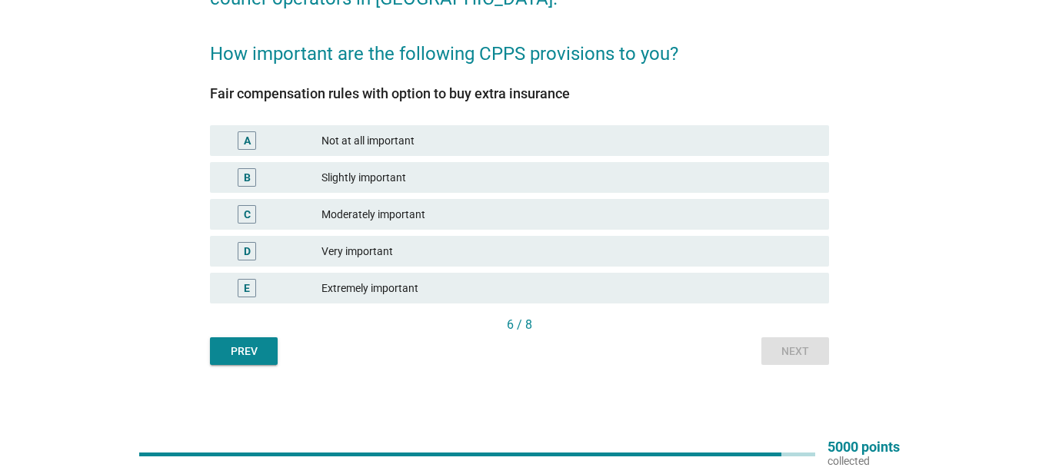
click at [586, 293] on div "Extremely important" at bounding box center [568, 288] width 495 height 18
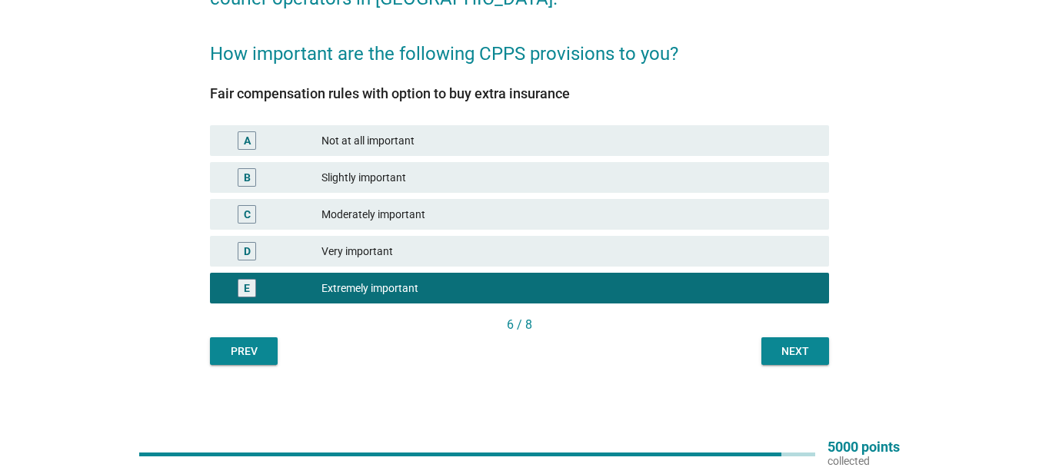
click at [802, 355] on div "Next" at bounding box center [794, 352] width 43 height 16
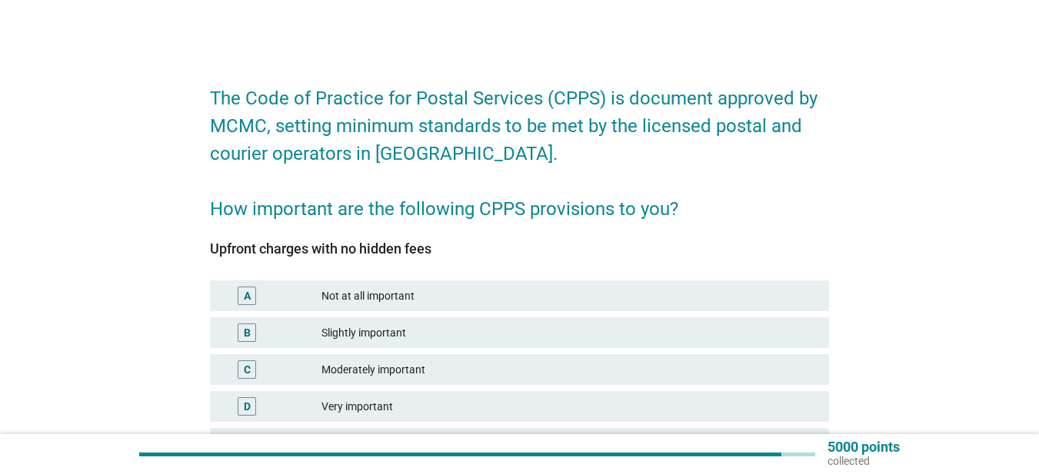
scroll to position [154, 0]
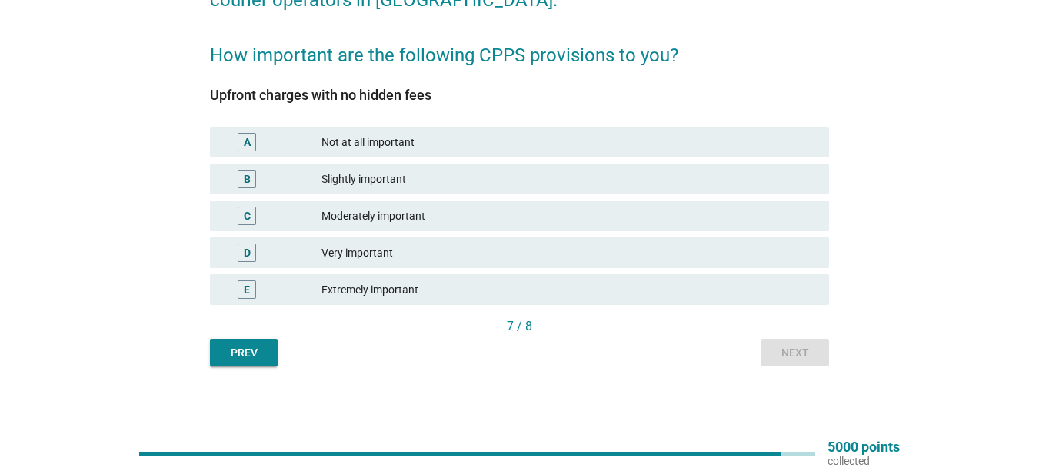
click at [557, 294] on div "Extremely important" at bounding box center [568, 290] width 495 height 18
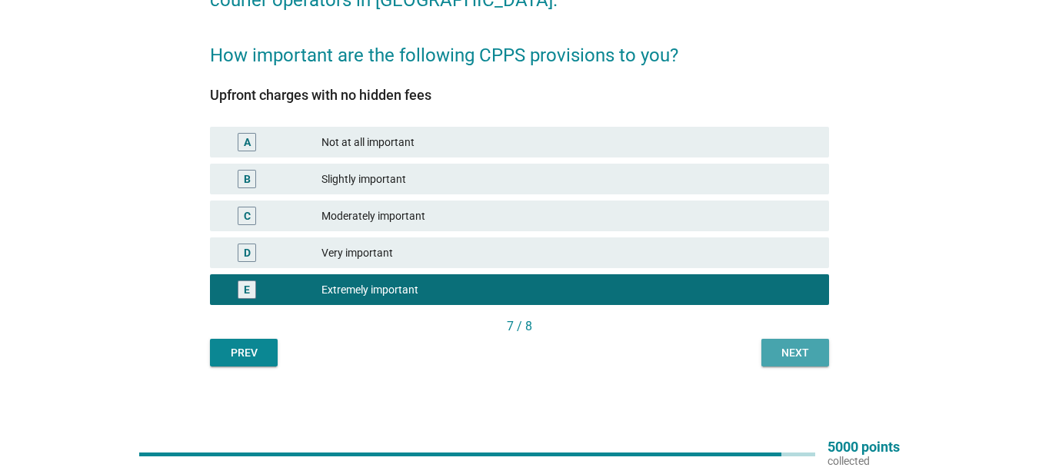
click at [788, 350] on div "Next" at bounding box center [794, 353] width 43 height 16
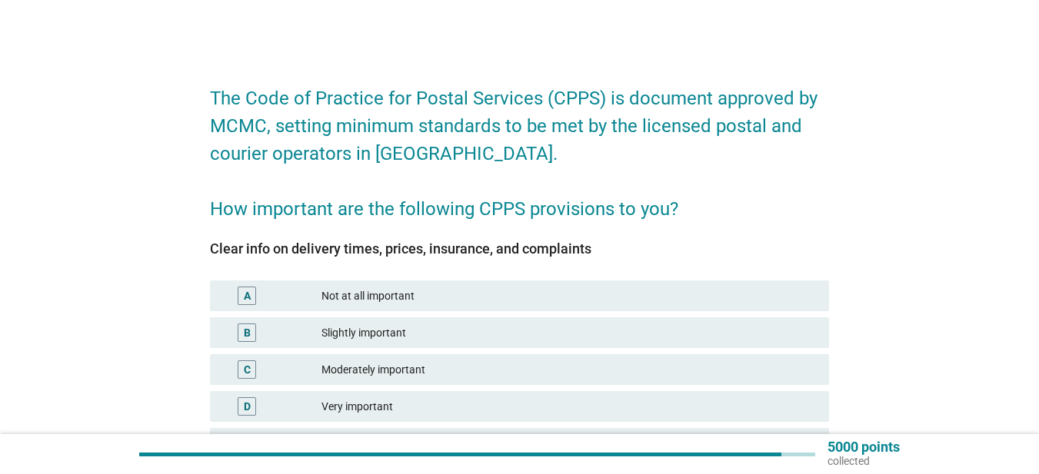
scroll to position [155, 0]
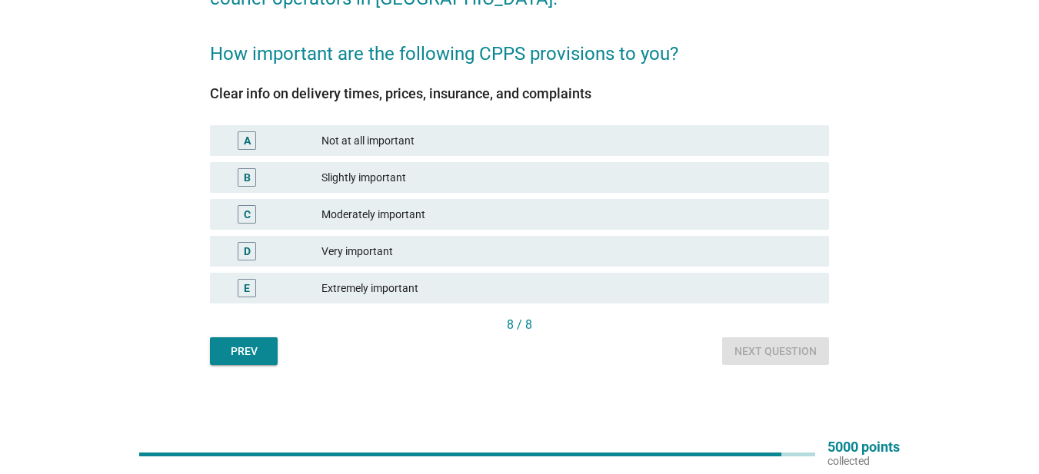
click at [581, 304] on div "E Extremely important" at bounding box center [519, 288] width 625 height 37
click at [595, 297] on div "Extremely important" at bounding box center [568, 288] width 495 height 18
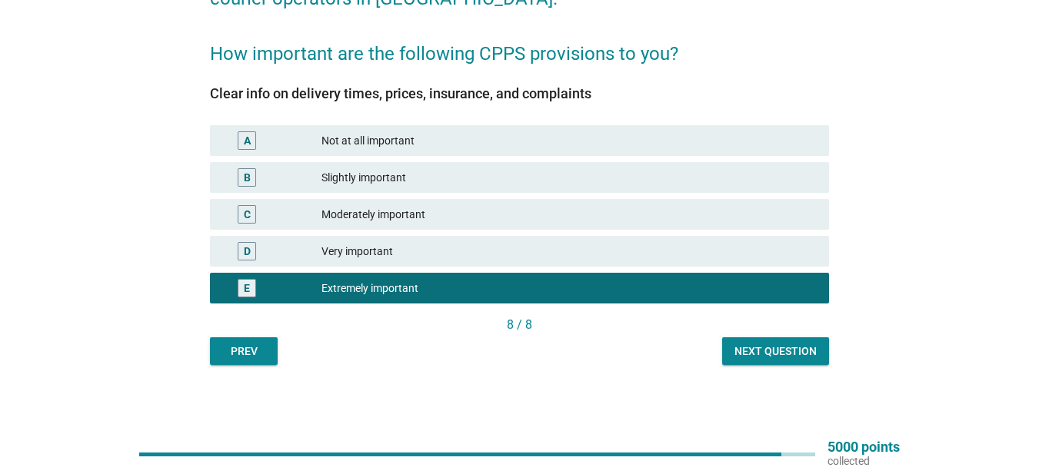
click at [762, 352] on div "Next question" at bounding box center [775, 352] width 82 height 16
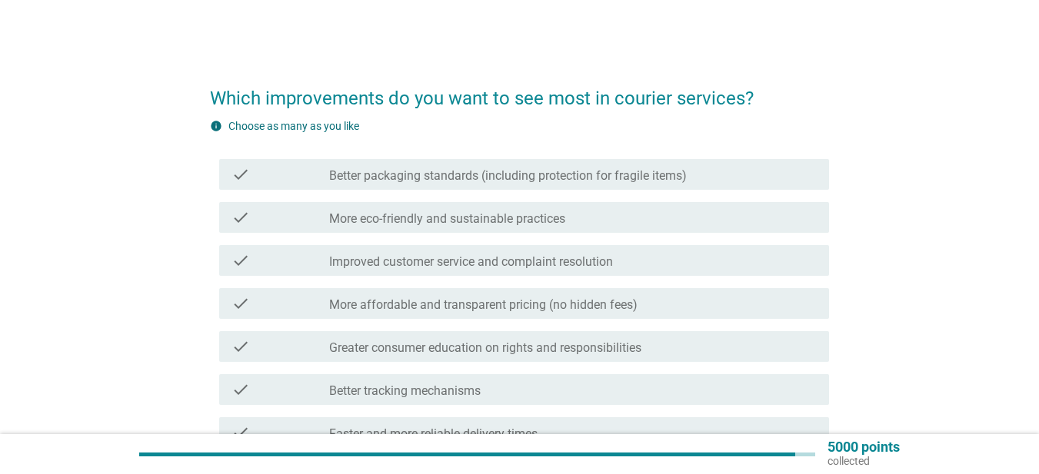
click at [594, 211] on div "check_box_outline_blank More eco-friendly and sustainable practices" at bounding box center [572, 217] width 487 height 18
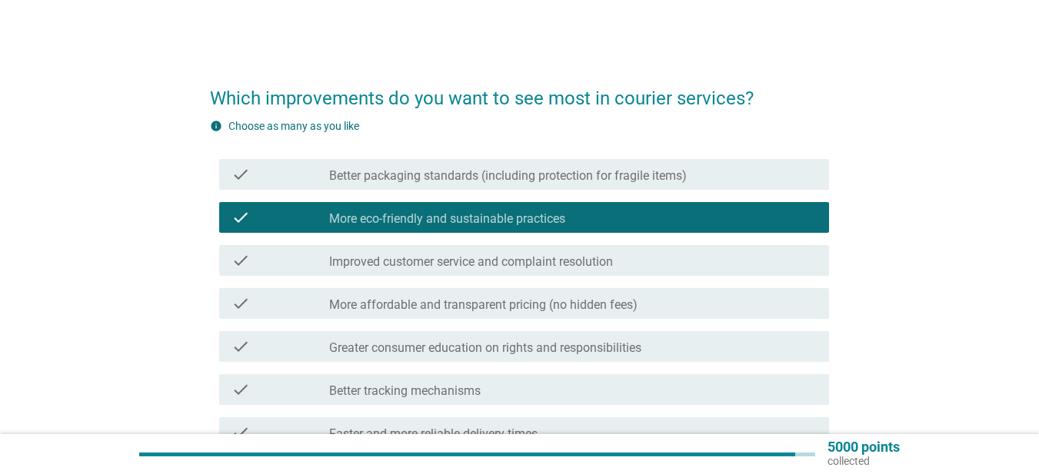
click at [613, 257] on label "Improved customer service and complaint resolution" at bounding box center [471, 261] width 284 height 15
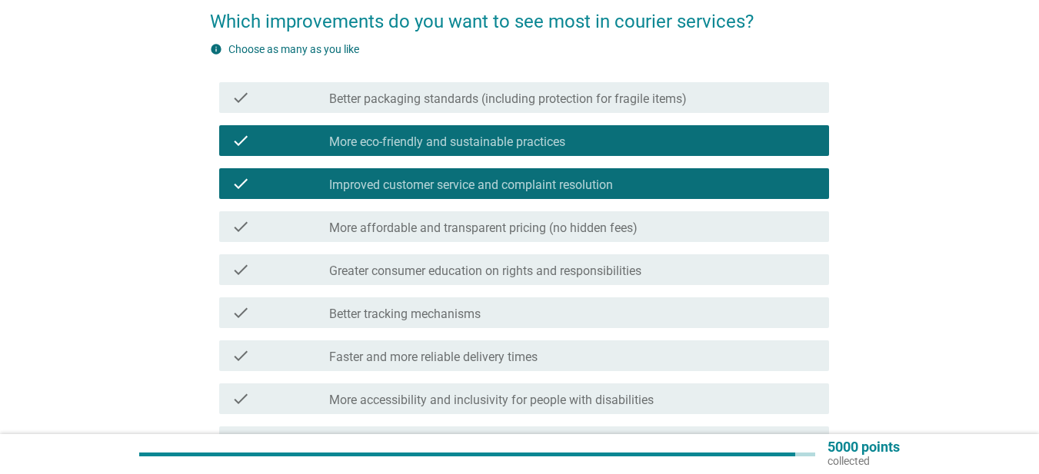
scroll to position [231, 0]
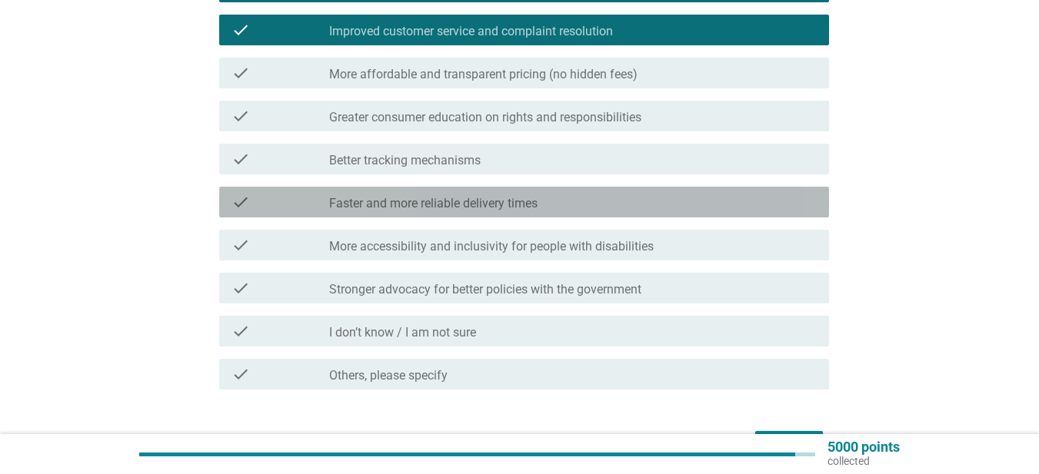
click at [517, 201] on label "Faster and more reliable delivery times" at bounding box center [433, 203] width 208 height 15
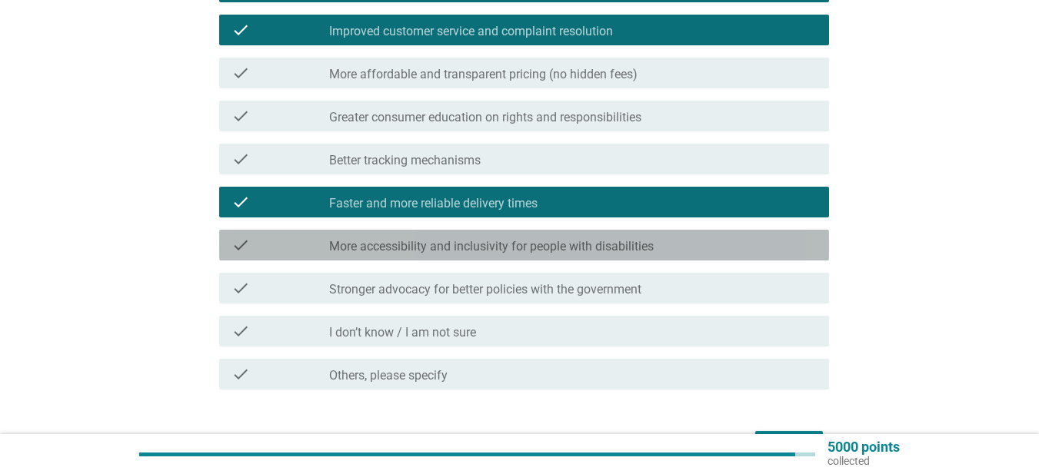
click at [516, 234] on div "check check_box_outline_blank More accessibility and inclusivity for people wit…" at bounding box center [524, 245] width 610 height 31
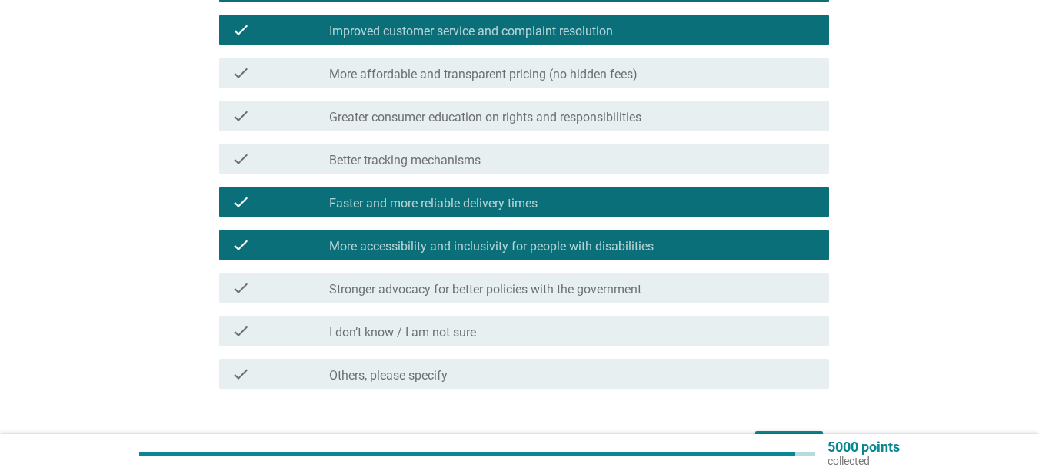
scroll to position [77, 0]
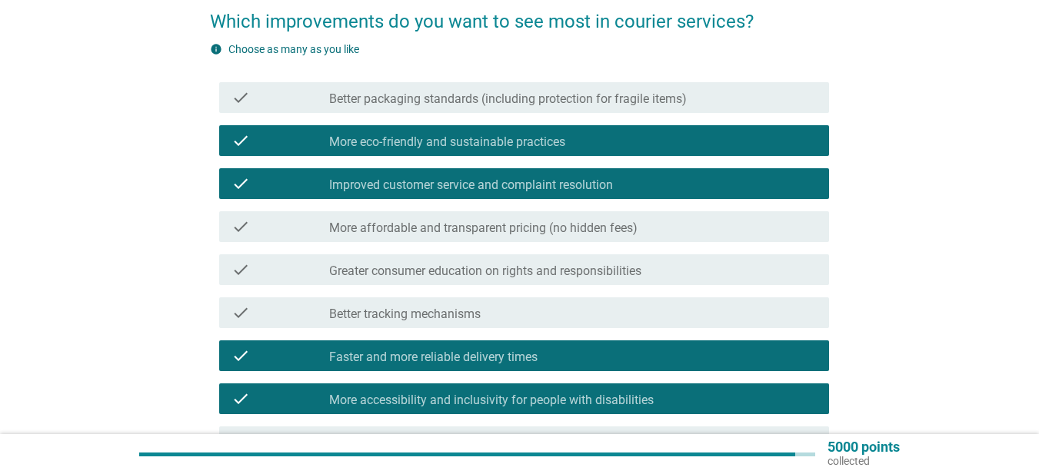
click at [699, 89] on div "check_box_outline_blank Better packaging standards (including protection for fr…" at bounding box center [572, 97] width 487 height 18
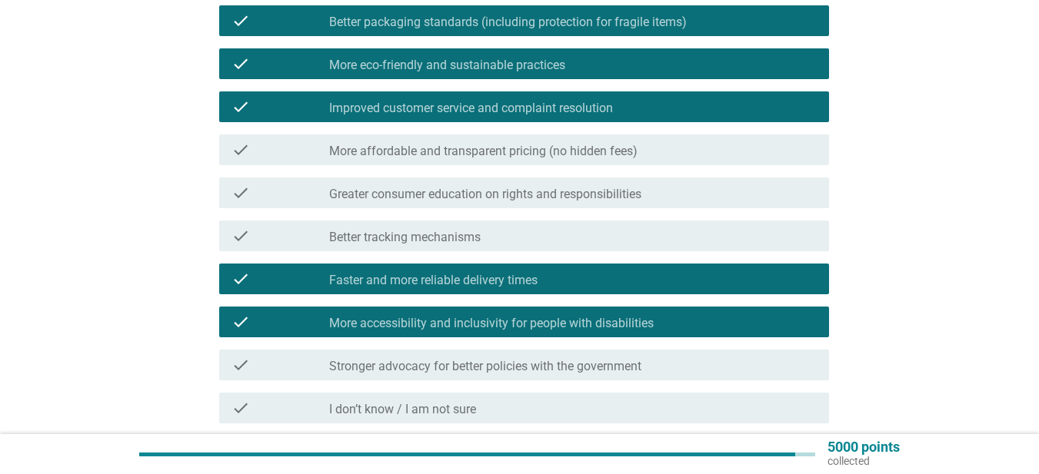
scroll to position [329, 0]
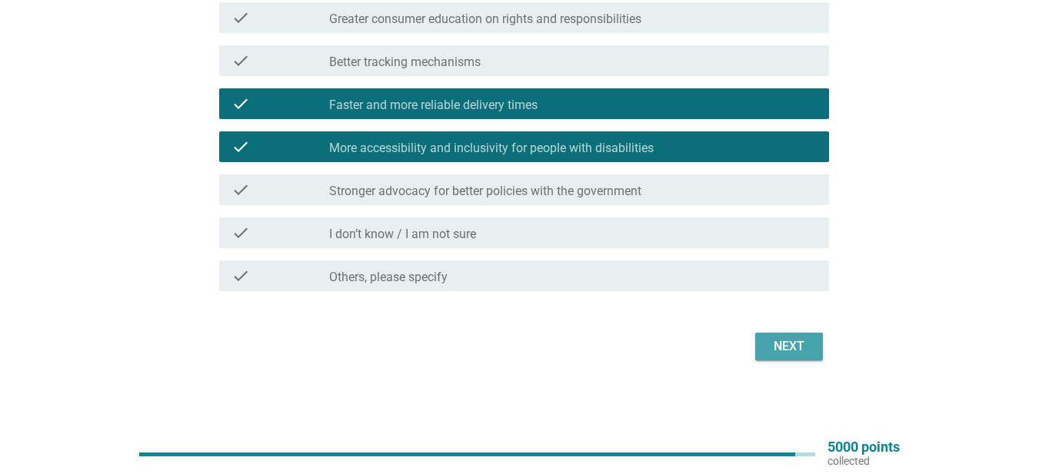
click at [802, 339] on div "Next" at bounding box center [788, 346] width 43 height 18
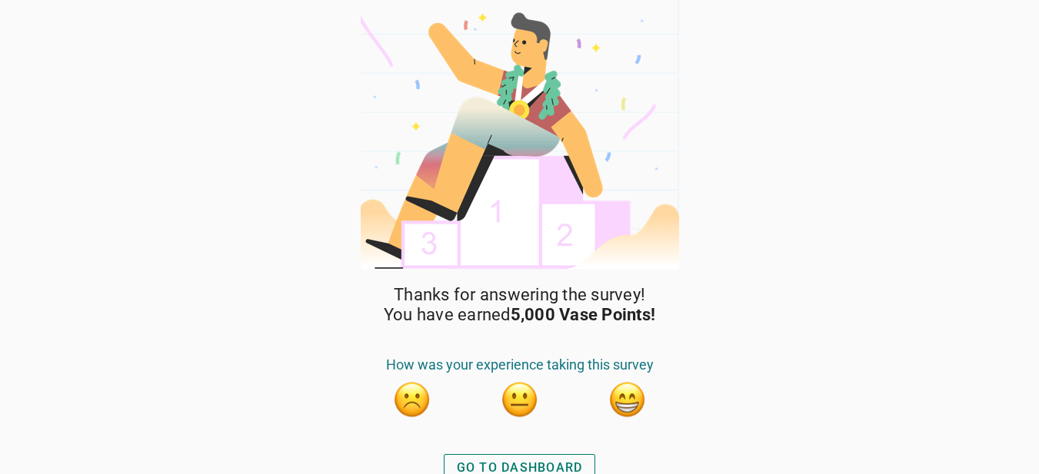
scroll to position [12, 0]
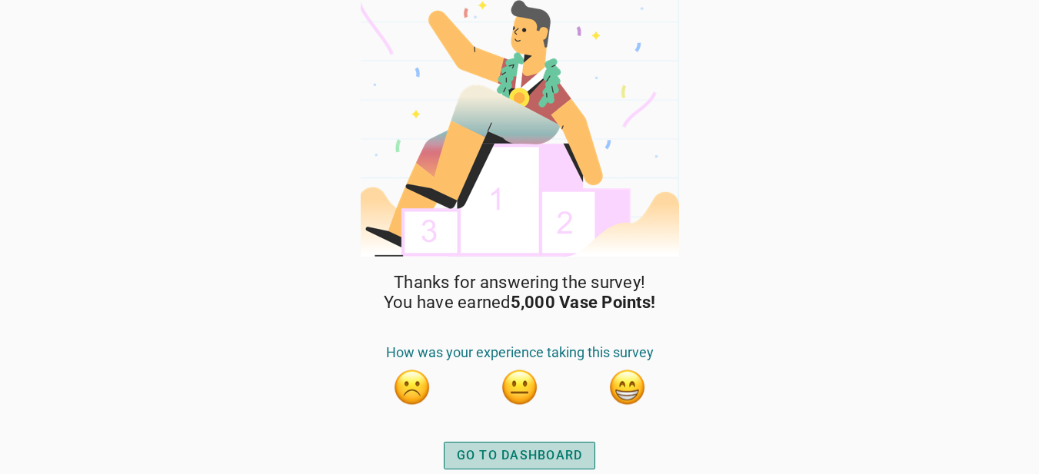
click at [525, 447] on div "GO TO DASHBOARD" at bounding box center [520, 456] width 126 height 18
